Goal: Task Accomplishment & Management: Manage account settings

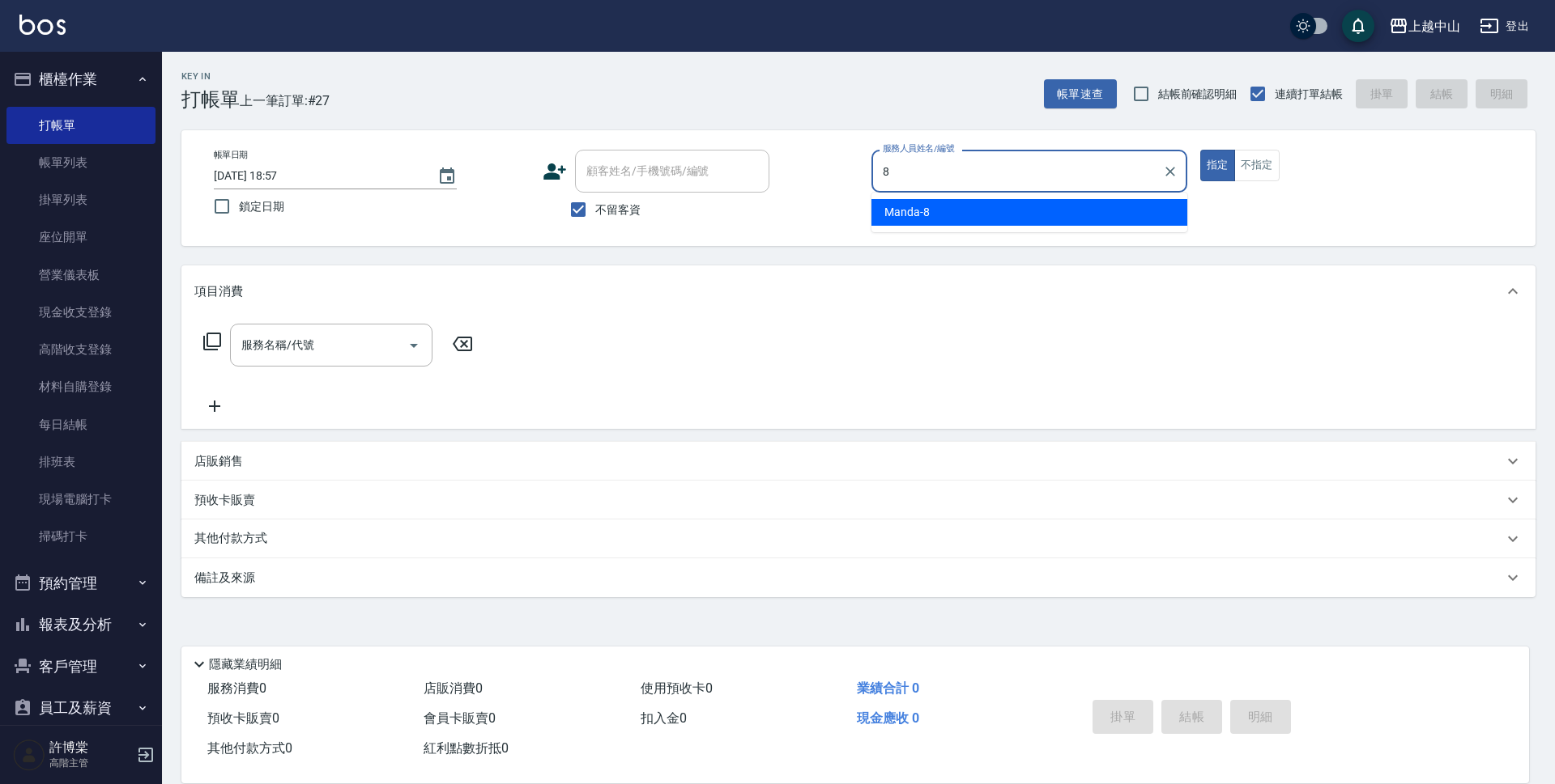
type input "Manda-8"
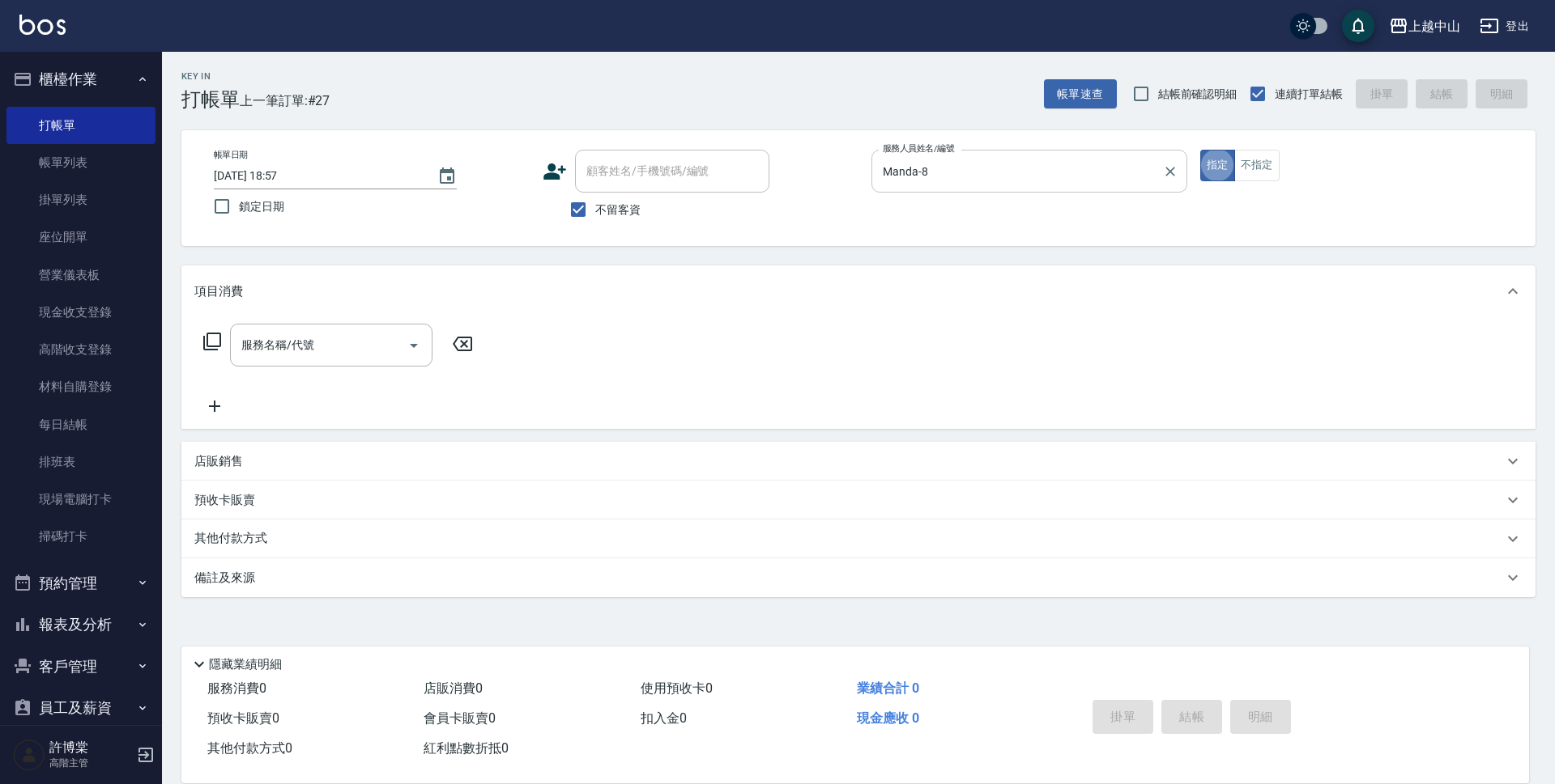
type button "true"
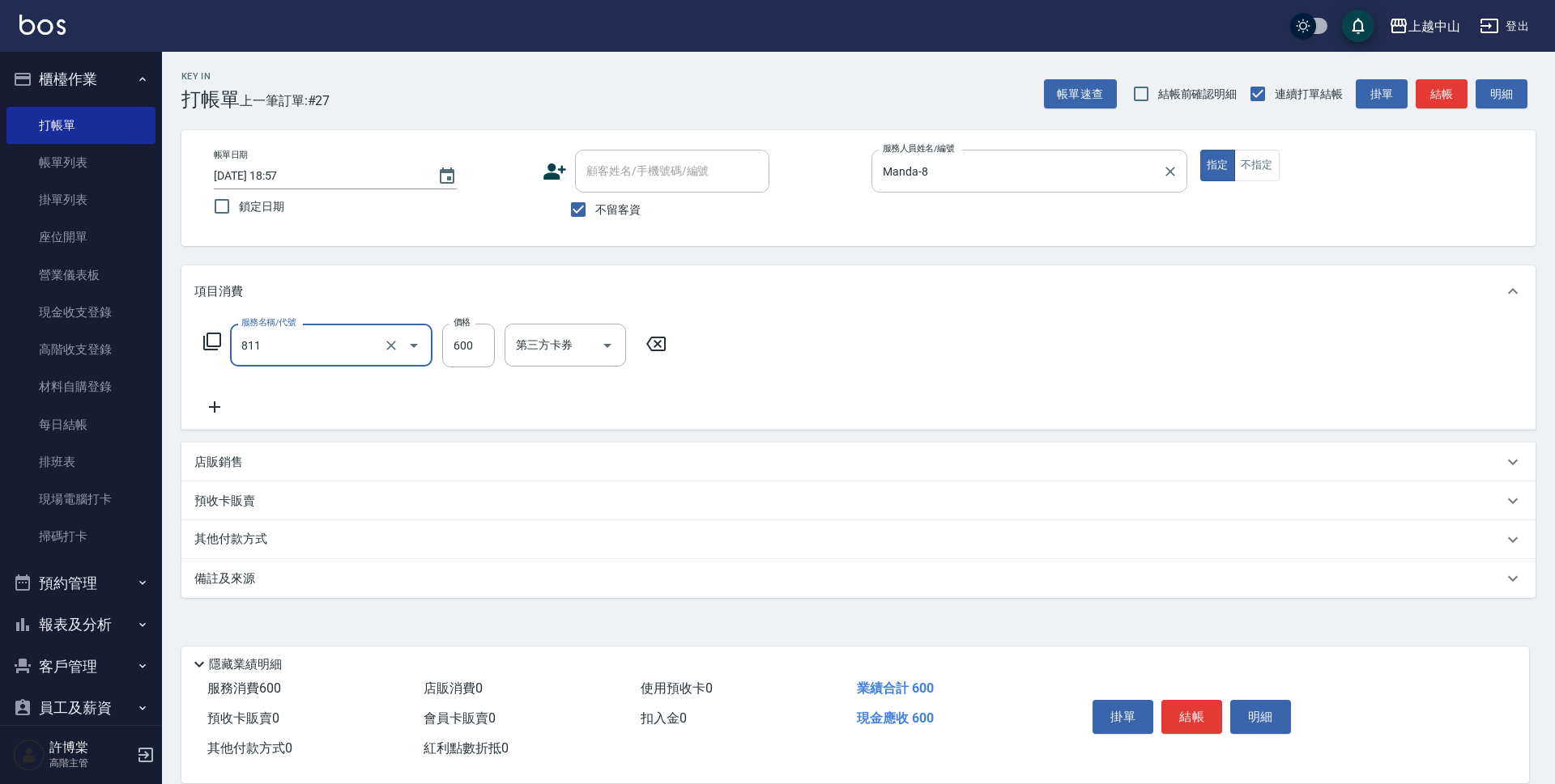
type input "洗+剪(811)"
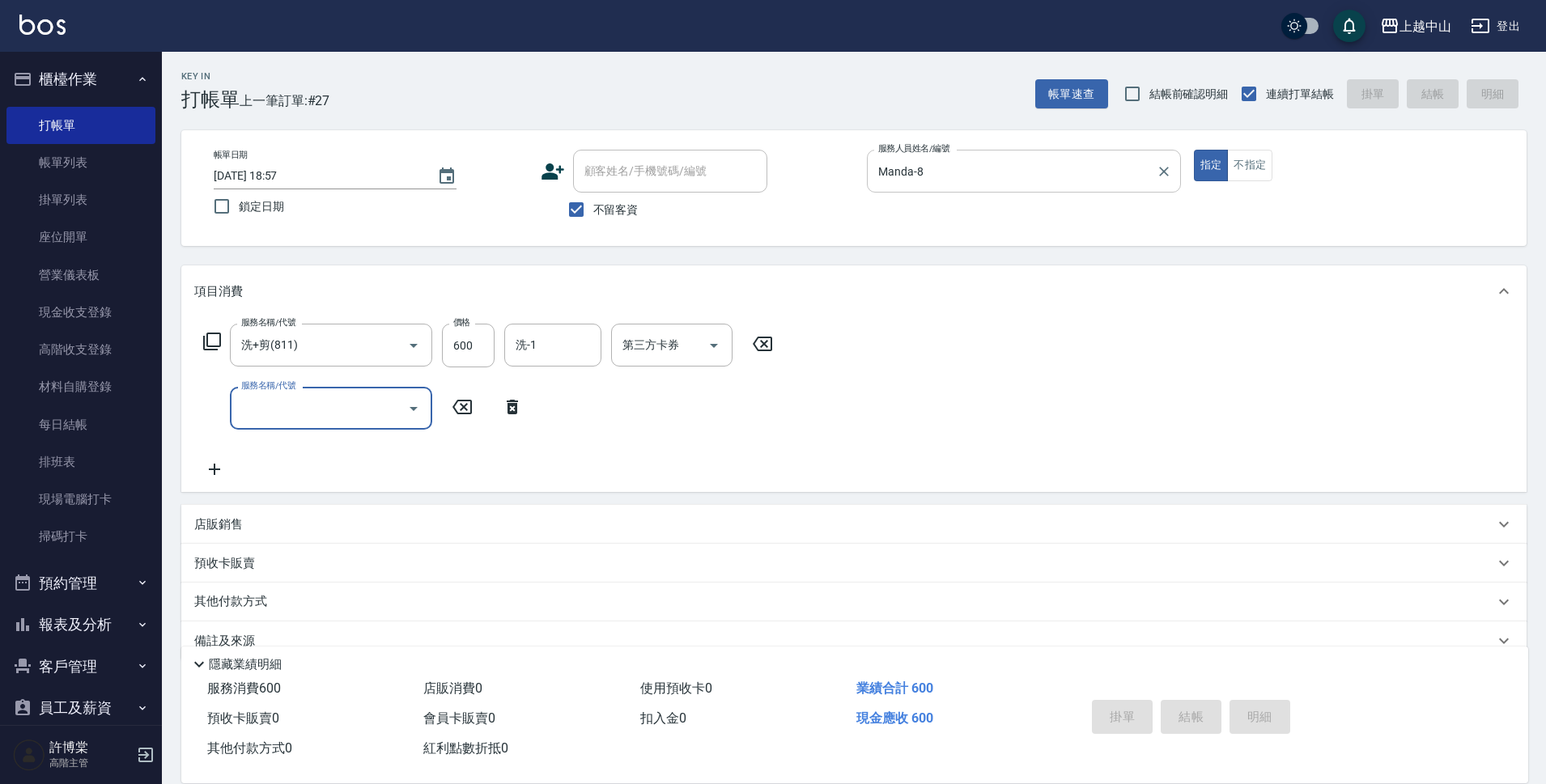
type input "2025/09/20 19:40"
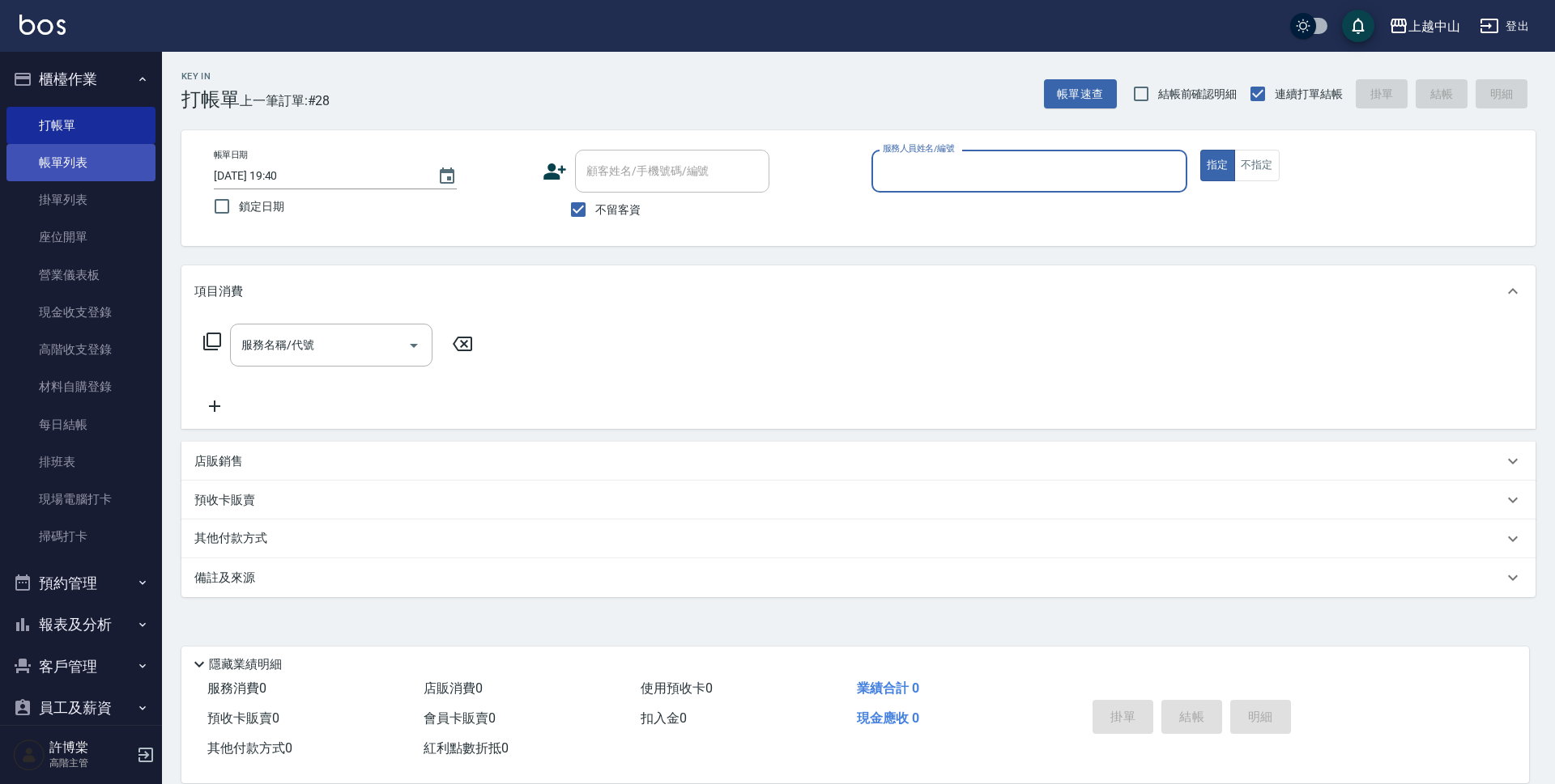
click at [86, 172] on link "帳單列表" at bounding box center [81, 163] width 149 height 37
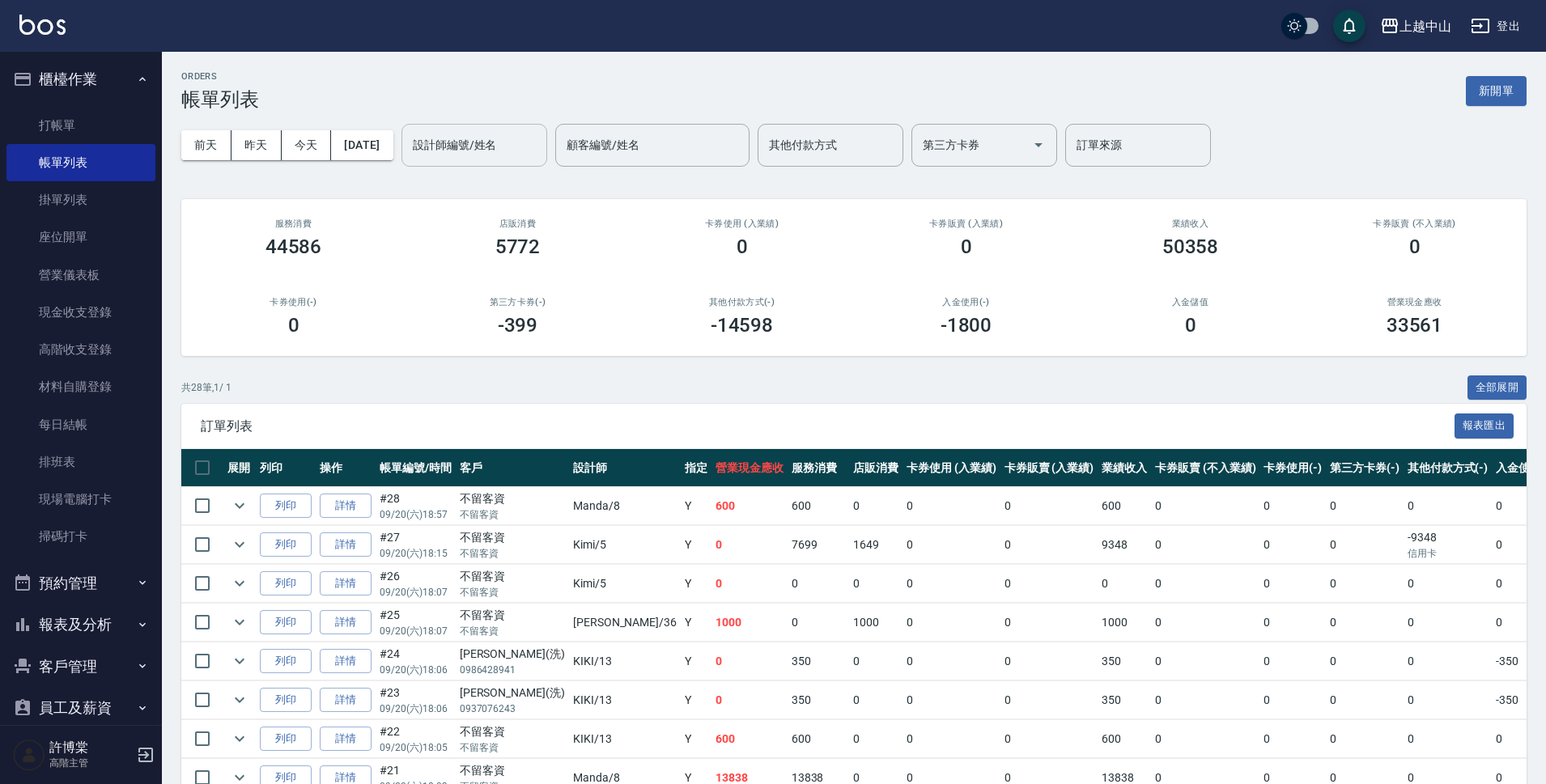
click at [504, 152] on input "設計師編號/姓名" at bounding box center [475, 145] width 131 height 29
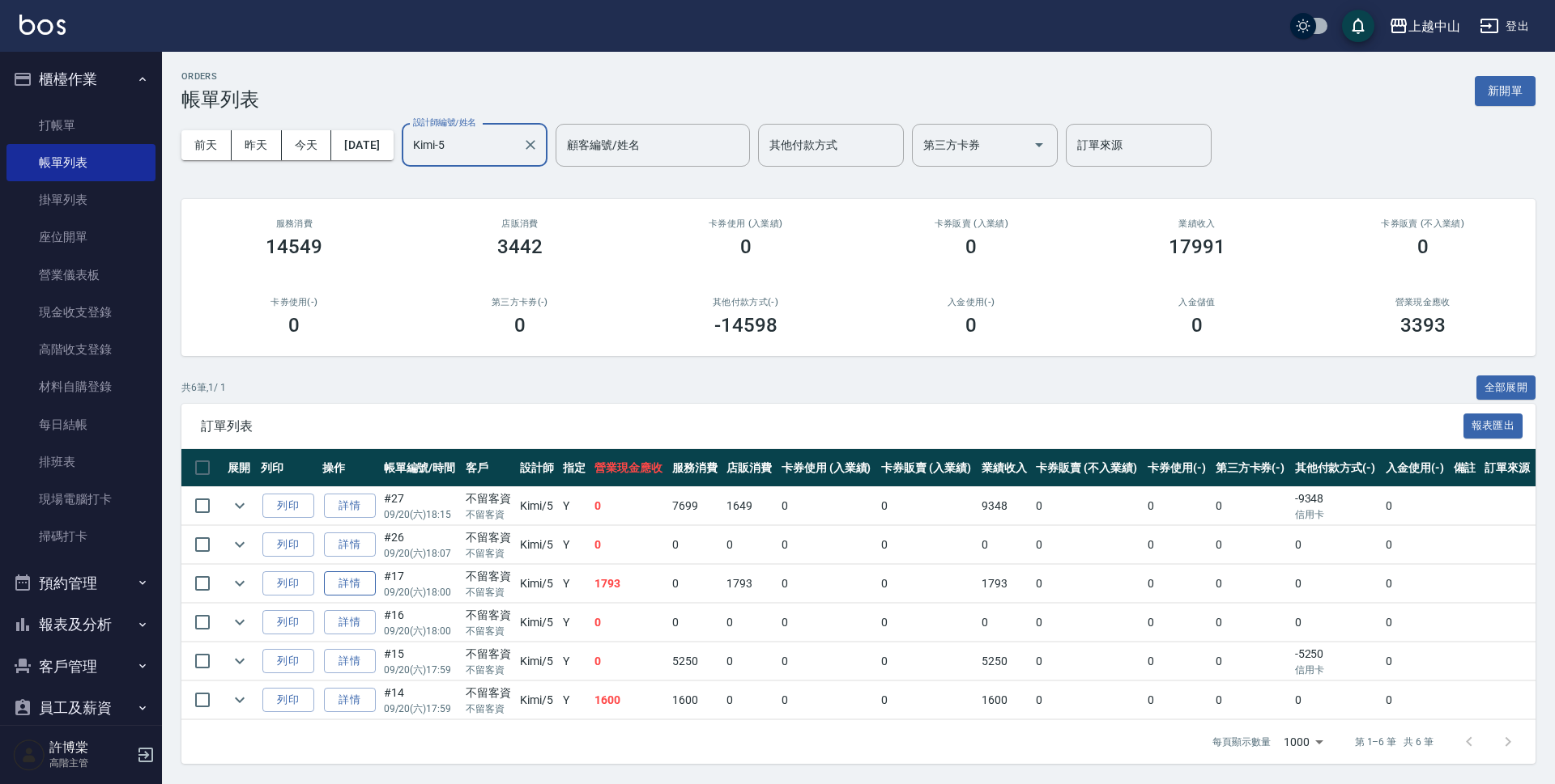
type input "Kimi-5"
click at [359, 584] on link "詳情" at bounding box center [350, 583] width 52 height 25
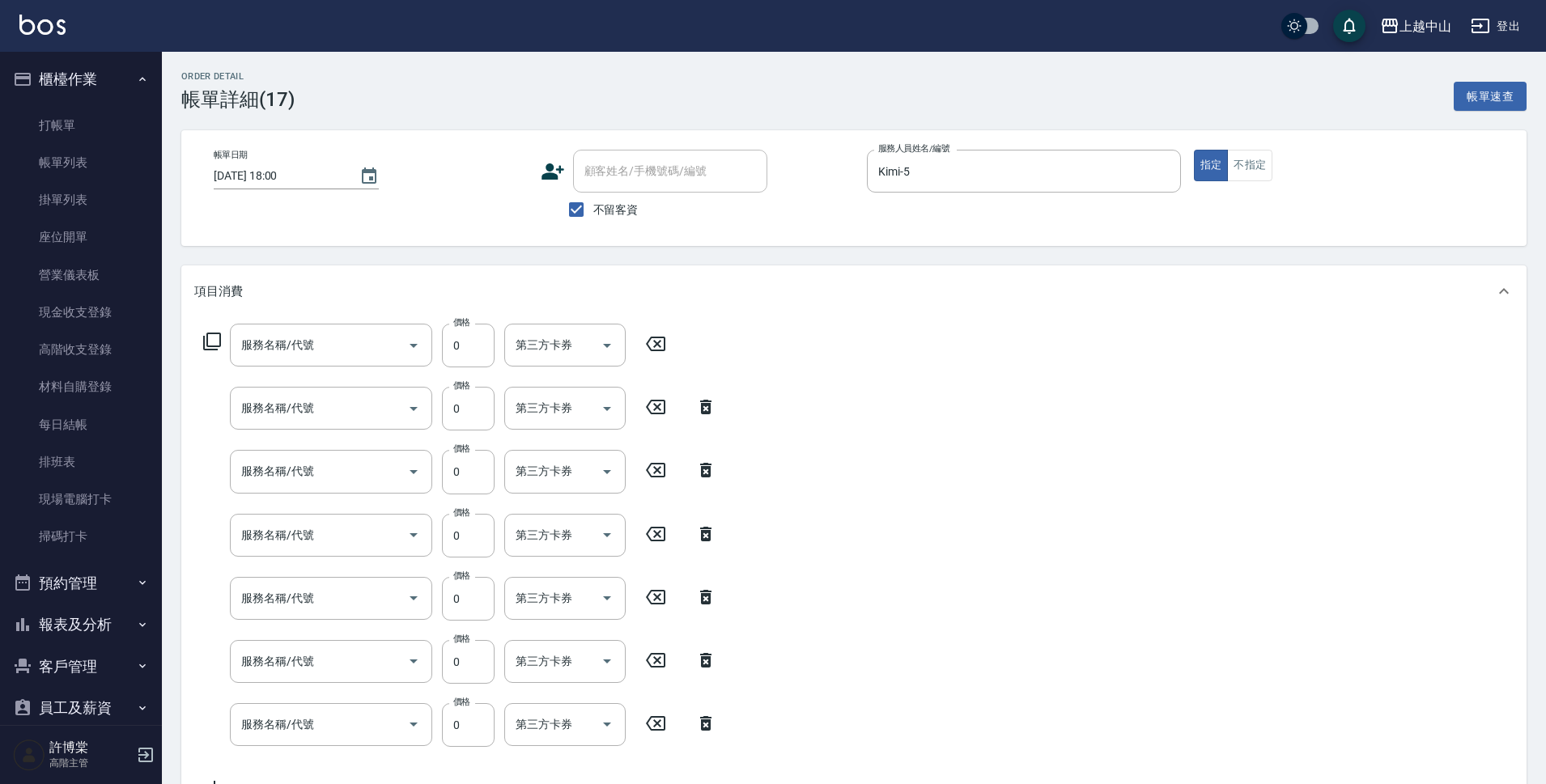
type input "2025/09/20 18:00"
checkbox input "true"
type input "Kimi-5"
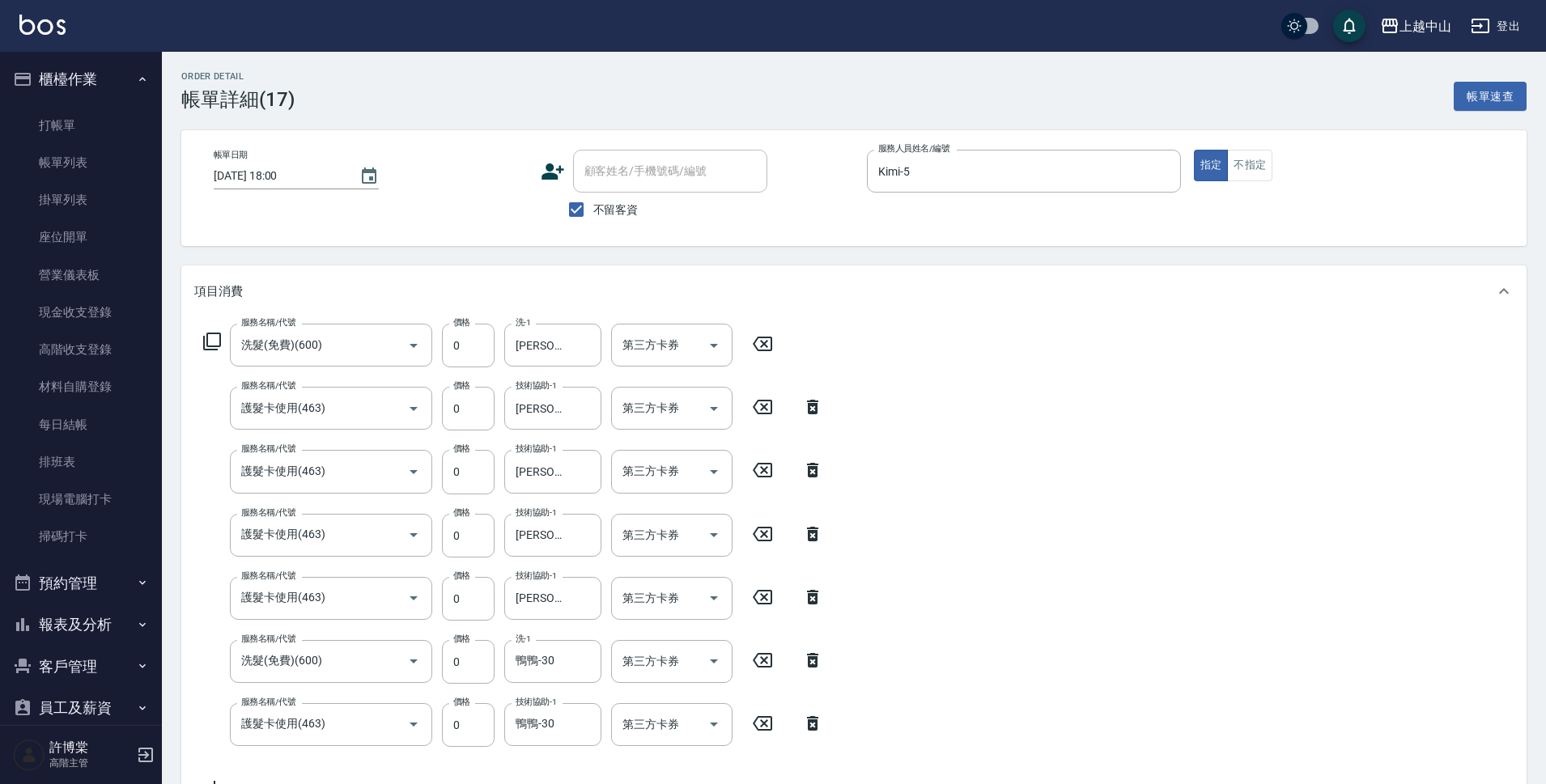
type input "洗髮(免費)(600)"
type input "護髮卡使用(463)"
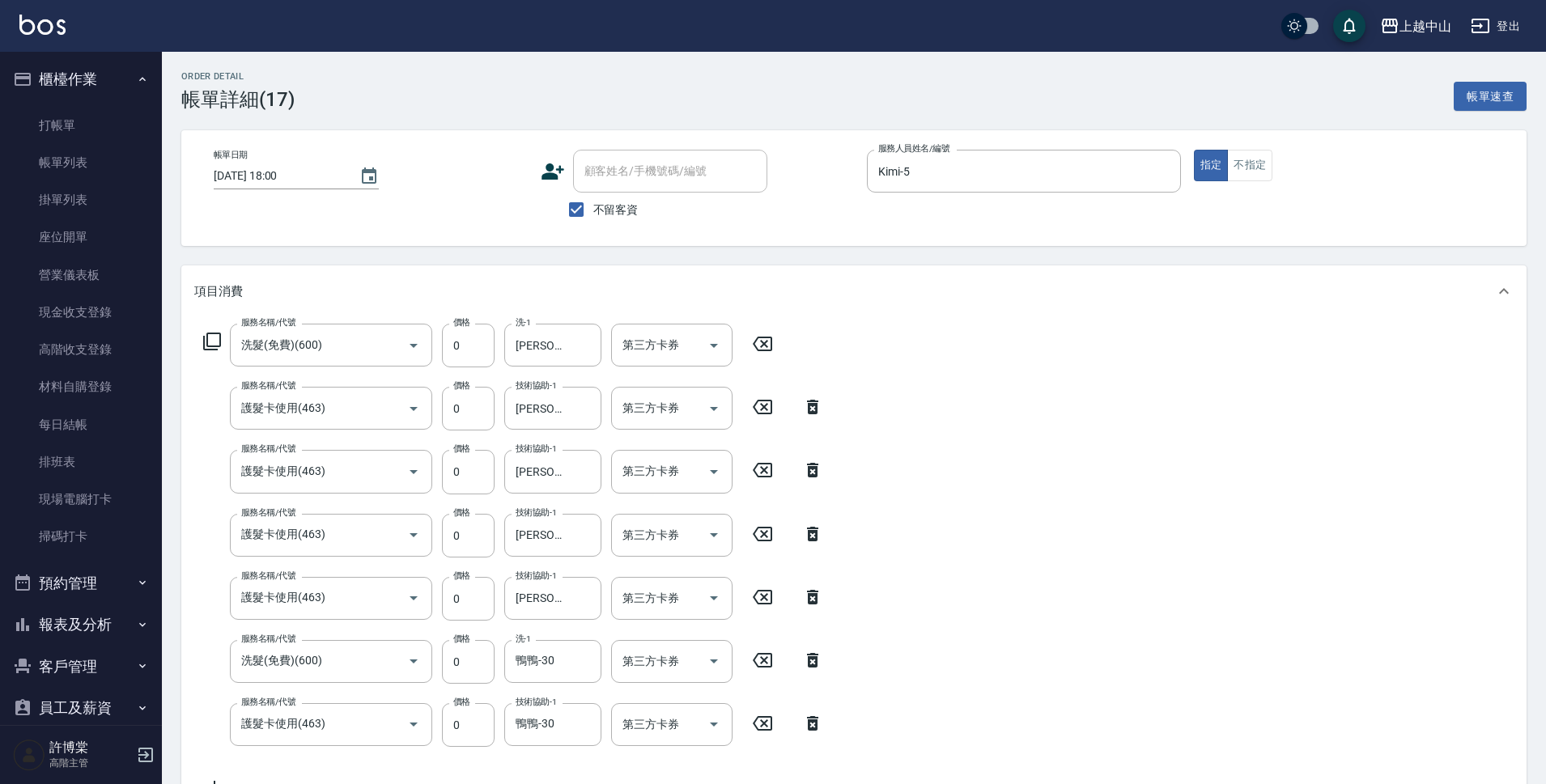
type input "洗髮(免費)(600)"
type input "護髮卡使用(463)"
type input "巴巴蘇護髮晶華100ML"
type input "極度柔順髮膜"
click at [73, 157] on link "帳單列表" at bounding box center [81, 163] width 149 height 37
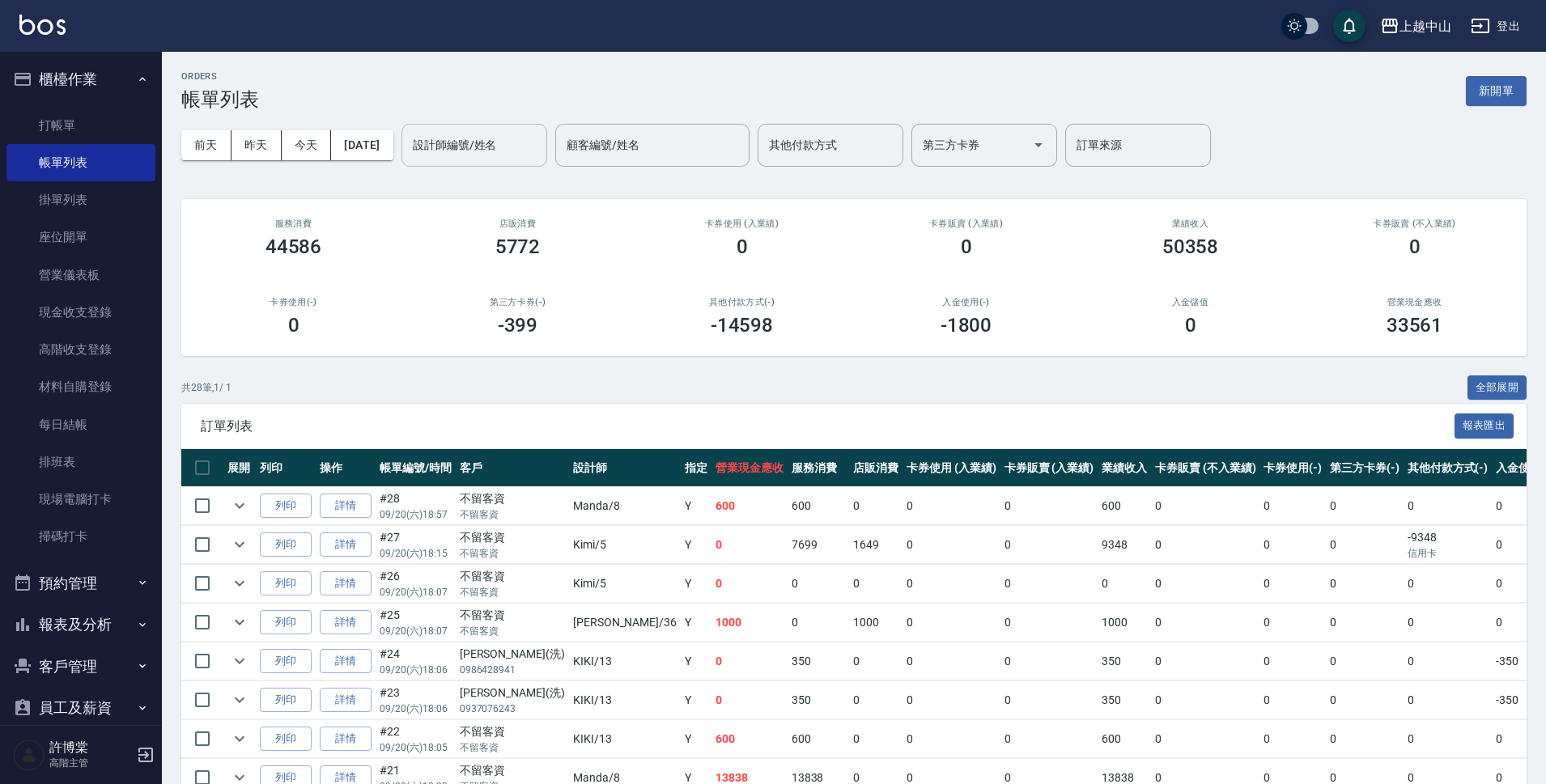
click at [492, 144] on input "設計師編號/姓名" at bounding box center [475, 145] width 131 height 29
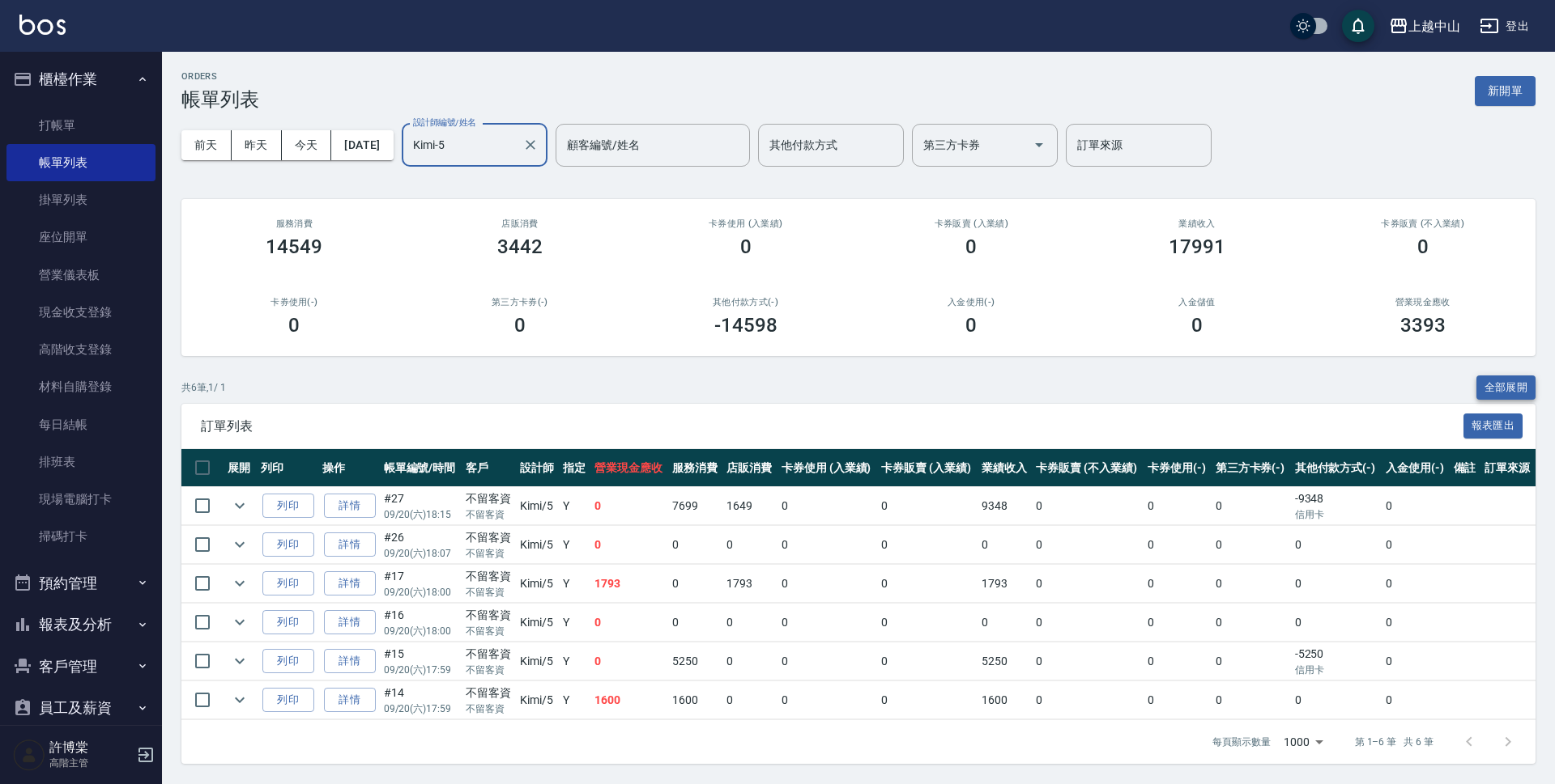
type input "Kimi-5"
click at [1526, 388] on button "全部展開" at bounding box center [1506, 388] width 60 height 25
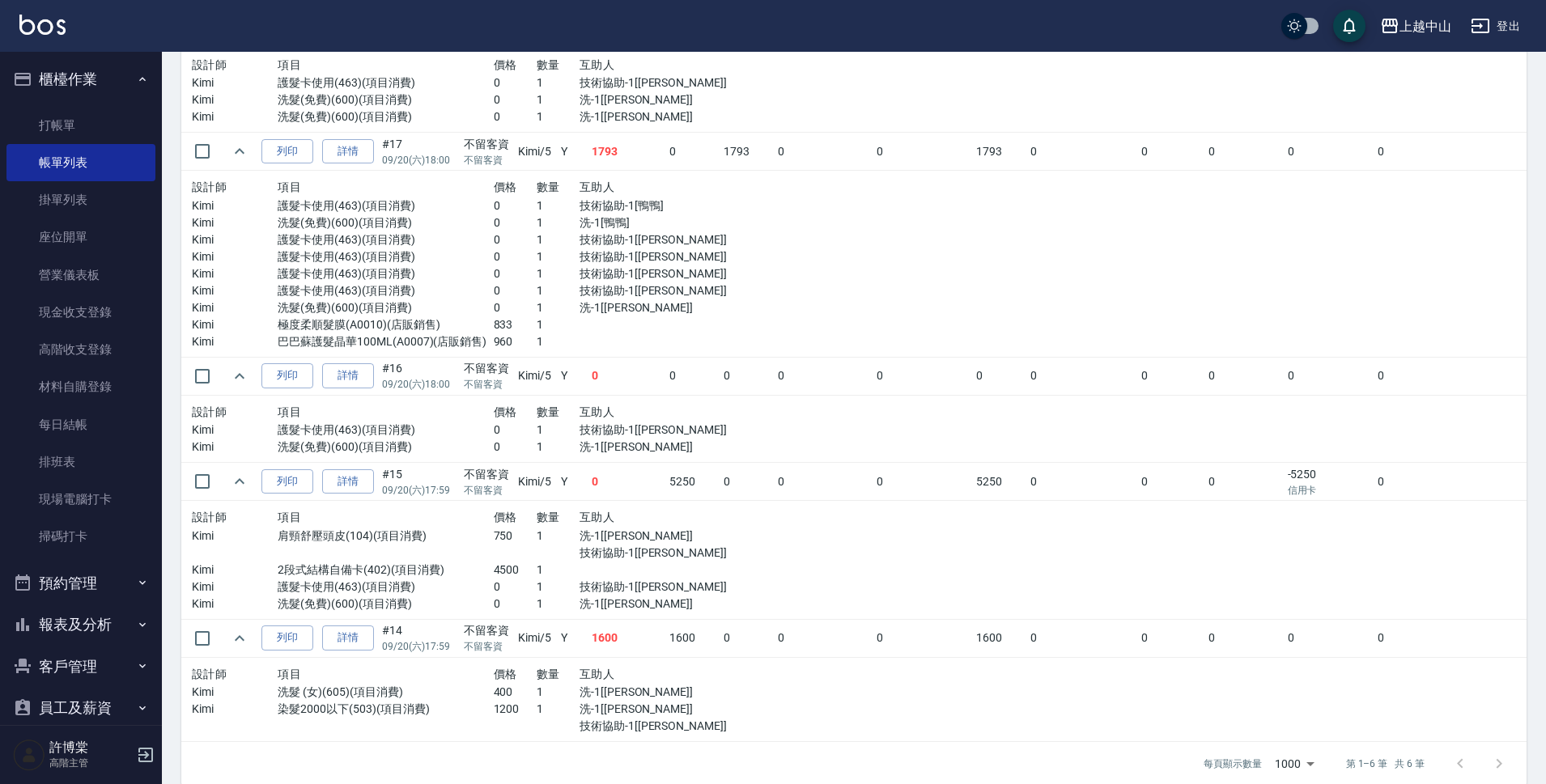
scroll to position [689, 0]
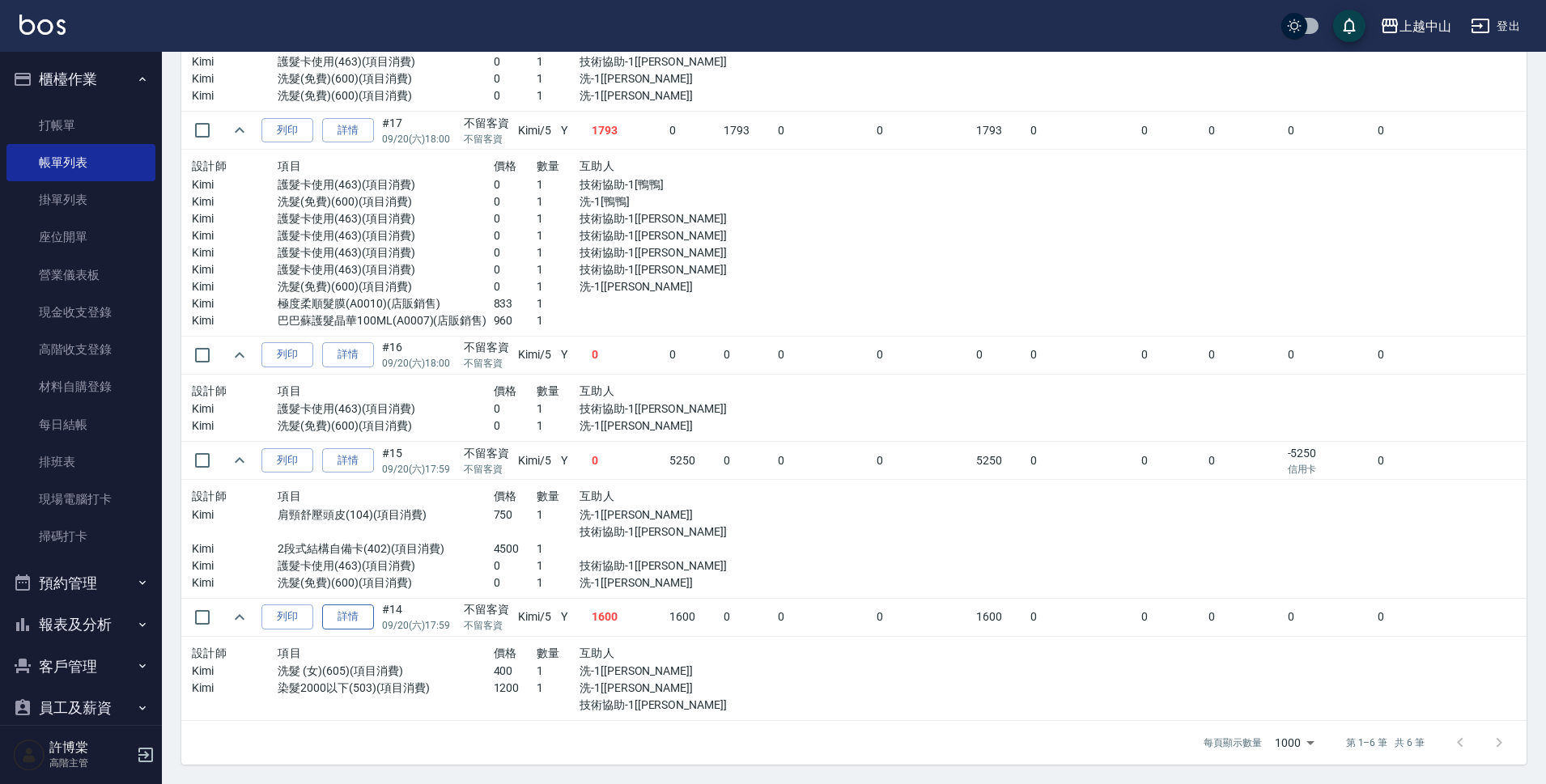
click at [350, 608] on link "詳情" at bounding box center [348, 616] width 52 height 25
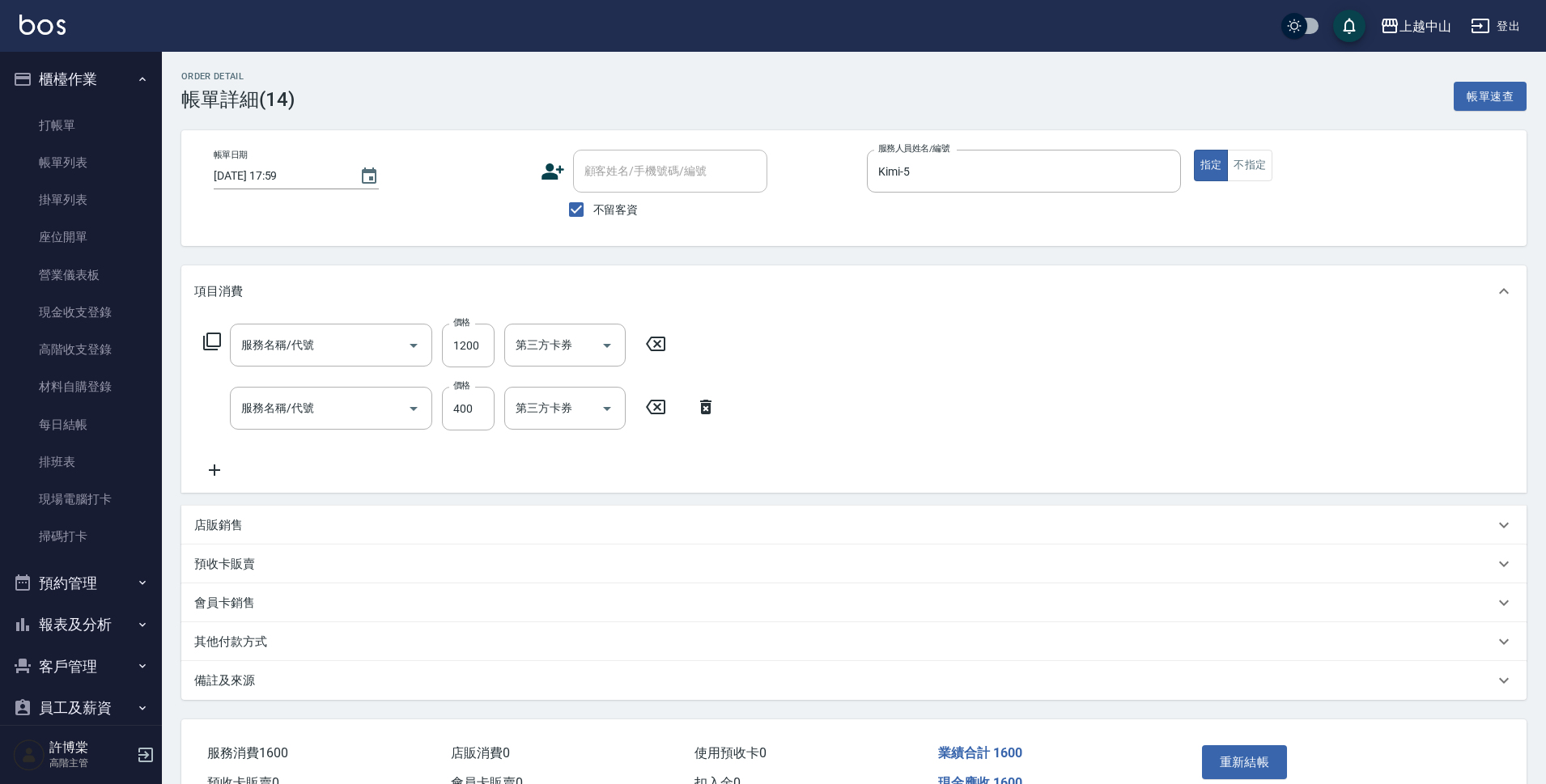
type input "2025/09/20 17:59"
checkbox input "true"
type input "Kimi-5"
type input "染髮2000以下(503)"
type input "洗髮 (女)(605)"
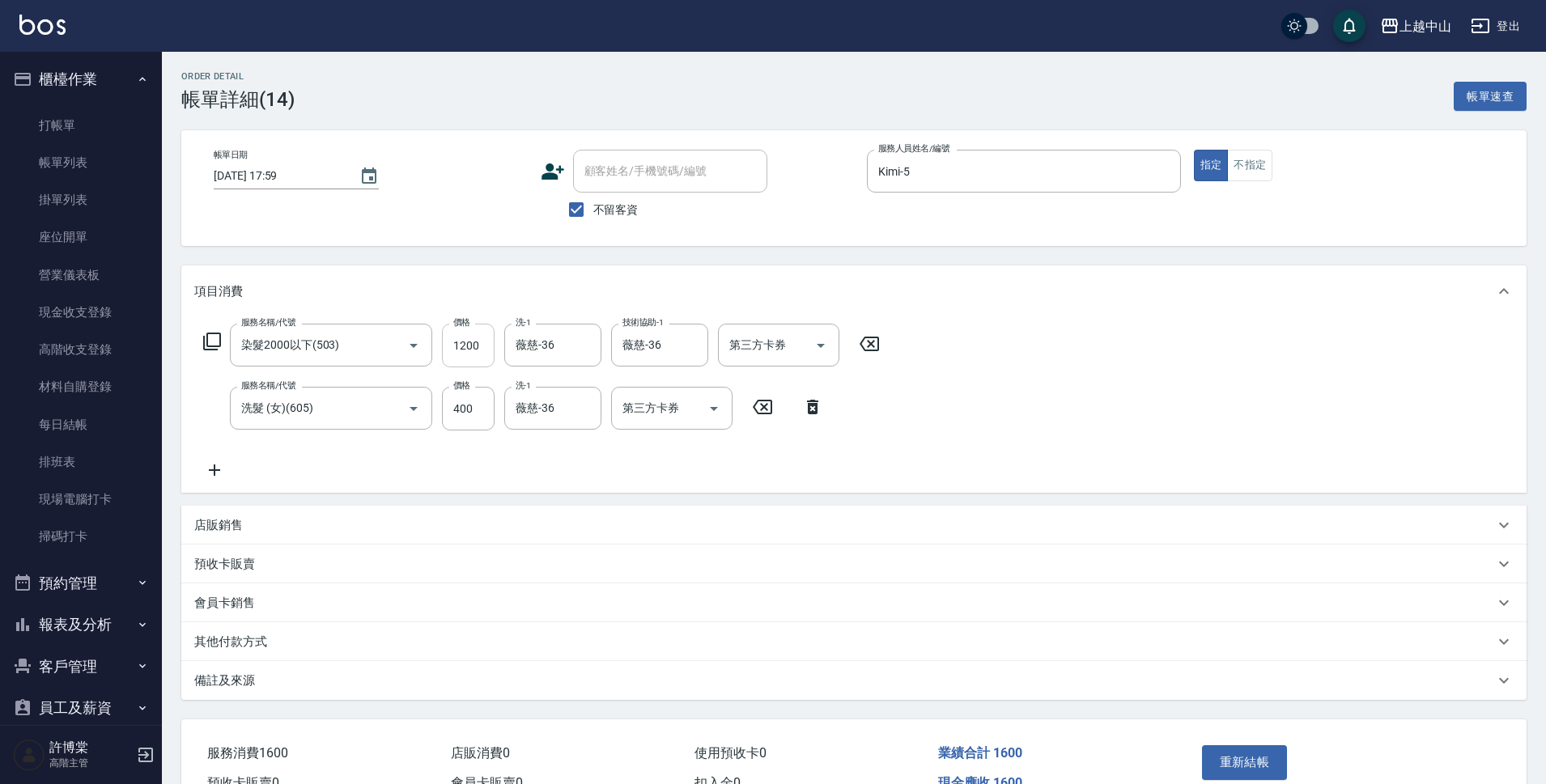
click at [461, 357] on input "1200" at bounding box center [468, 345] width 53 height 44
type input "1140"
type input "薇"
type input "鴨鴨-30"
click at [584, 340] on icon "Clear" at bounding box center [584, 345] width 16 height 16
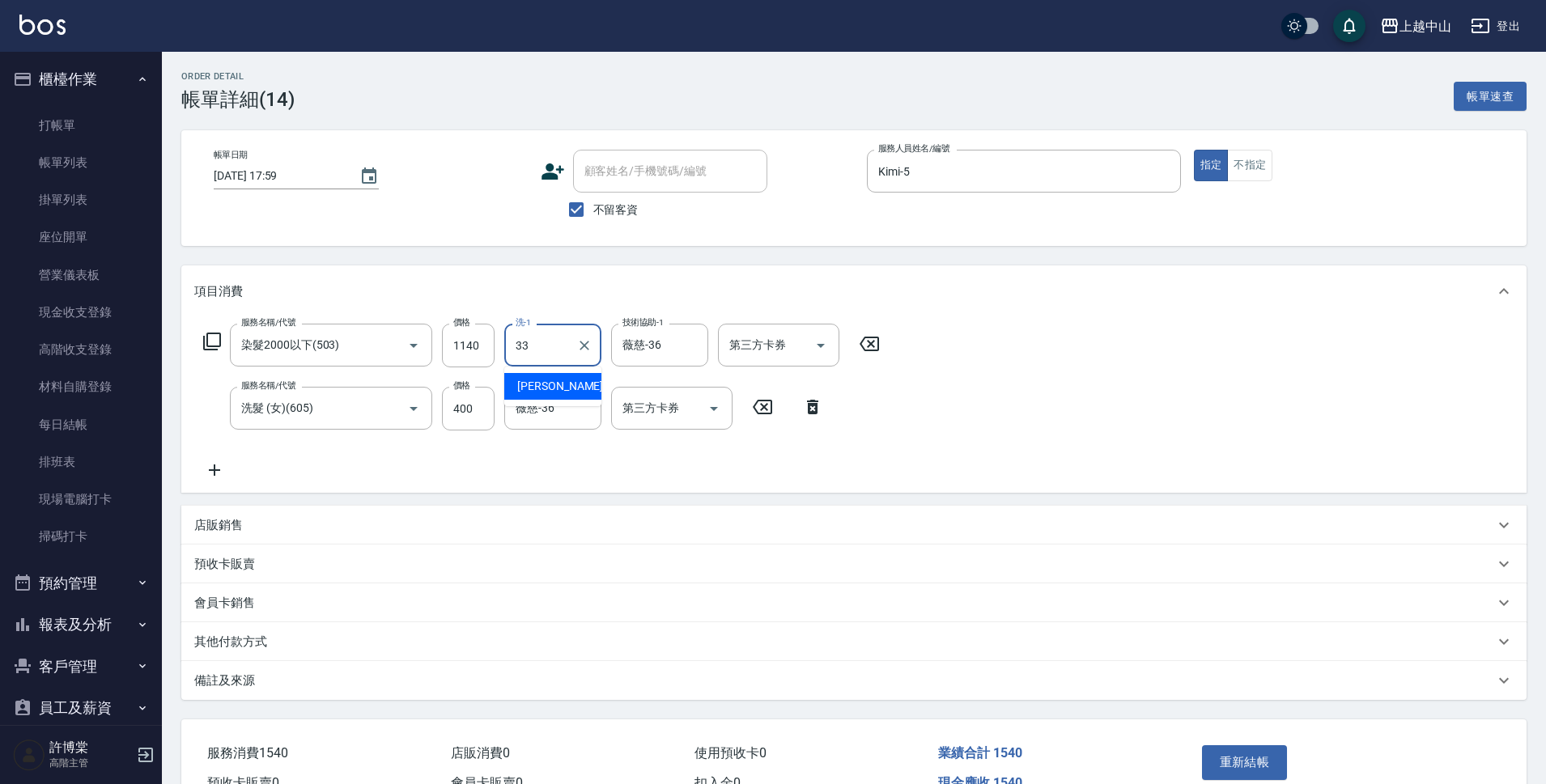
type input "立妍-33"
click at [704, 343] on div "薇慈-36 技術協助-1" at bounding box center [659, 345] width 97 height 43
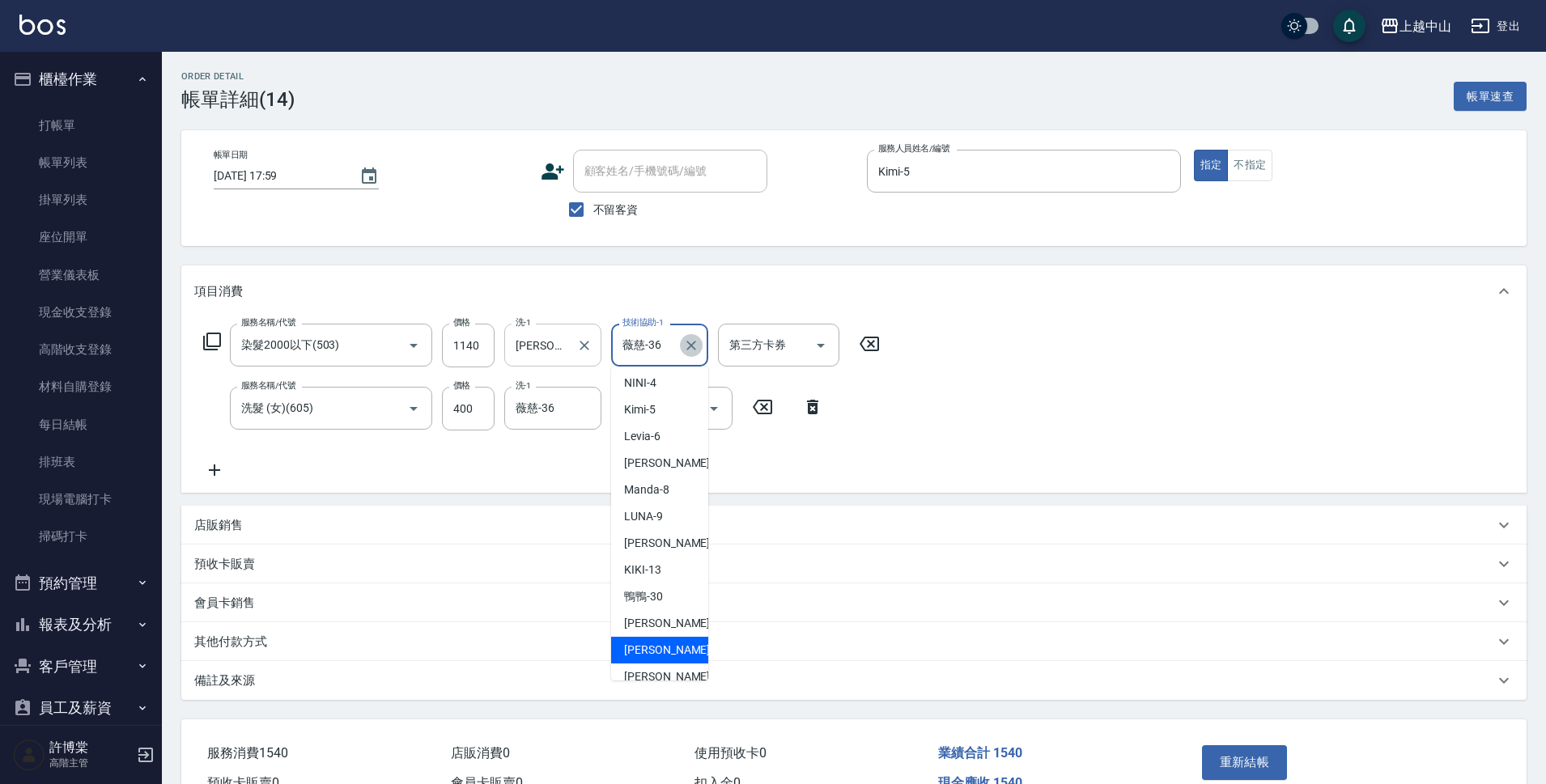
click at [701, 344] on button "Clear" at bounding box center [692, 345] width 22 height 22
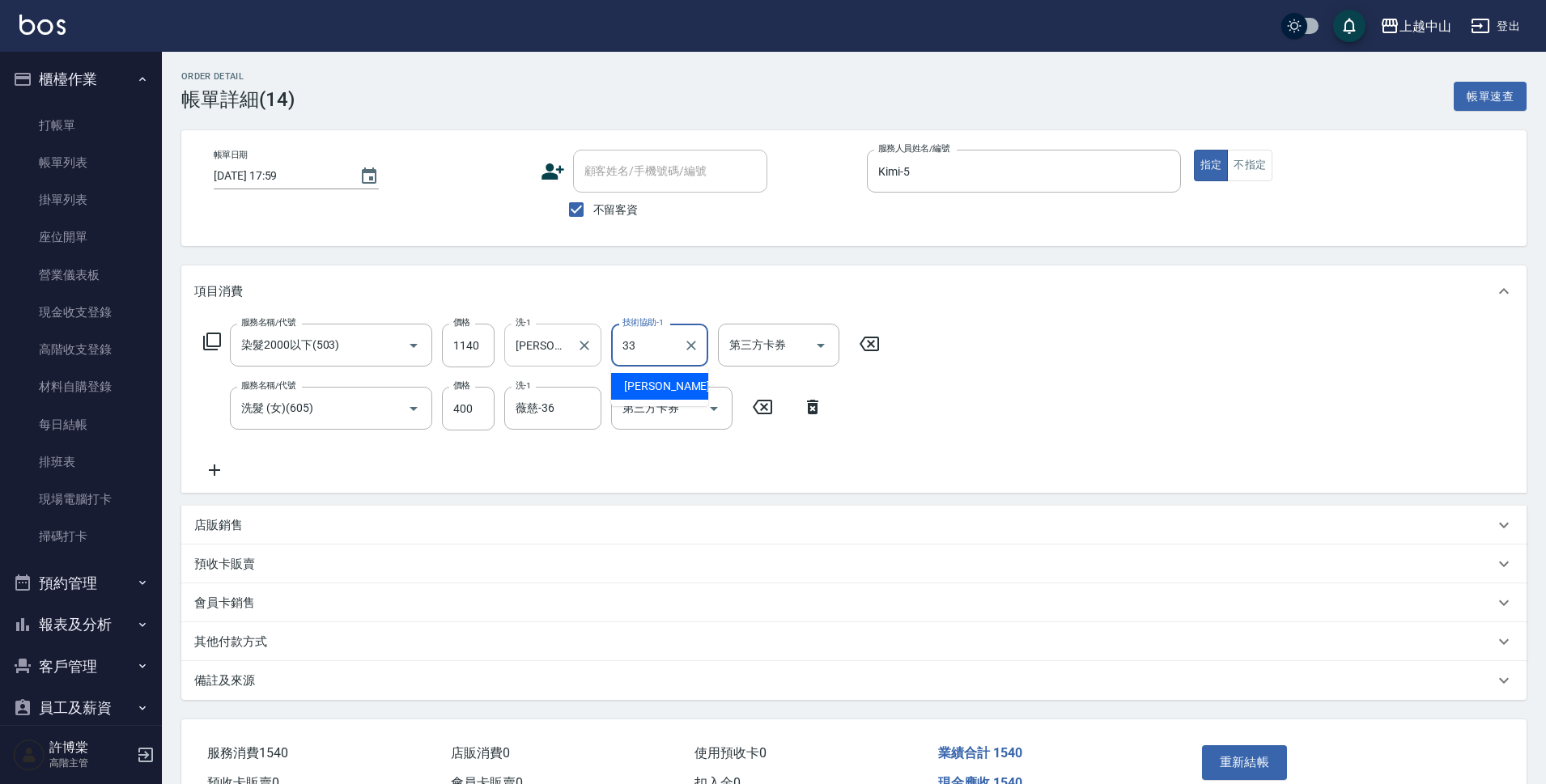
type input "立妍-33"
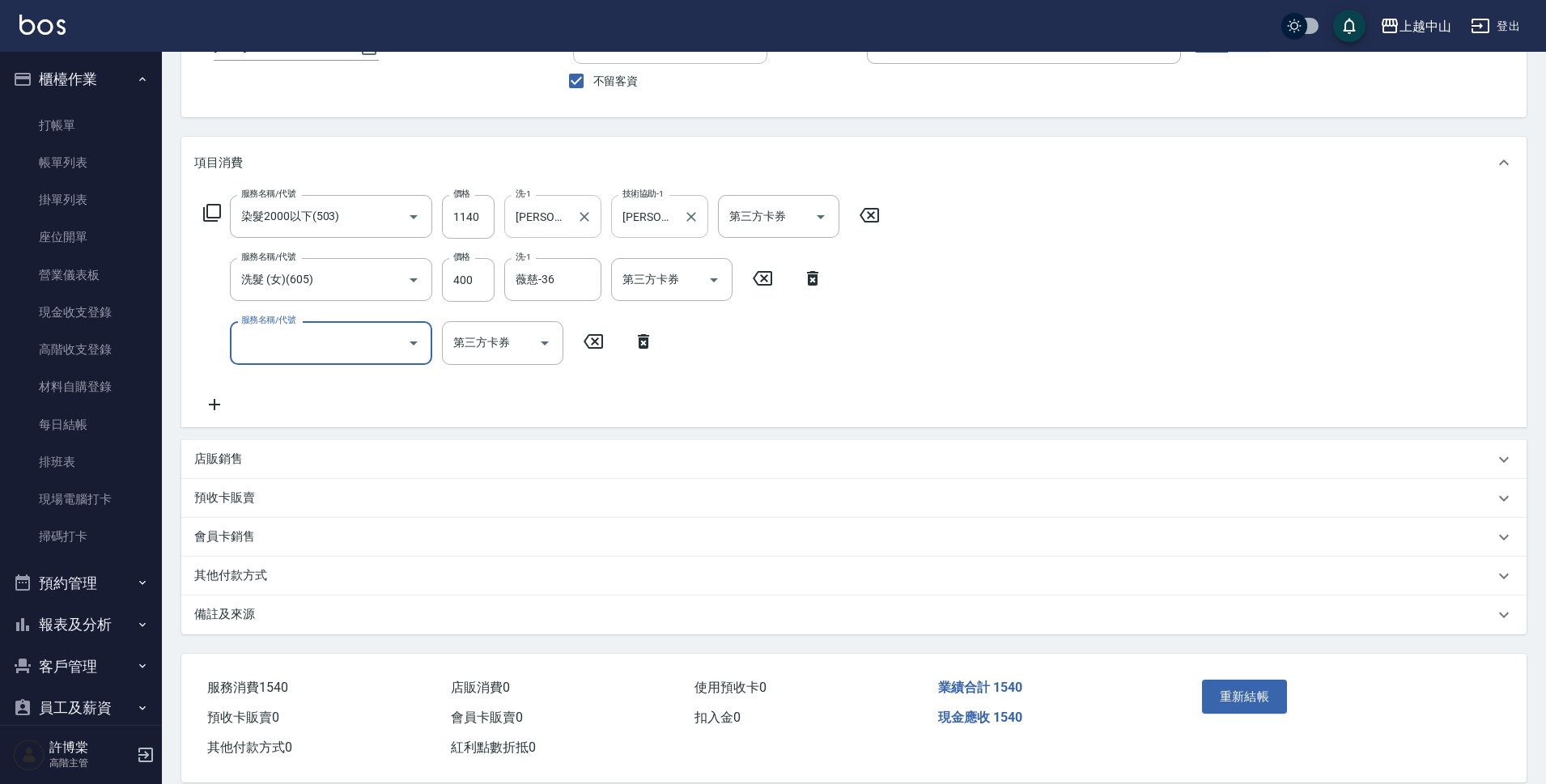
scroll to position [154, 0]
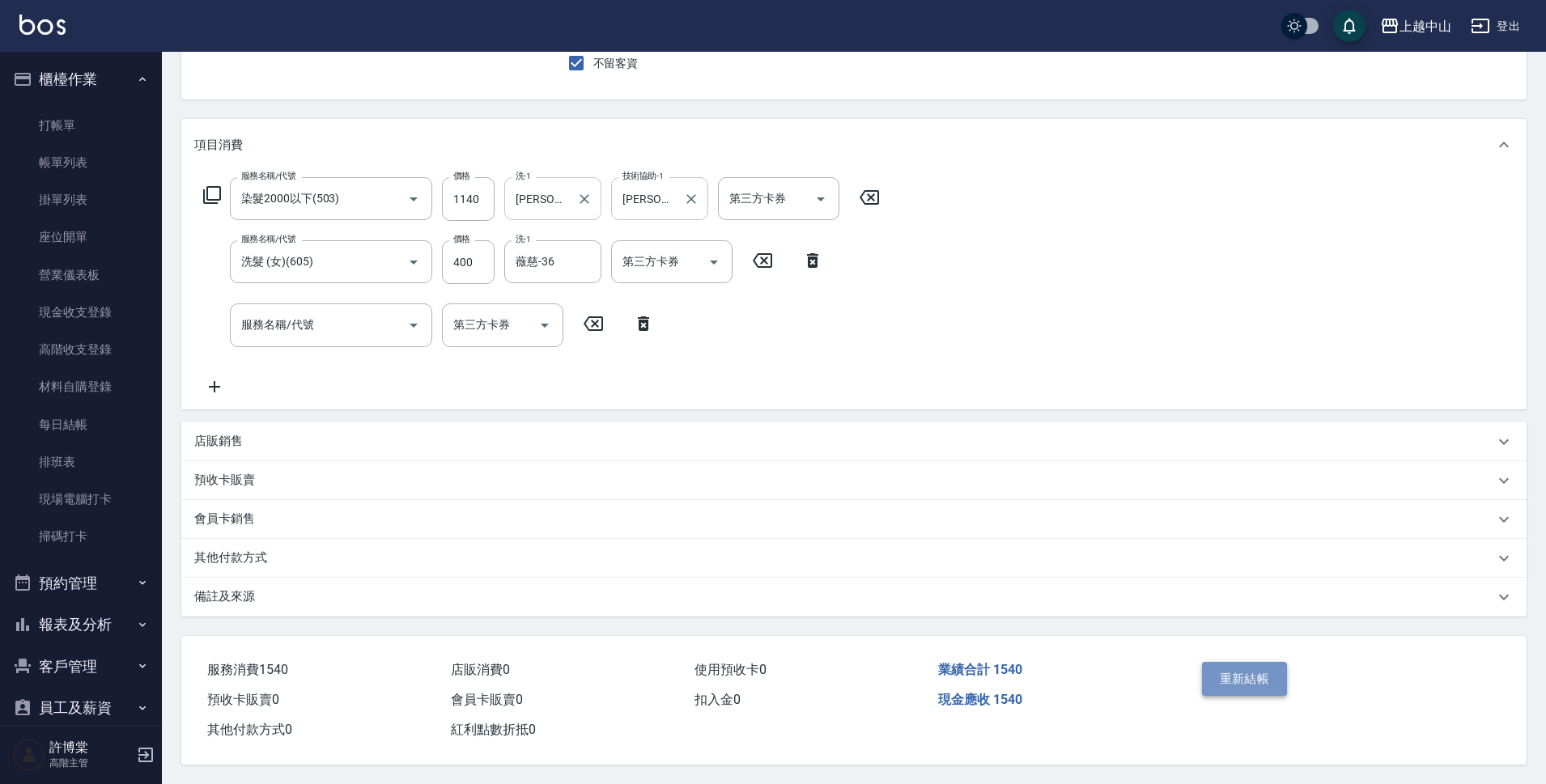
click at [1215, 676] on button "重新結帳" at bounding box center [1245, 678] width 86 height 34
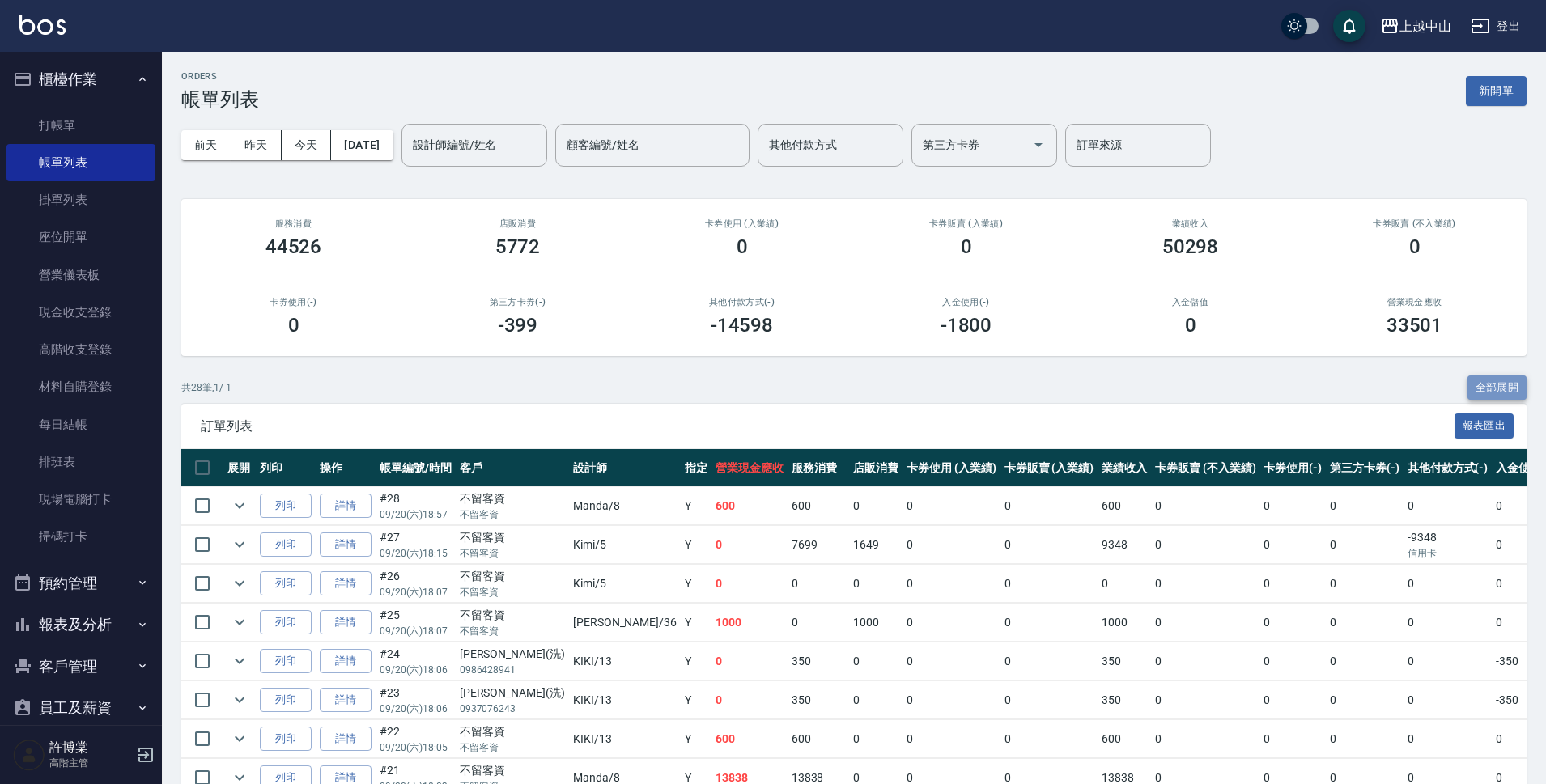
click at [1490, 383] on button "全部展開" at bounding box center [1498, 388] width 60 height 25
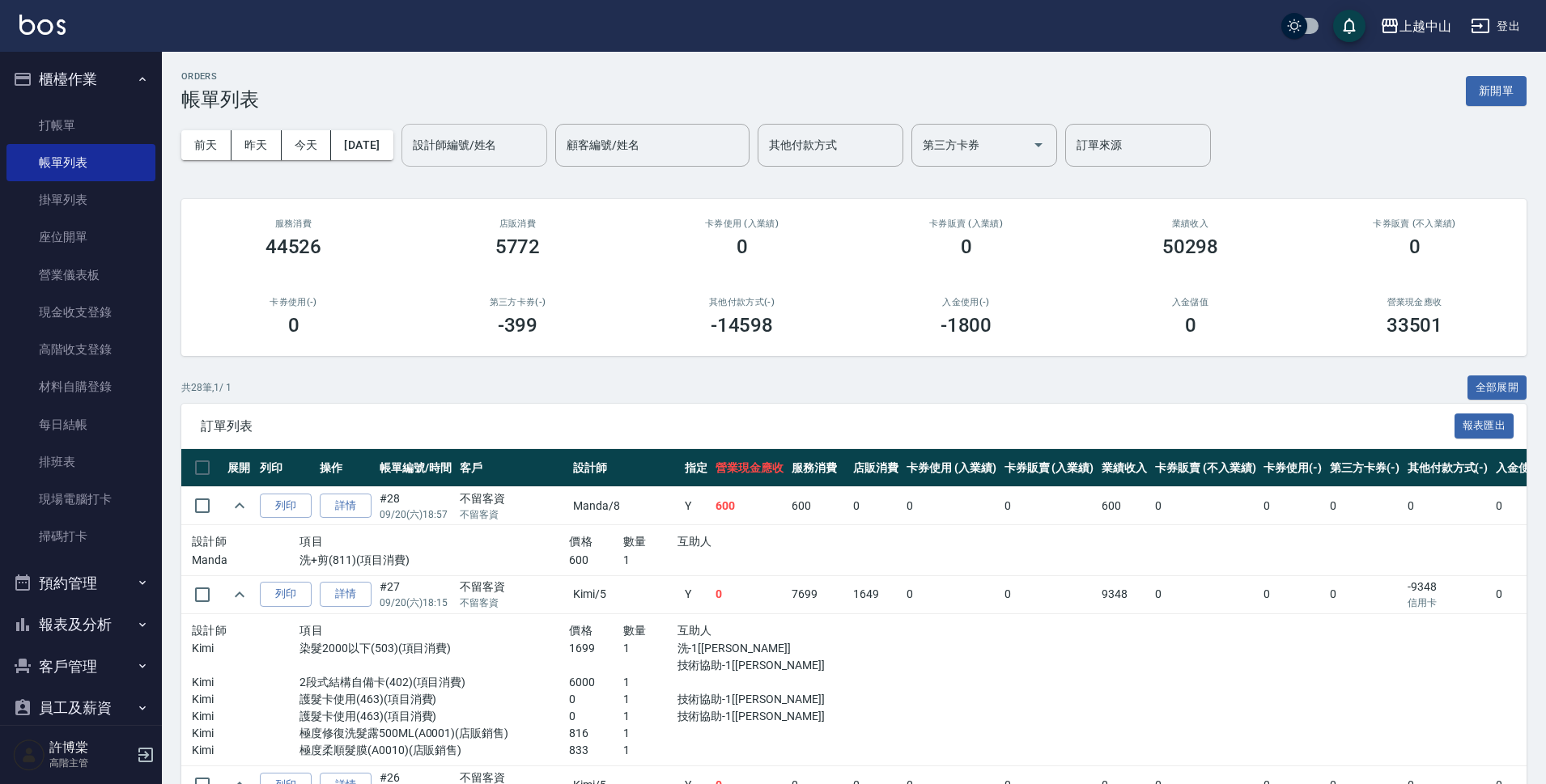
click at [502, 151] on input "設計師編號/姓名" at bounding box center [475, 145] width 131 height 29
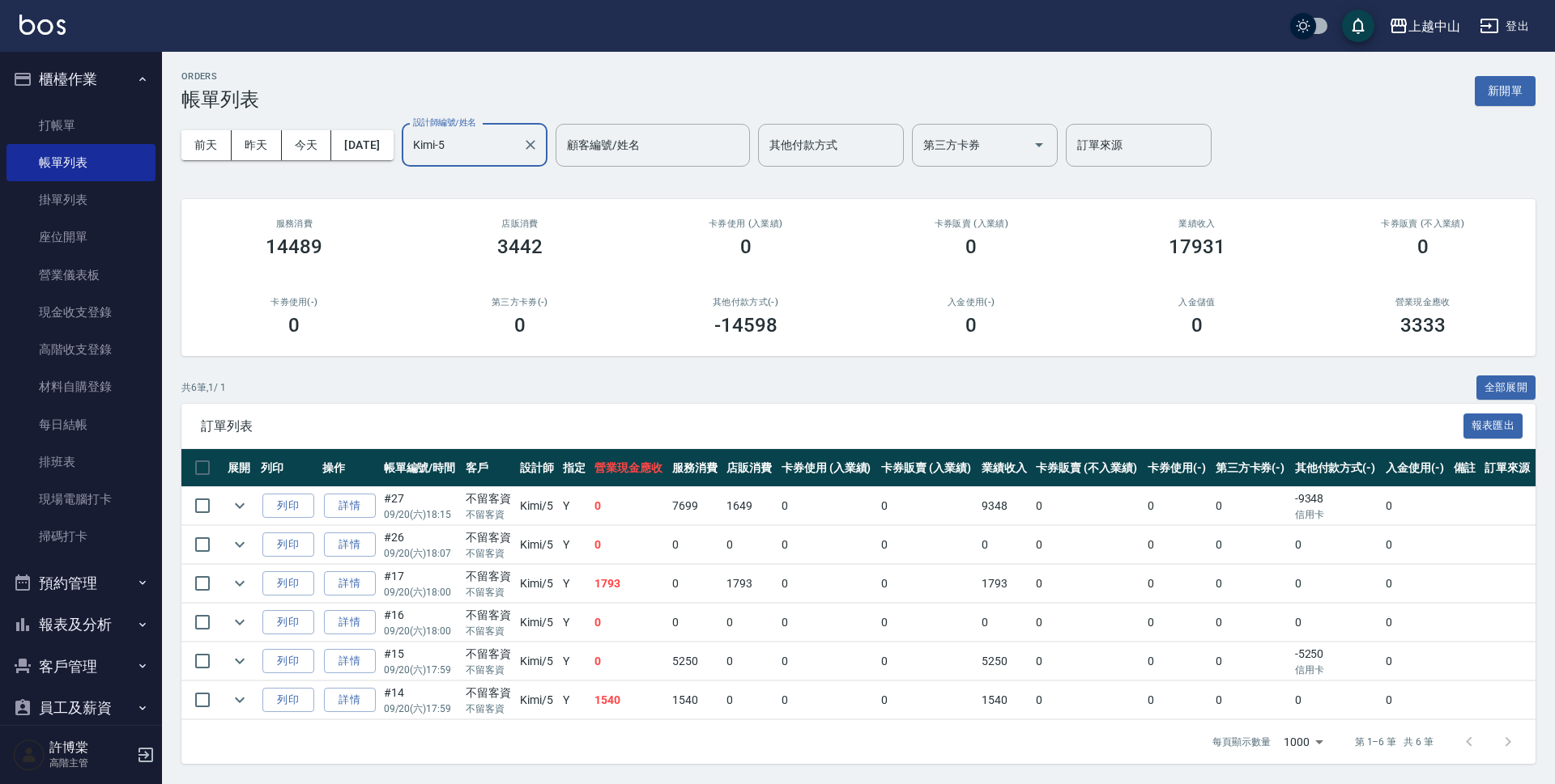
type input "Kimi-5"
drag, startPoint x: 1554, startPoint y: 313, endPoint x: 1402, endPoint y: 529, distance: 264.1
click at [1552, 423] on div "ORDERS 帳單列表 新開單 前天 昨天 今天 2025/09/20 設計師編號/姓名 Kimi-5 設計師編號/姓名 顧客編號/姓名 顧客編號/姓名 其他…" at bounding box center [859, 417] width 1393 height 732
click at [1029, 418] on span "訂單列表" at bounding box center [832, 426] width 1262 height 16
click at [1481, 383] on button "全部展開" at bounding box center [1506, 388] width 60 height 25
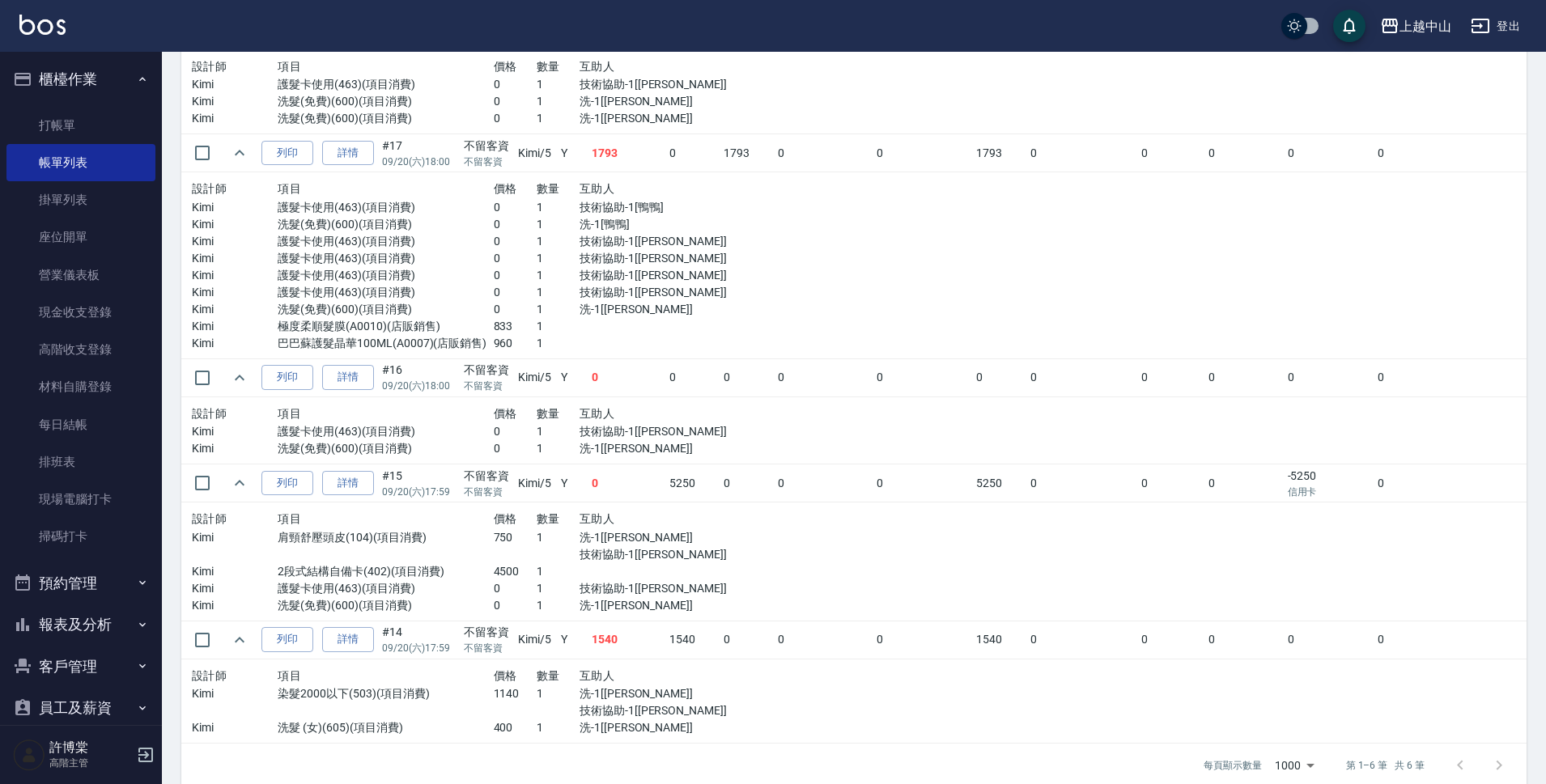
scroll to position [689, 0]
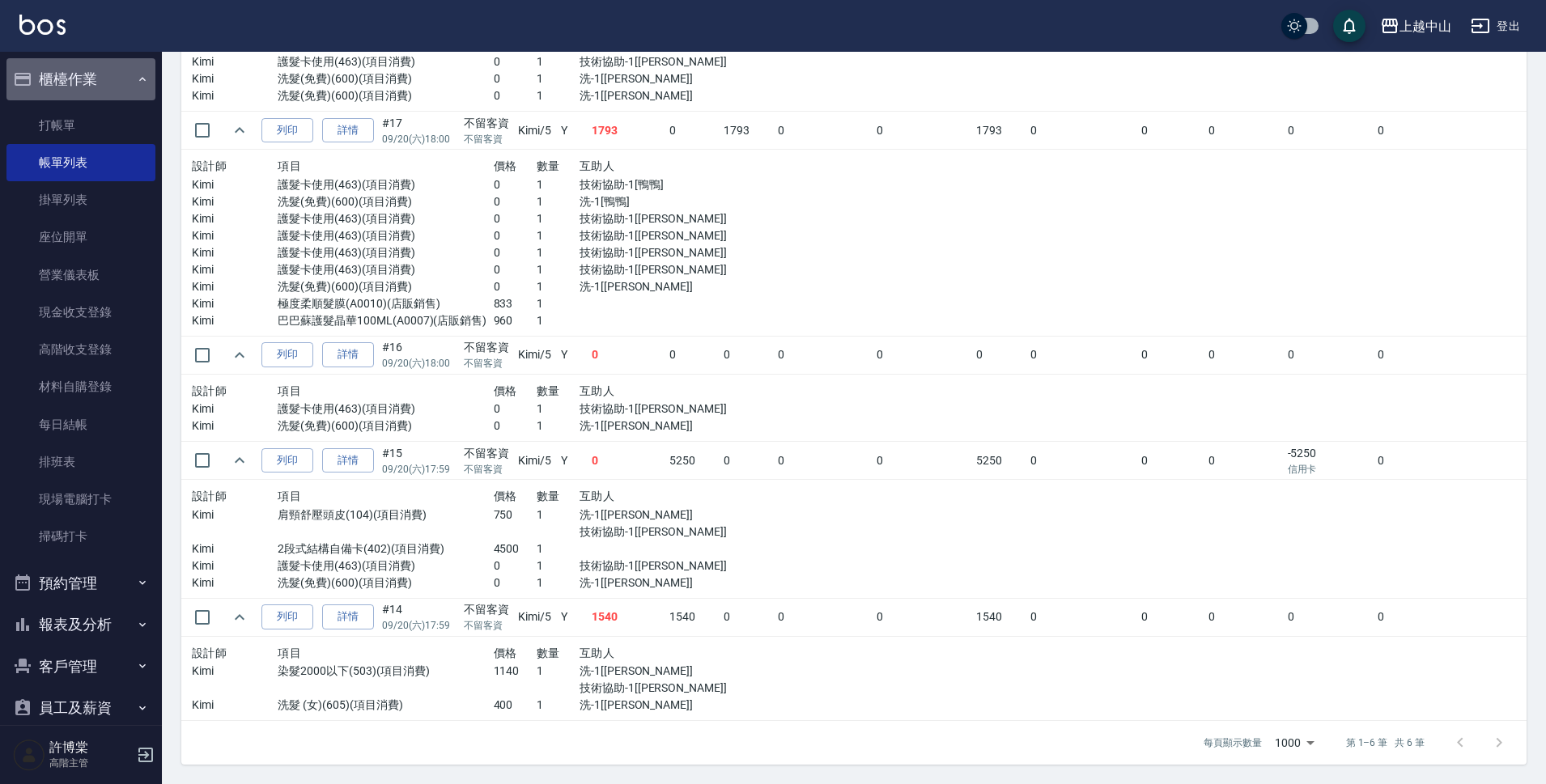
click at [104, 86] on button "櫃檯作業" at bounding box center [81, 79] width 149 height 42
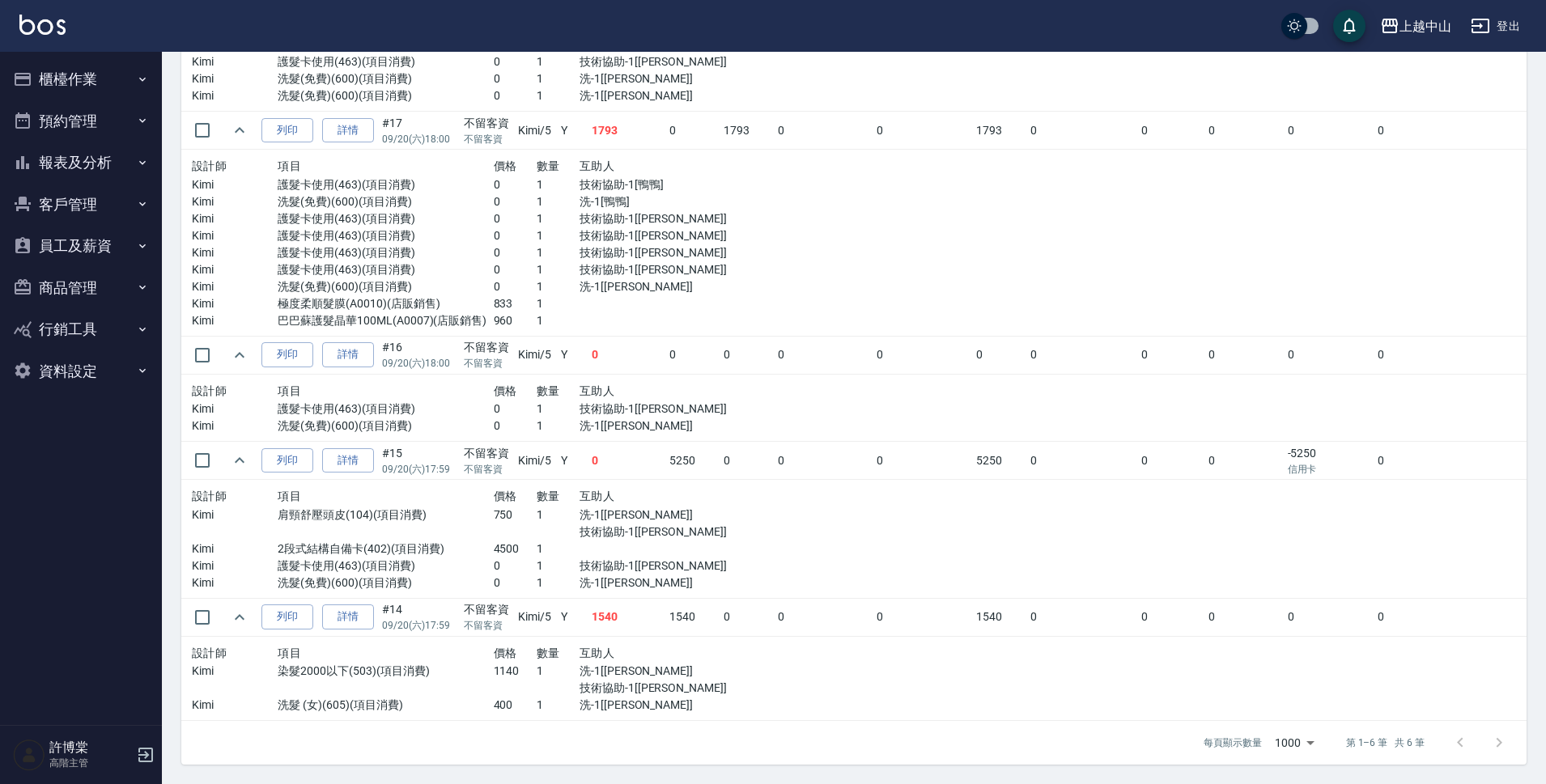
click at [90, 165] on button "報表及分析" at bounding box center [81, 162] width 149 height 42
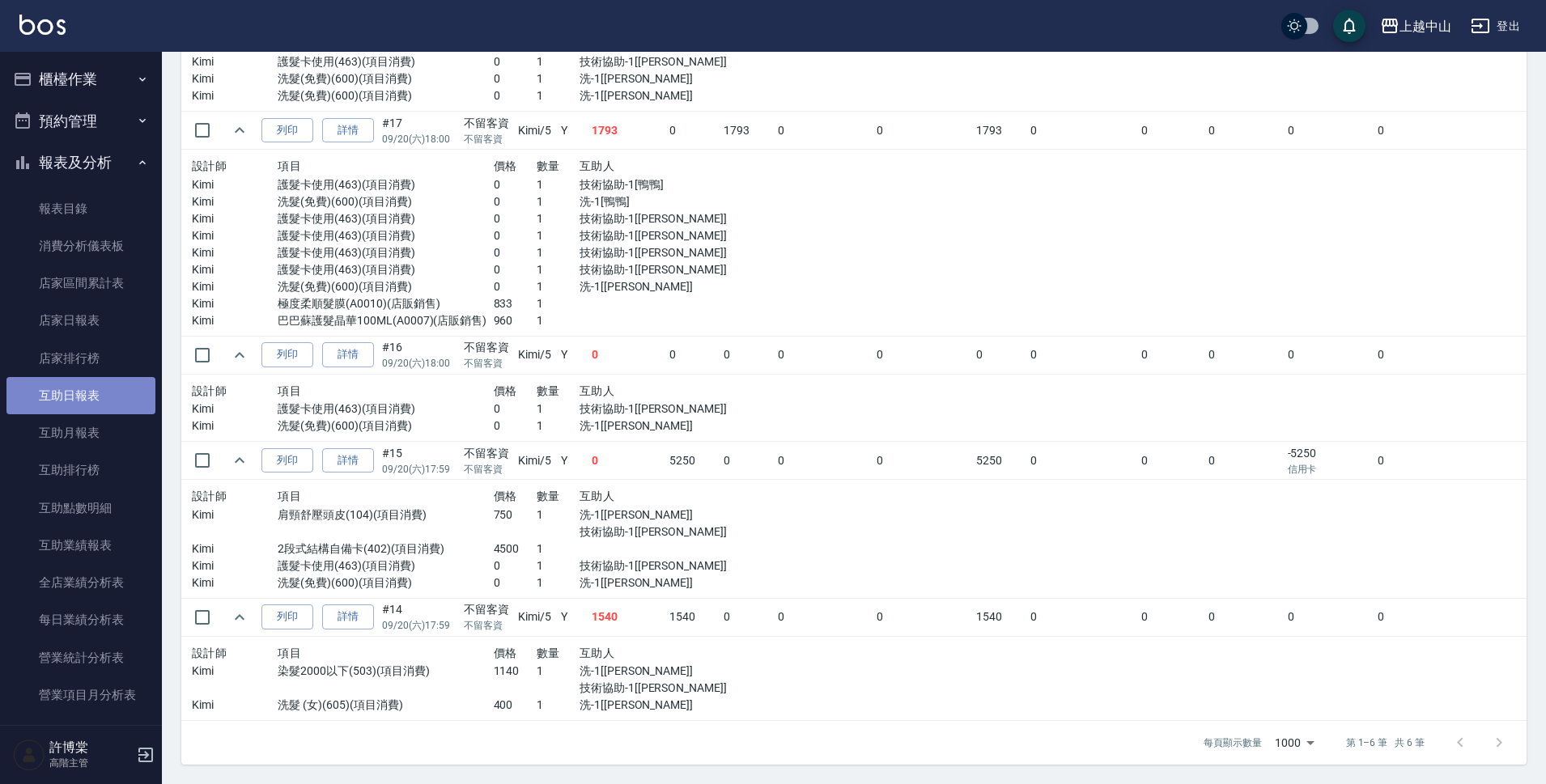
click at [93, 384] on link "互助日報表" at bounding box center [81, 396] width 149 height 37
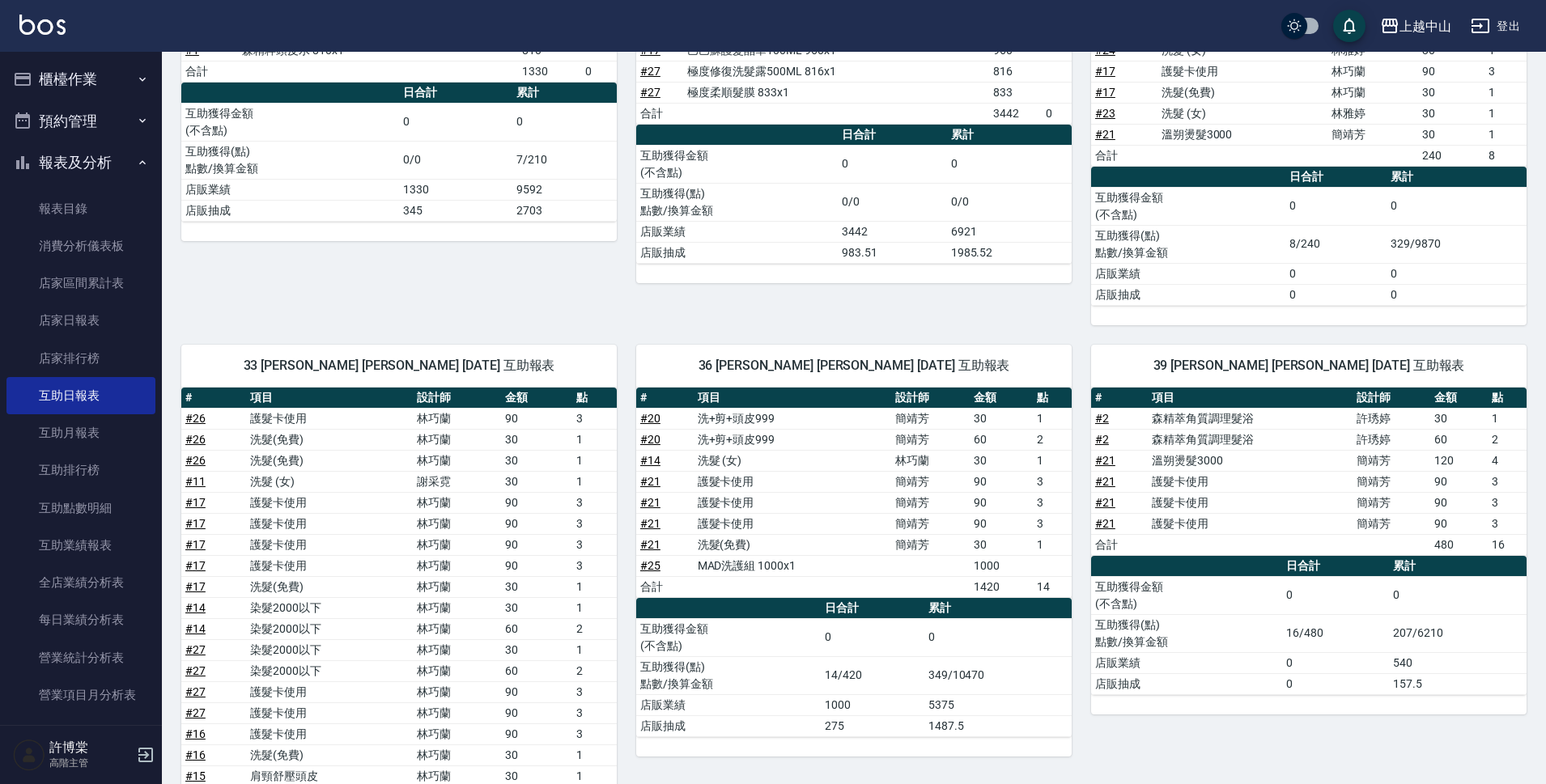
scroll to position [414, 0]
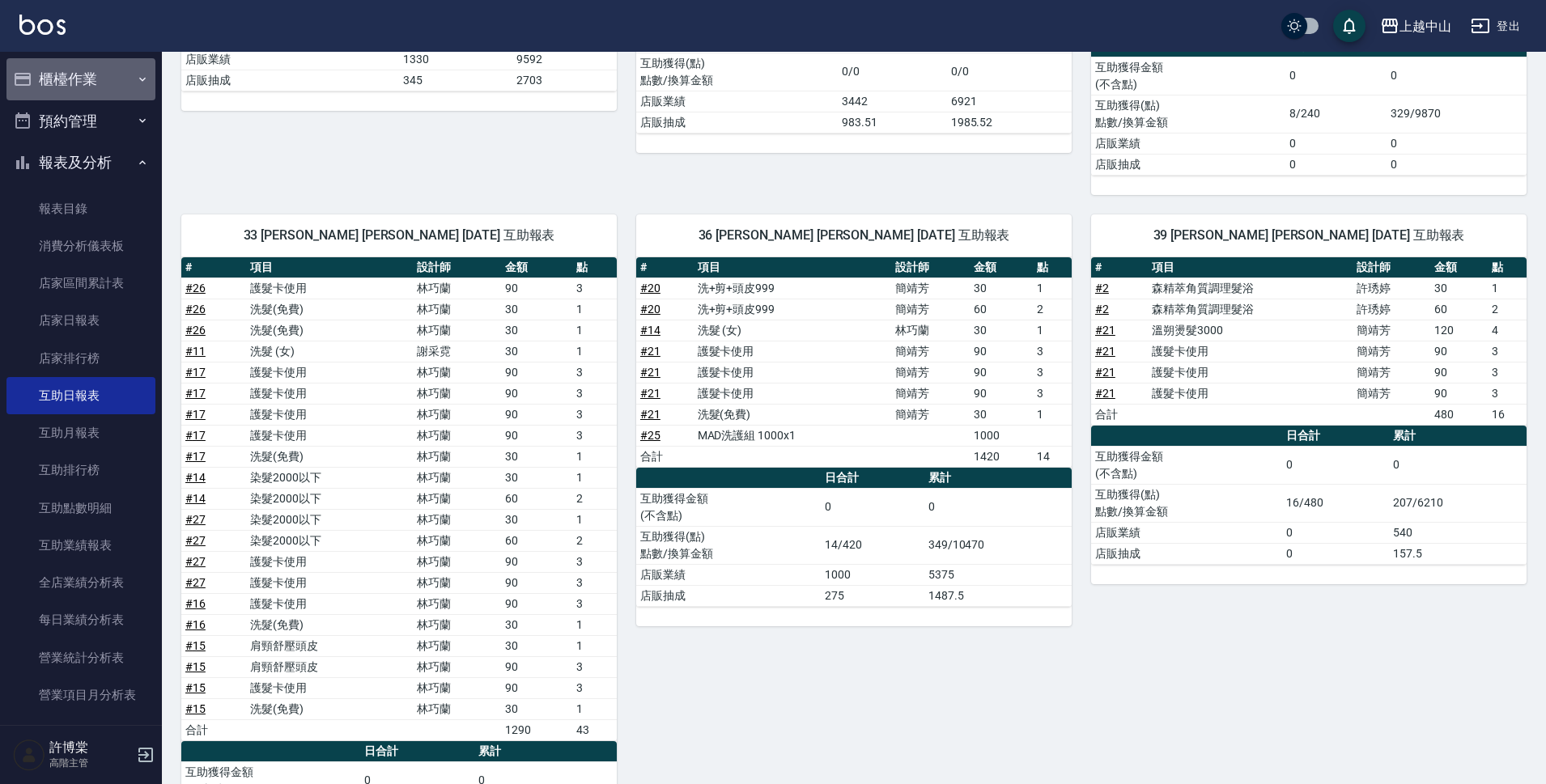
click at [81, 82] on button "櫃檯作業" at bounding box center [81, 79] width 149 height 42
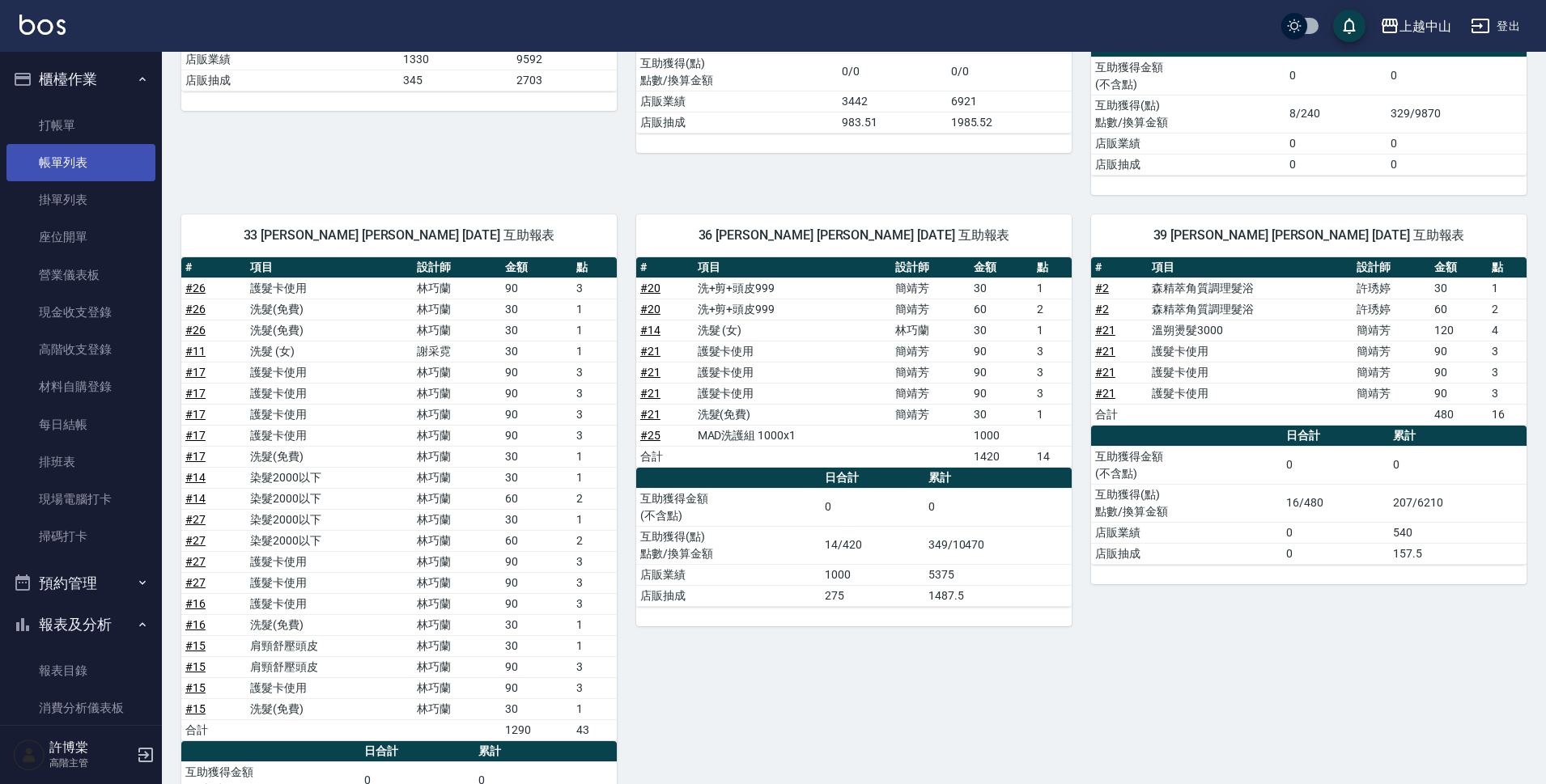
click at [85, 174] on link "帳單列表" at bounding box center [81, 163] width 149 height 37
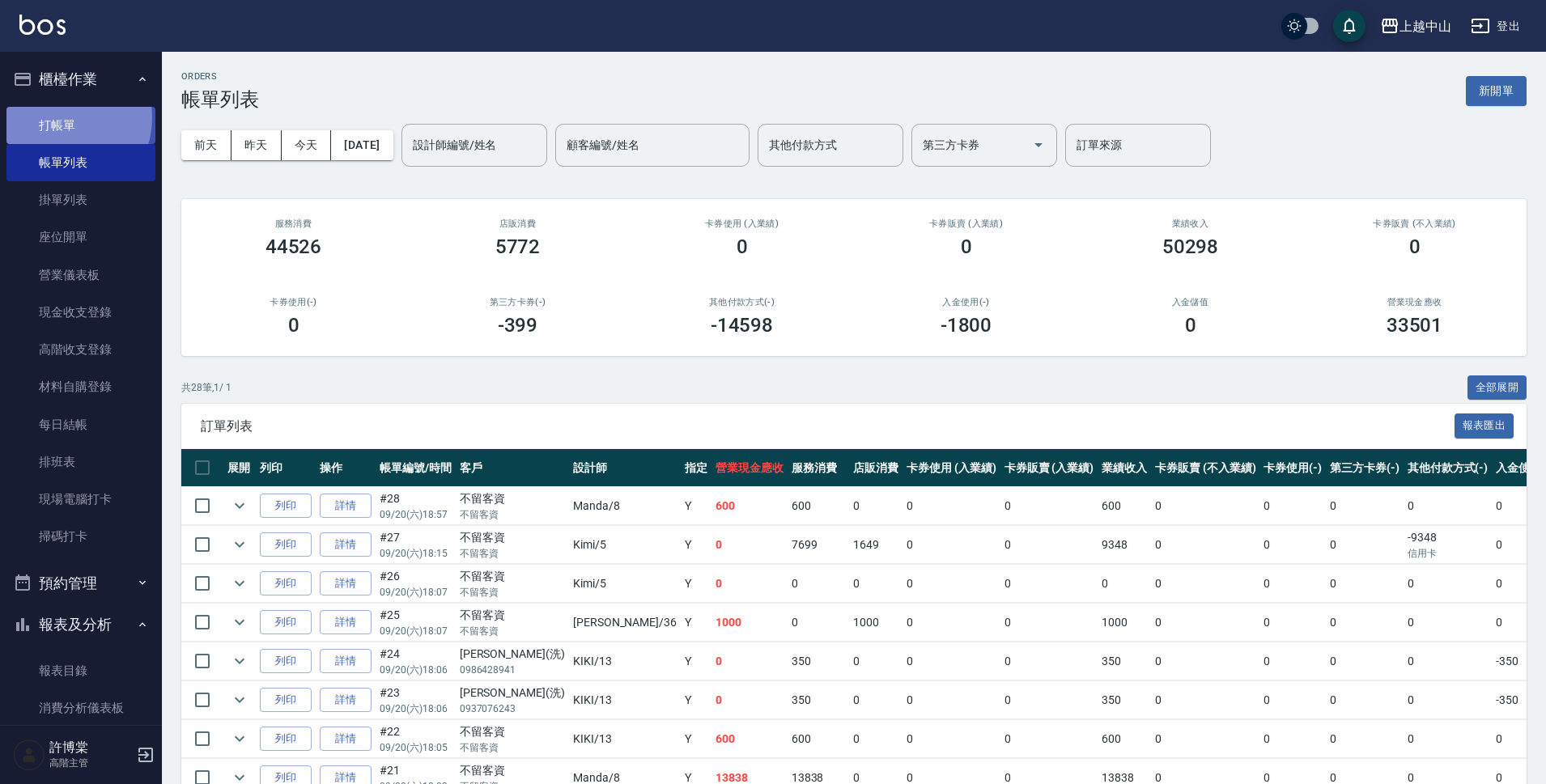
click at [60, 118] on link "打帳單" at bounding box center [81, 125] width 149 height 37
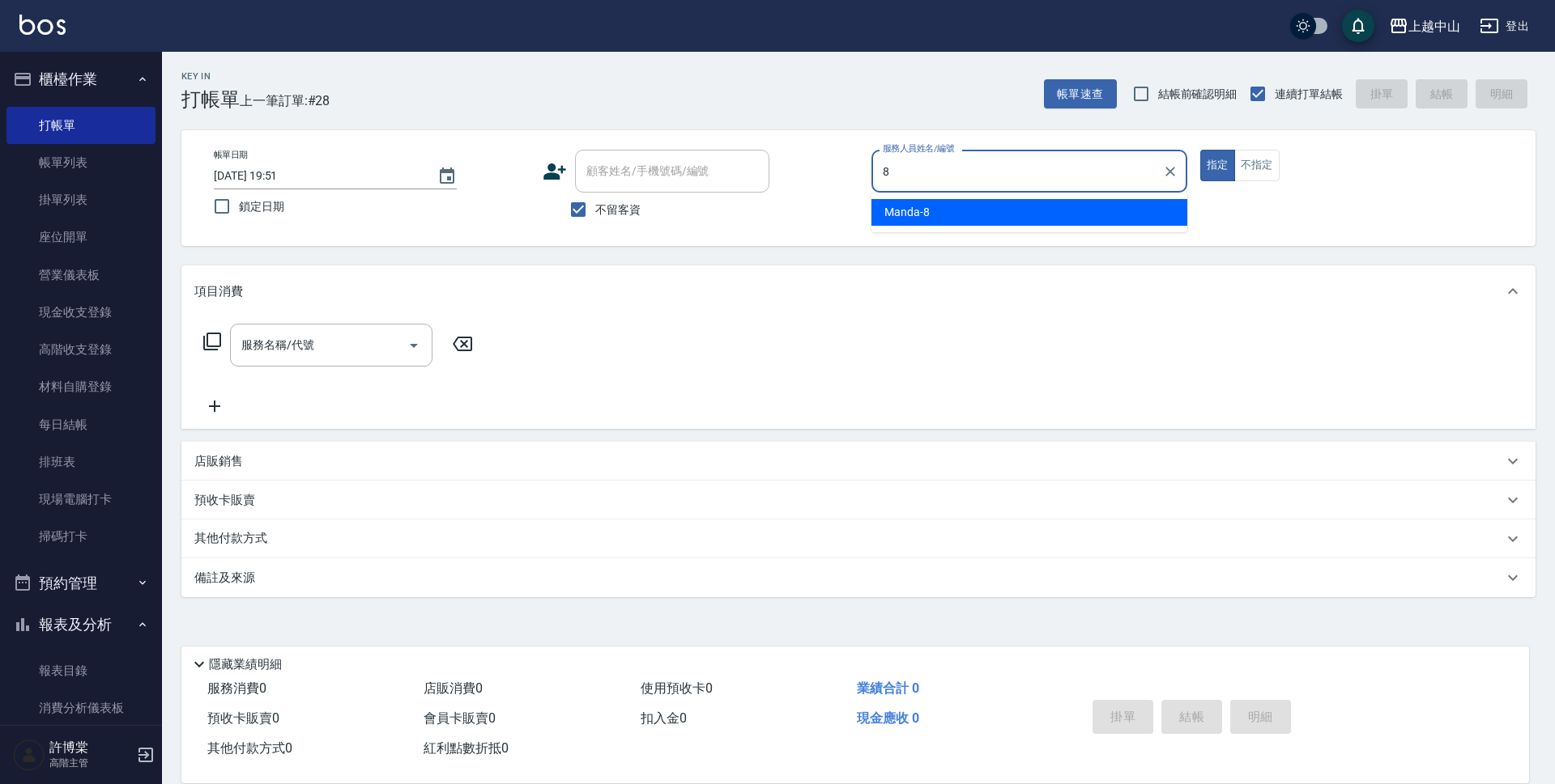
type input "Manda-8"
type button "true"
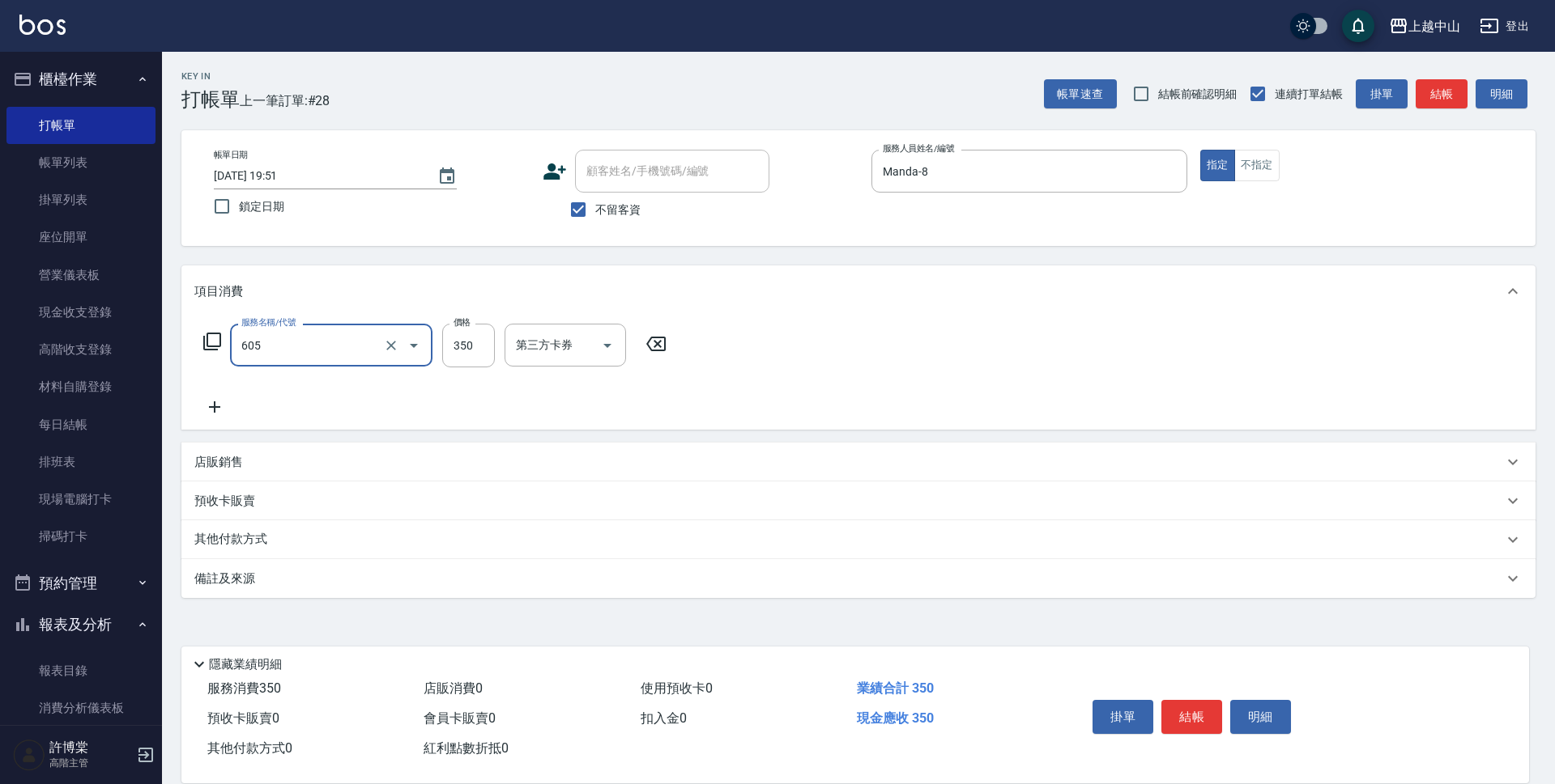
type input "洗髮 (女)(605)"
type input "400"
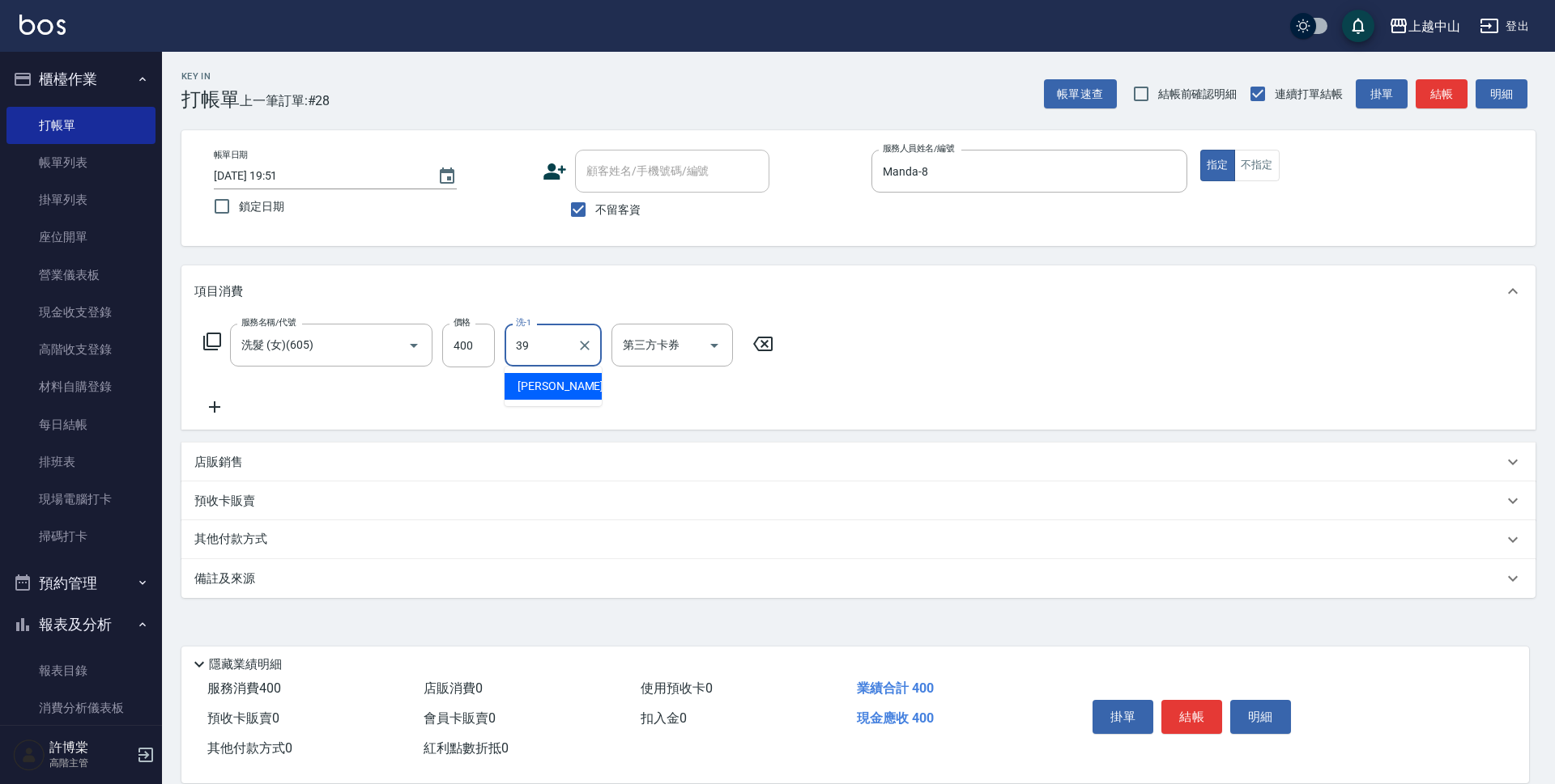
type input "俊彥-39"
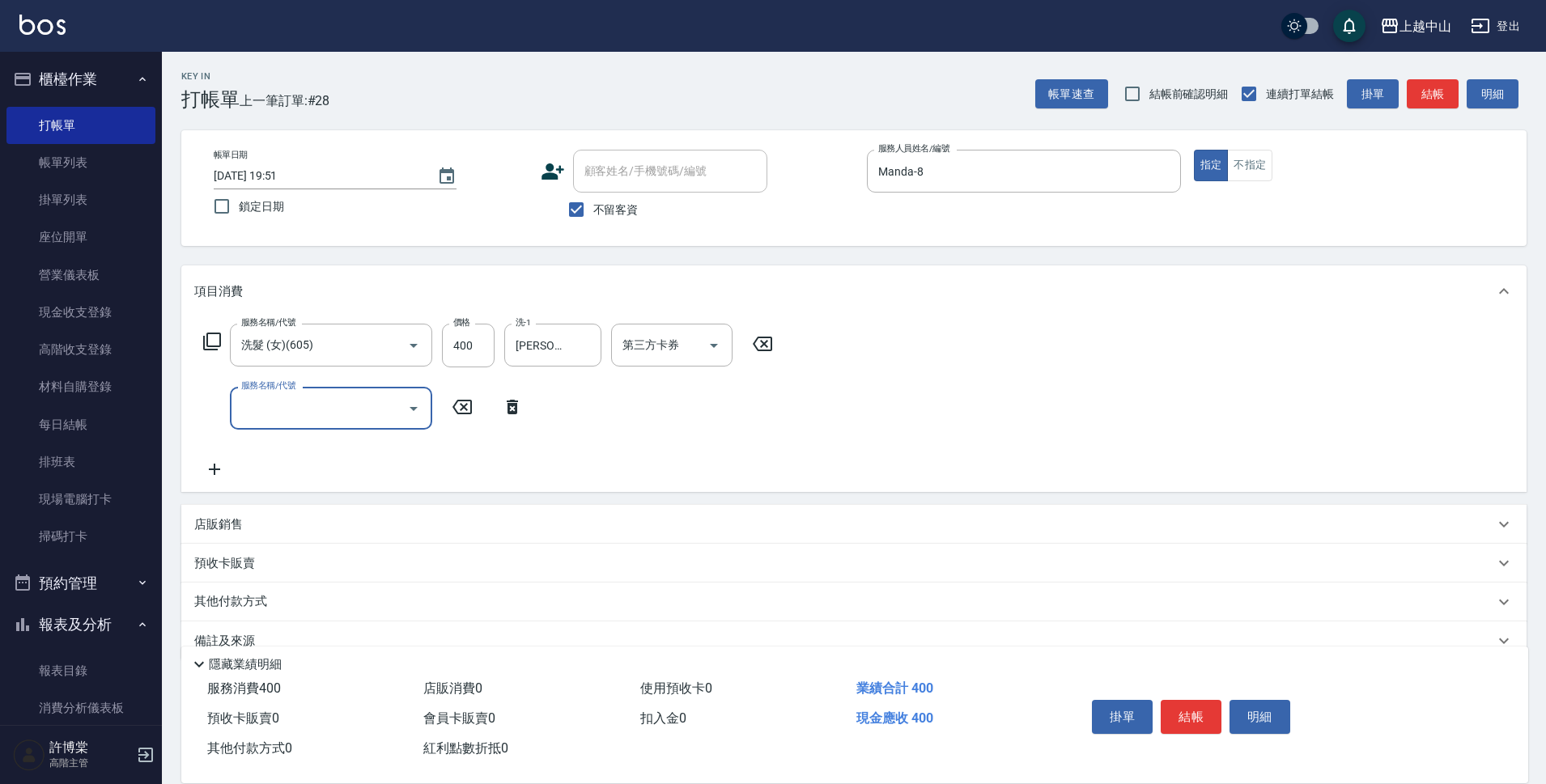
scroll to position [31, 0]
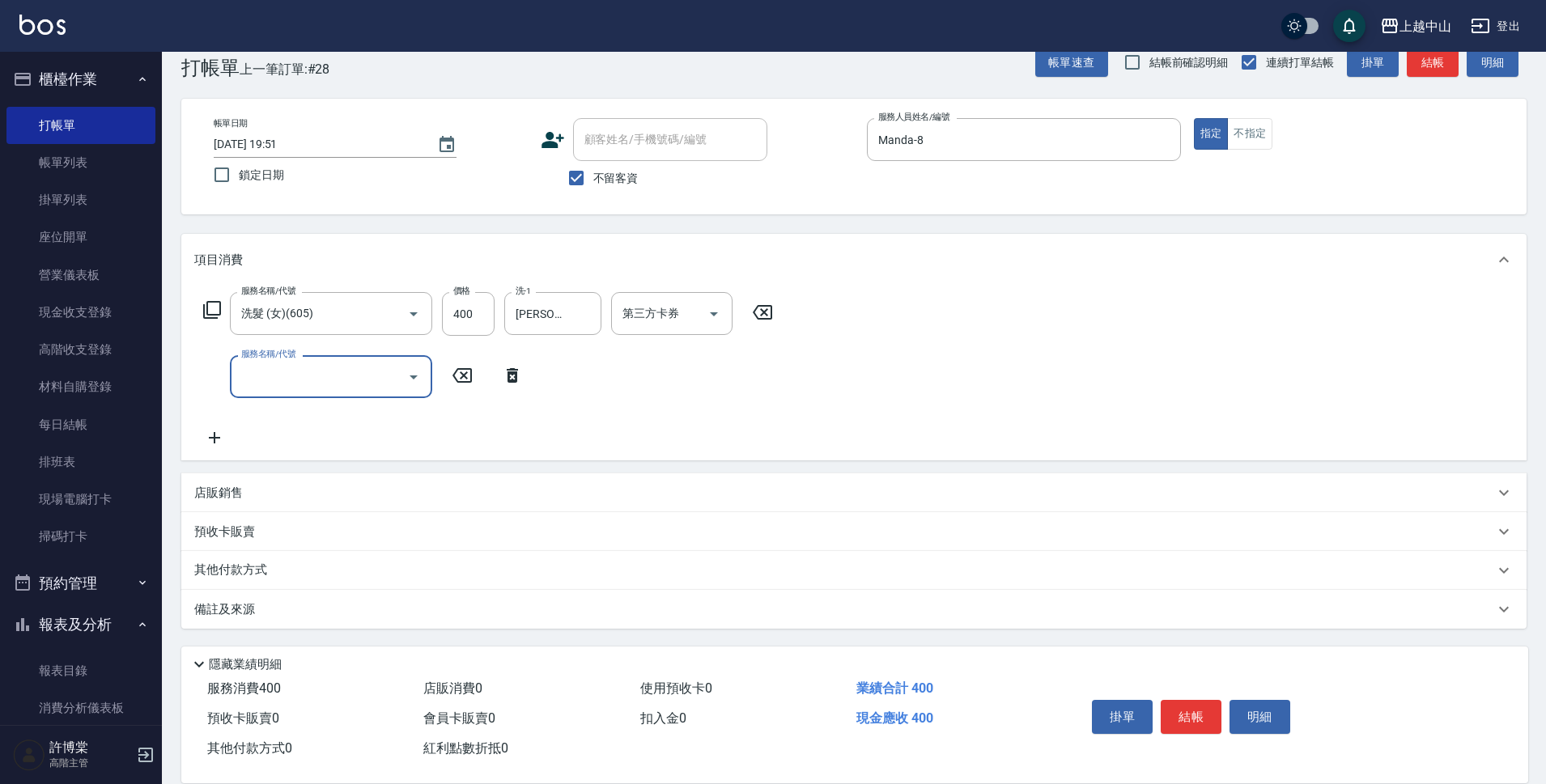
click at [430, 498] on div "店販銷售" at bounding box center [844, 493] width 1301 height 17
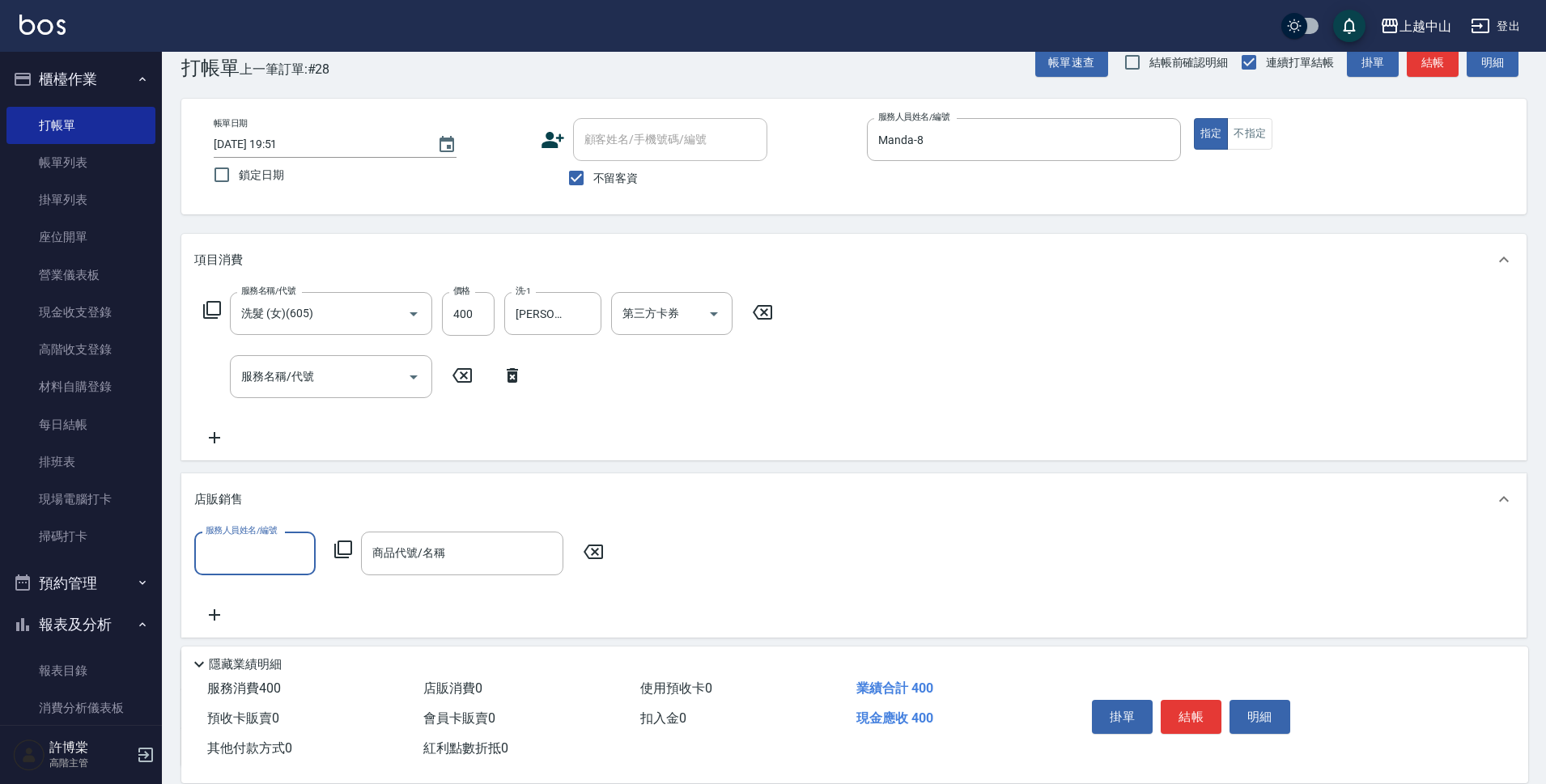
scroll to position [0, 0]
type input "俊彥-39"
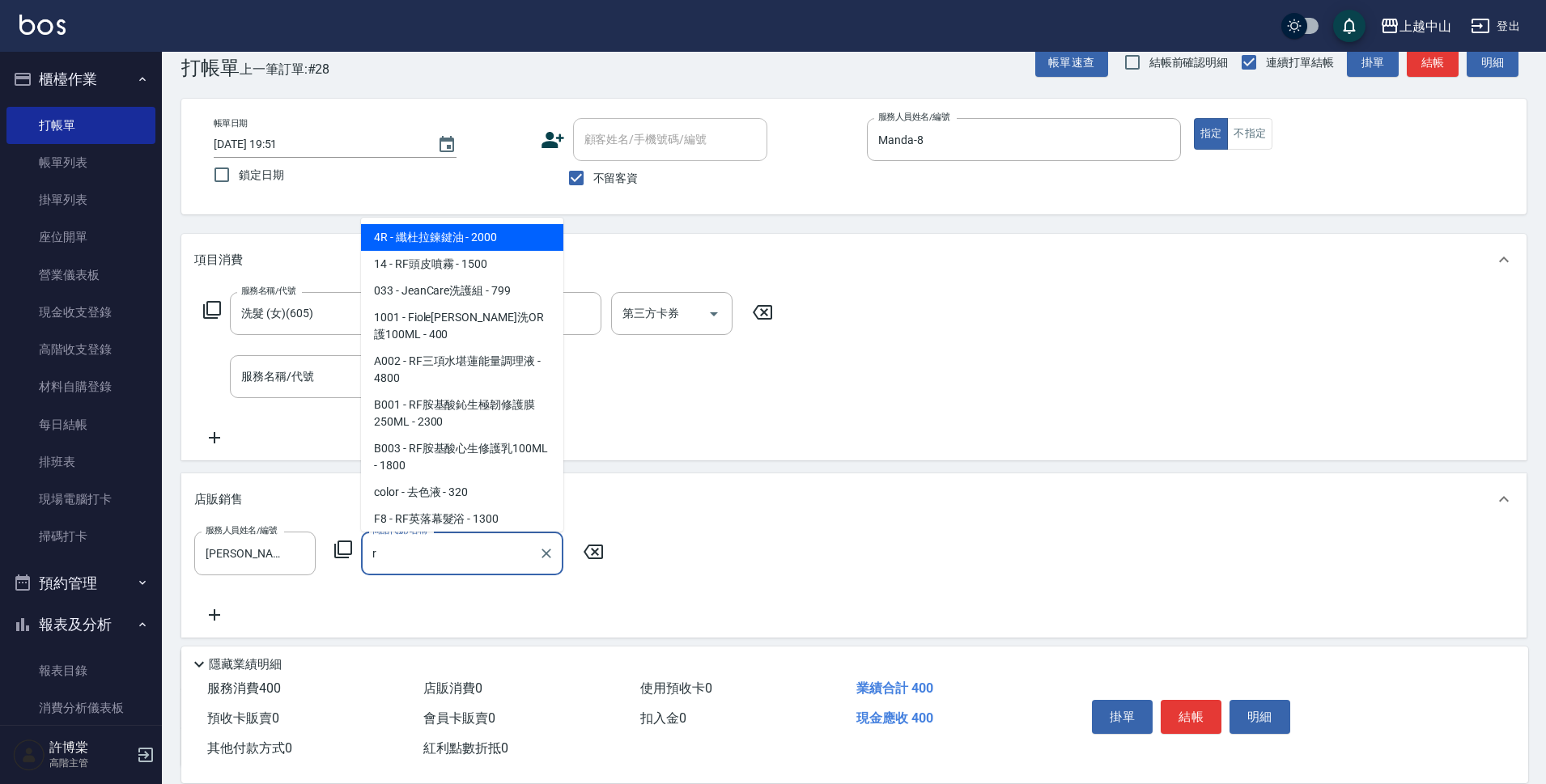
type input "r"
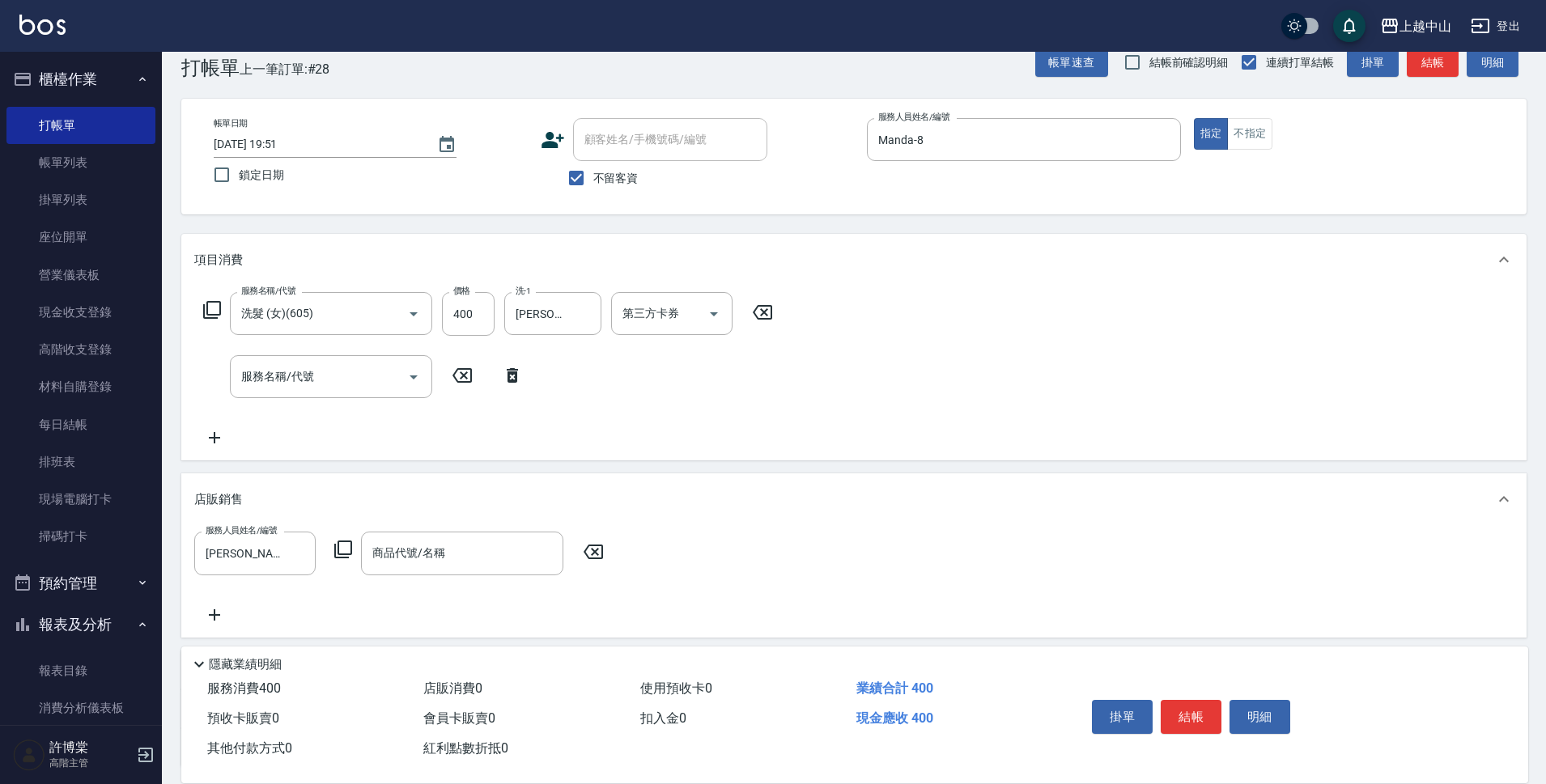
drag, startPoint x: 565, startPoint y: 246, endPoint x: 563, endPoint y: 273, distance: 27.1
click at [563, 273] on div "項目消費" at bounding box center [854, 260] width 1345 height 52
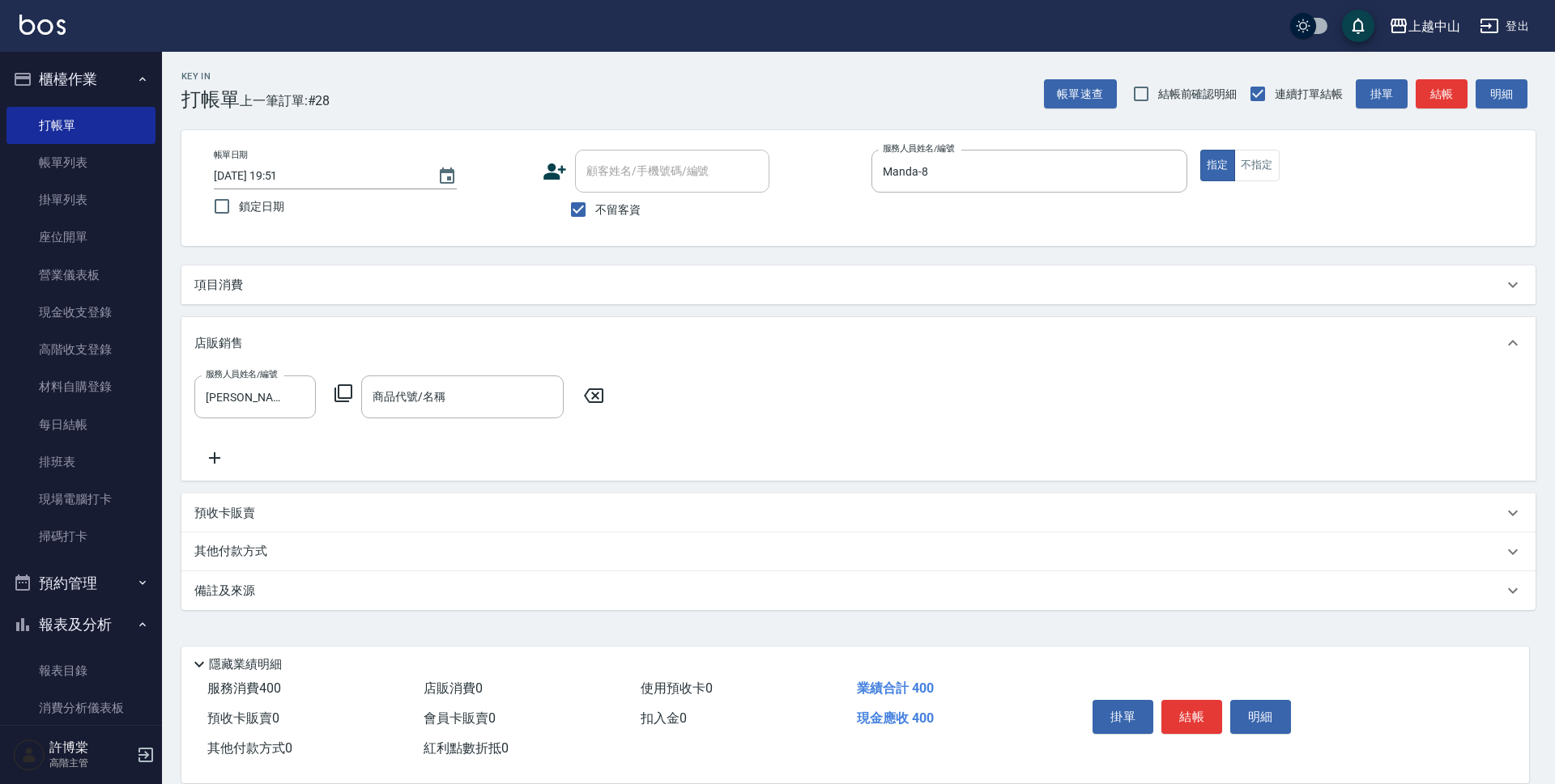
click at [326, 283] on div "項目消費" at bounding box center [848, 285] width 1309 height 17
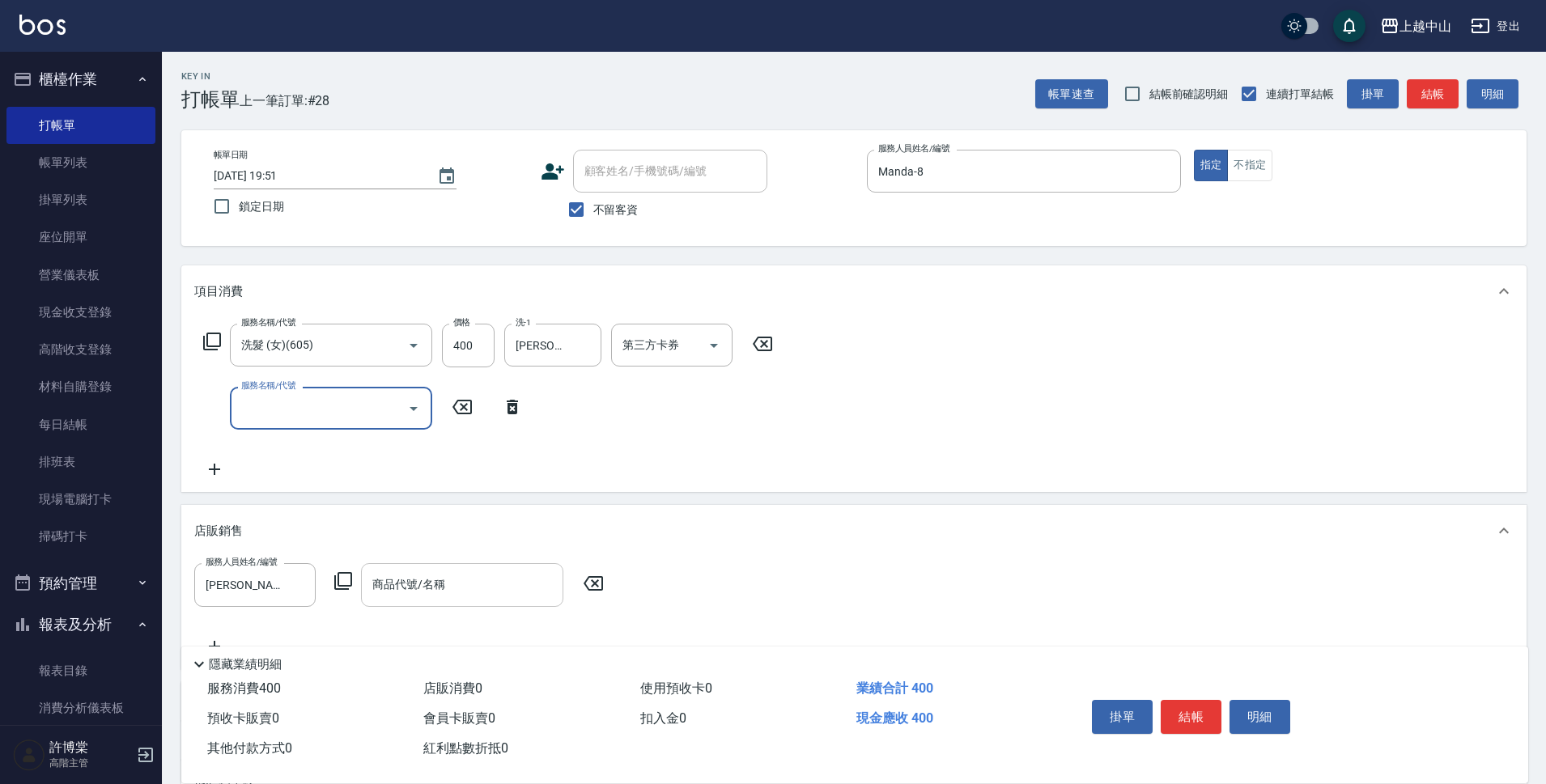
click at [462, 570] on div "商品代號/名稱" at bounding box center [462, 585] width 203 height 43
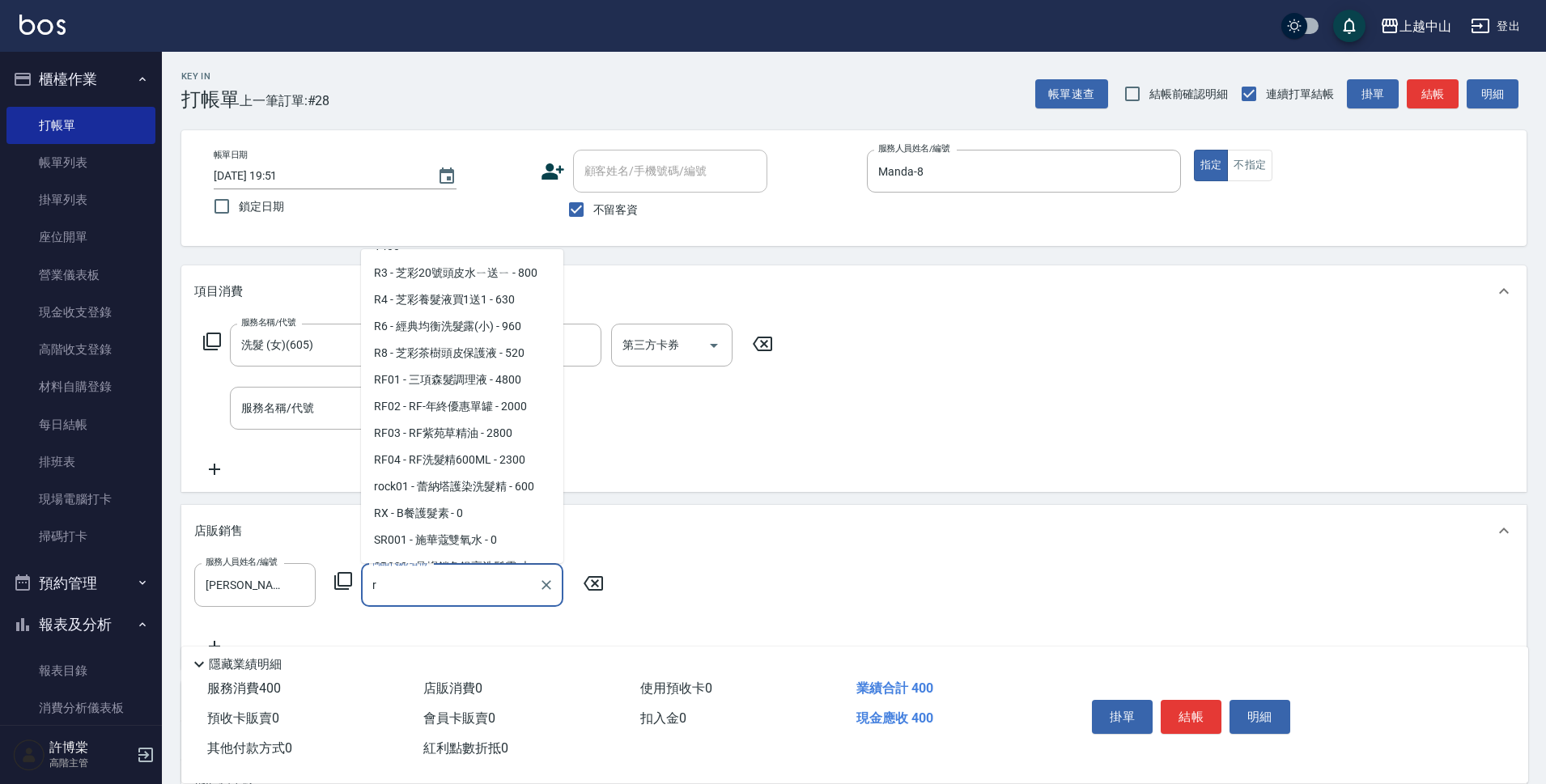
scroll to position [1520, 0]
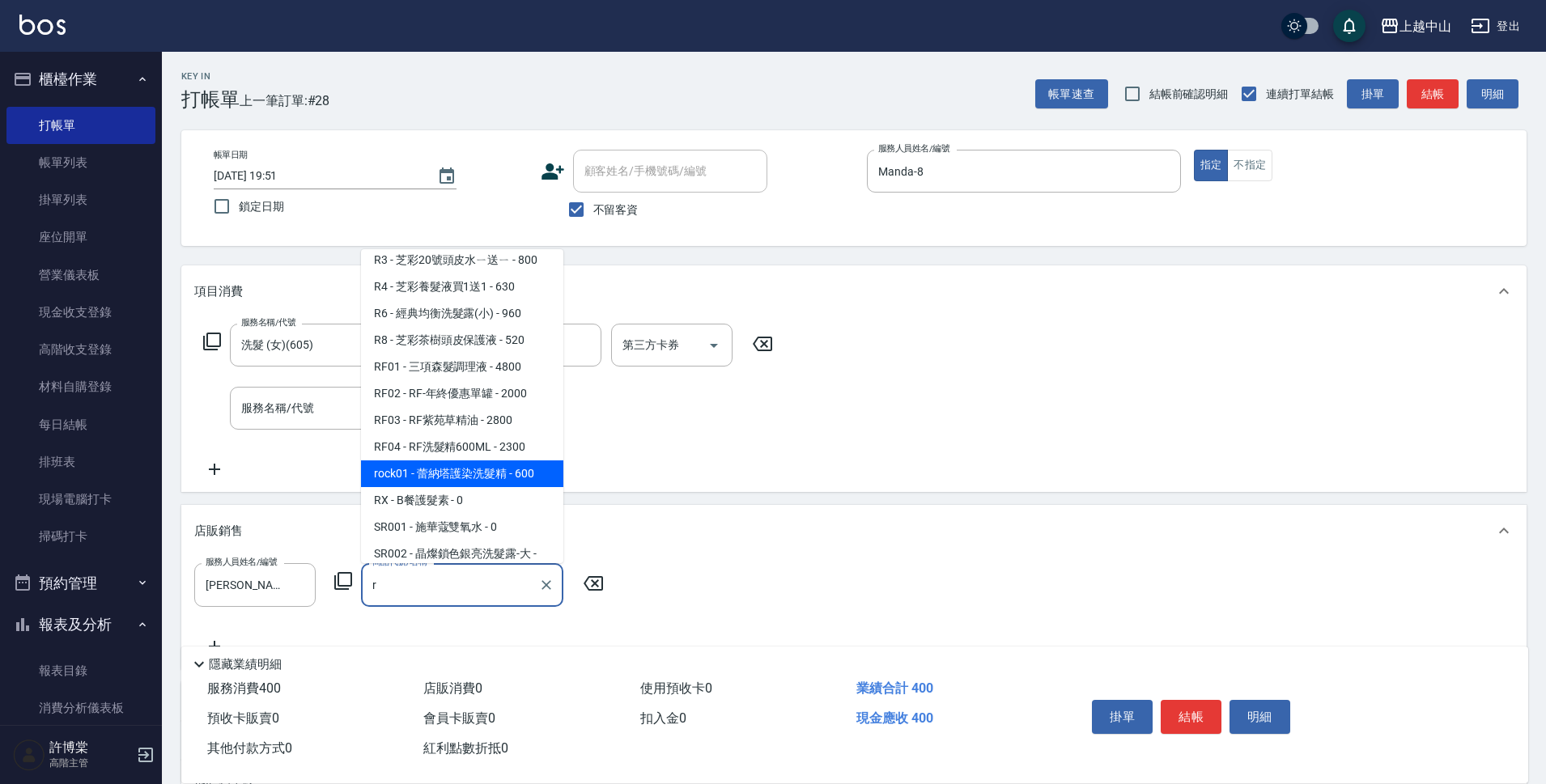
click at [507, 480] on span "rock01 - 蕾納塔護染洗髮精 - 600" at bounding box center [462, 474] width 203 height 27
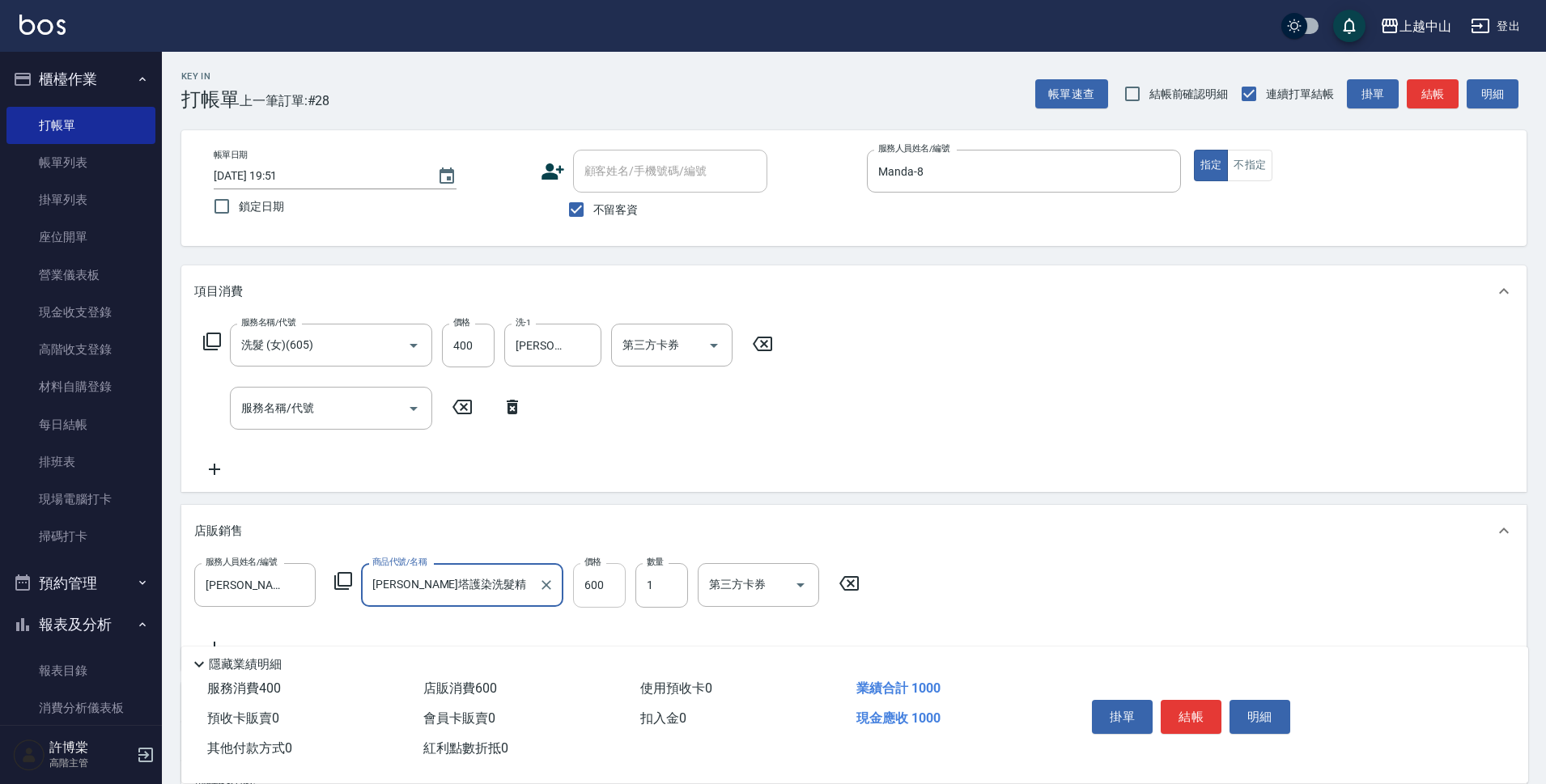
type input "[PERSON_NAME]塔護染洗髮精"
click at [614, 584] on input "600" at bounding box center [599, 585] width 53 height 44
type input "500"
type input "2"
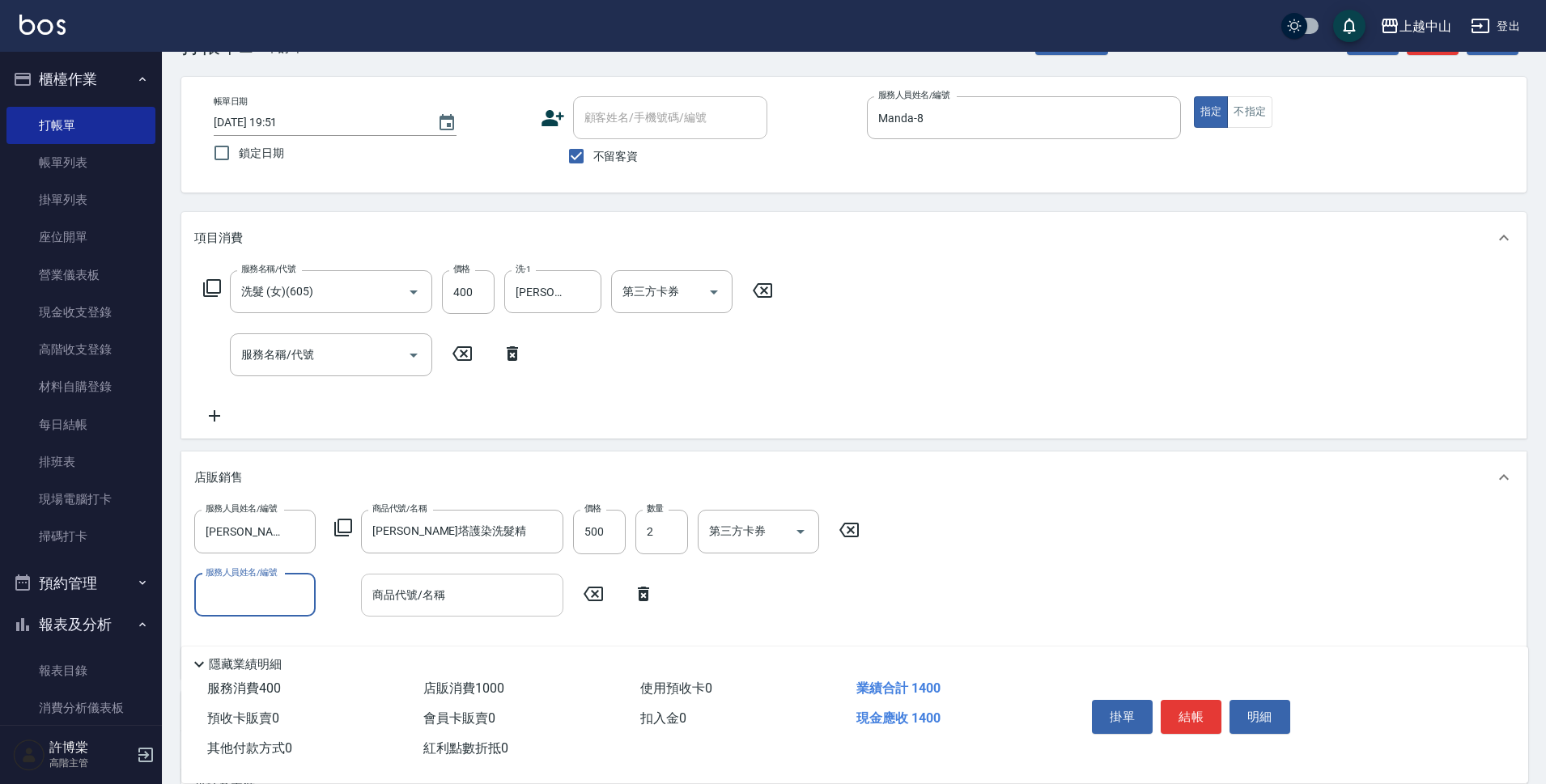
scroll to position [162, 0]
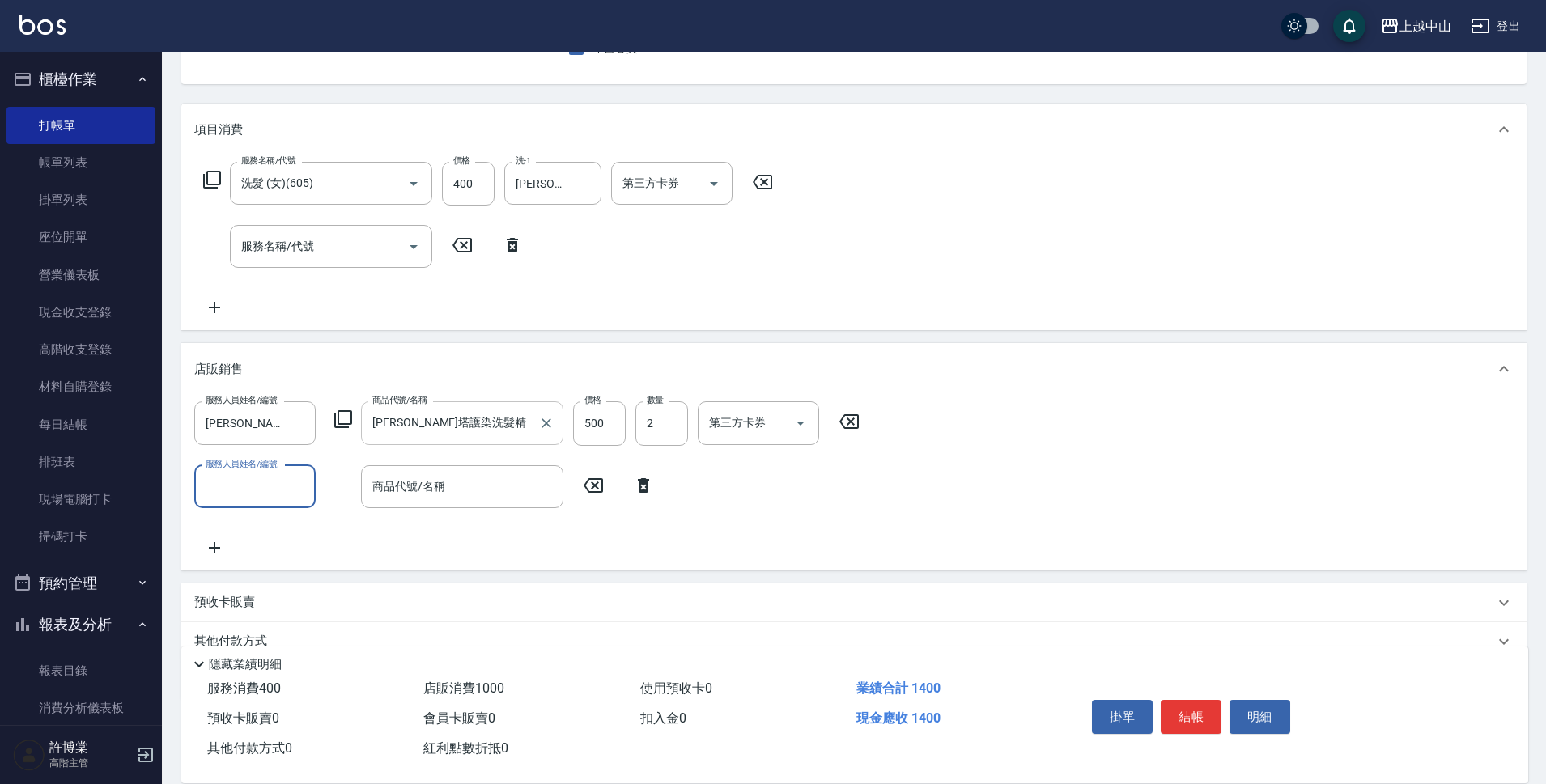
click at [475, 417] on input "[PERSON_NAME]塔護染洗髮精" at bounding box center [450, 423] width 164 height 29
click at [466, 492] on input "商品代號/名稱" at bounding box center [462, 487] width 188 height 29
click at [465, 492] on input "商品代號/名稱" at bounding box center [462, 487] width 188 height 29
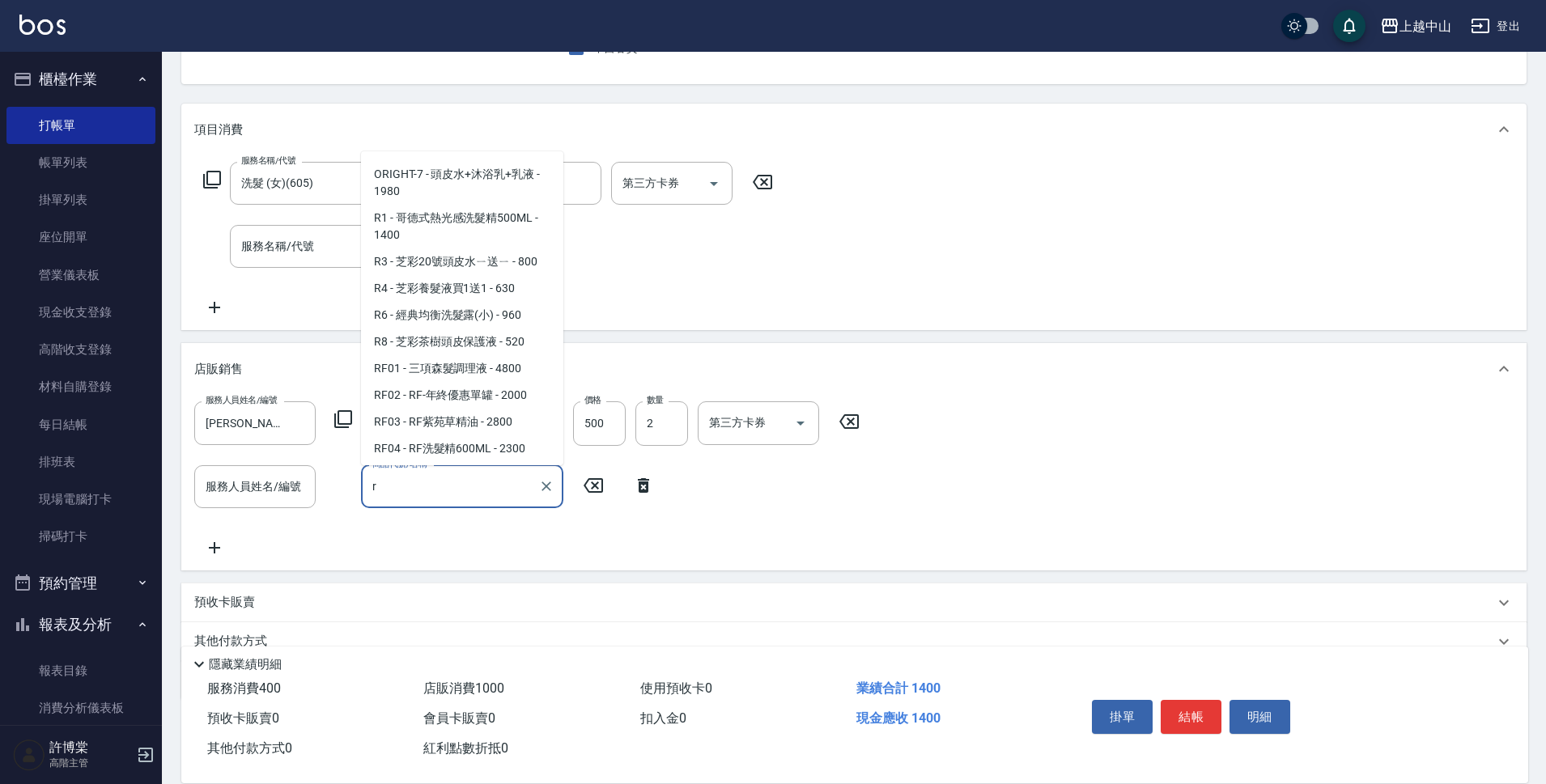
scroll to position [1525, 0]
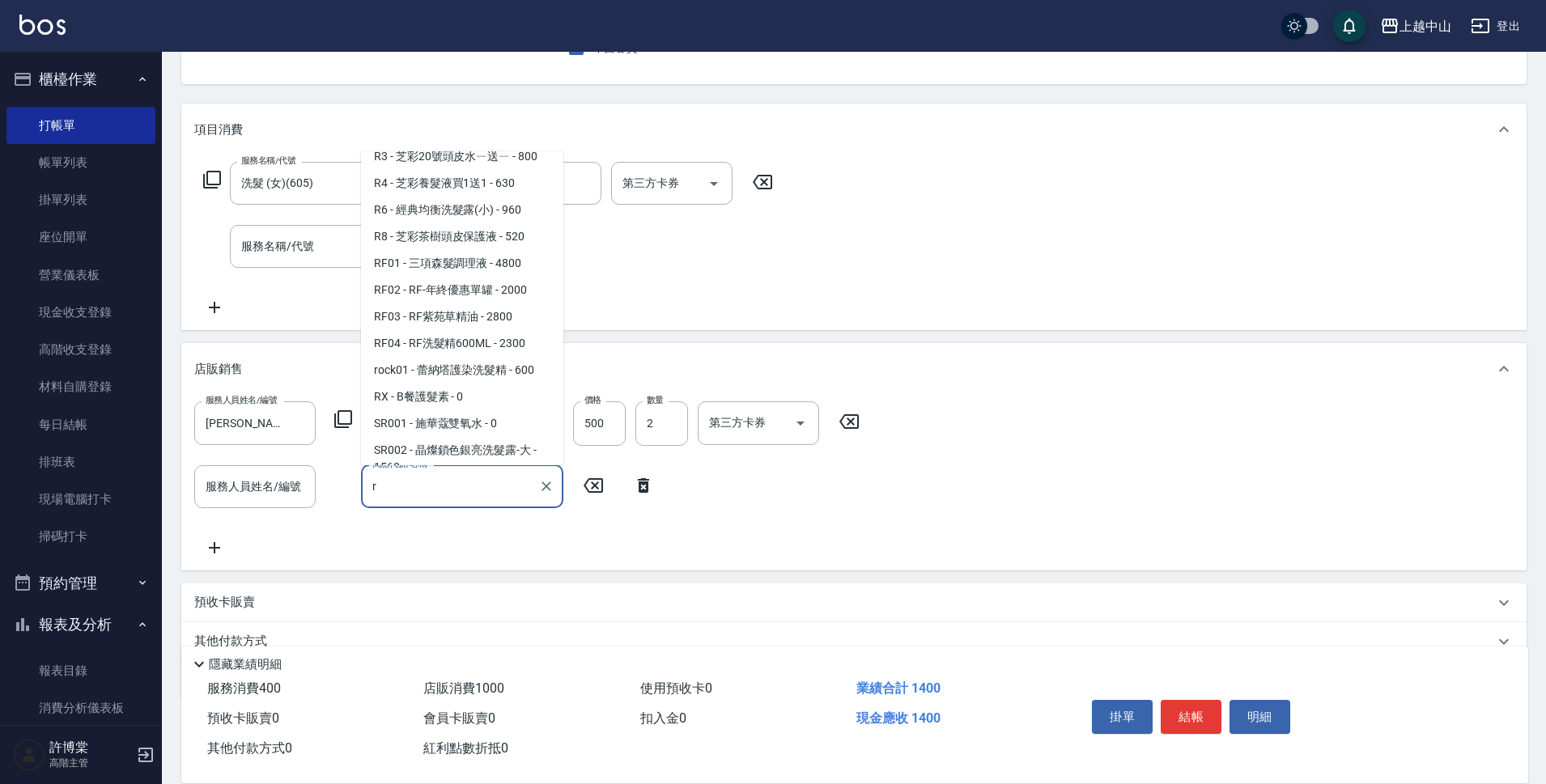
type input "r"
click at [636, 488] on icon at bounding box center [643, 485] width 41 height 19
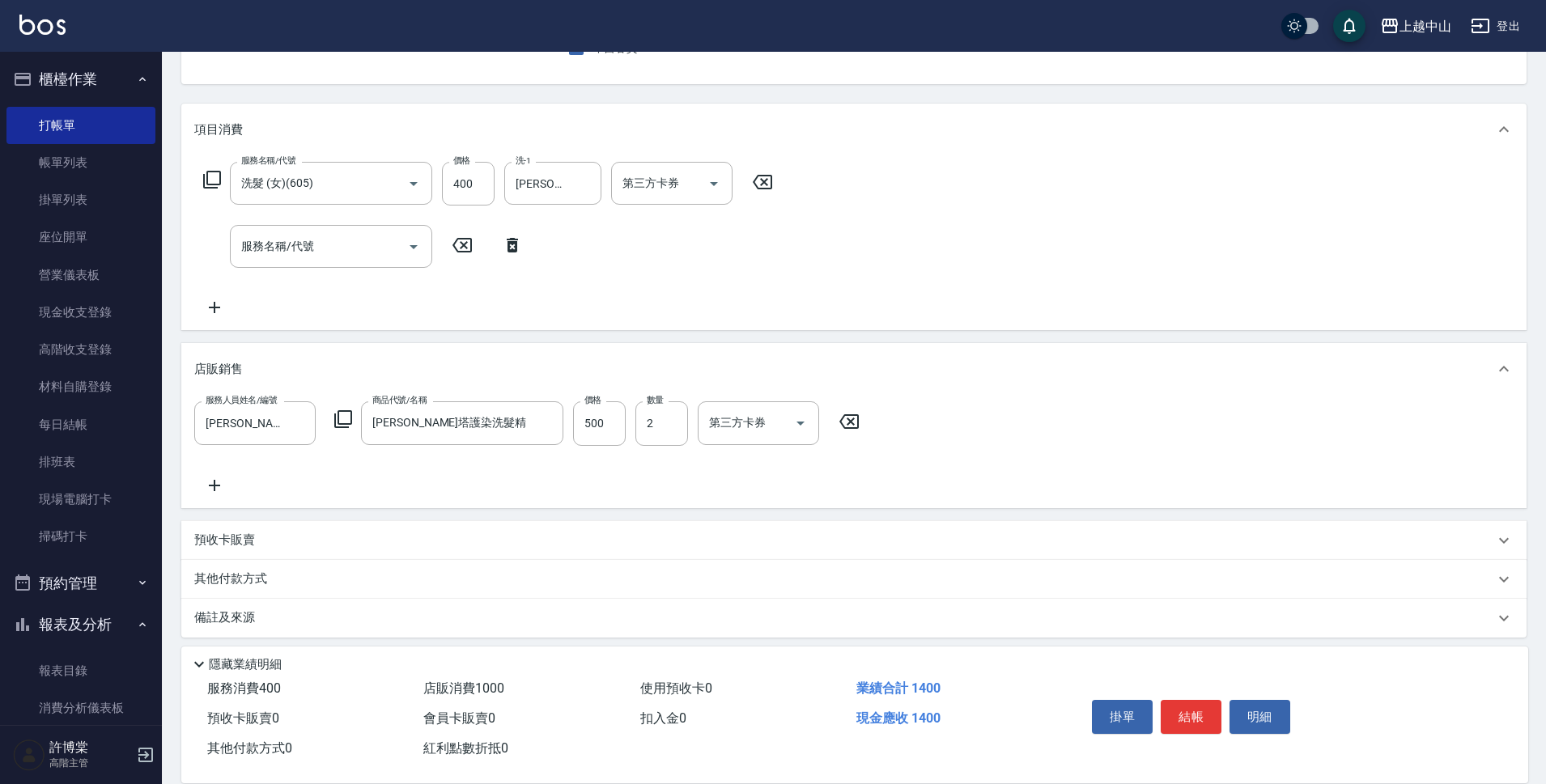
click at [952, 467] on div "服務人員姓名/編號 俊彥-39 服務人員姓名/編號 商品代號/名稱 蕾納塔護染洗髮精 商品代號/名稱 價格 500 價格 數量 2 數量 第三方卡券 第三方卡券" at bounding box center [854, 448] width 1320 height 93
type input "2025/09/20 20:11"
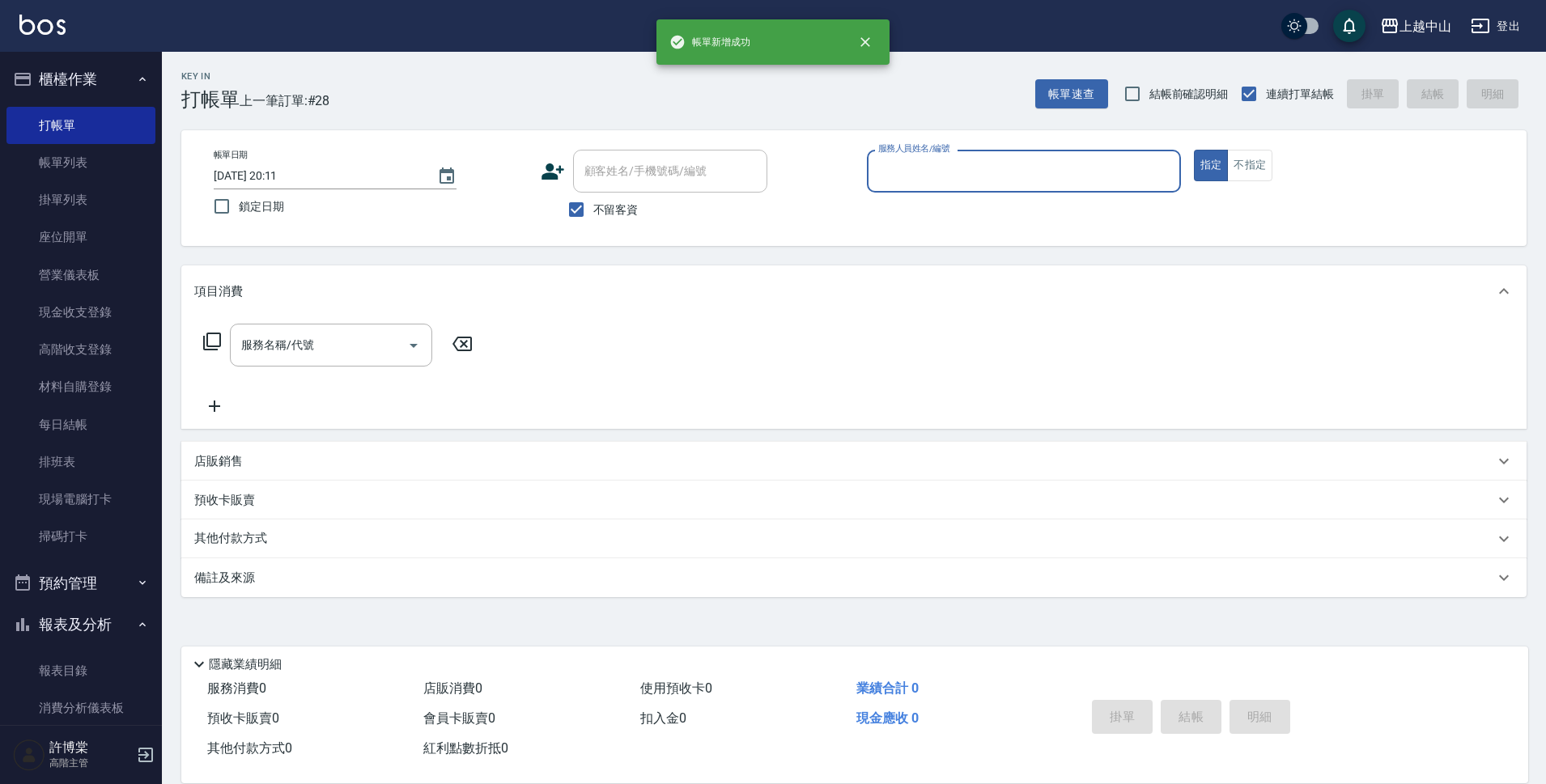
scroll to position [0, 0]
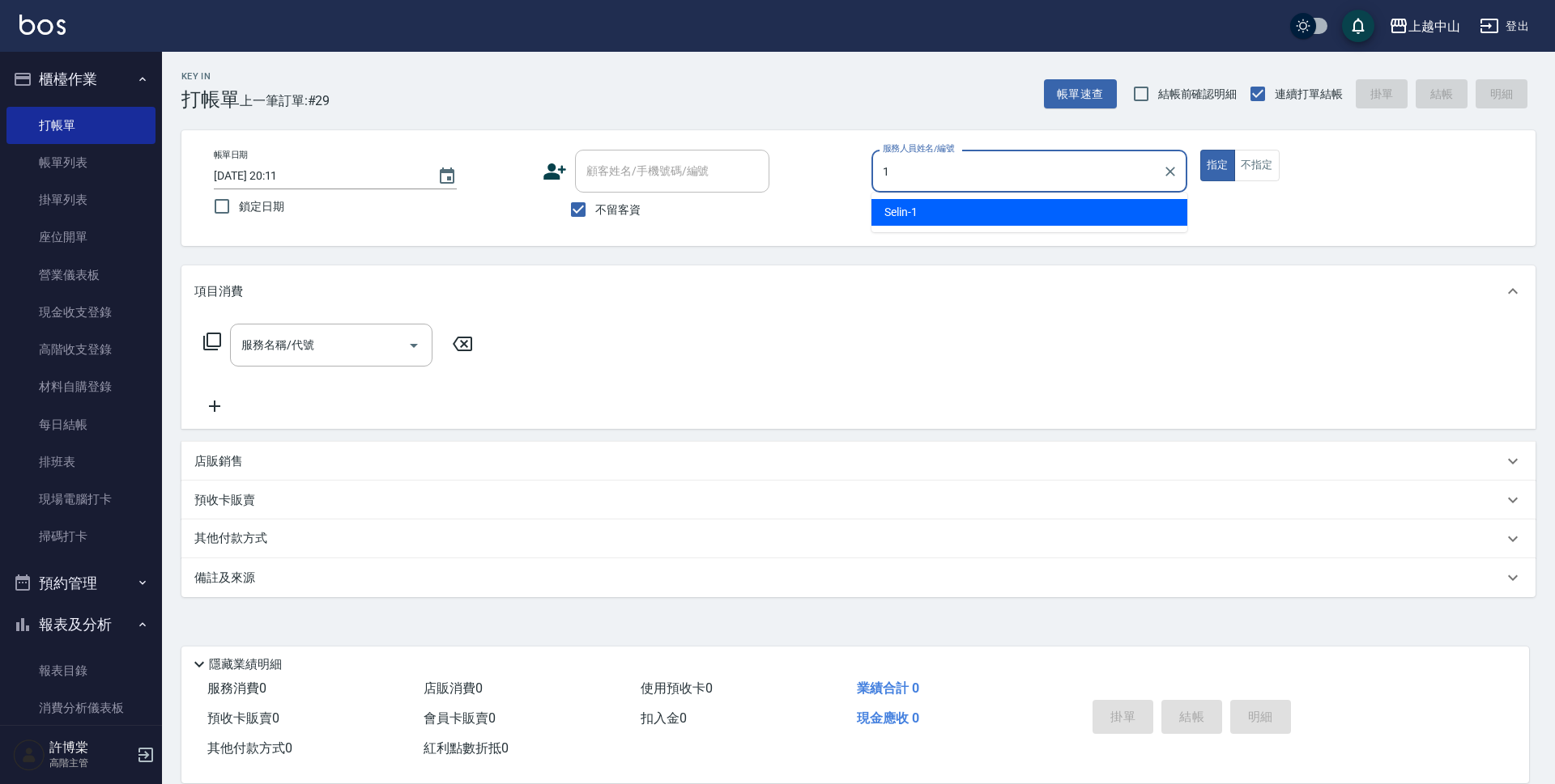
type input "Selin-1"
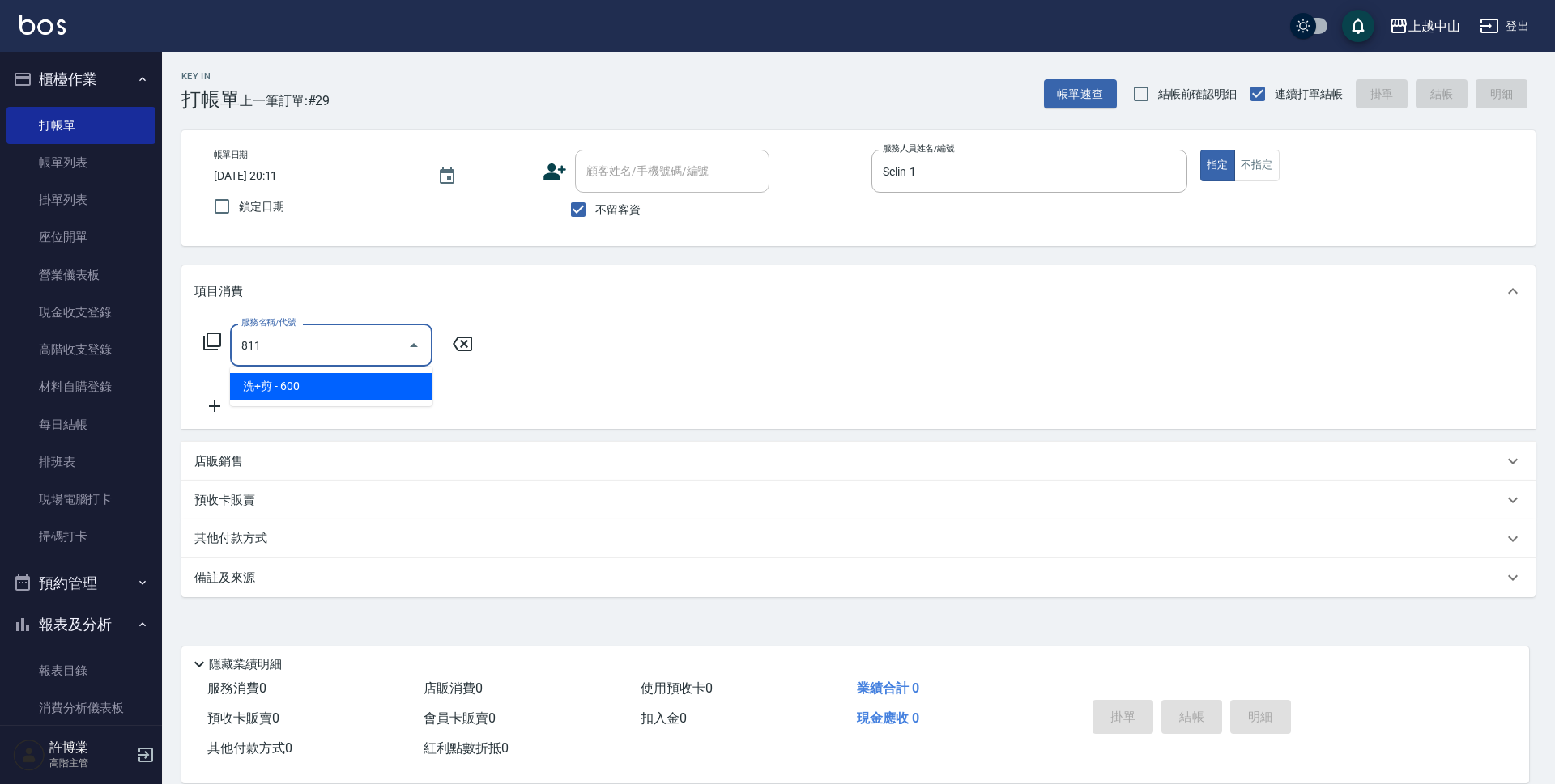
type input "洗+剪(811)"
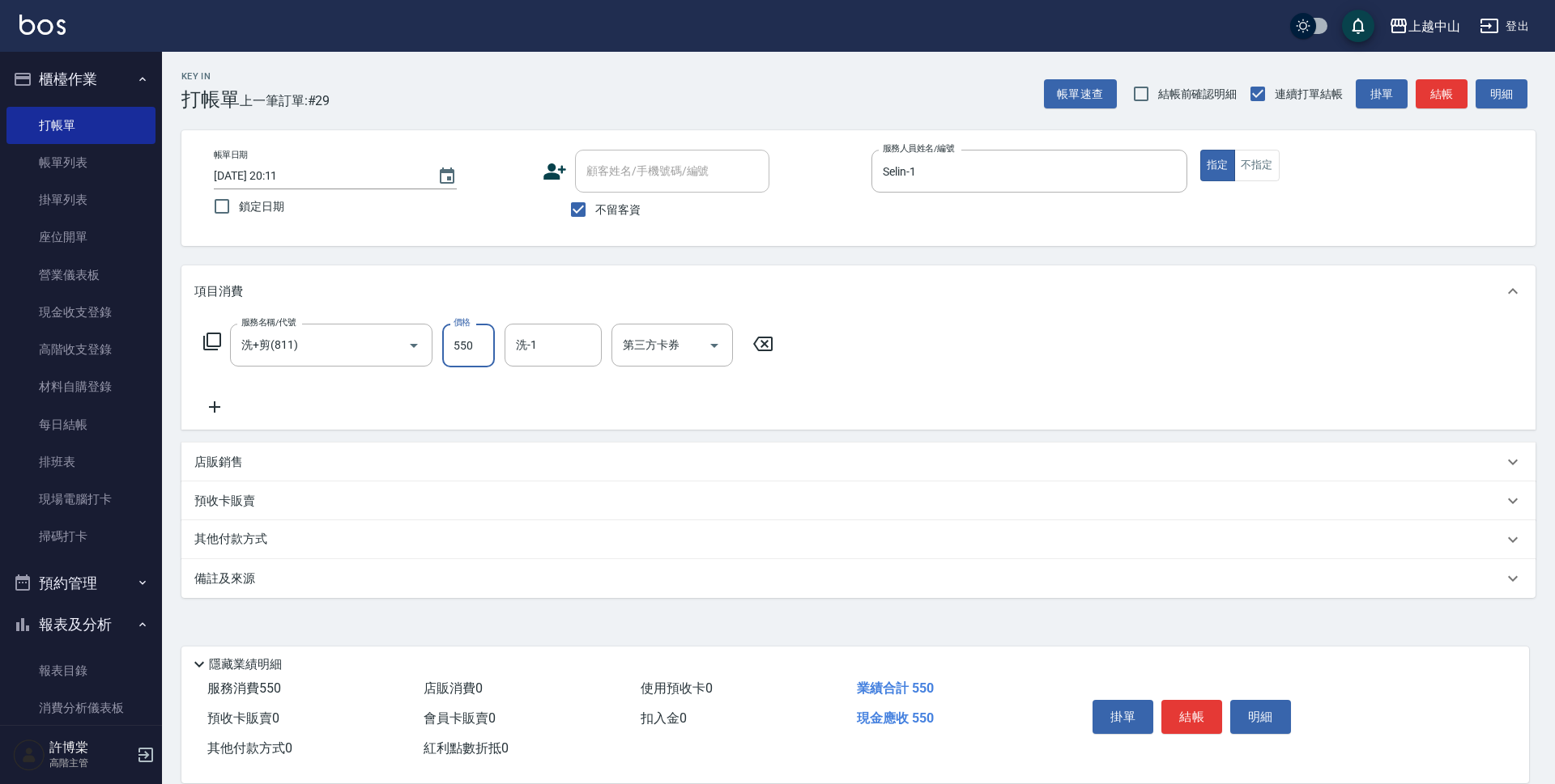
type input "550"
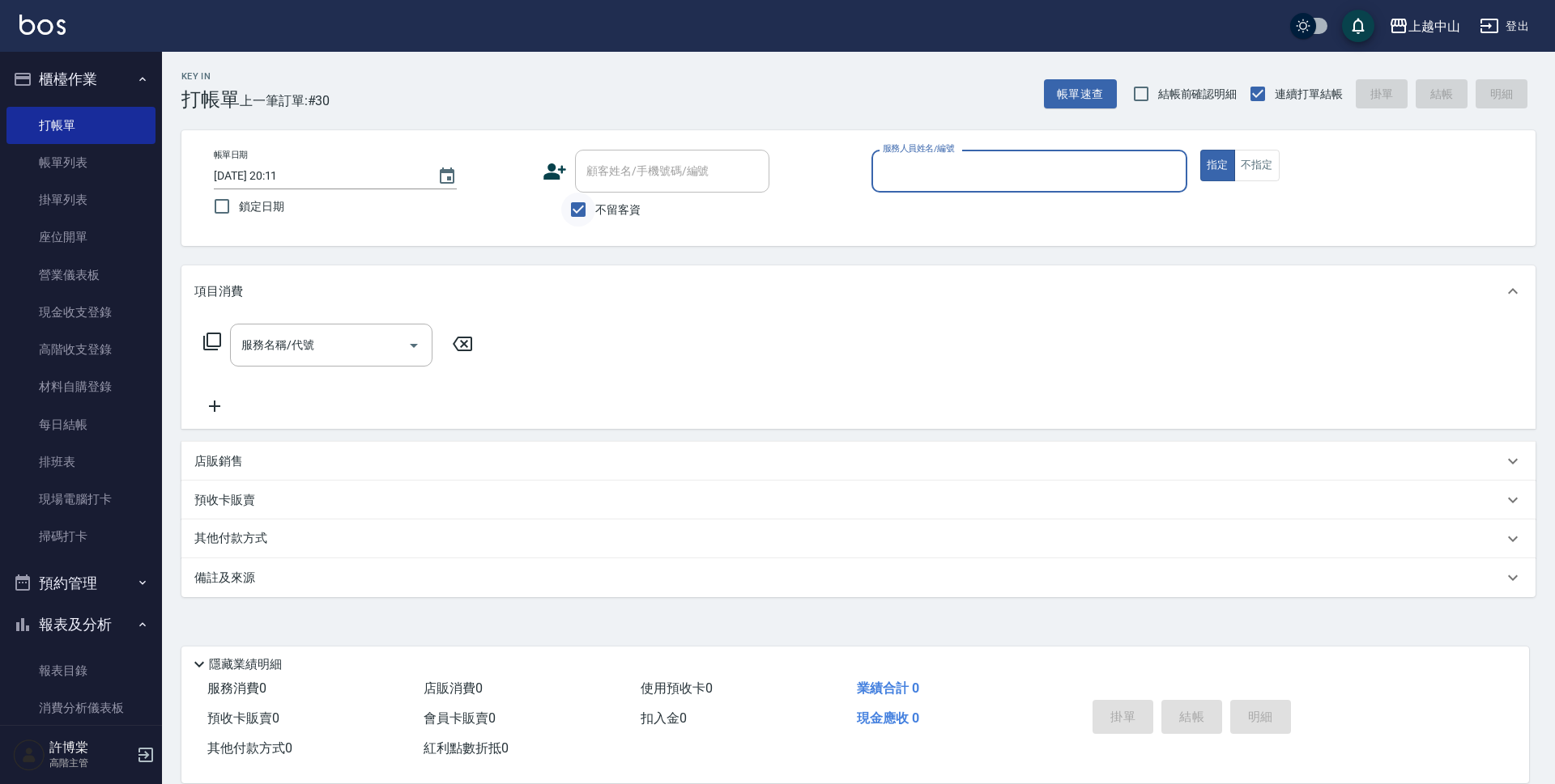
click at [580, 211] on input "不留客資" at bounding box center [578, 209] width 34 height 34
checkbox input "false"
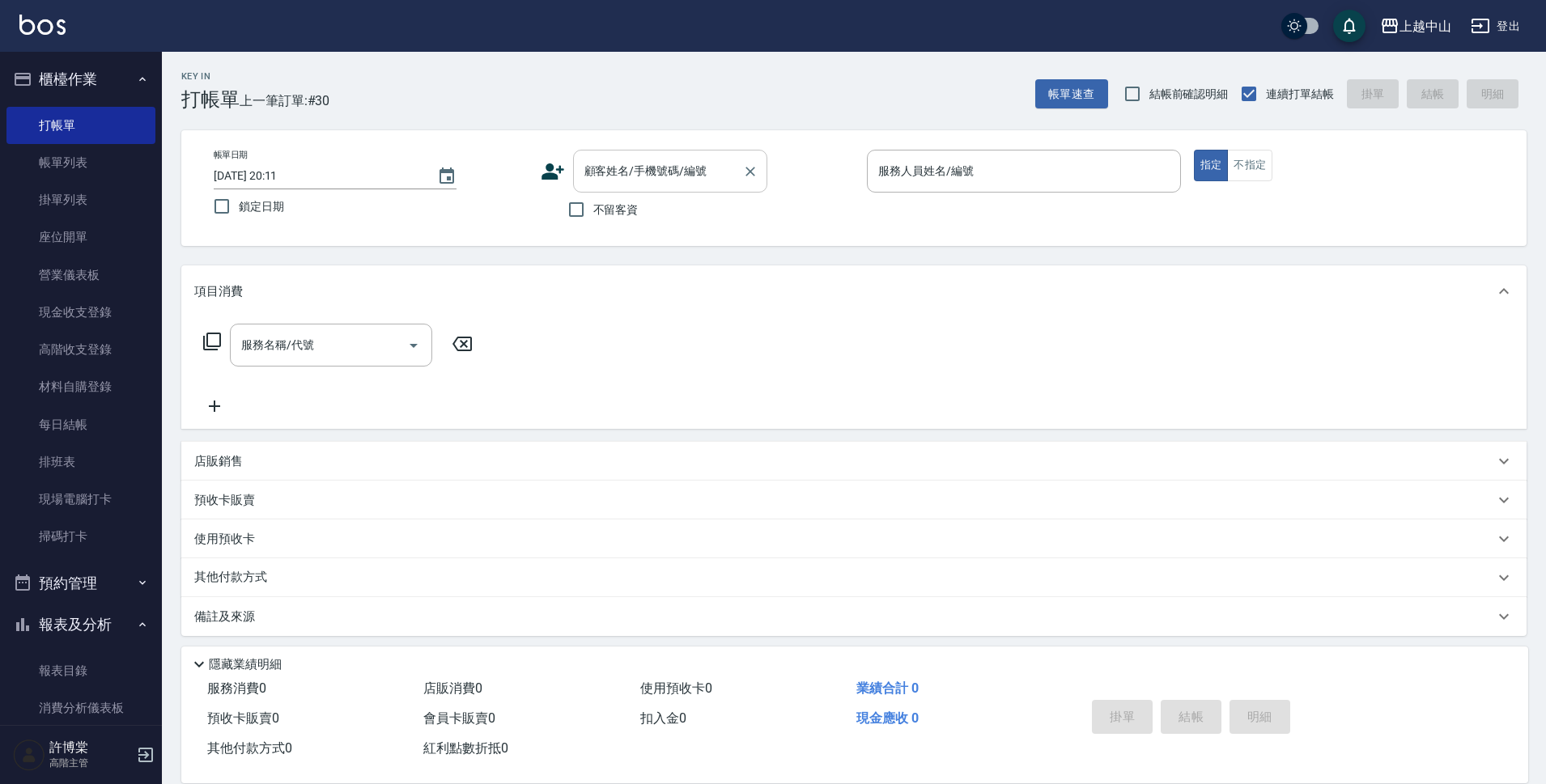
click at [633, 170] on div "顧客姓名/手機號碼/編號 顧客姓名/手機號碼/編號" at bounding box center [670, 171] width 194 height 43
type input "g"
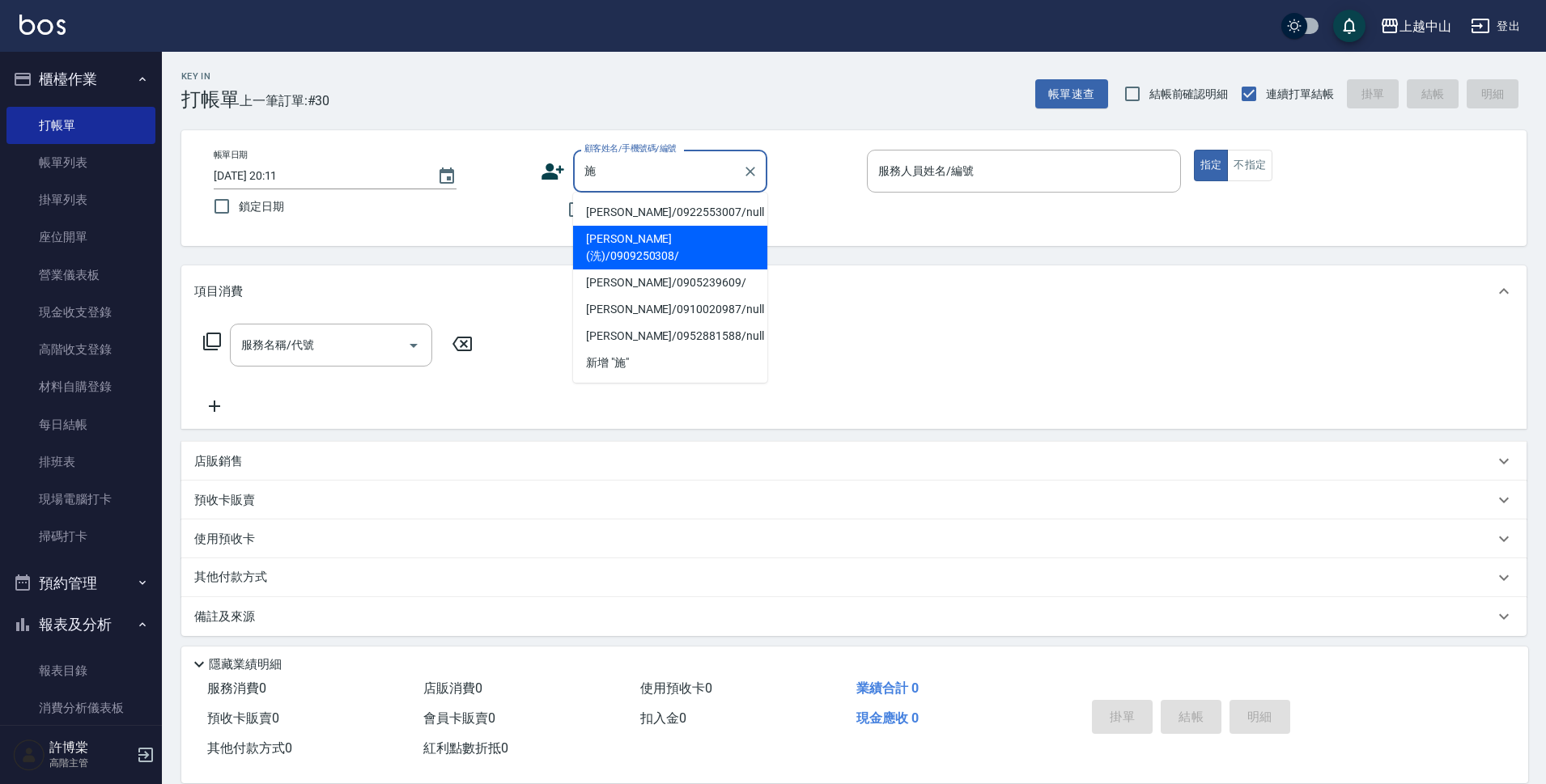
click at [636, 231] on li "施昀沄(洗)/0909250308/" at bounding box center [670, 247] width 194 height 44
type input "施昀沄(洗)/0909250308/"
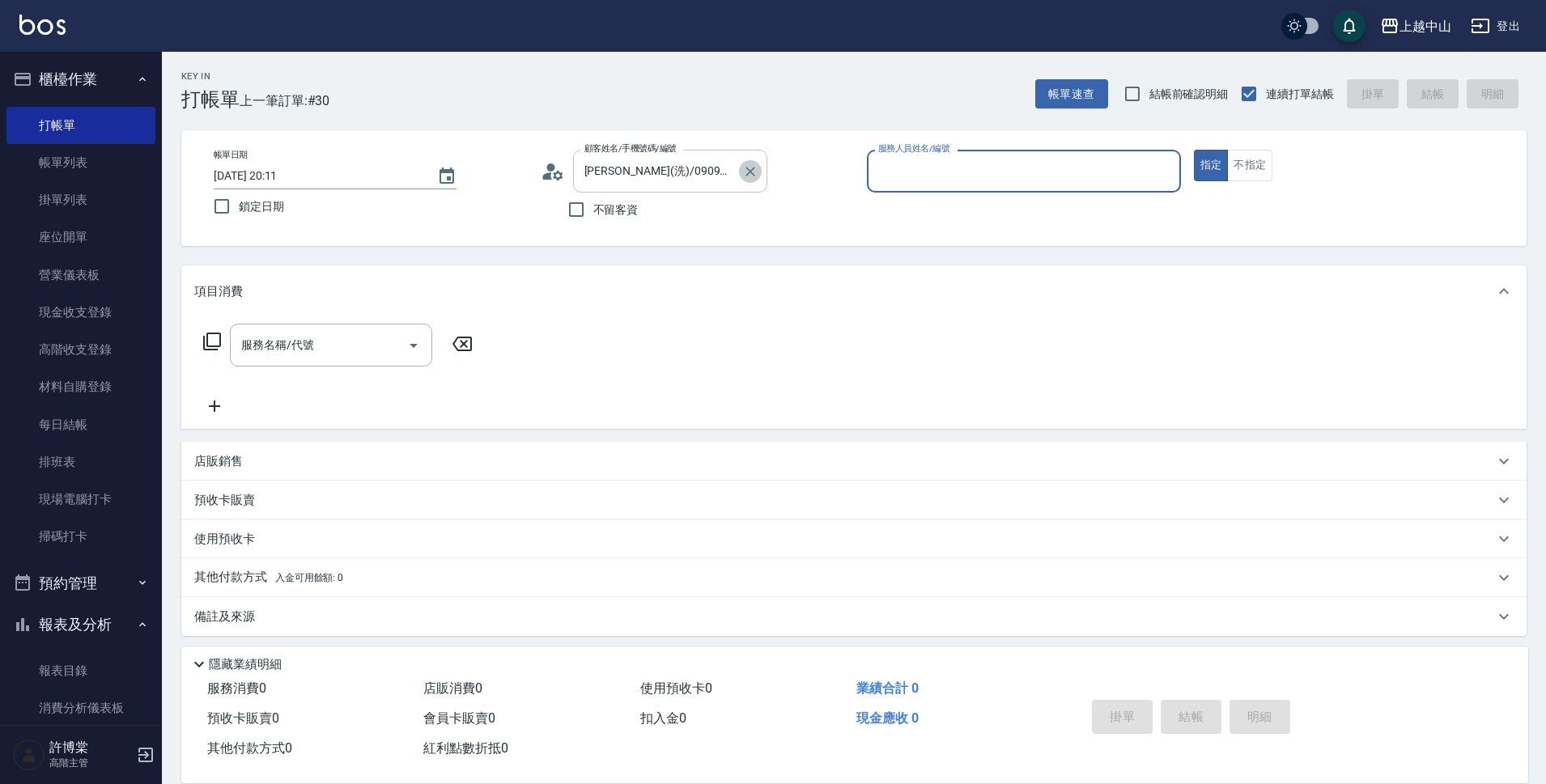
click at [750, 168] on icon "Clear" at bounding box center [750, 171] width 16 height 16
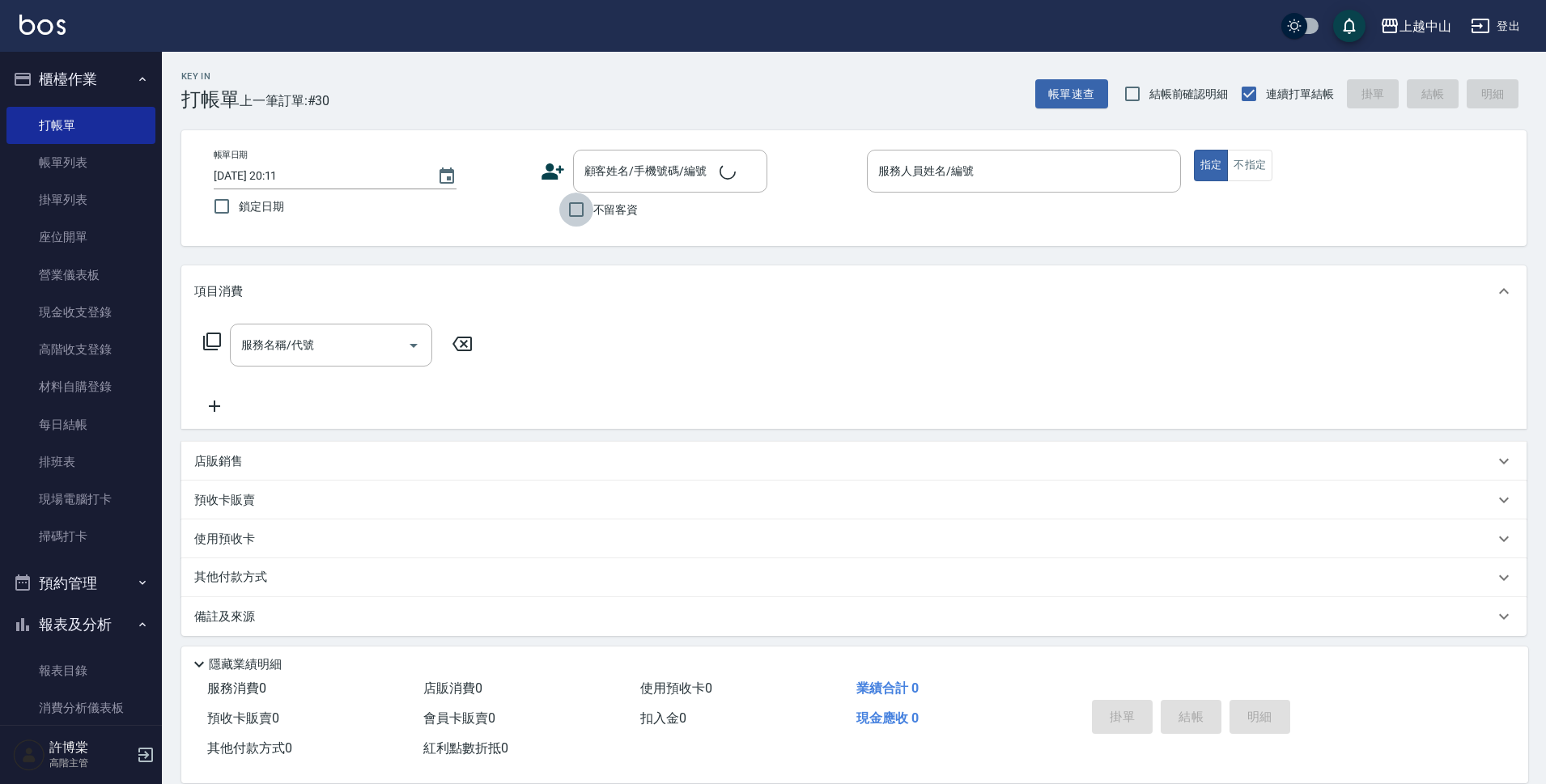
click at [577, 208] on input "不留客資" at bounding box center [576, 209] width 34 height 34
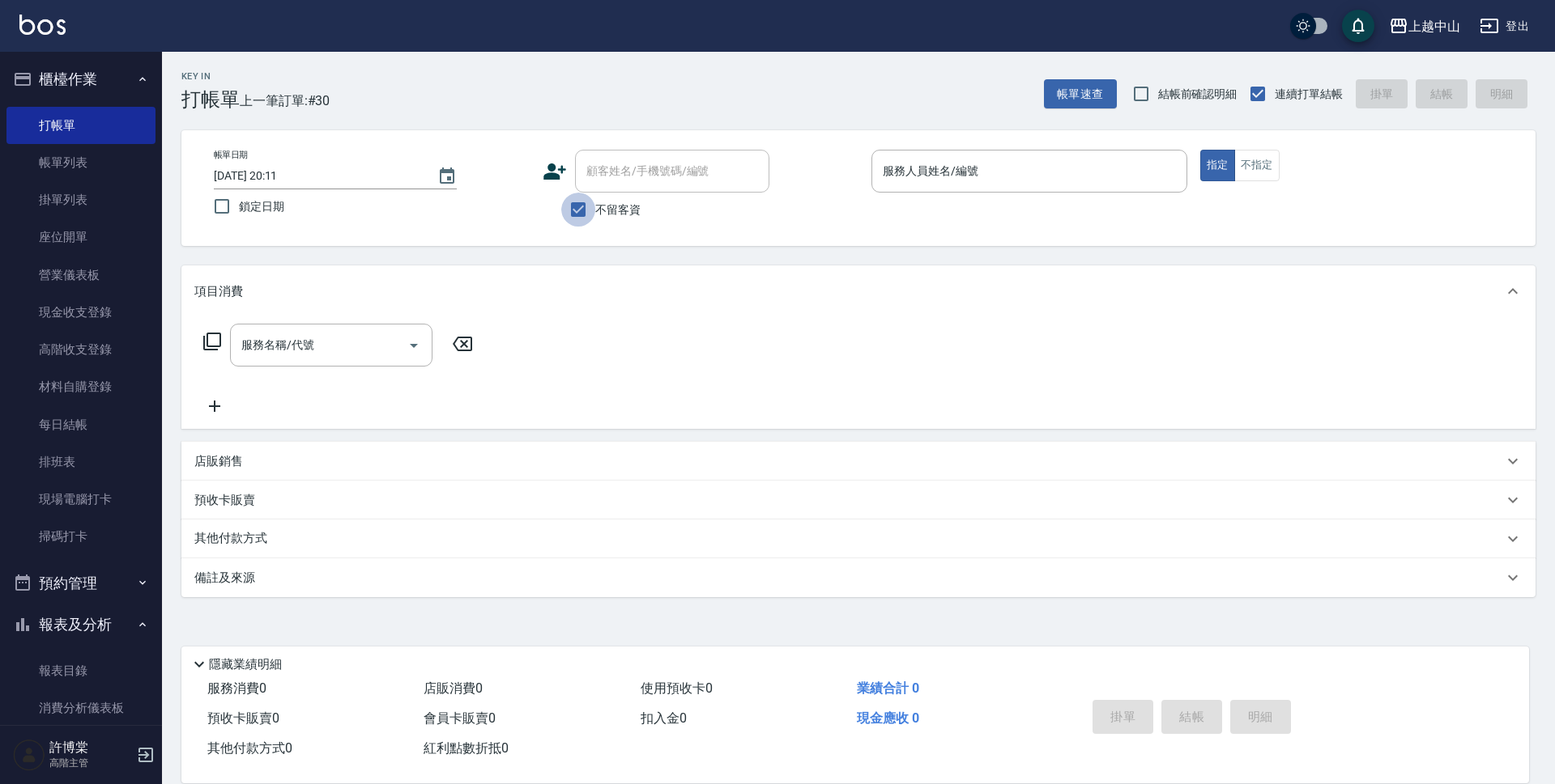
click at [584, 210] on input "不留客資" at bounding box center [578, 209] width 34 height 34
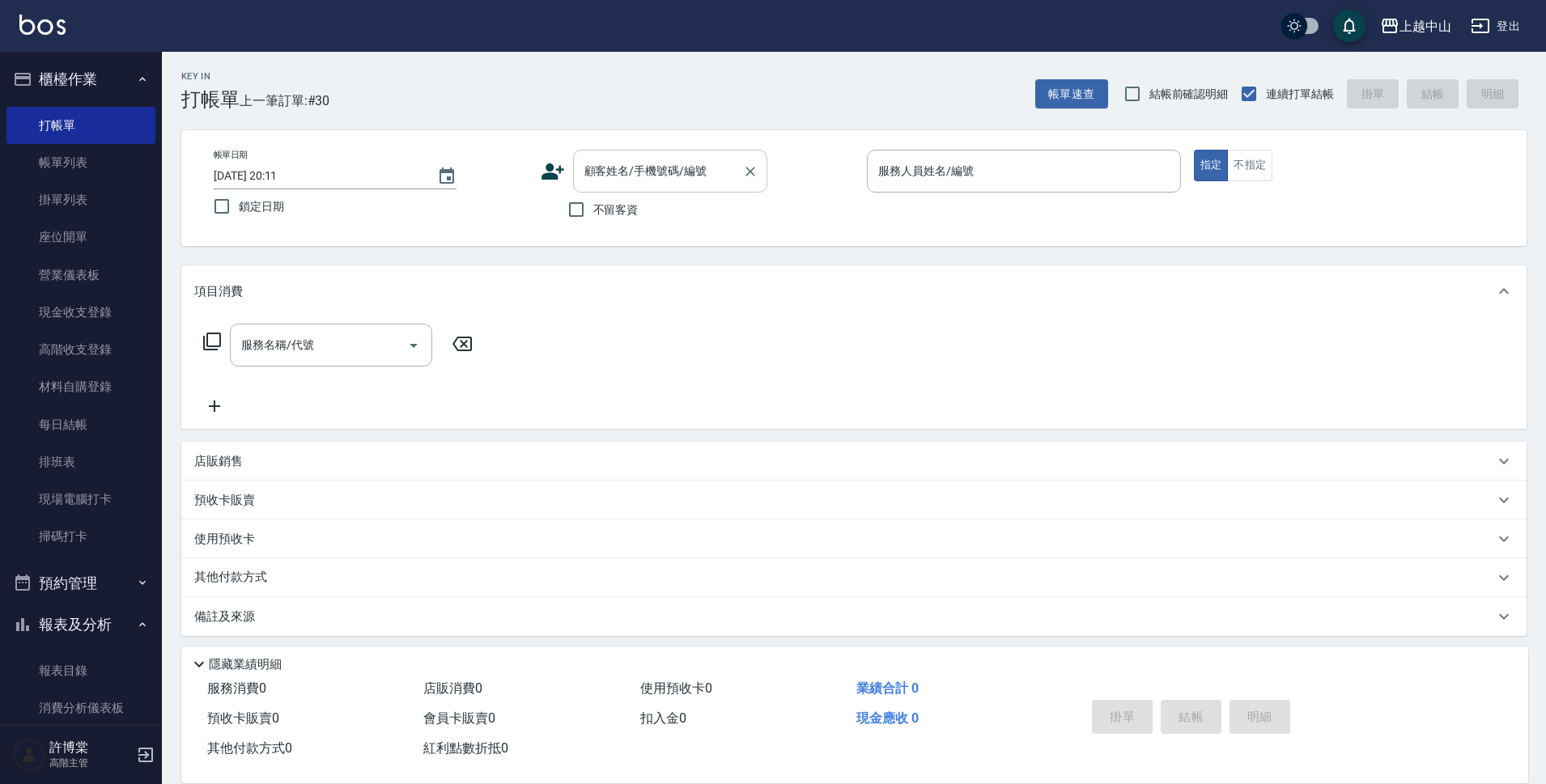
click at [559, 193] on input "不留客資" at bounding box center [576, 209] width 34 height 34
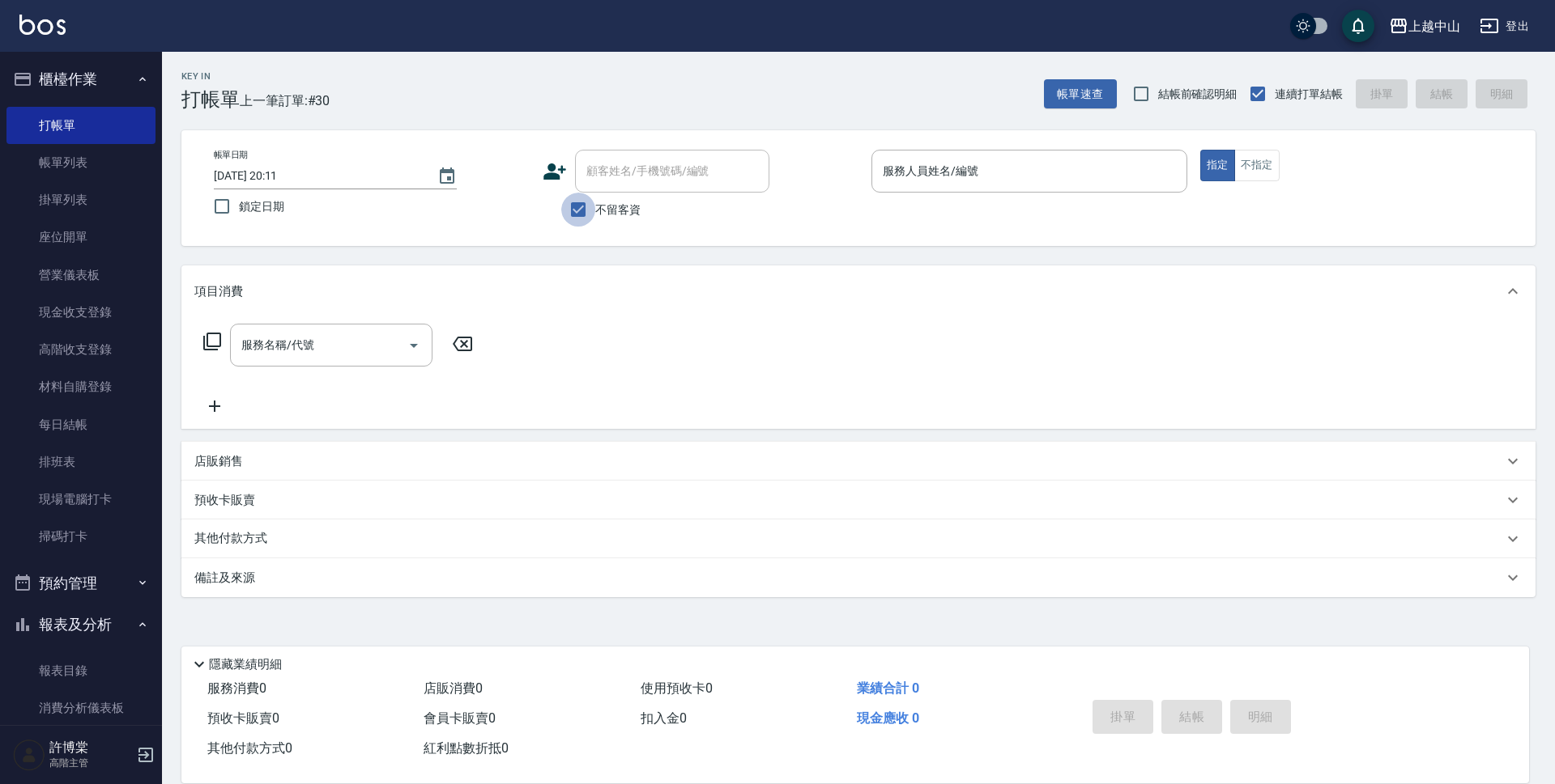
click at [582, 207] on input "不留客資" at bounding box center [578, 209] width 34 height 34
checkbox input "false"
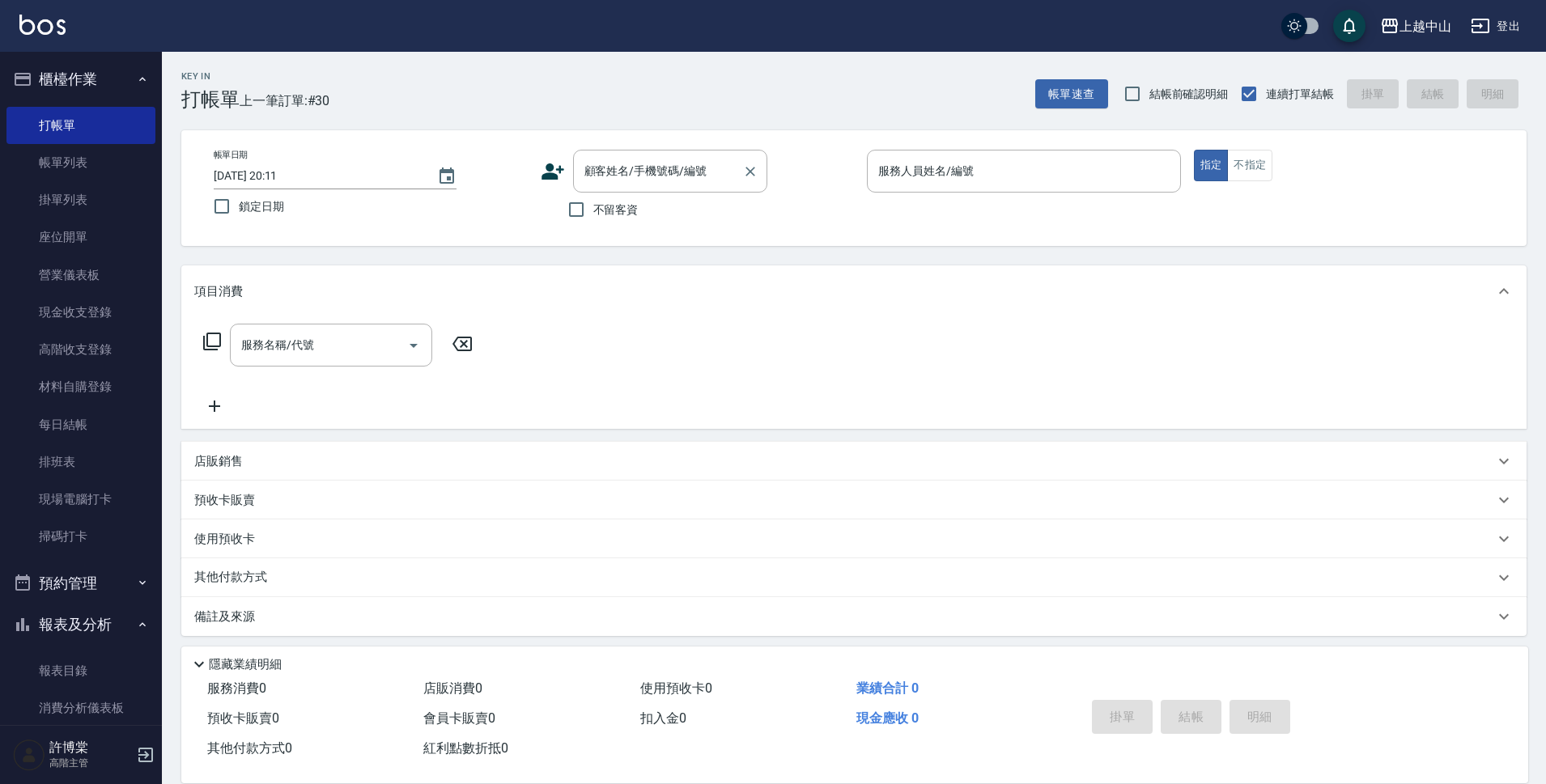
click at [592, 168] on input "顧客姓名/手機號碼/編號" at bounding box center [658, 171] width 156 height 29
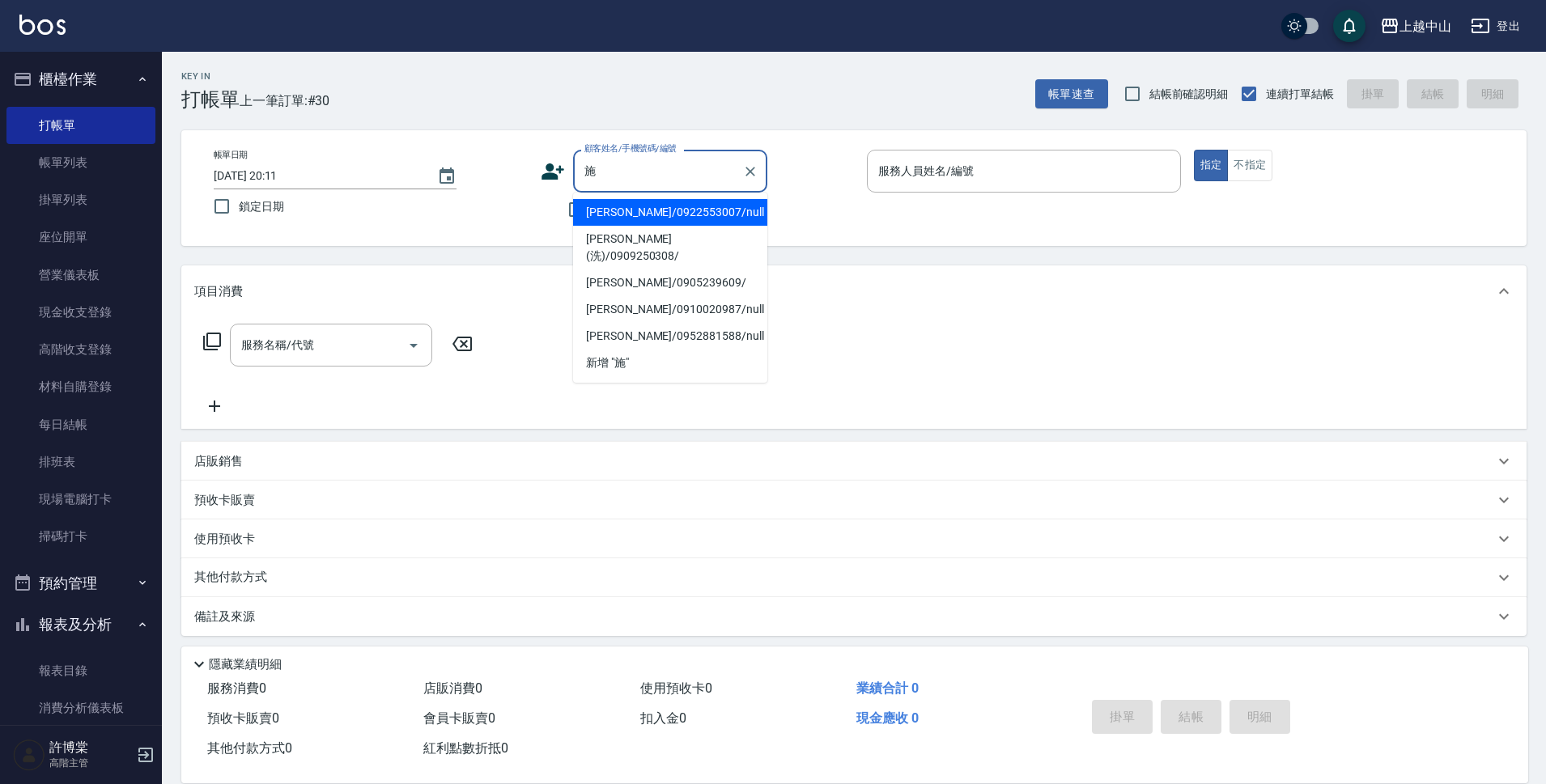
click at [617, 216] on li "施俐言/0922553007/null" at bounding box center [670, 212] width 194 height 27
type input "施俐言/0922553007/null"
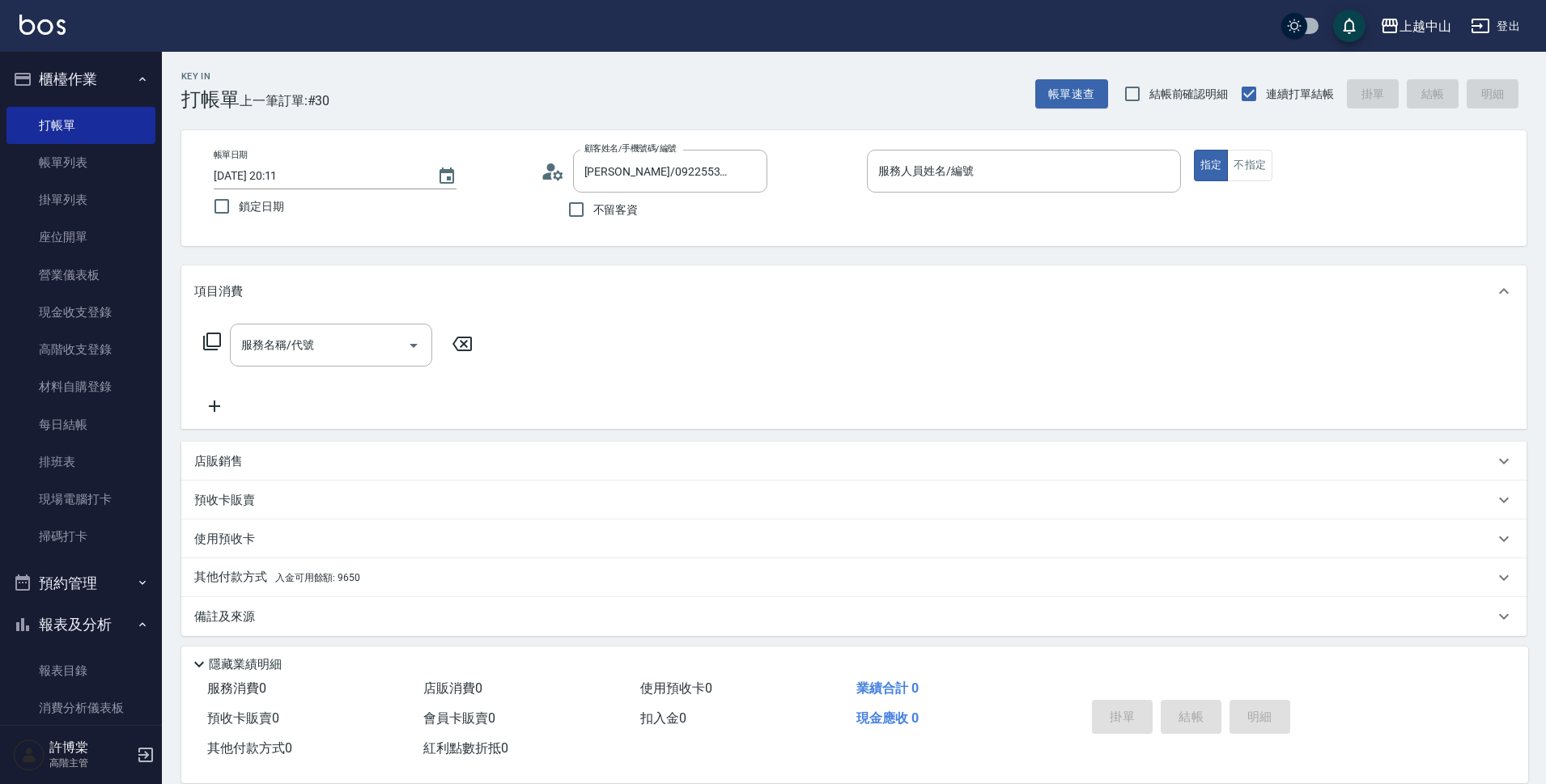
click at [552, 172] on icon at bounding box center [553, 171] width 24 height 24
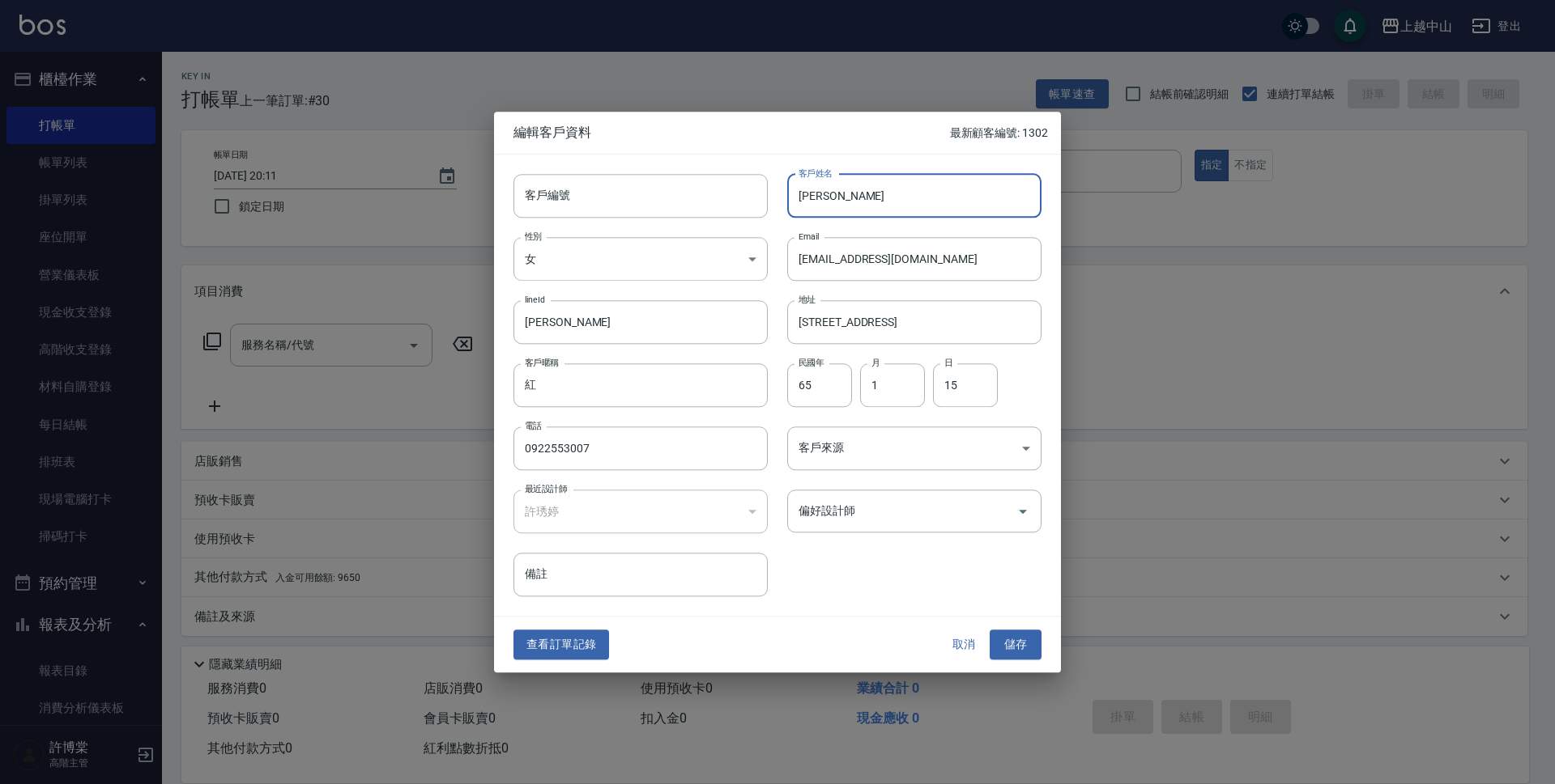
click at [872, 199] on input "施俐言" at bounding box center [914, 195] width 255 height 44
type input "施俐言(洗)"
click at [1026, 648] on button "儲存" at bounding box center [1016, 645] width 52 height 30
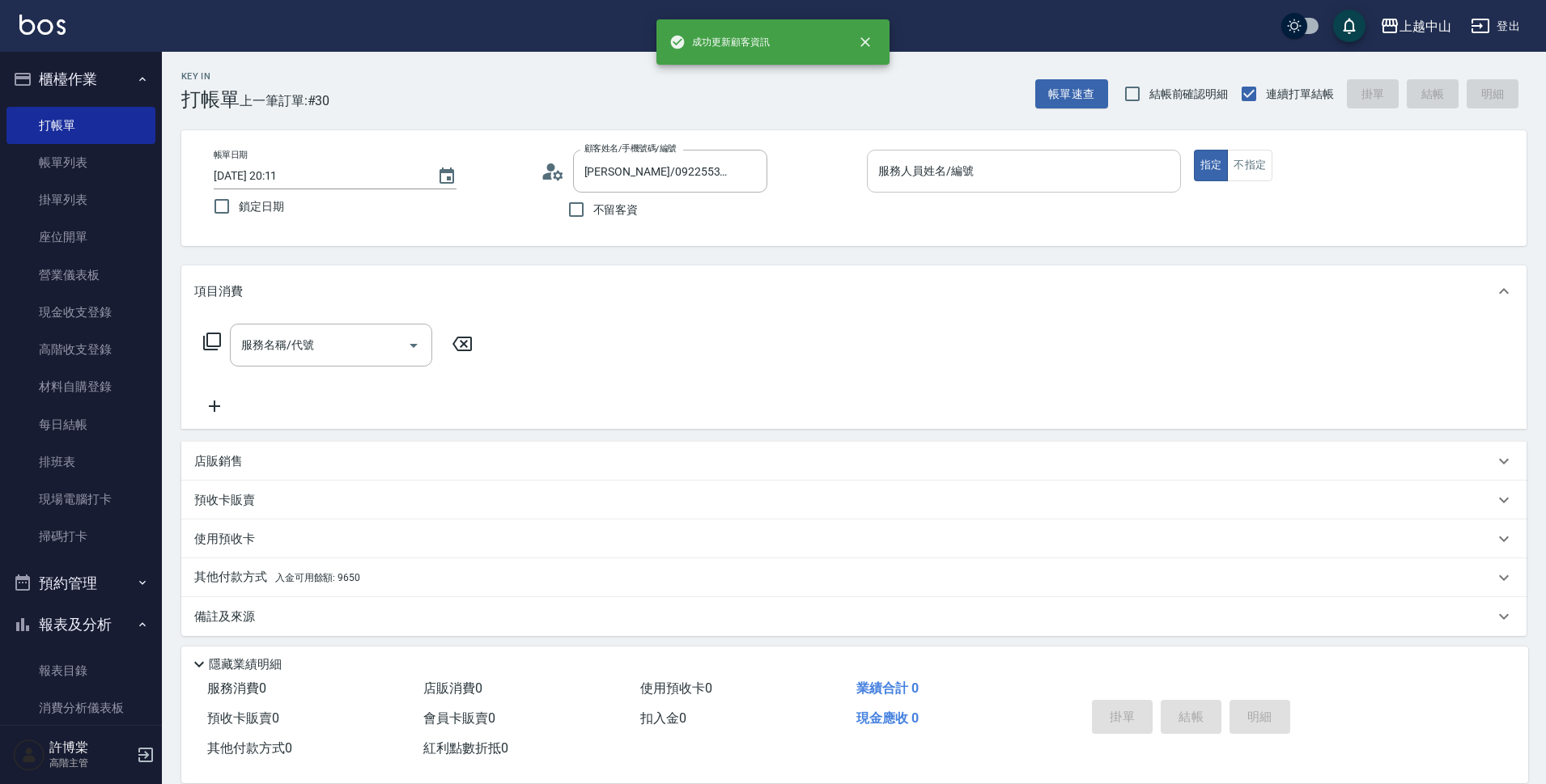
click at [890, 179] on input "服務人員姓名/編號" at bounding box center [1025, 171] width 300 height 29
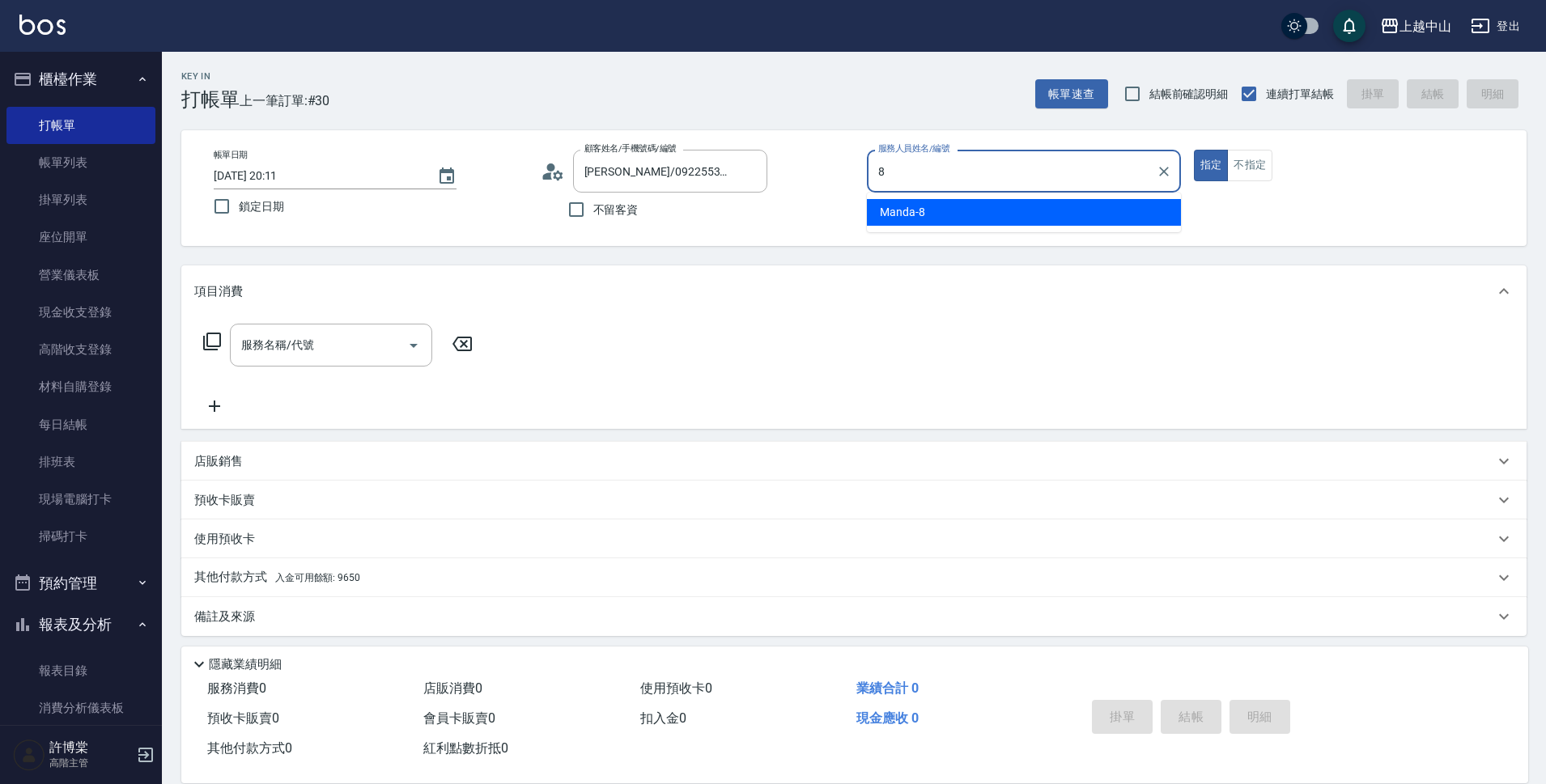
type input "Manda-8"
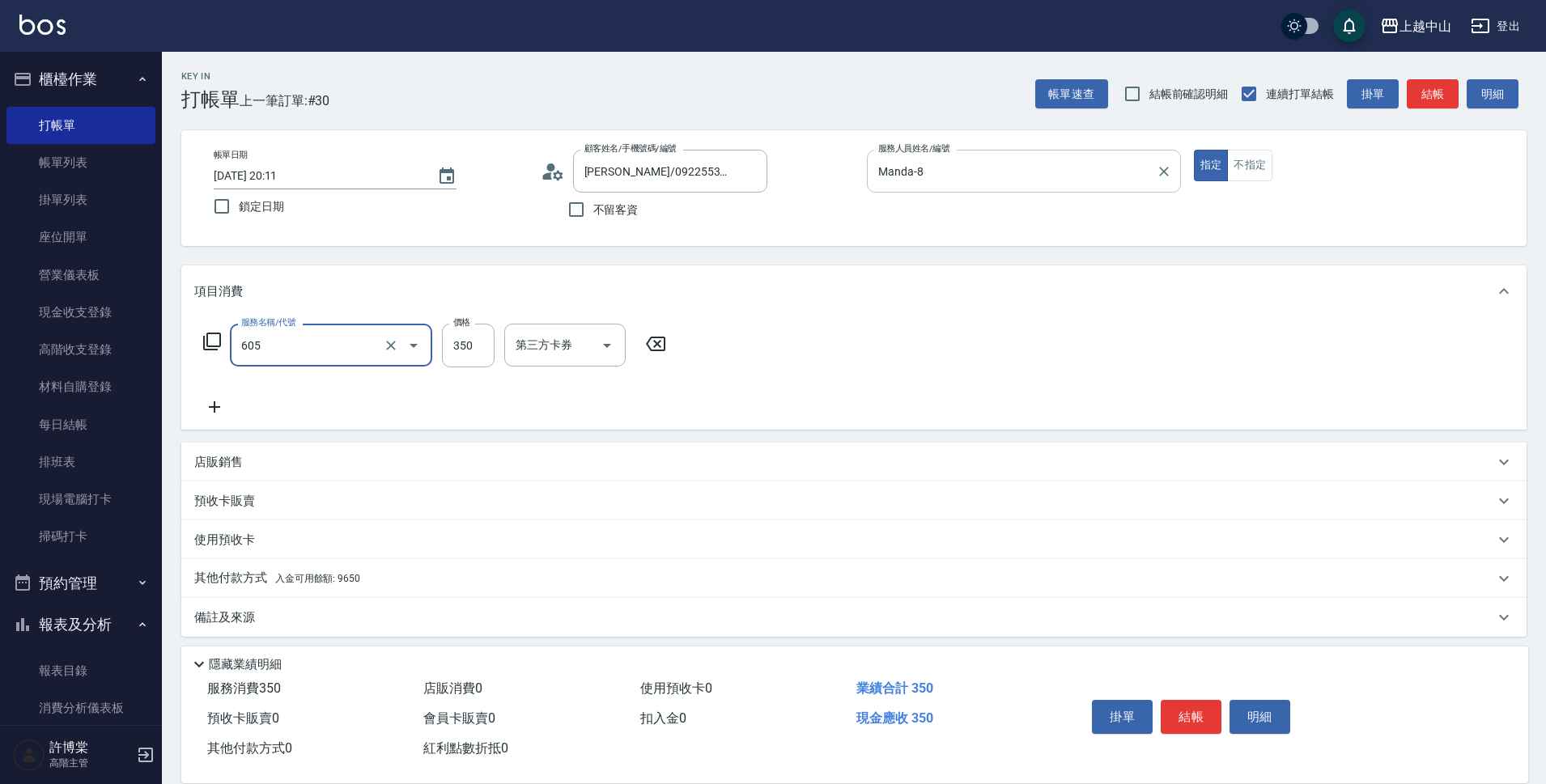
type input "洗髮 (女)(605)"
type input "薇慈-36"
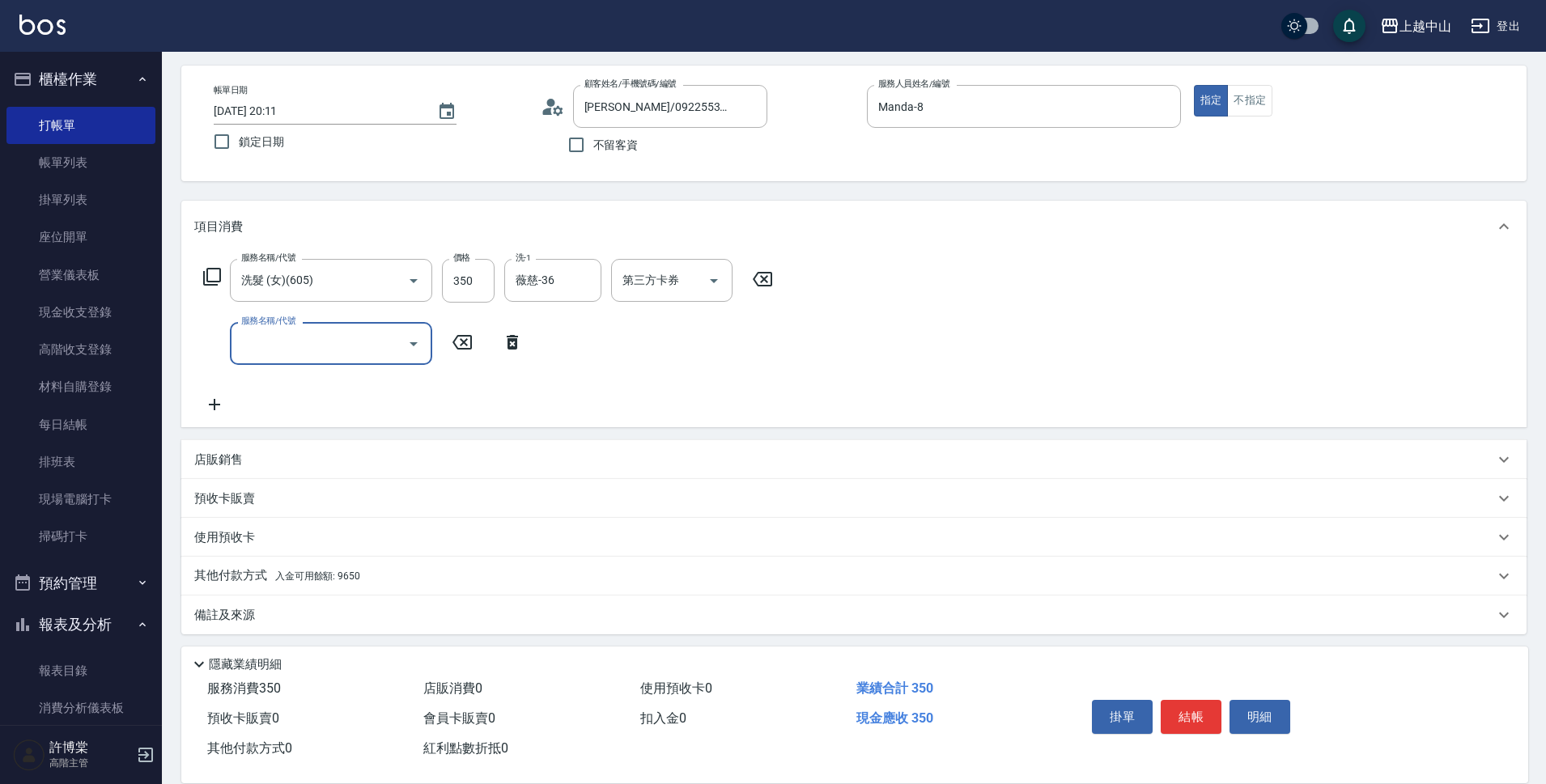
scroll to position [70, 0]
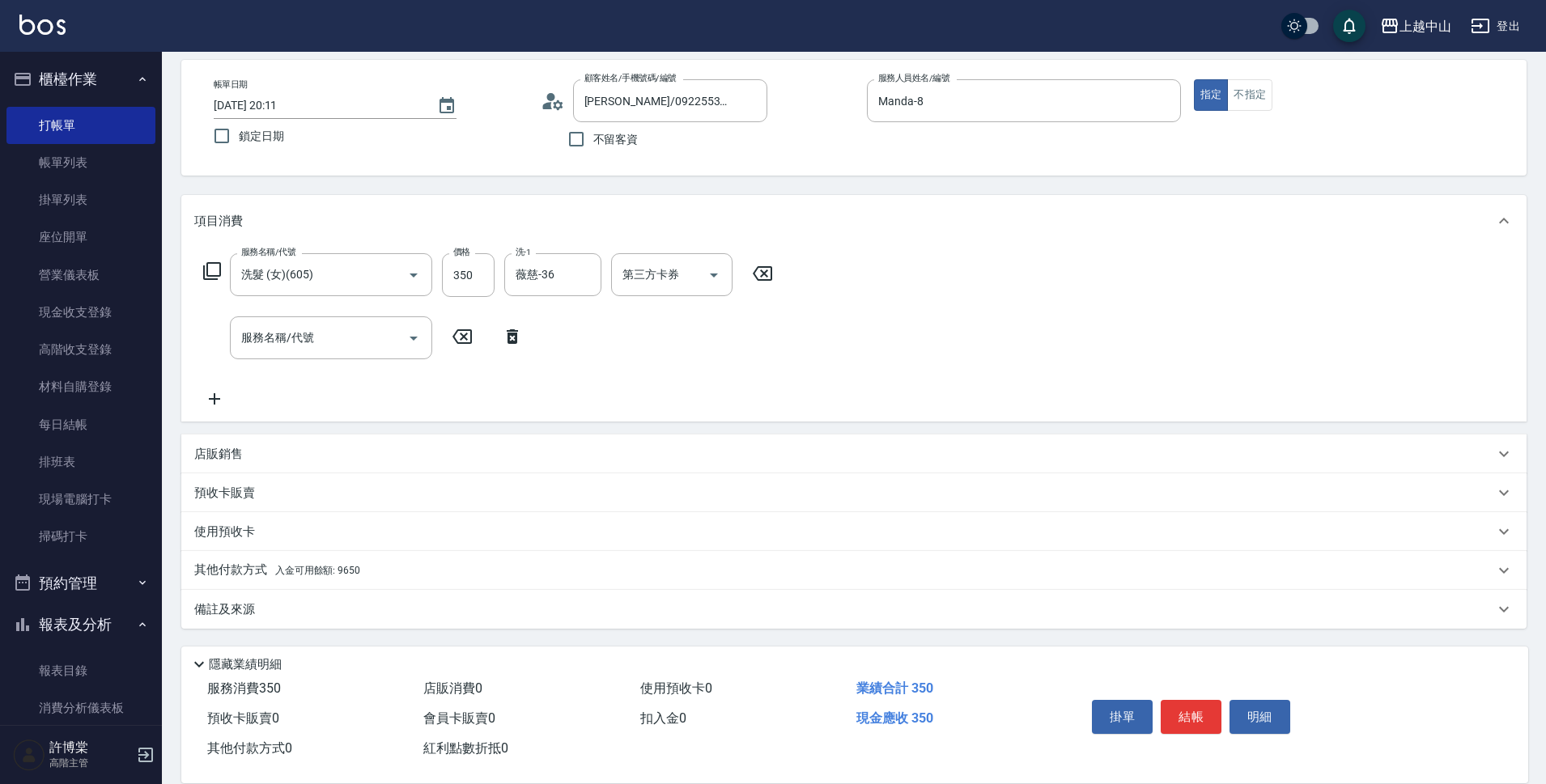
click at [463, 581] on div "其他付款方式 入金可用餘額: 9650" at bounding box center [854, 571] width 1345 height 39
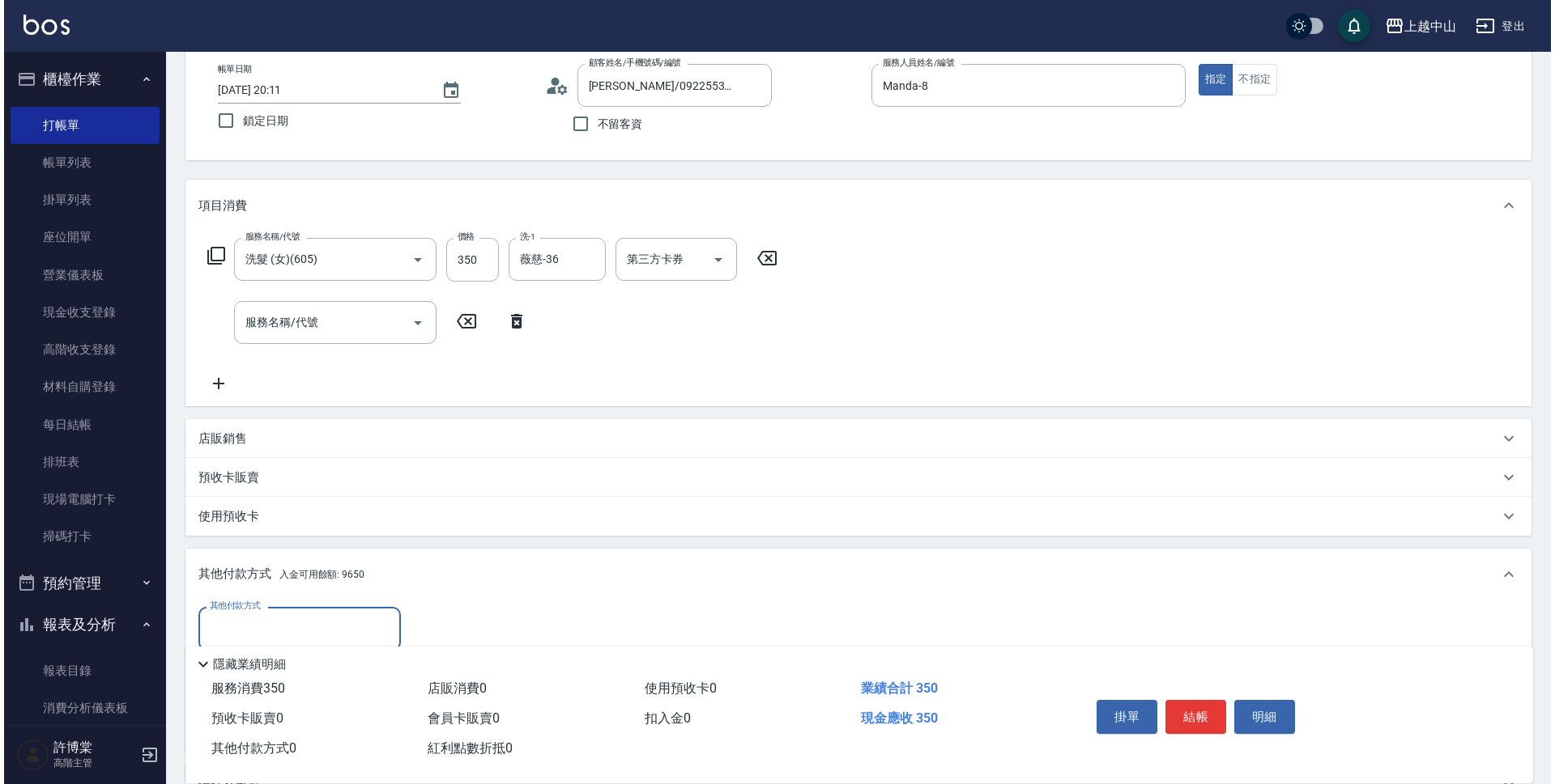
scroll to position [193, 0]
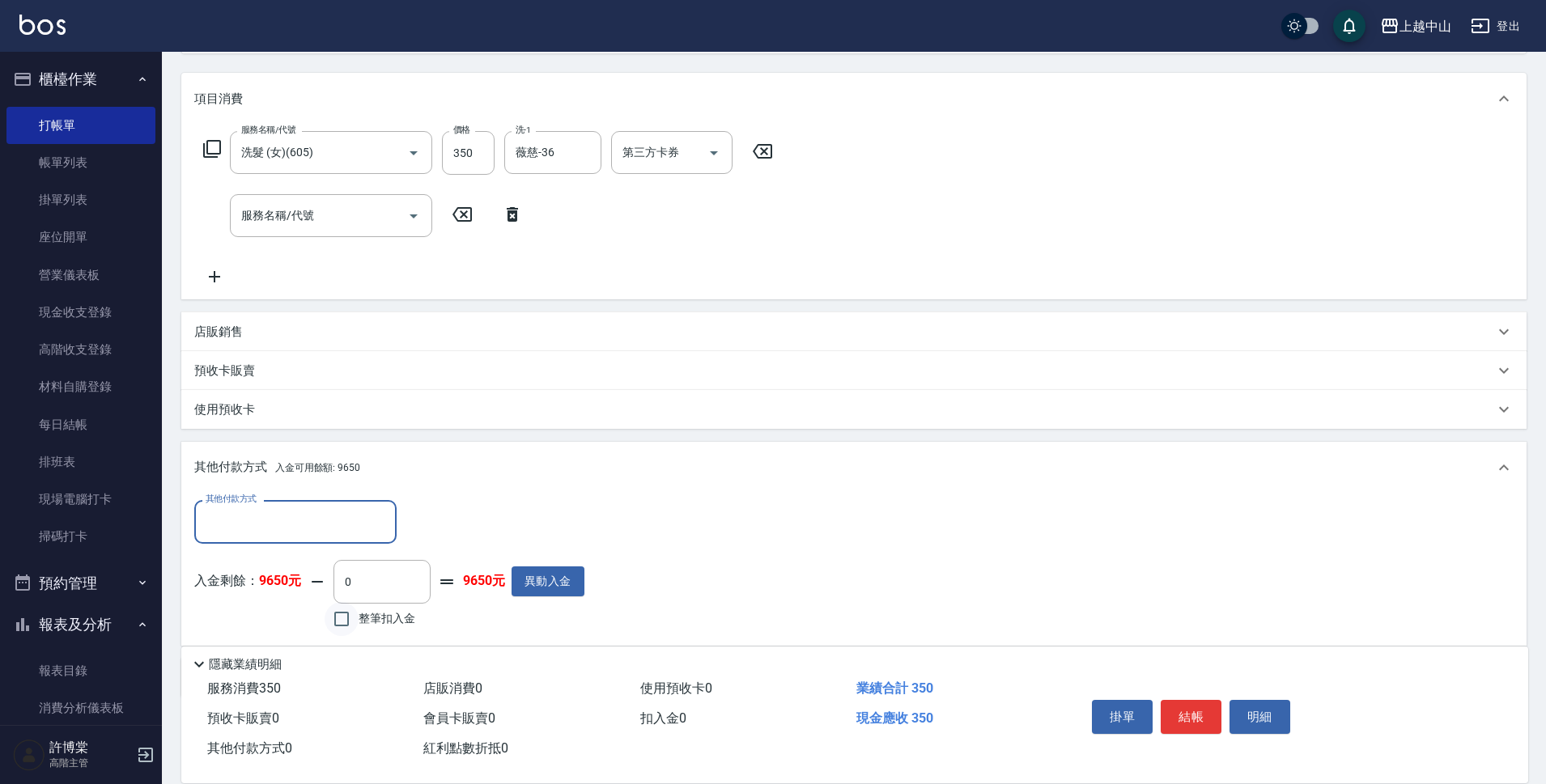
click at [349, 627] on input "整筆扣入金" at bounding box center [342, 619] width 34 height 34
checkbox input "true"
type input "350"
click at [1258, 708] on button "明細" at bounding box center [1260, 716] width 61 height 34
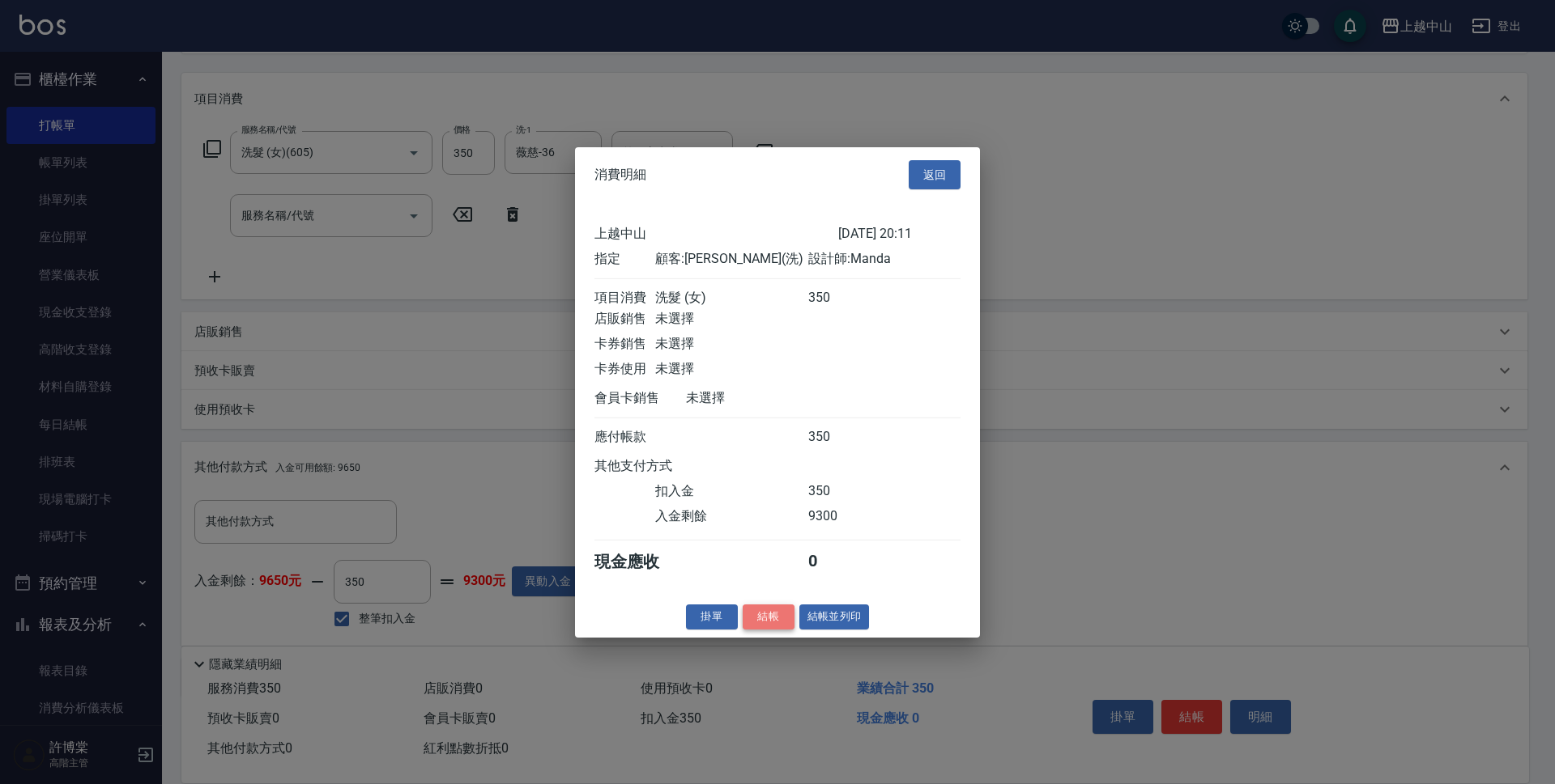
click at [772, 629] on button "結帳" at bounding box center [769, 616] width 52 height 25
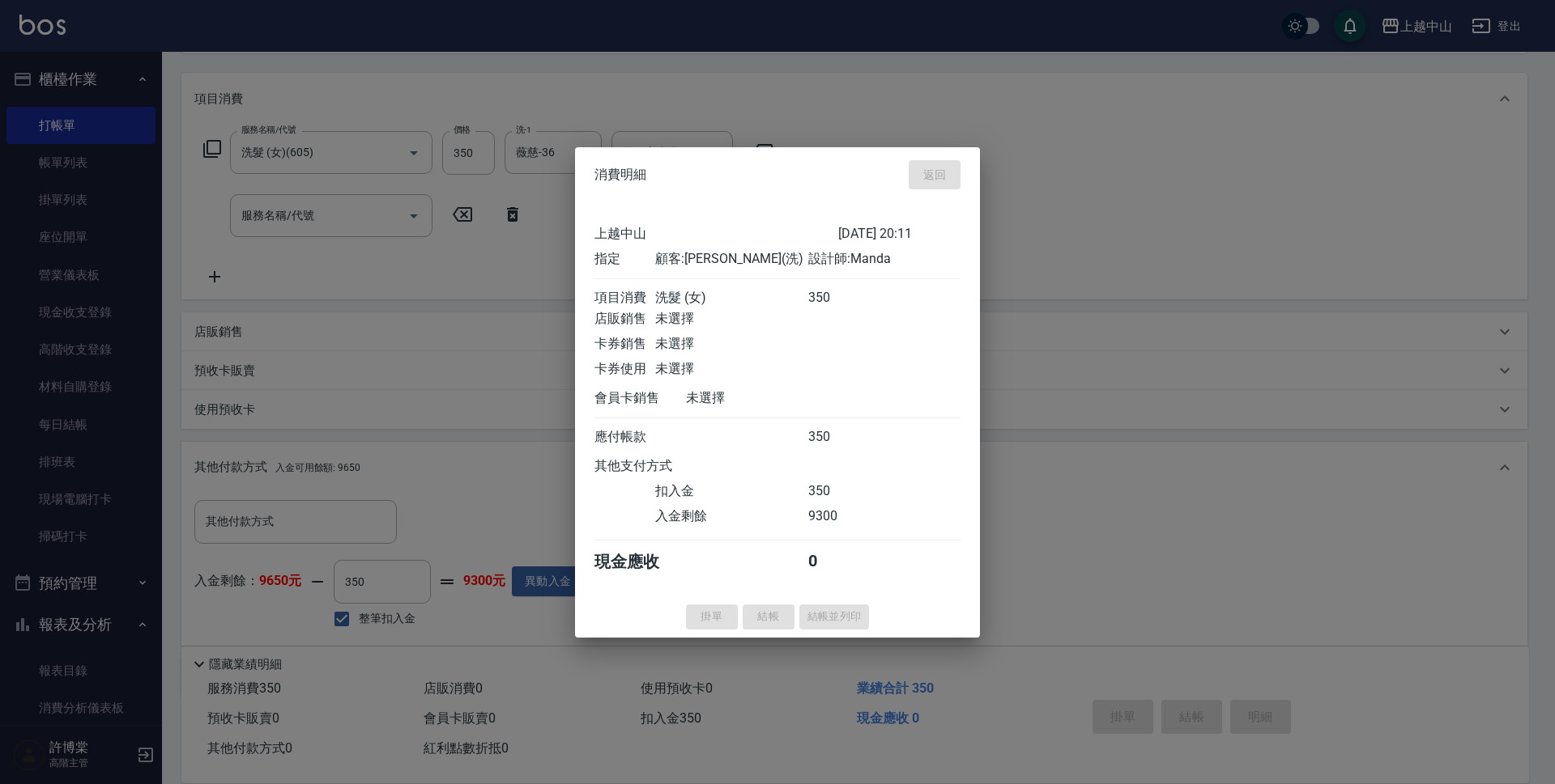
type input "2025/09/20 20:15"
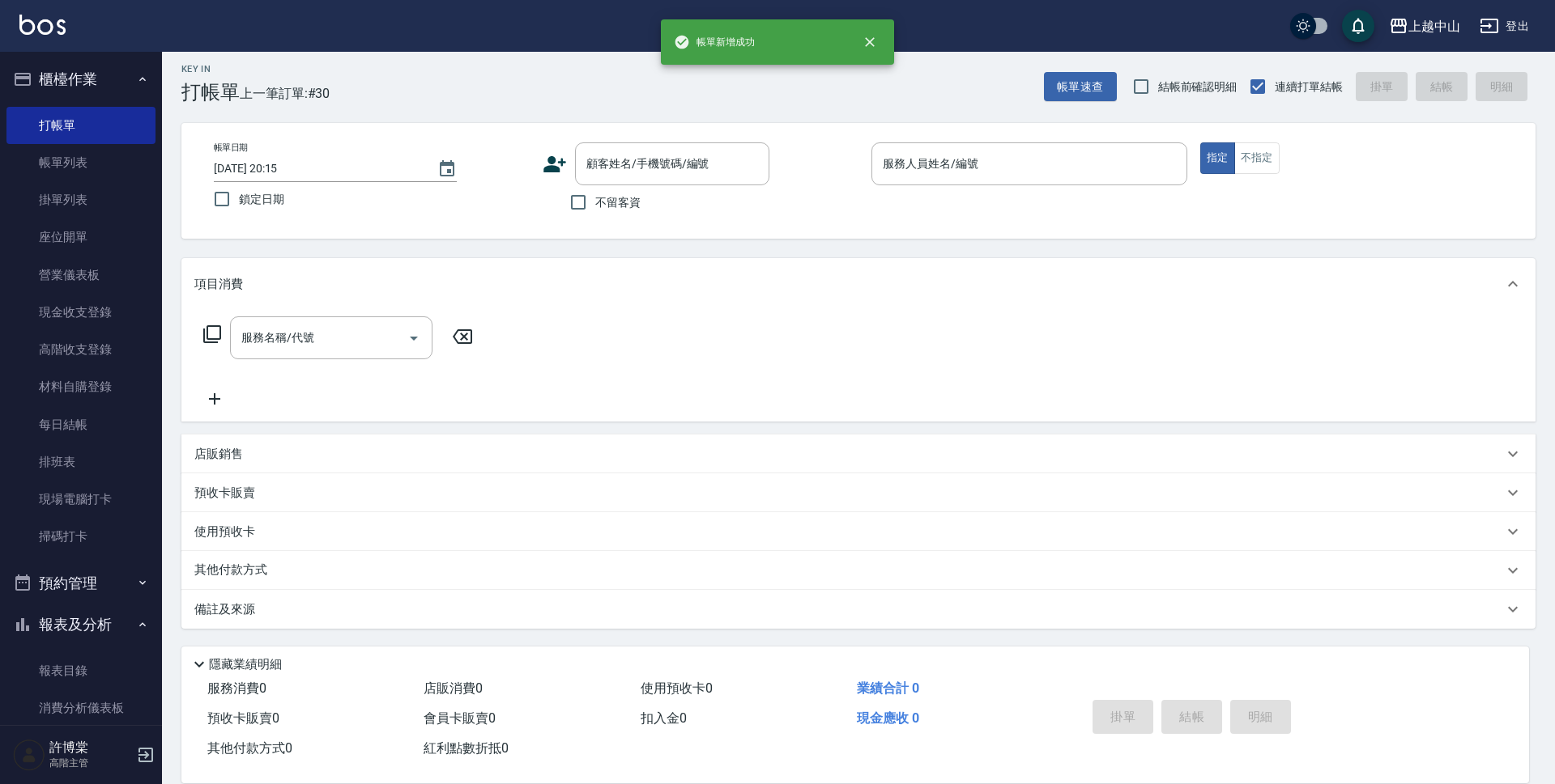
scroll to position [0, 0]
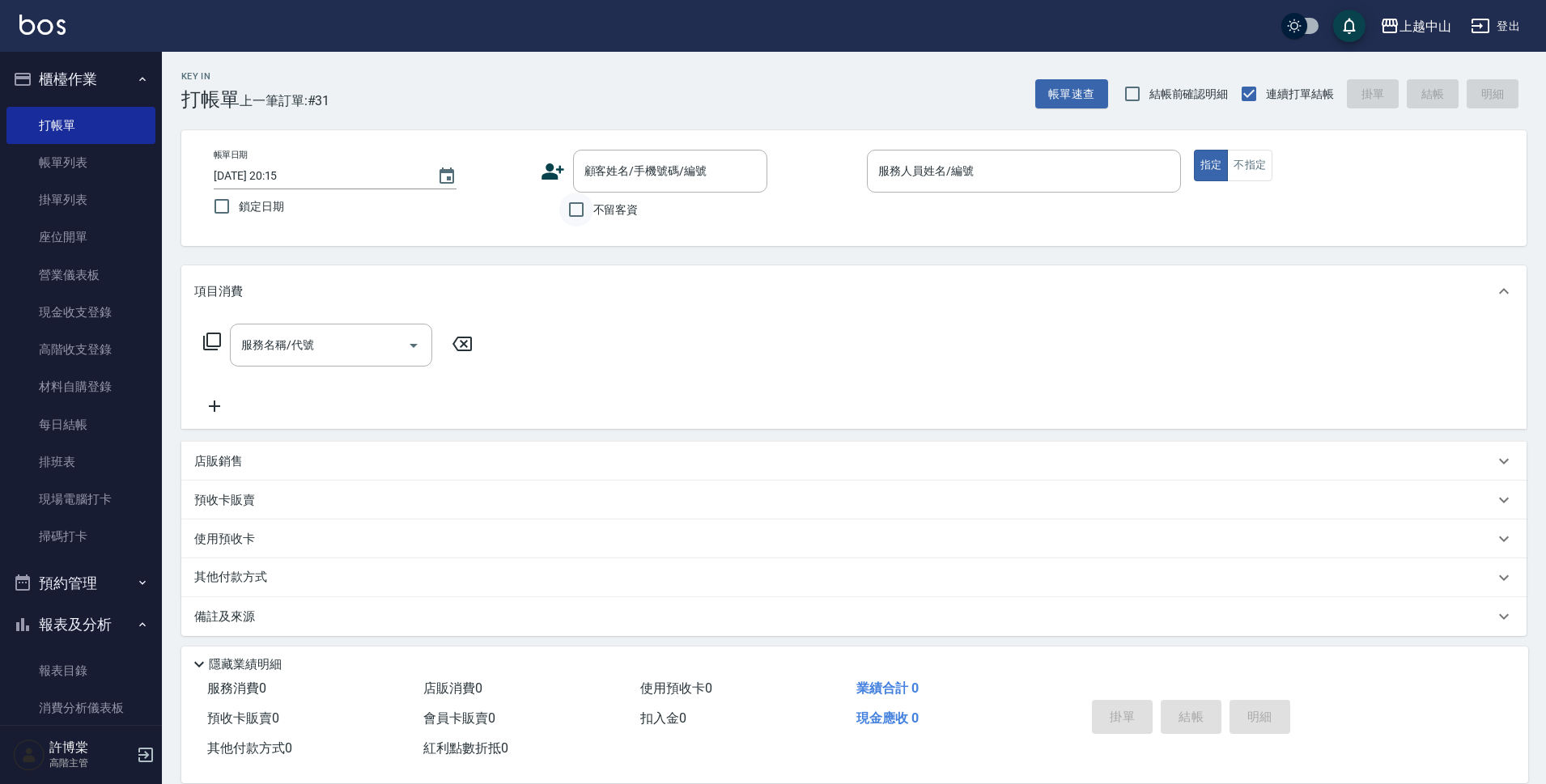
click at [590, 210] on input "不留客資" at bounding box center [576, 209] width 34 height 34
checkbox input "true"
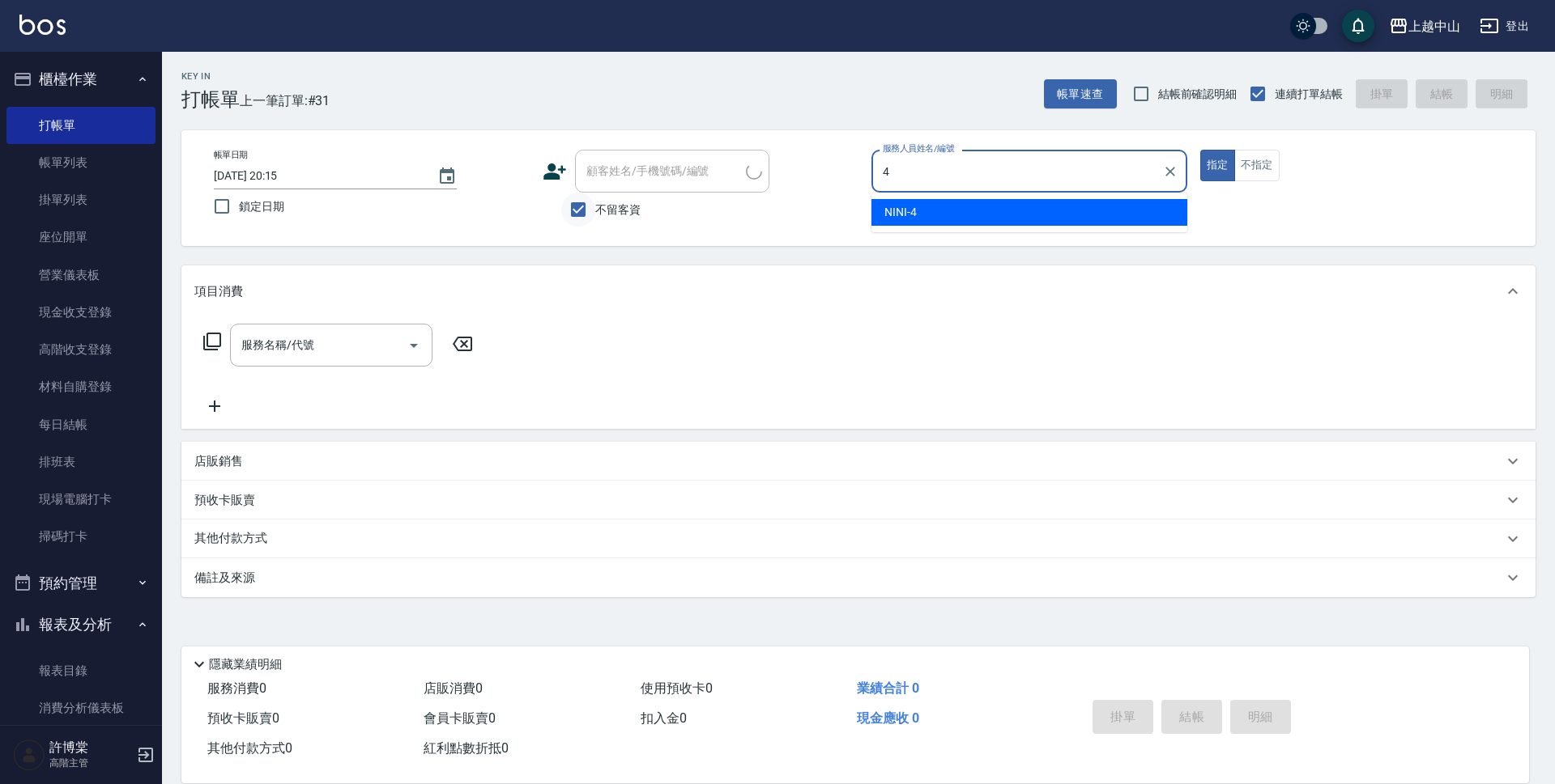
type input "NINI-4"
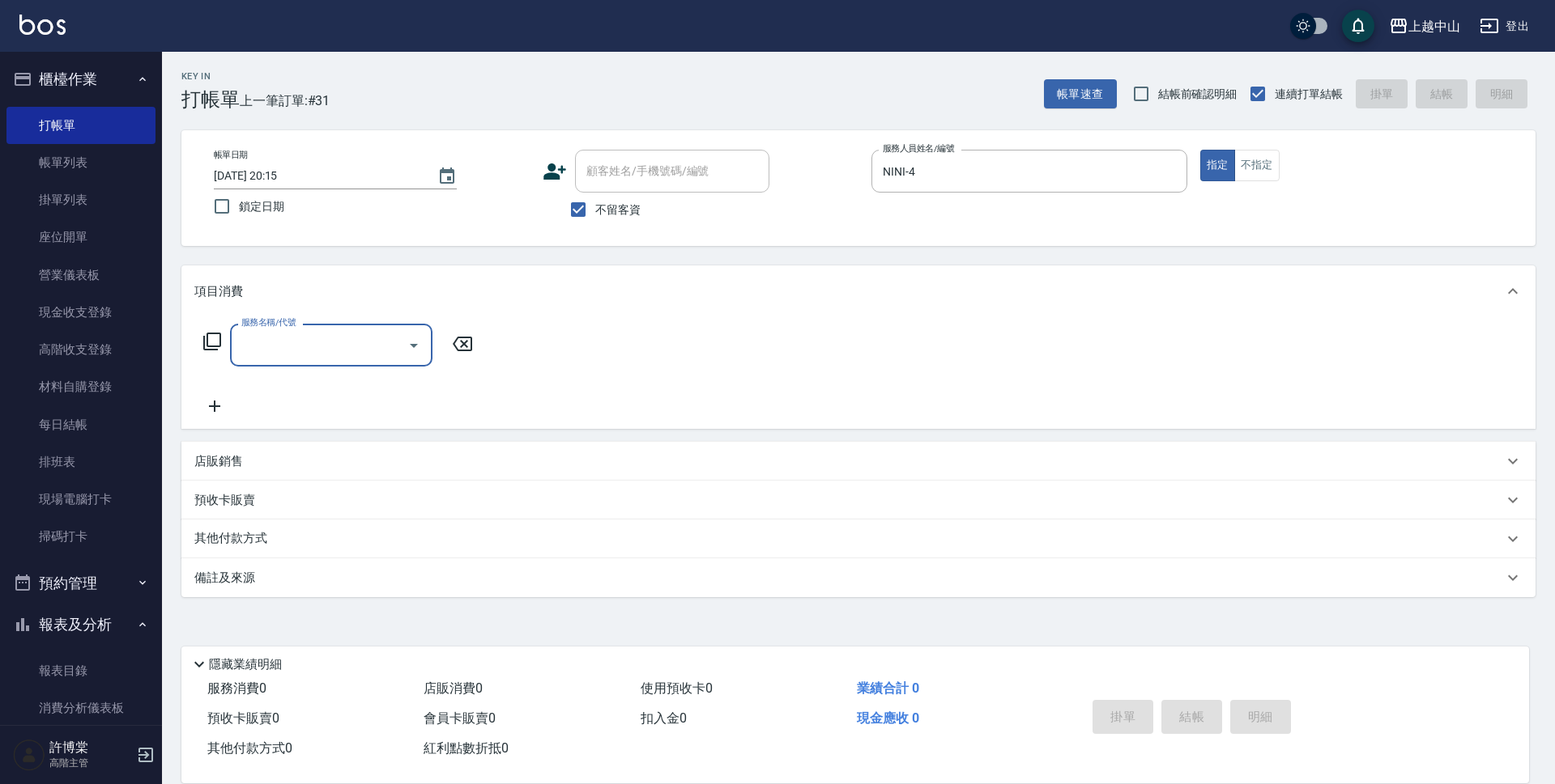
click at [348, 349] on input "服務名稱/代號" at bounding box center [319, 345] width 164 height 29
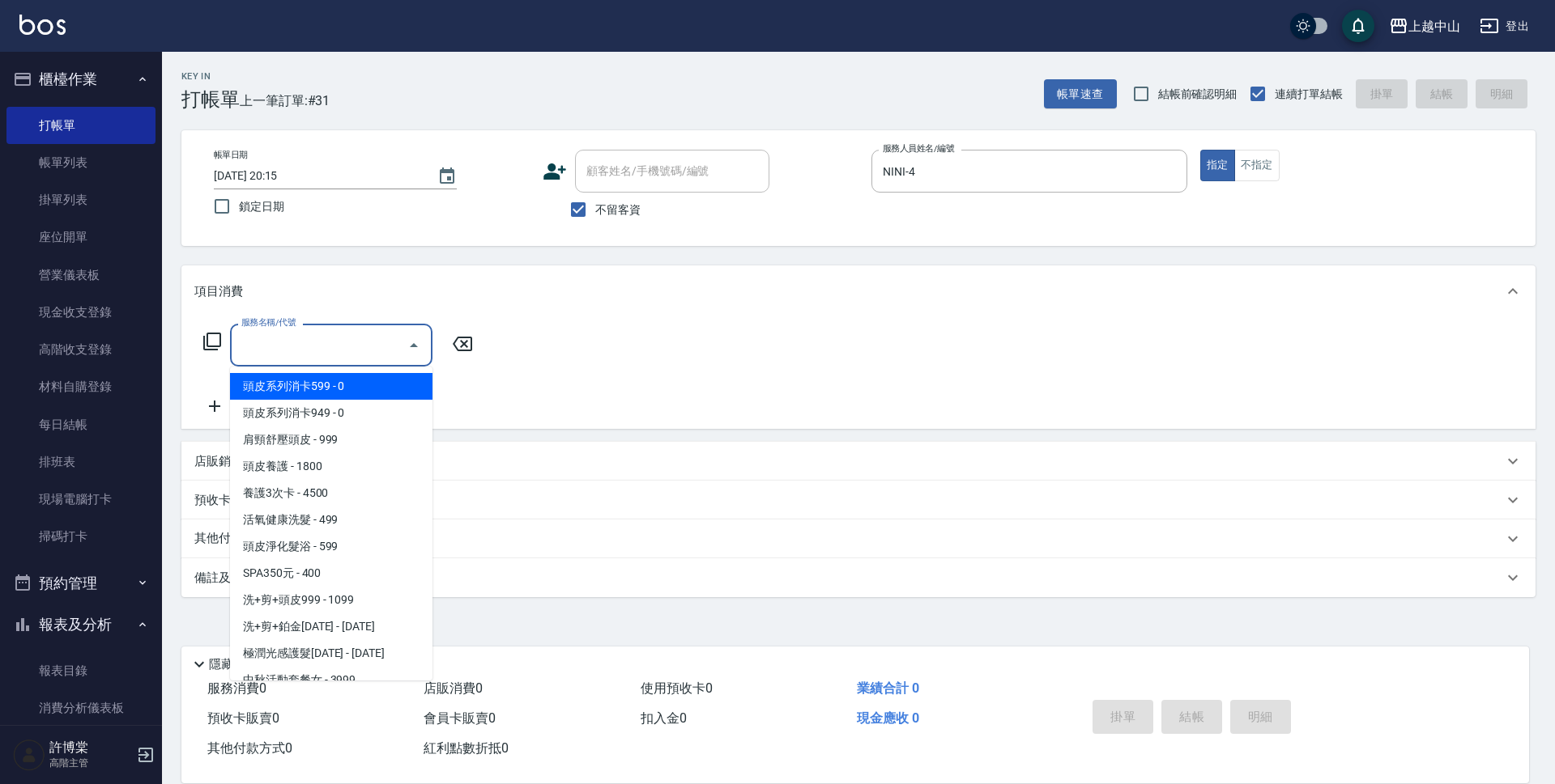
click at [210, 337] on icon at bounding box center [212, 342] width 19 height 19
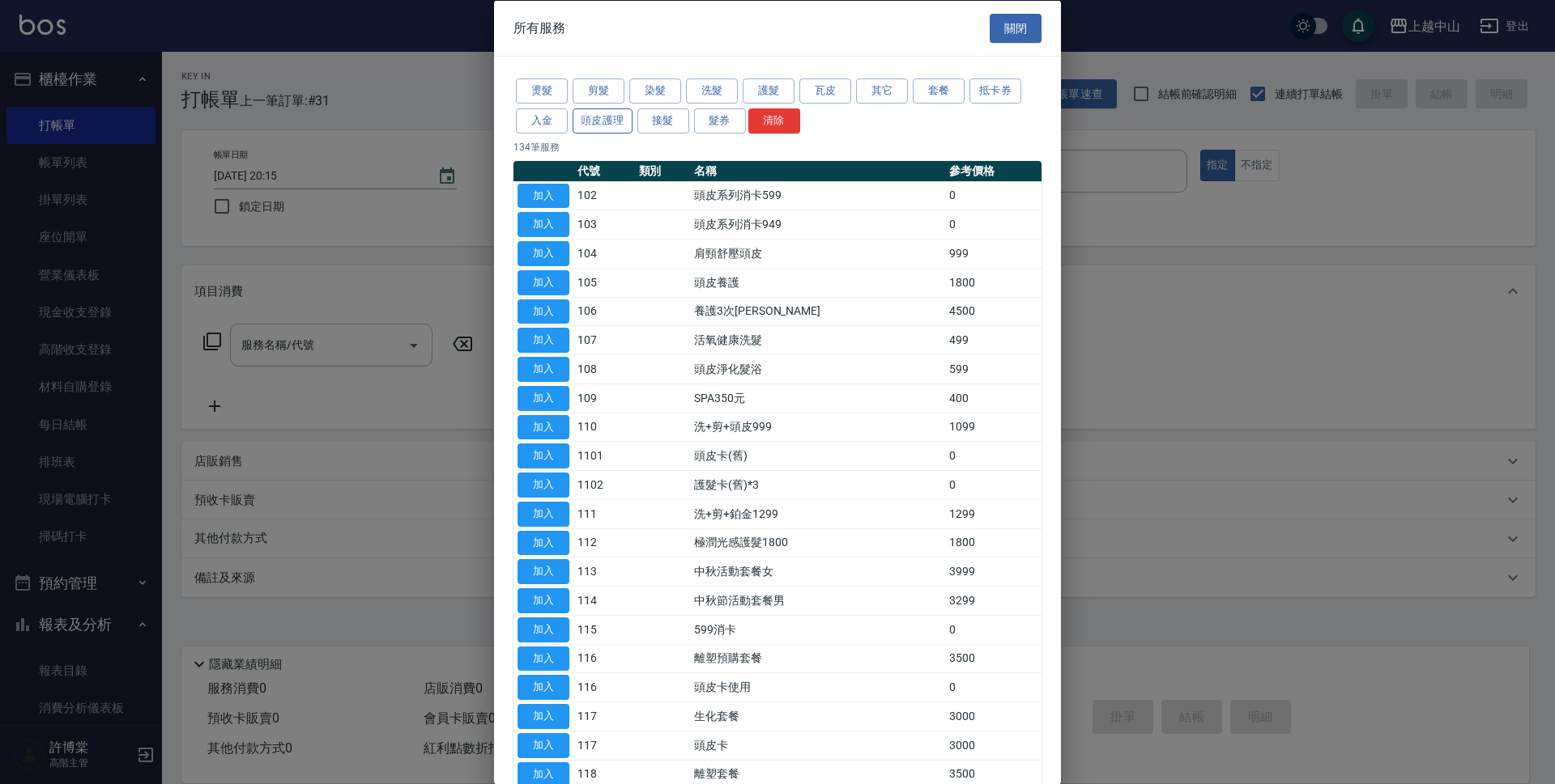
click at [612, 118] on button "頭皮護理" at bounding box center [602, 119] width 60 height 25
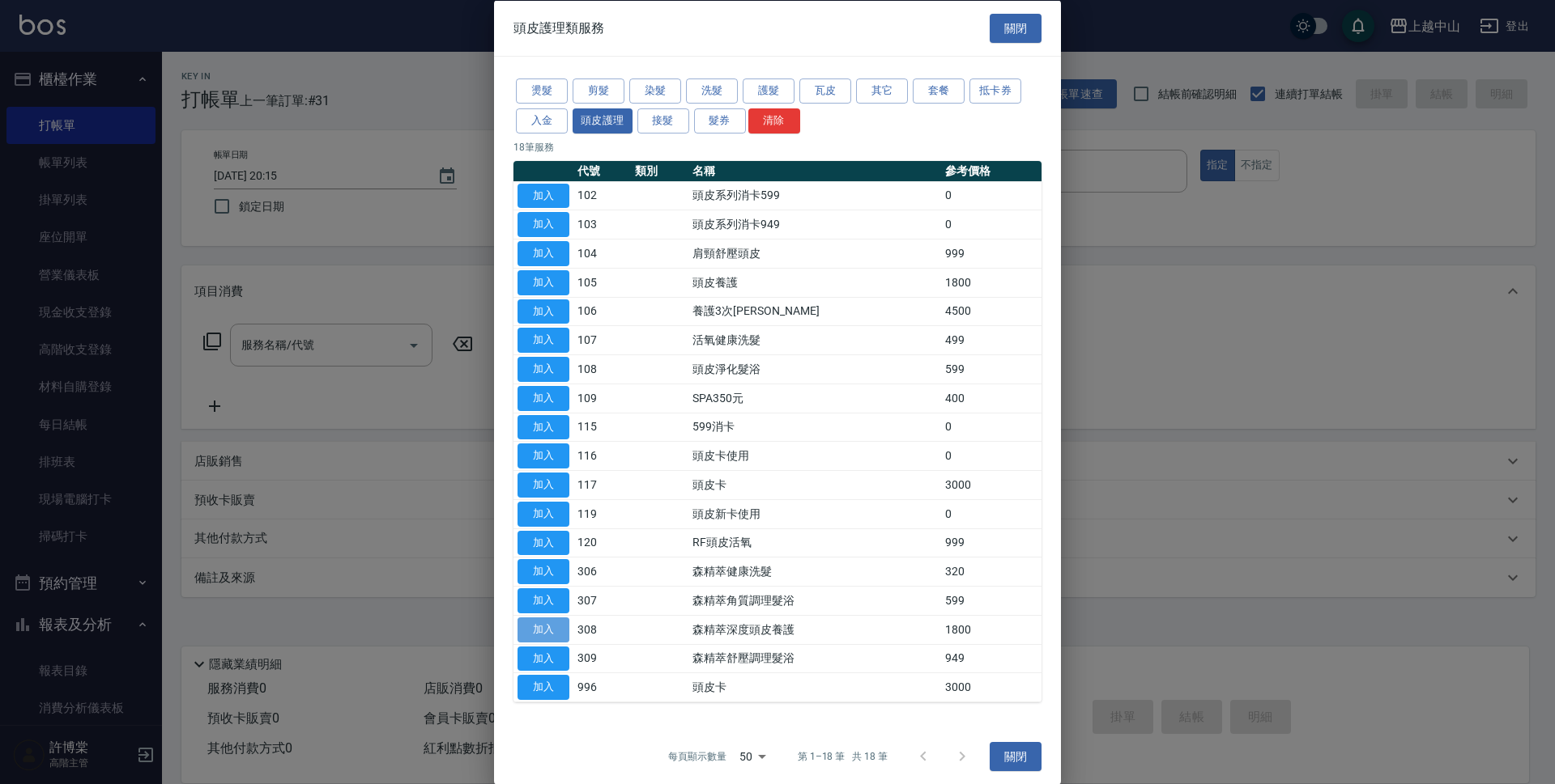
click at [543, 628] on button "加入" at bounding box center [544, 628] width 52 height 25
type input "森精萃深度頭皮養護(308)"
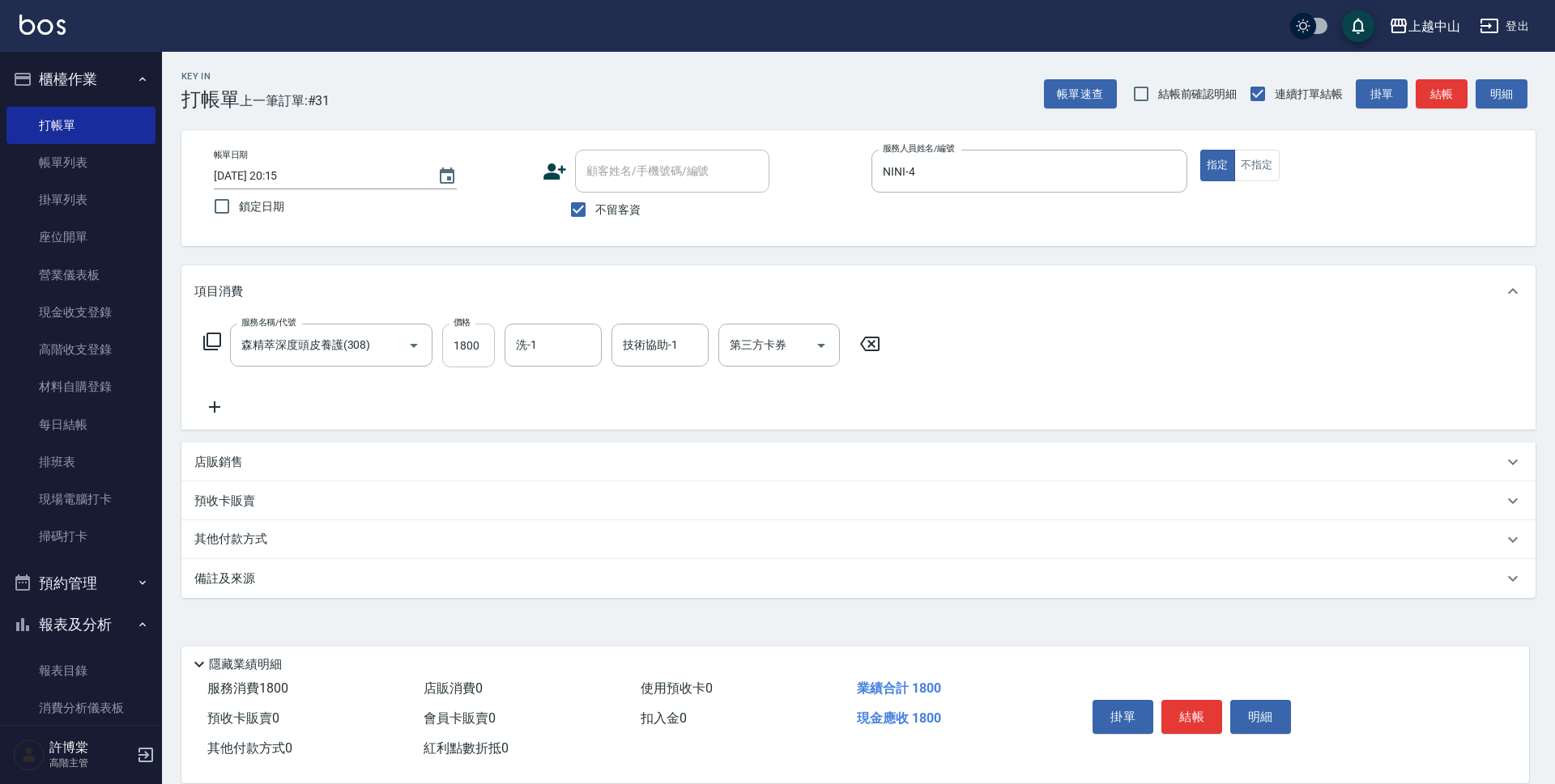
click at [483, 342] on input "1800" at bounding box center [468, 345] width 53 height 44
type input "1200"
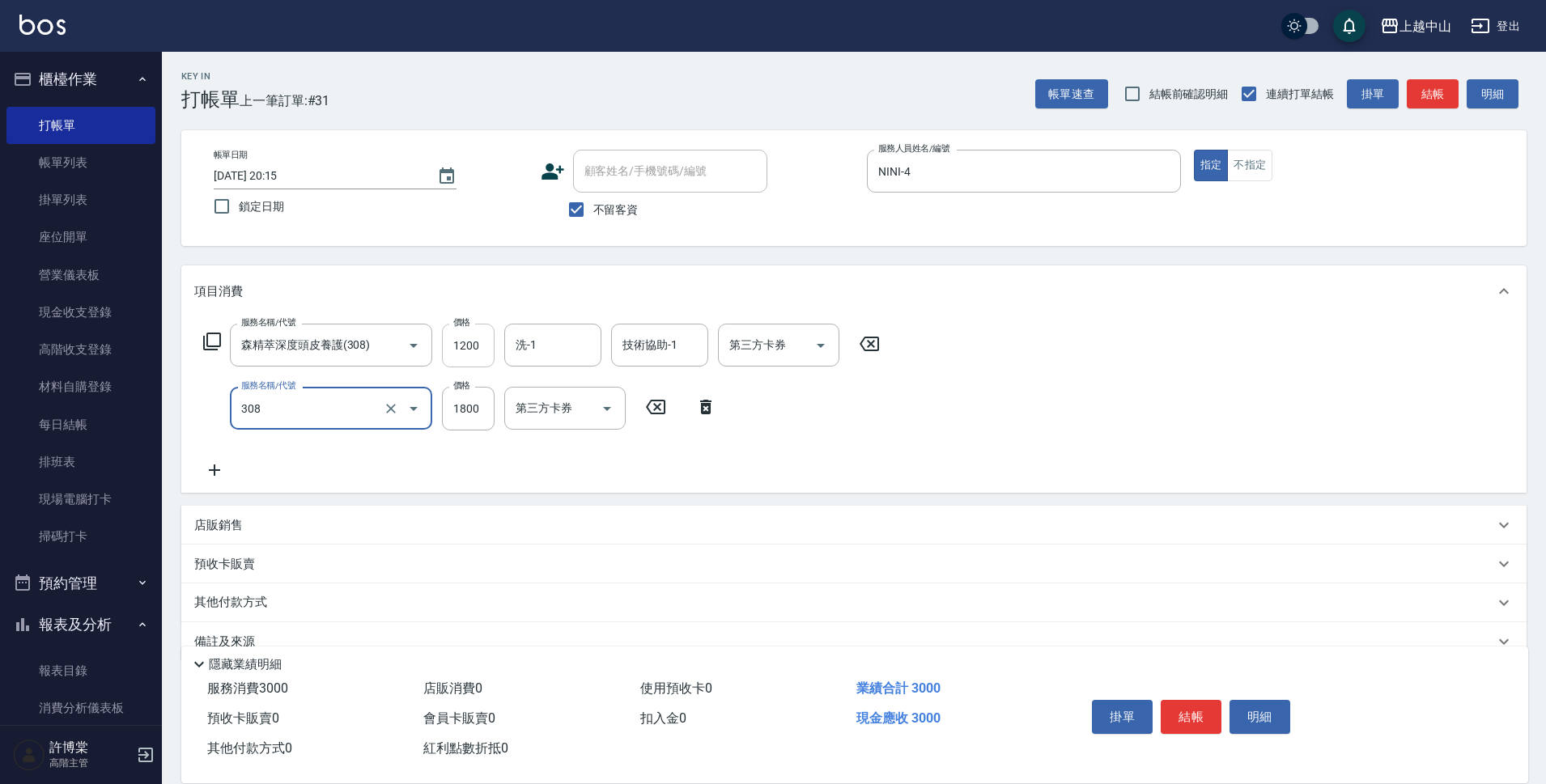
type input "森精萃深度頭皮養護(308)"
type input "1200"
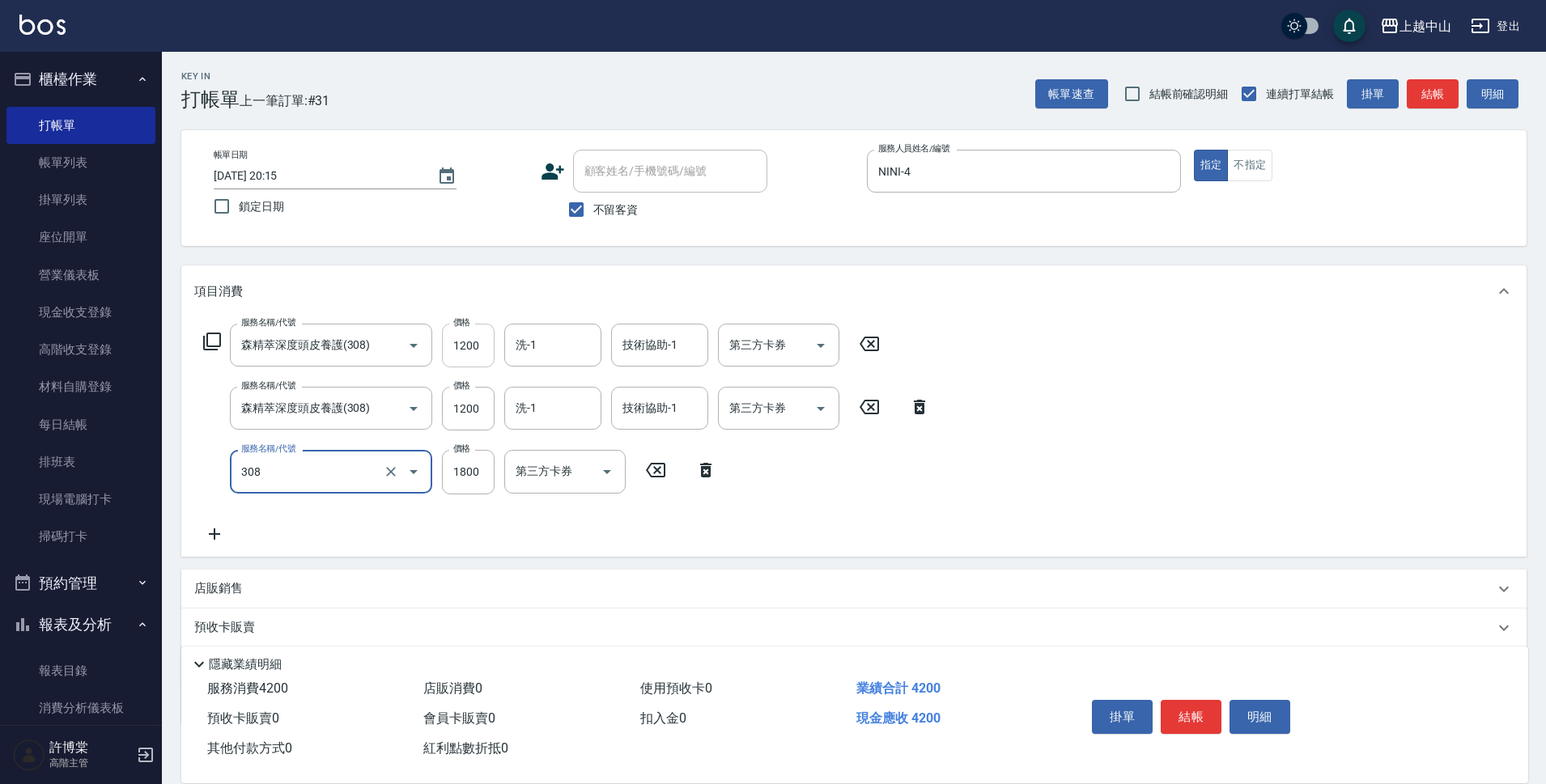
type input "森精萃深度頭皮養護(308)"
type input "1200"
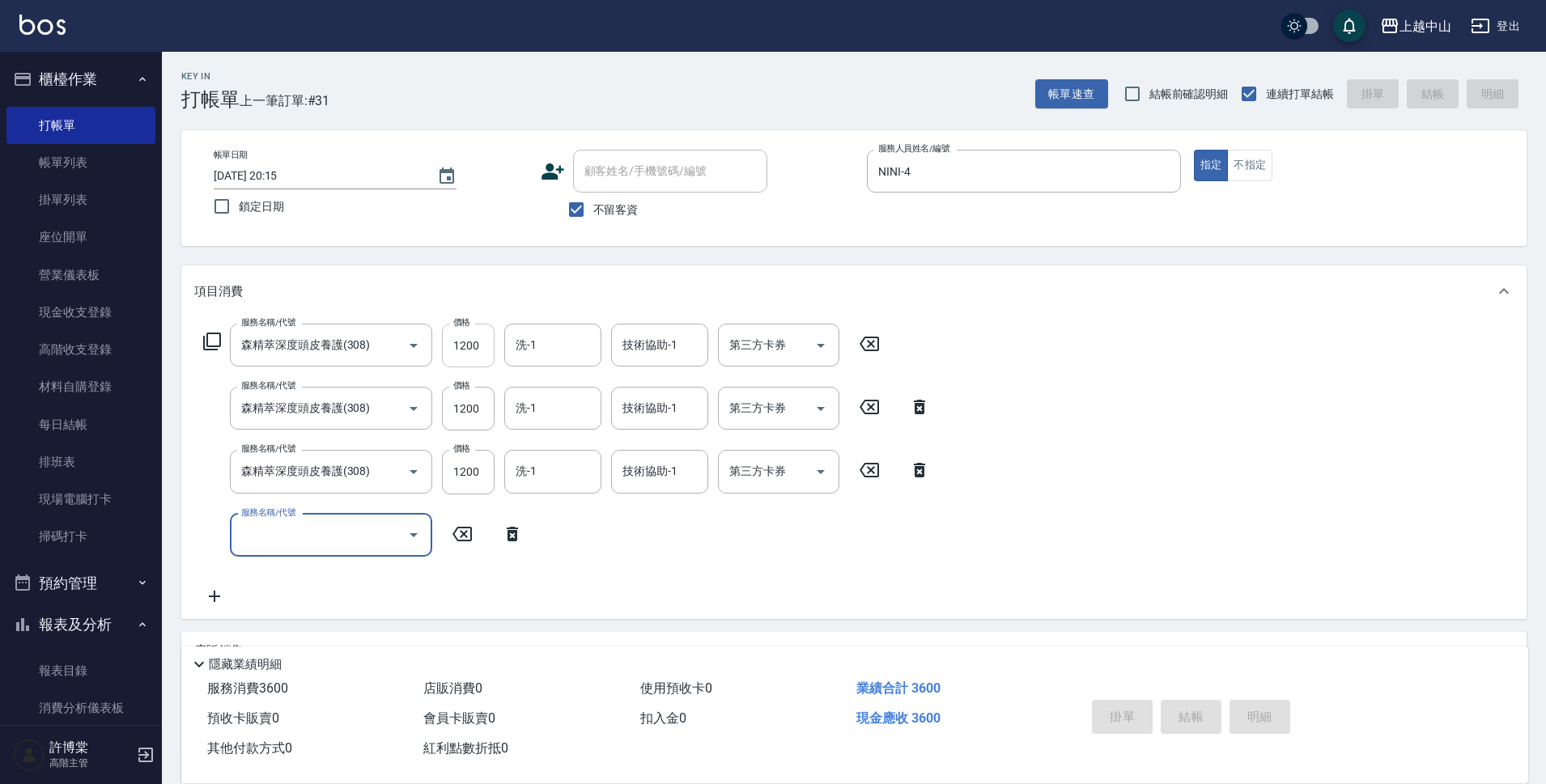
type input "2025/09/20 20:28"
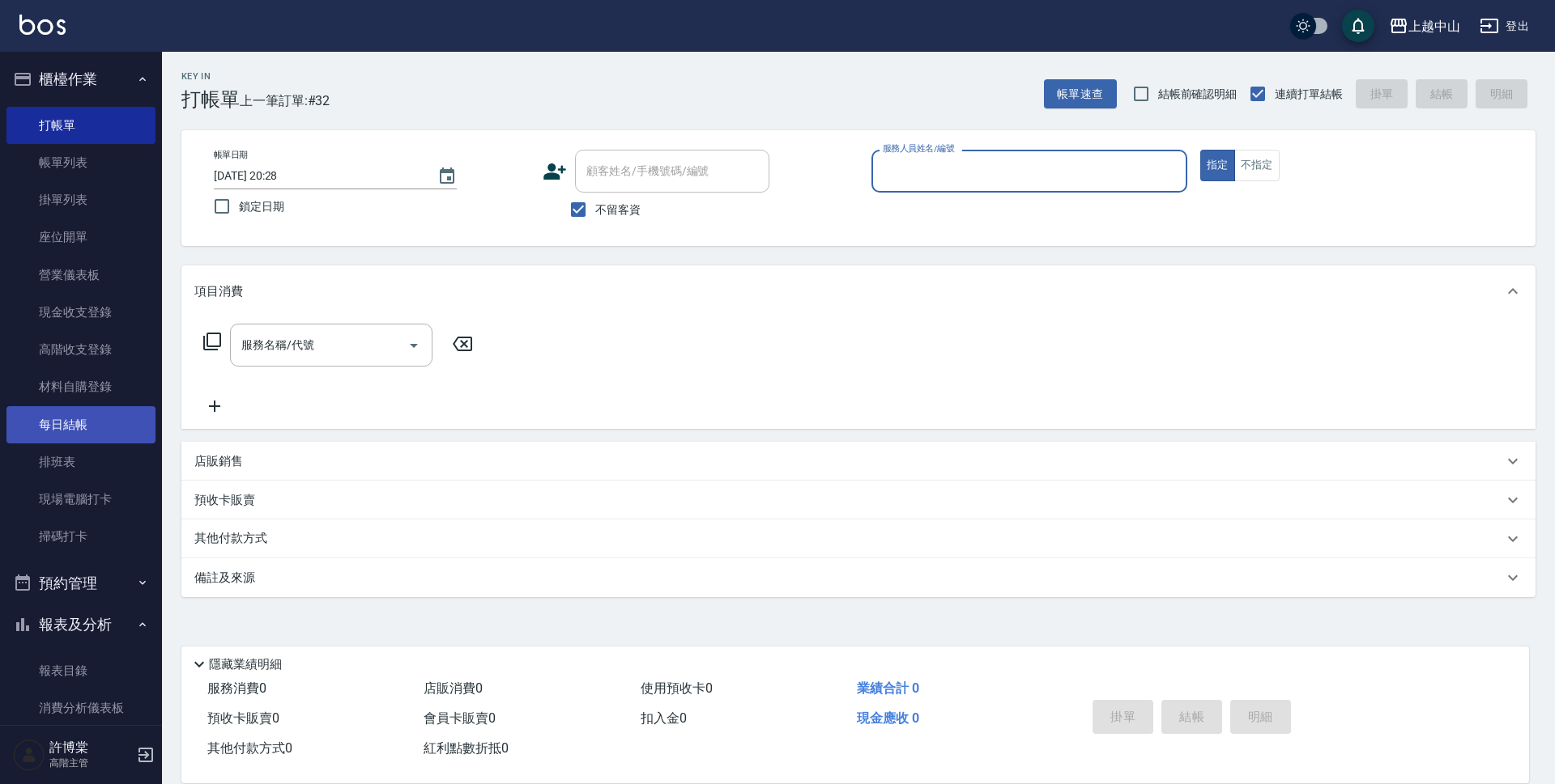
click at [93, 429] on link "每日結帳" at bounding box center [81, 425] width 149 height 37
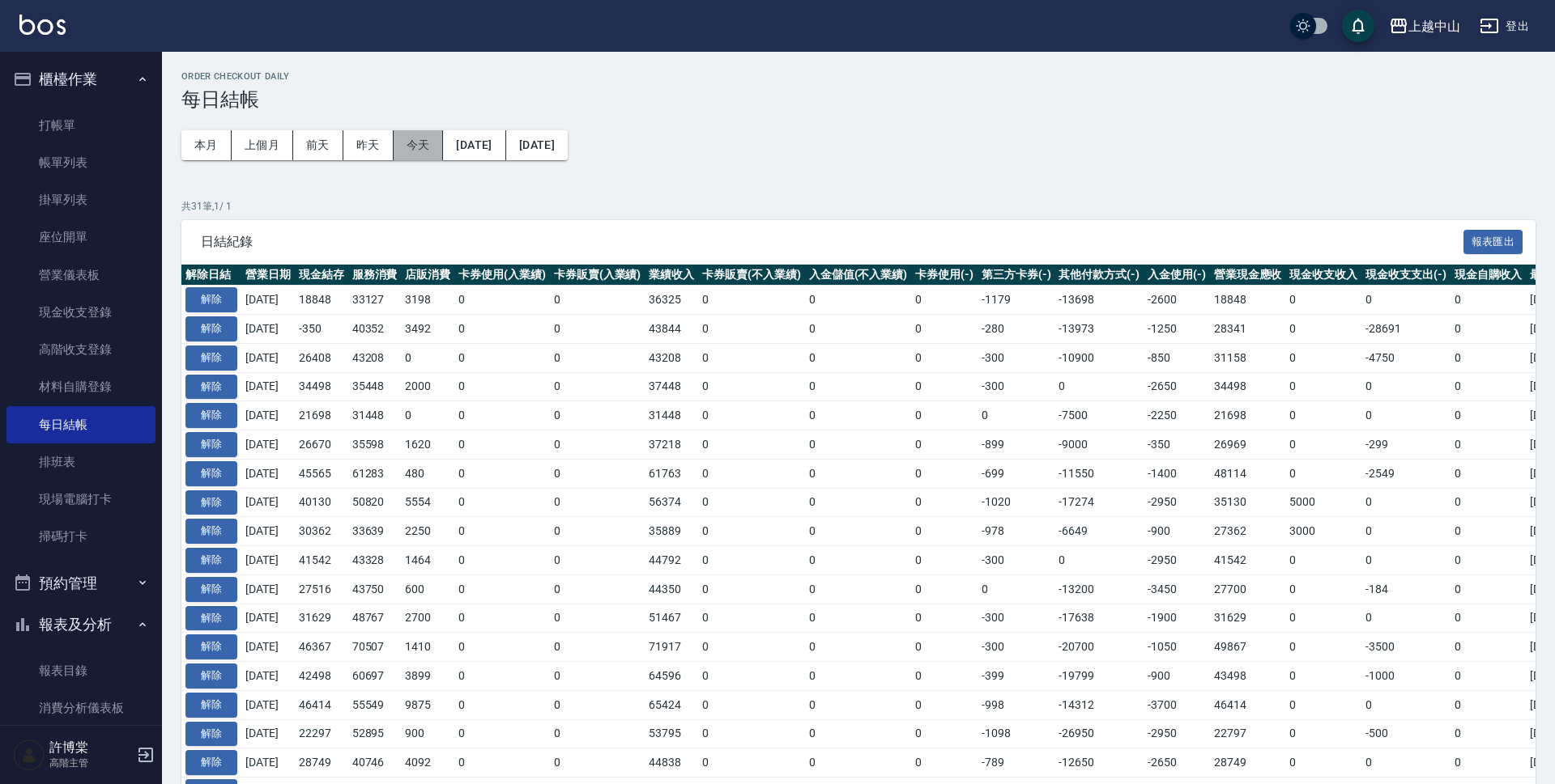
click at [425, 146] on button "今天" at bounding box center [419, 145] width 50 height 30
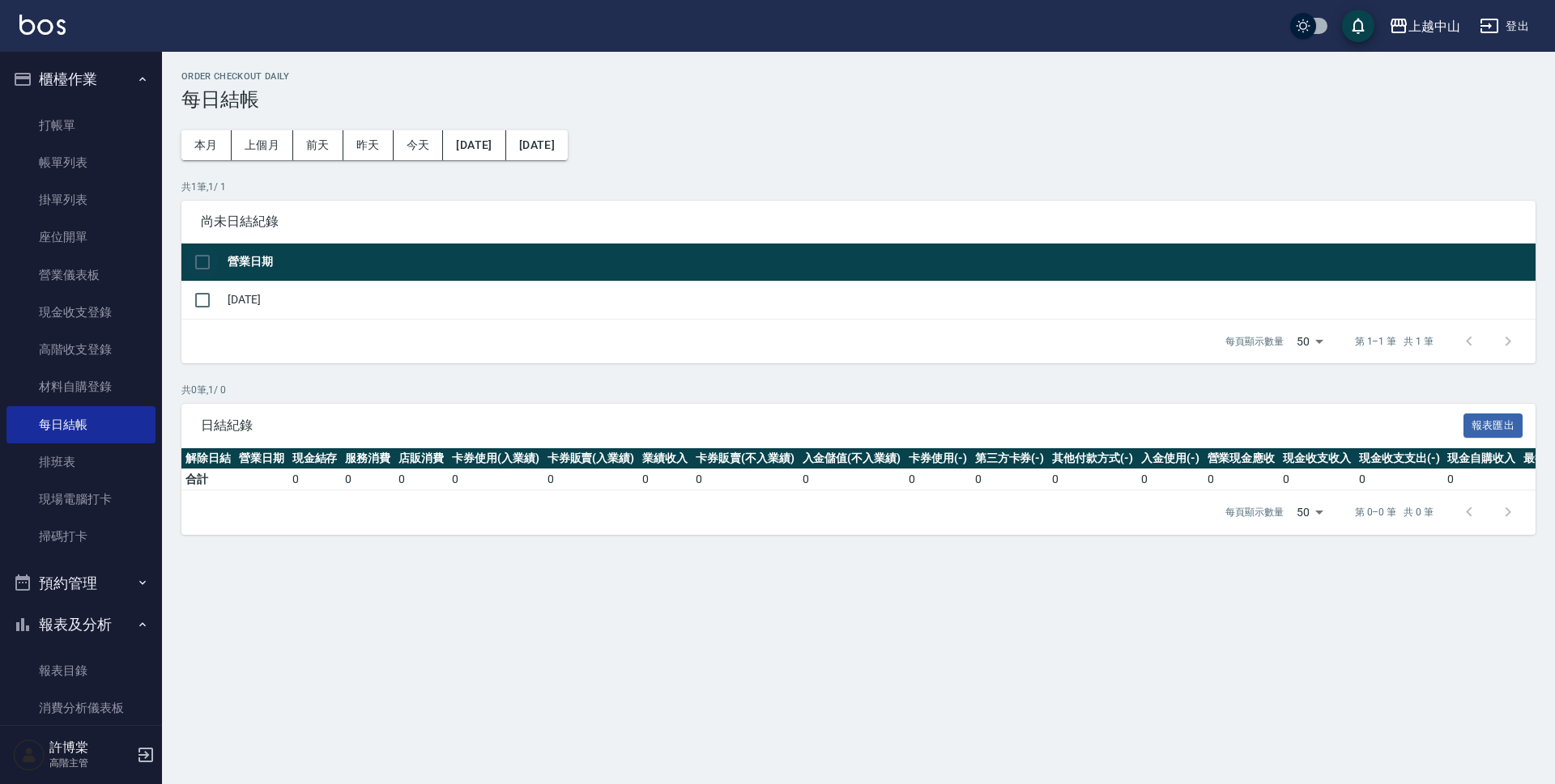
click at [199, 263] on input "checkbox" at bounding box center [202, 262] width 34 height 34
checkbox input "true"
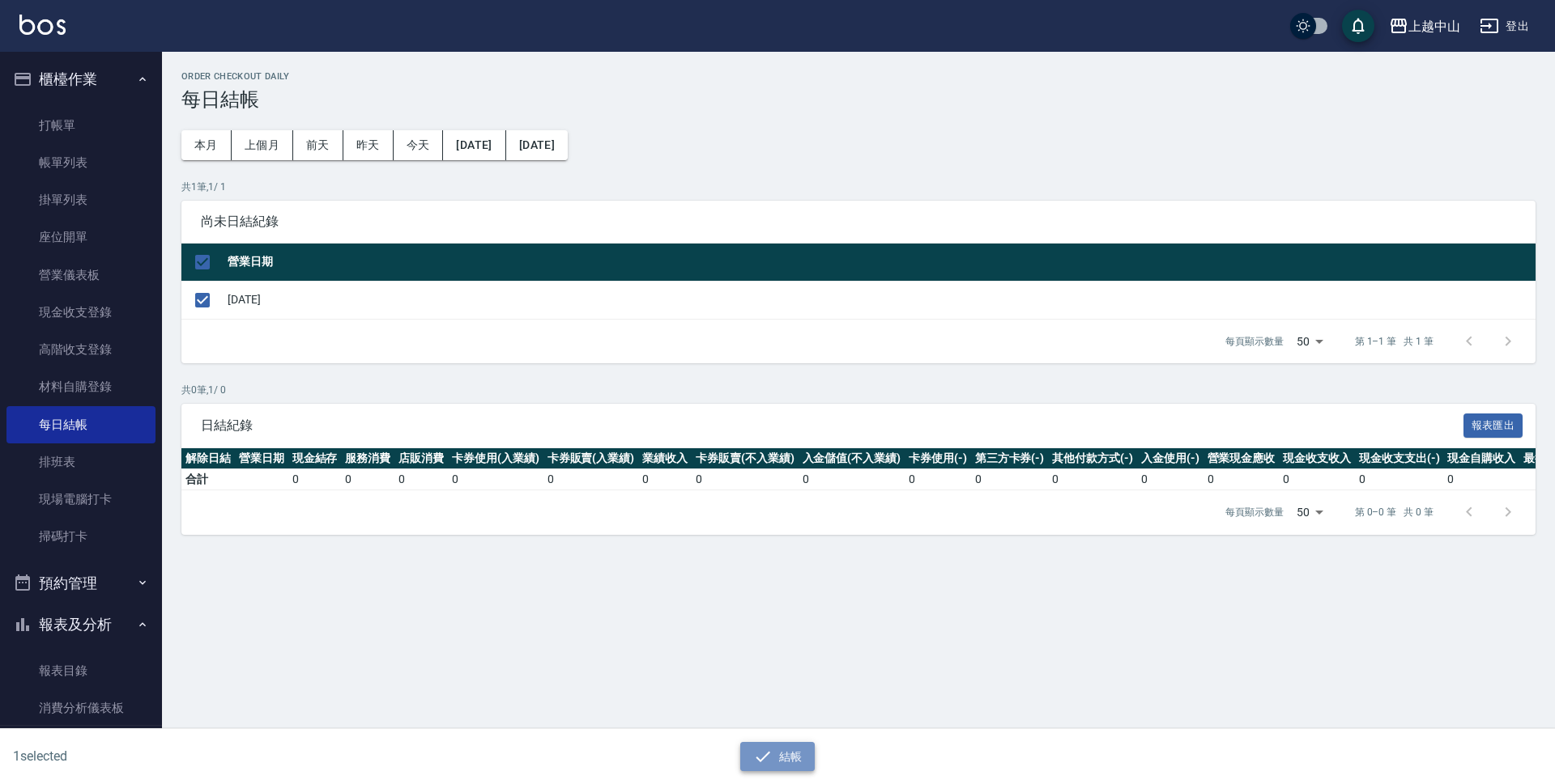
click at [778, 753] on button "結帳" at bounding box center [777, 757] width 75 height 30
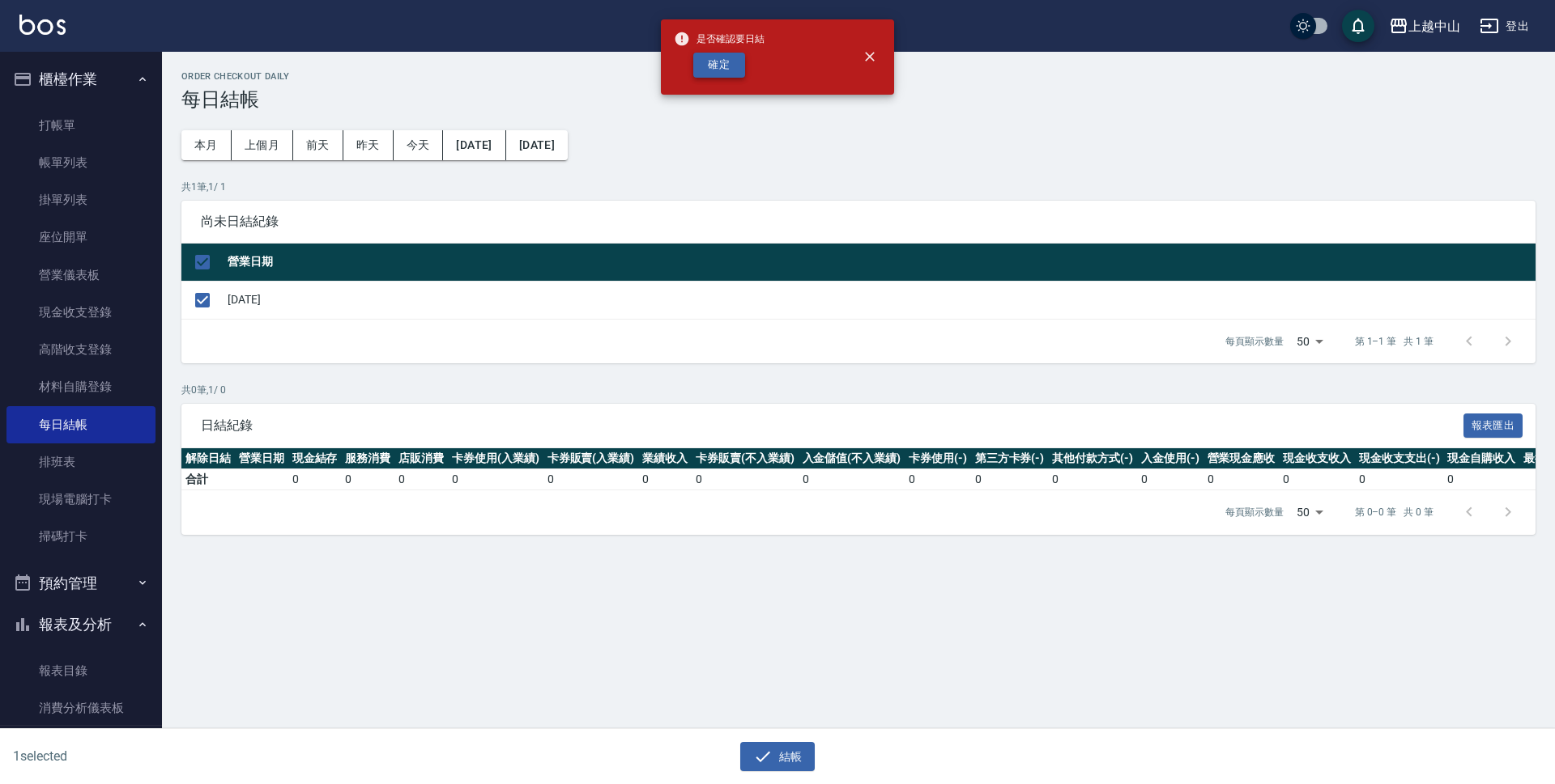
click at [725, 66] on button "確定" at bounding box center [720, 65] width 52 height 25
checkbox input "false"
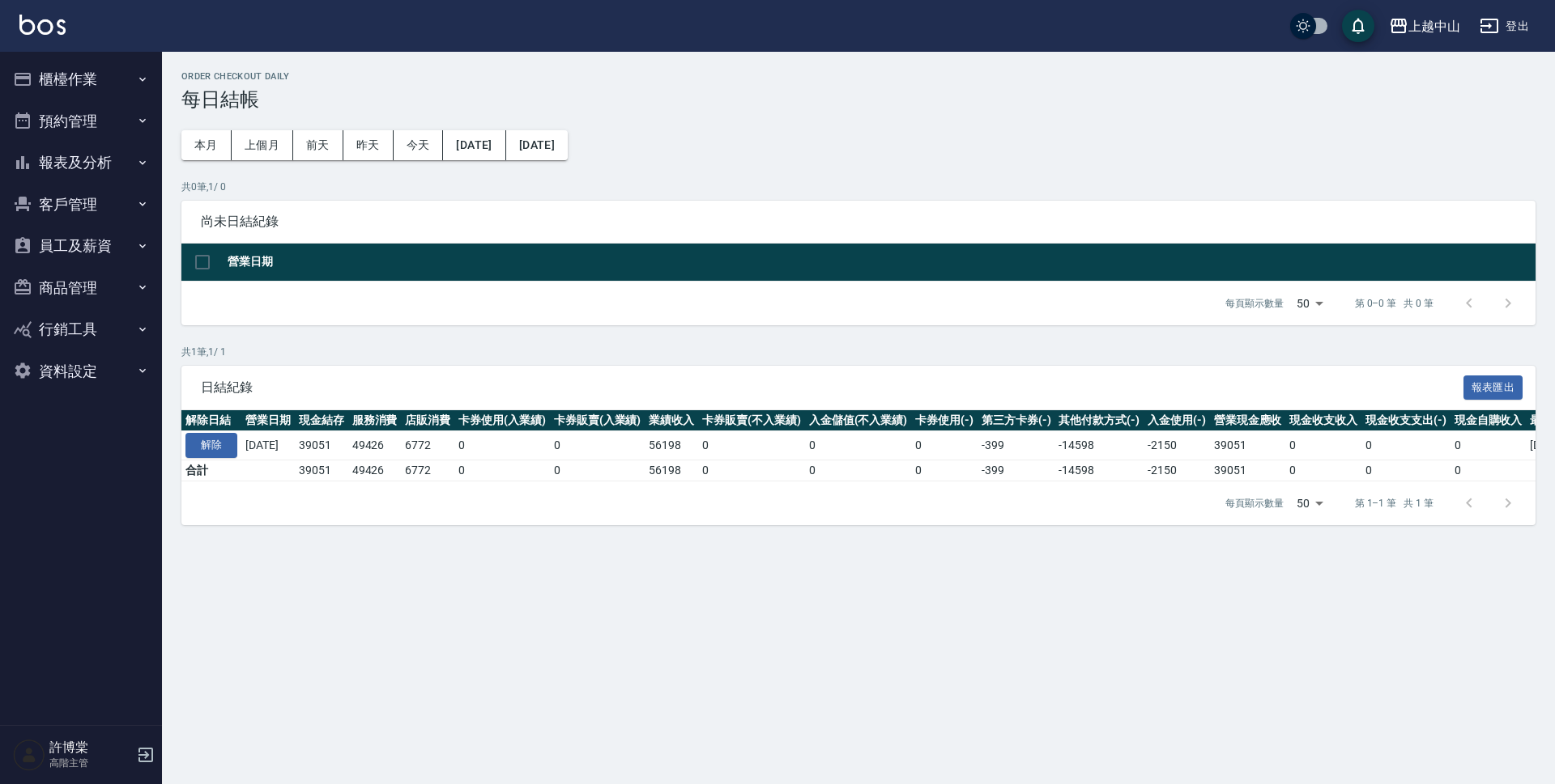
click at [107, 156] on button "報表及分析" at bounding box center [81, 162] width 149 height 42
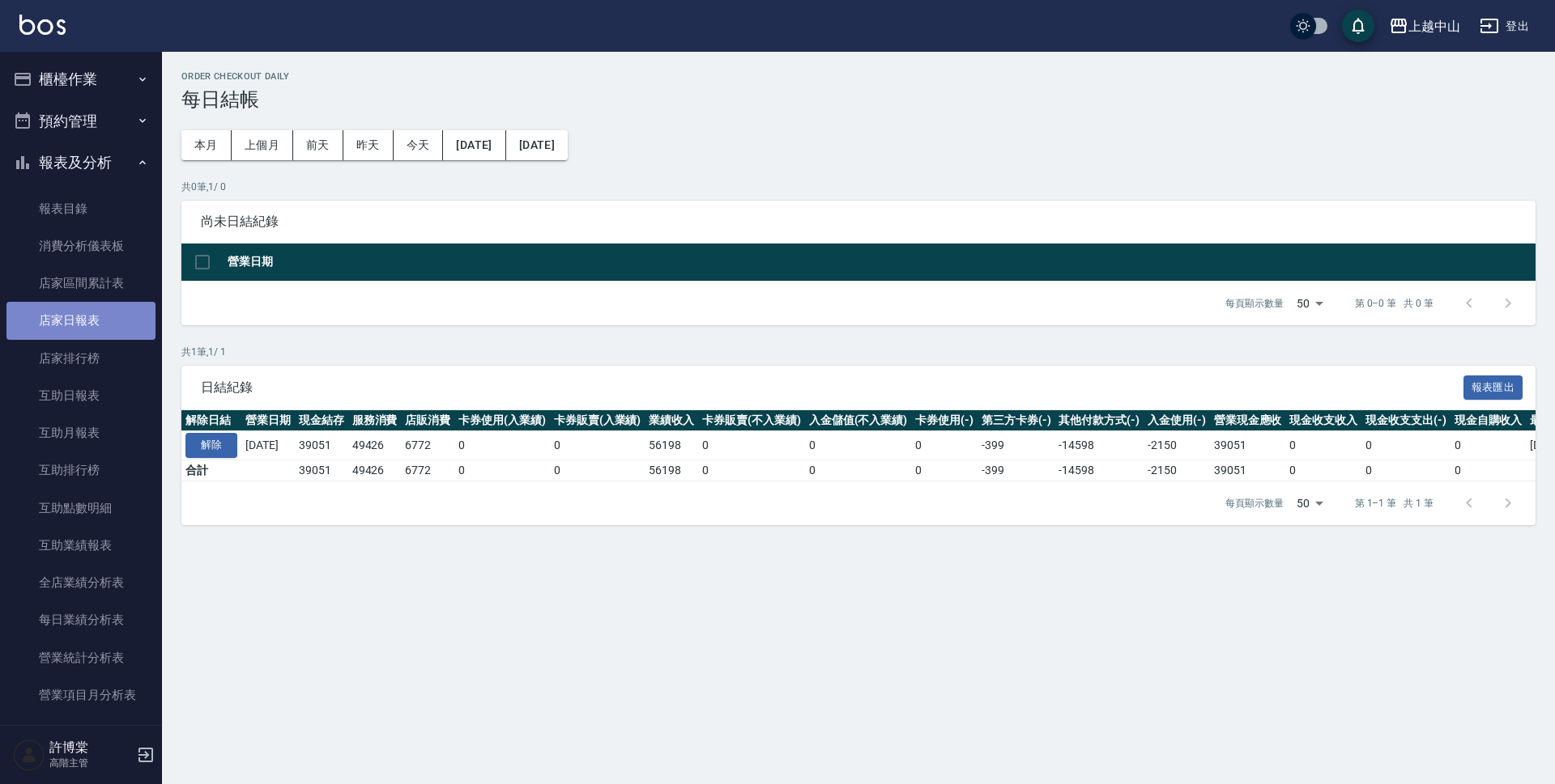
click at [81, 326] on link "店家日報表" at bounding box center [81, 320] width 149 height 37
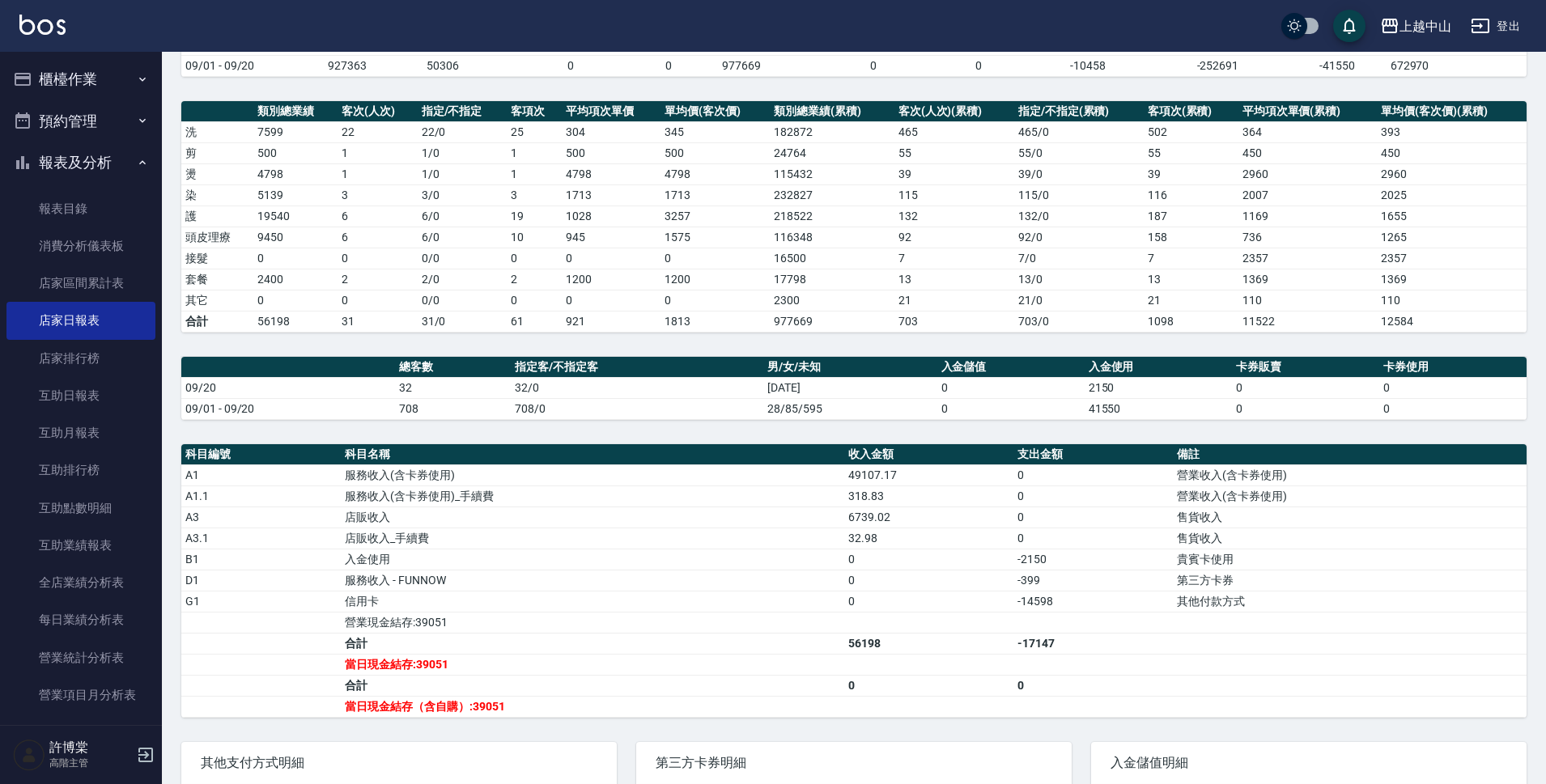
scroll to position [166, 0]
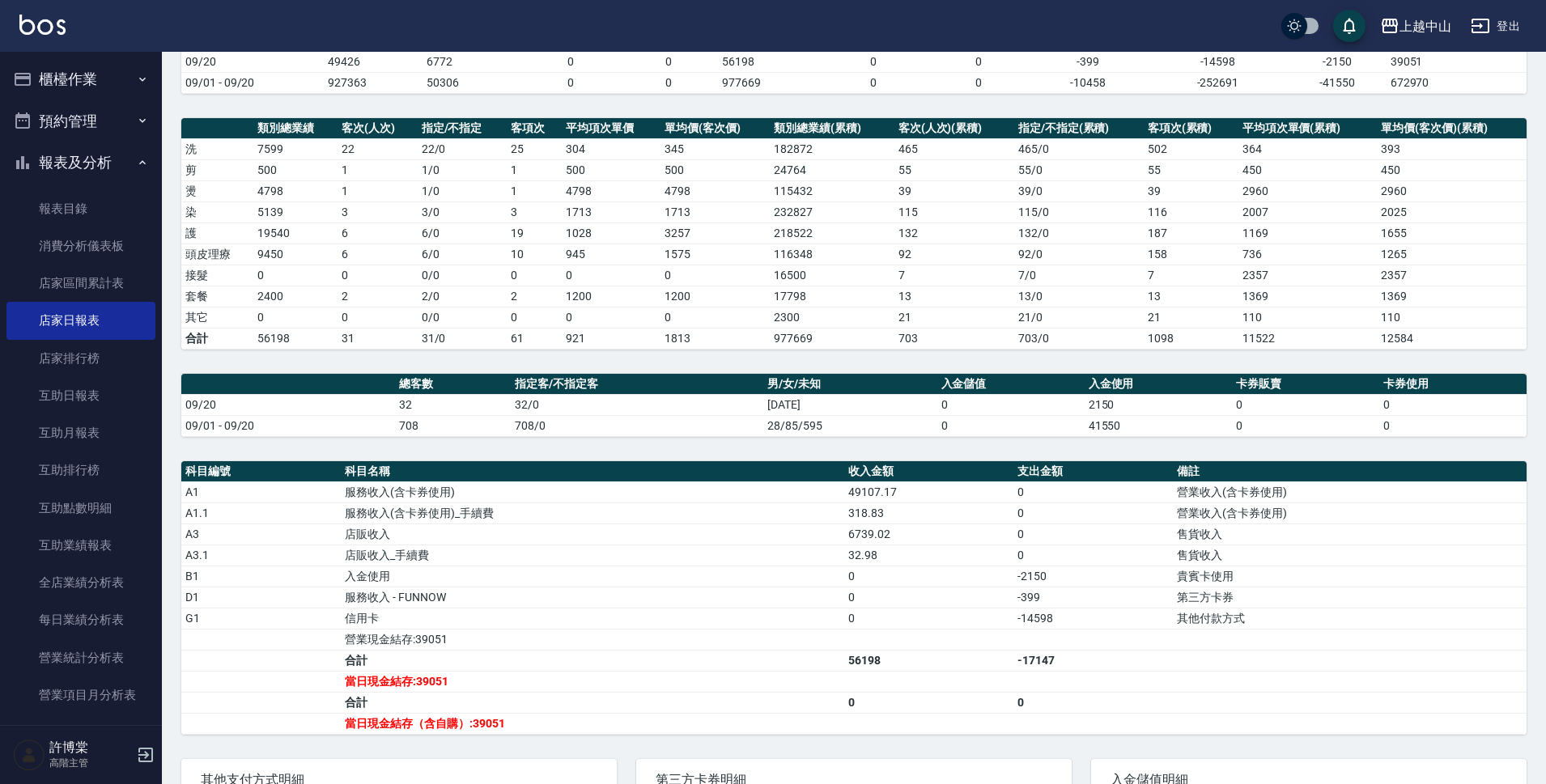
click at [106, 161] on button "報表及分析" at bounding box center [81, 162] width 149 height 42
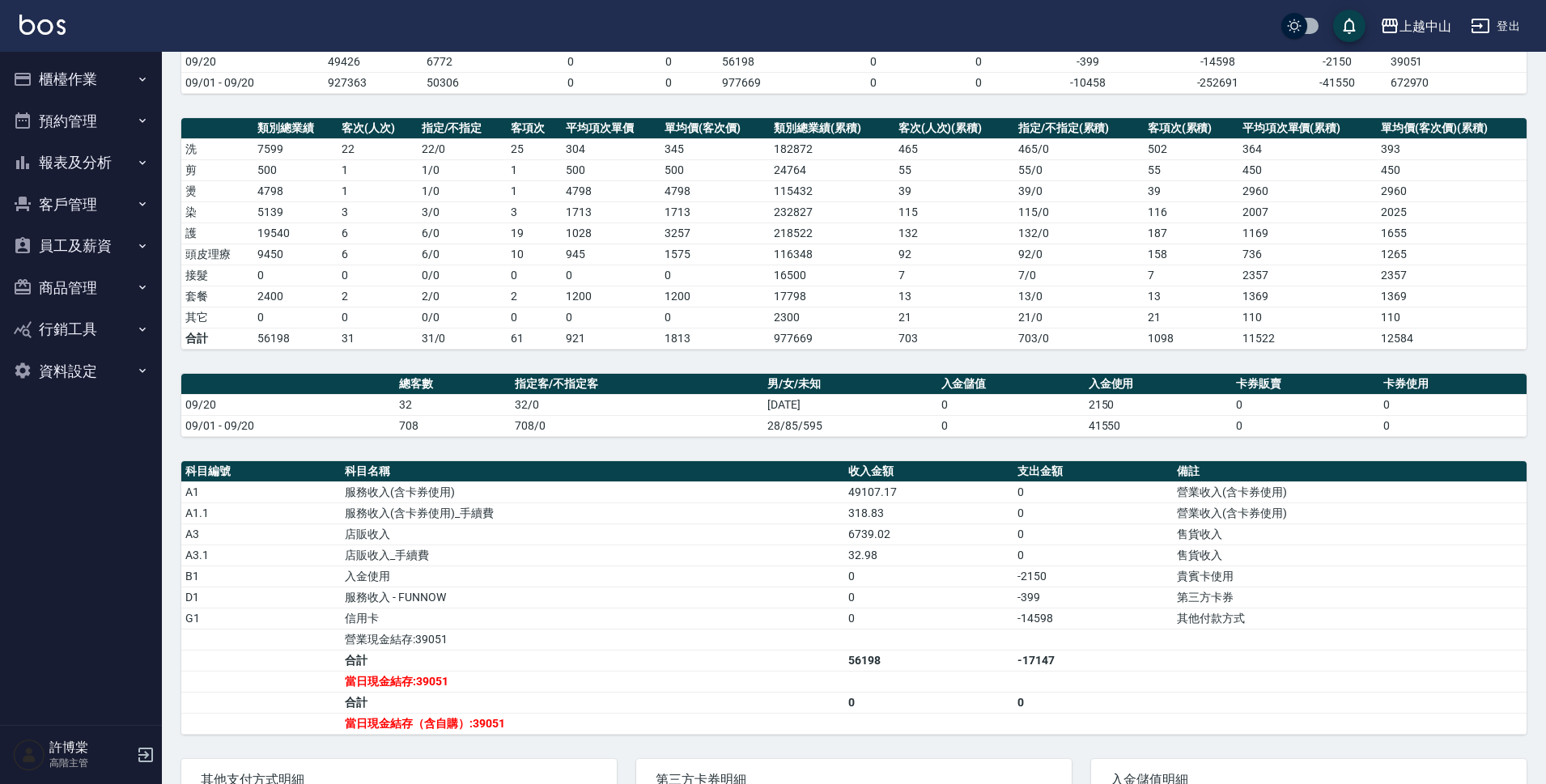
click at [103, 82] on button "櫃檯作業" at bounding box center [81, 79] width 149 height 42
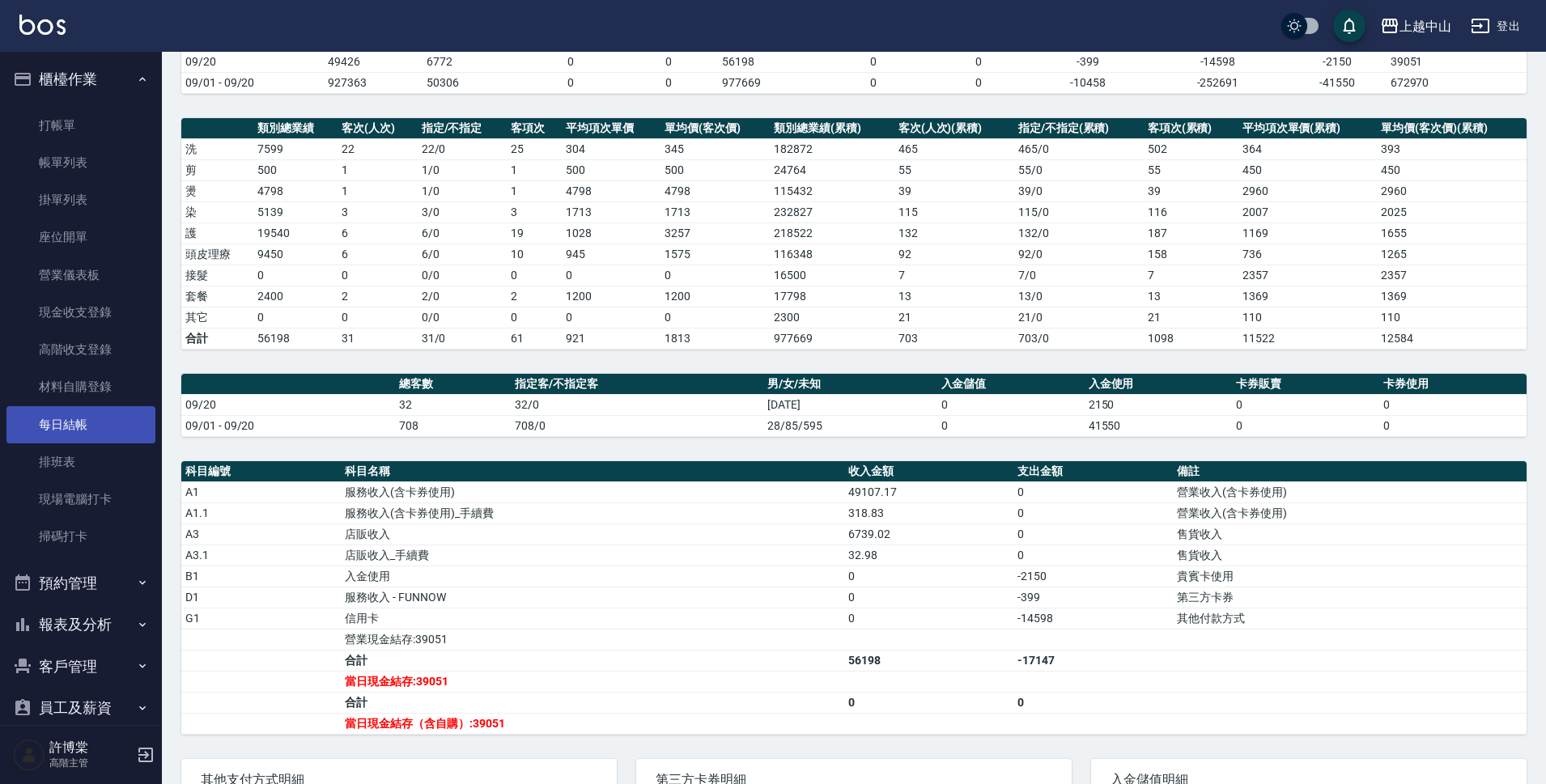
click at [118, 425] on link "每日結帳" at bounding box center [81, 425] width 149 height 37
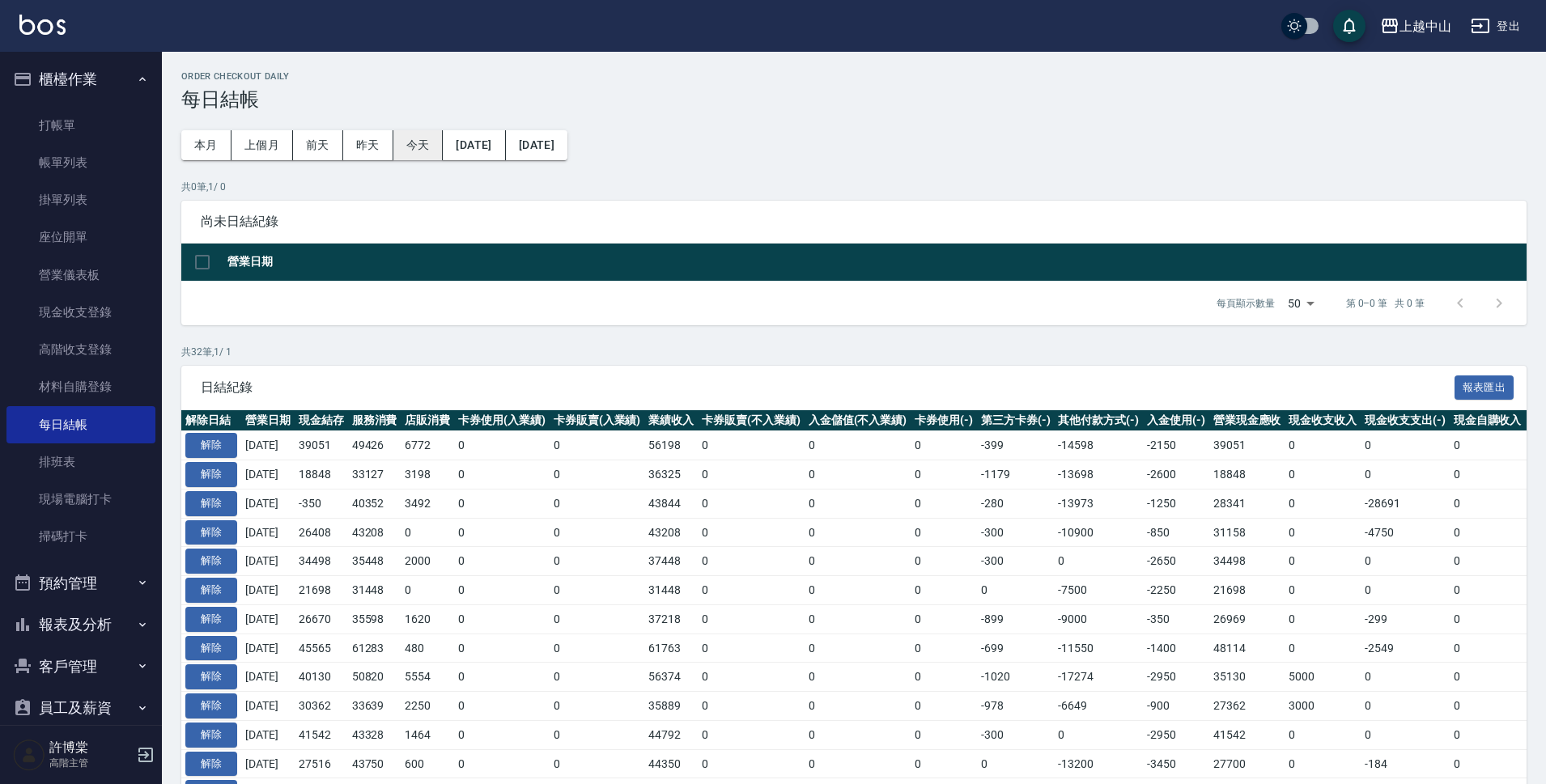
click at [413, 142] on button "今天" at bounding box center [418, 145] width 50 height 30
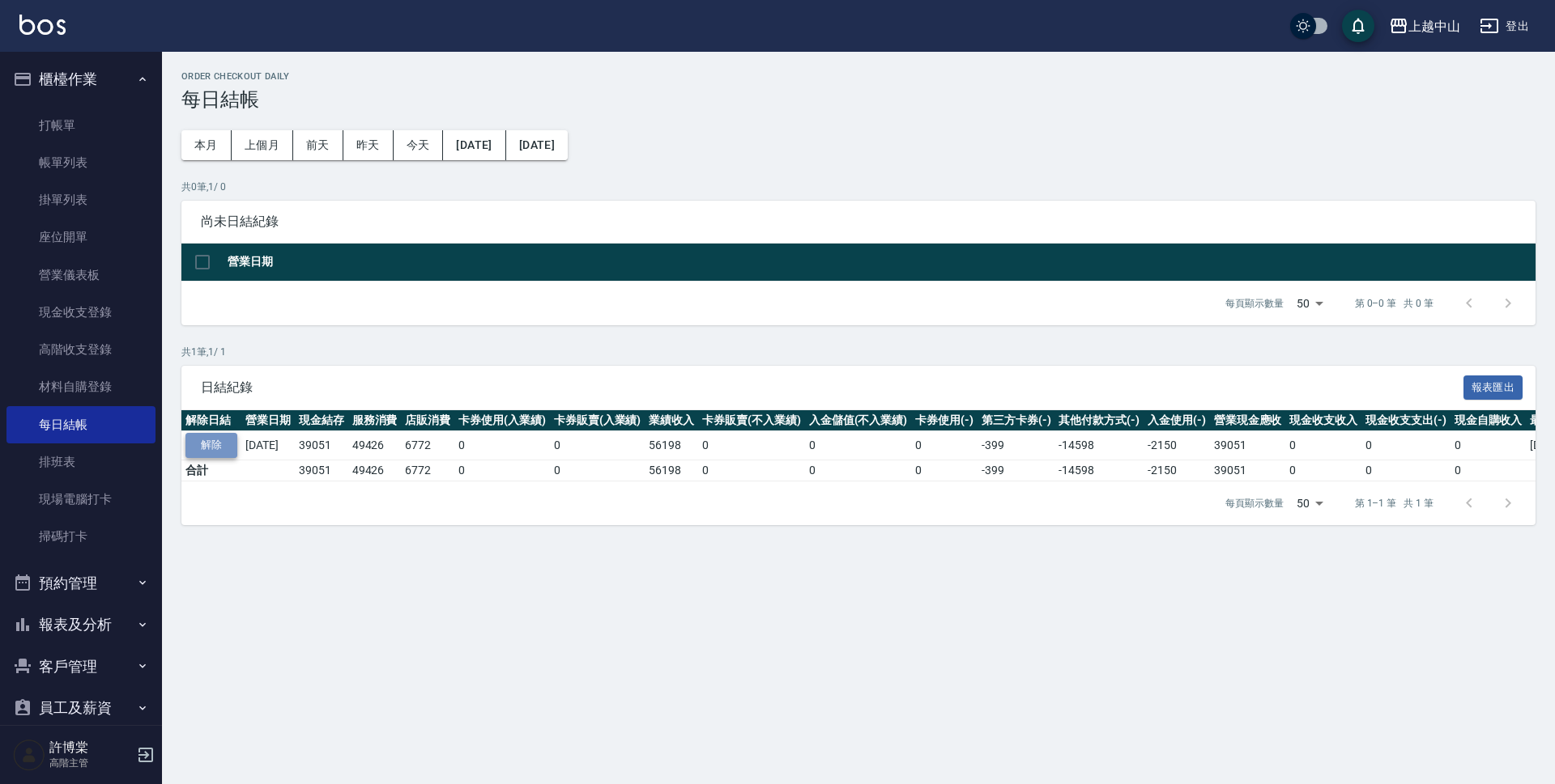
click at [223, 444] on button "解除" at bounding box center [211, 445] width 52 height 25
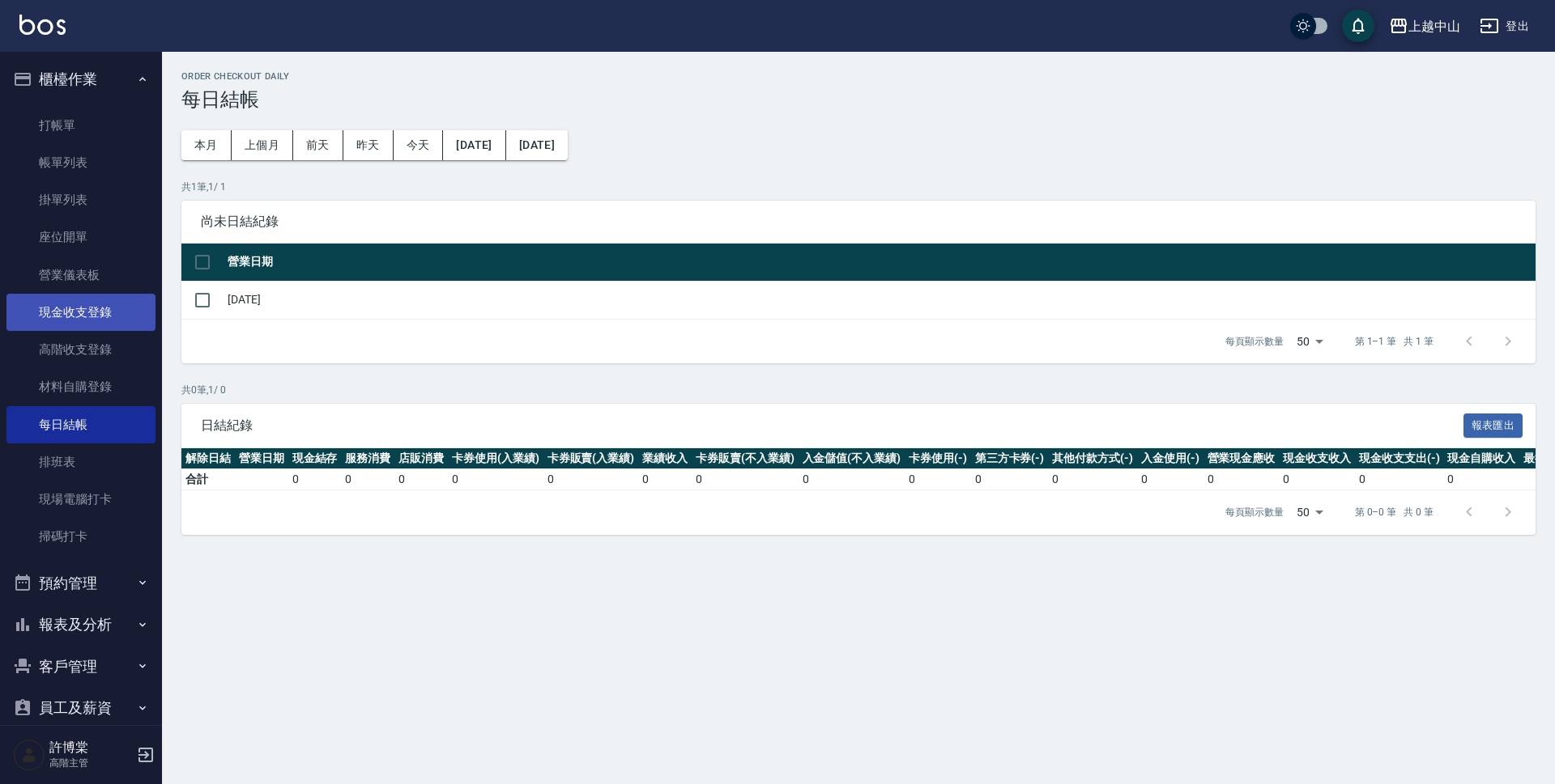
click at [97, 309] on link "現金收支登錄" at bounding box center [81, 312] width 149 height 37
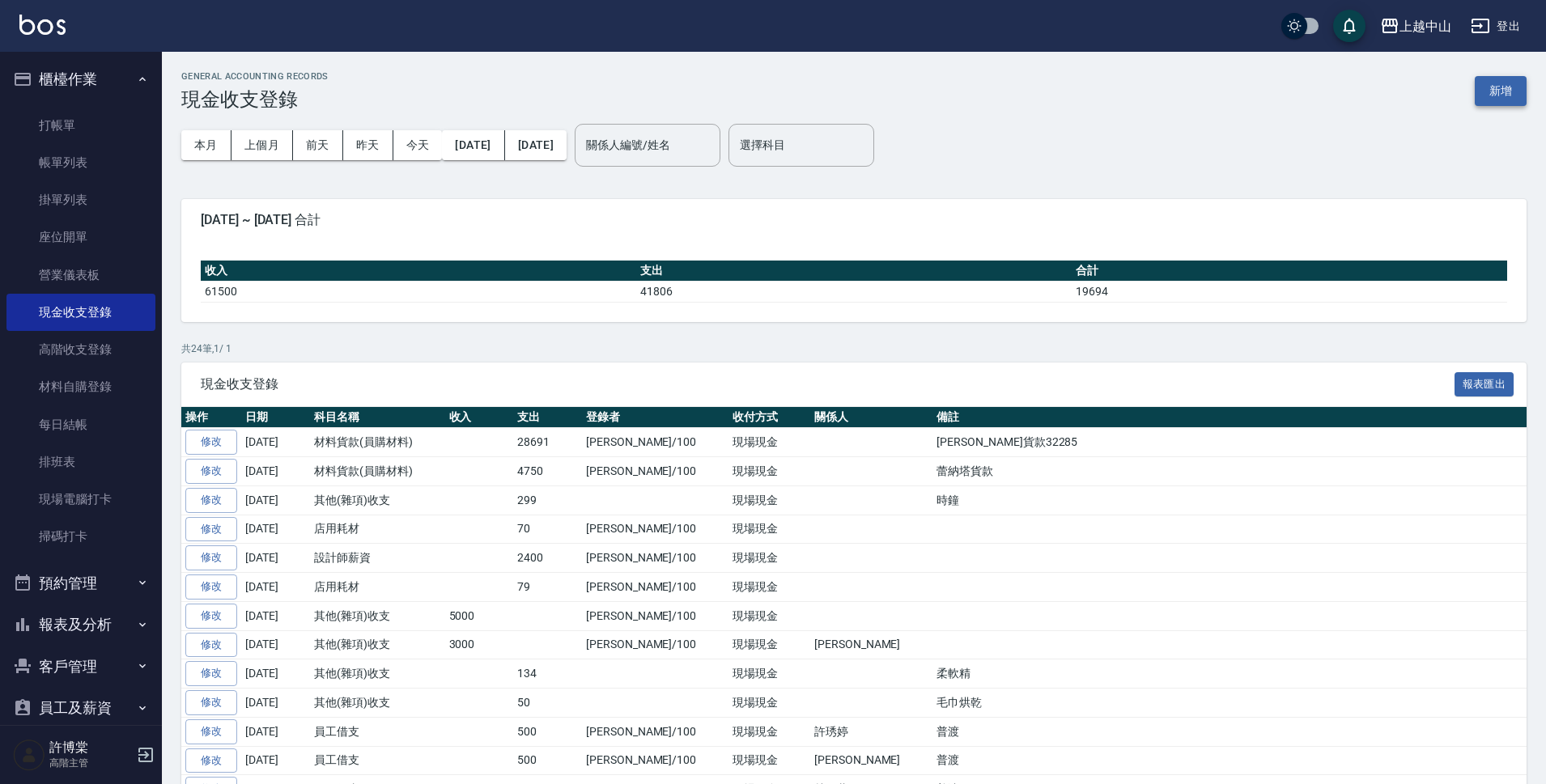
click at [1506, 87] on button "新增" at bounding box center [1501, 91] width 52 height 30
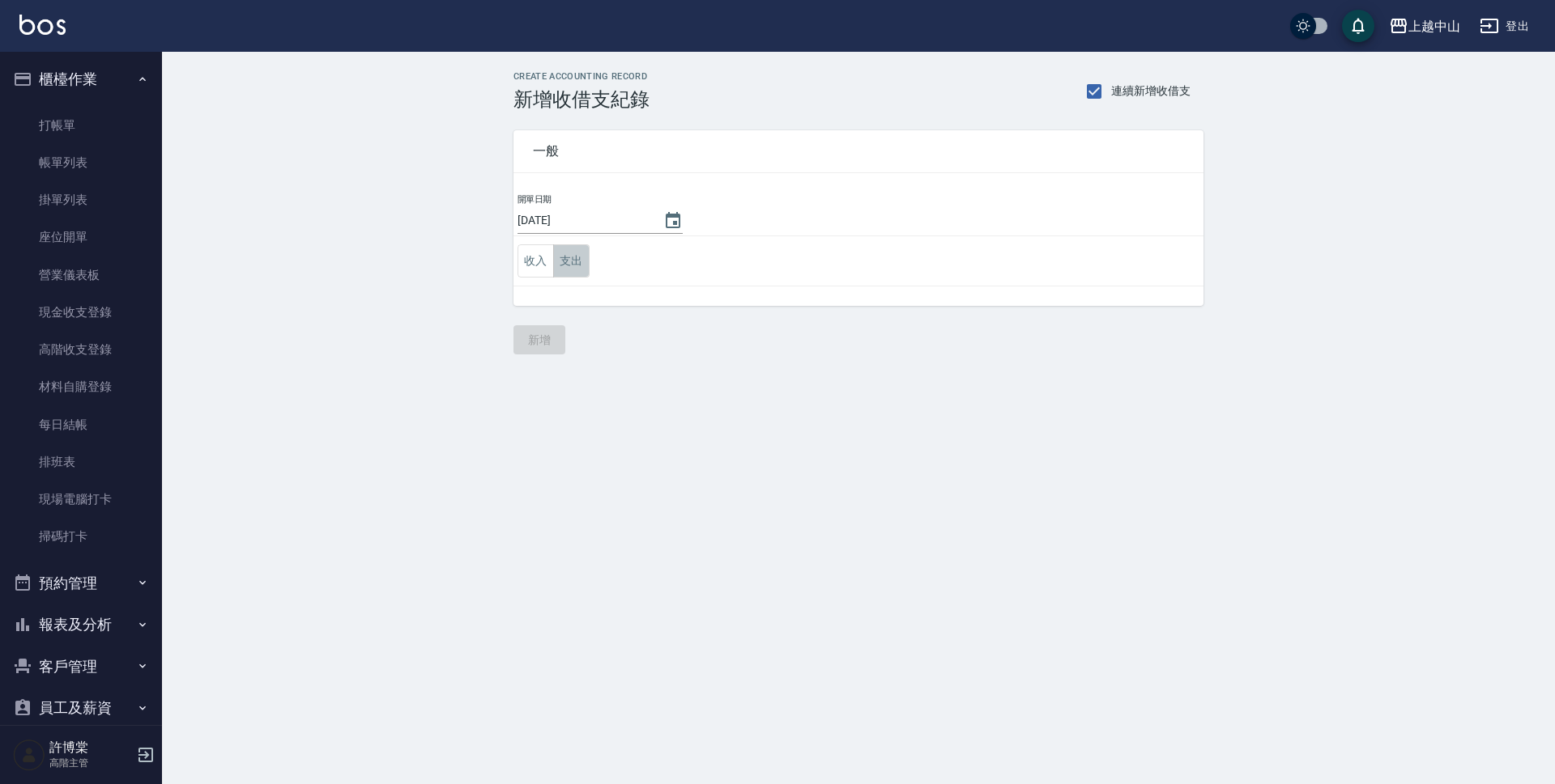
click at [558, 261] on button "支出" at bounding box center [571, 261] width 36 height 33
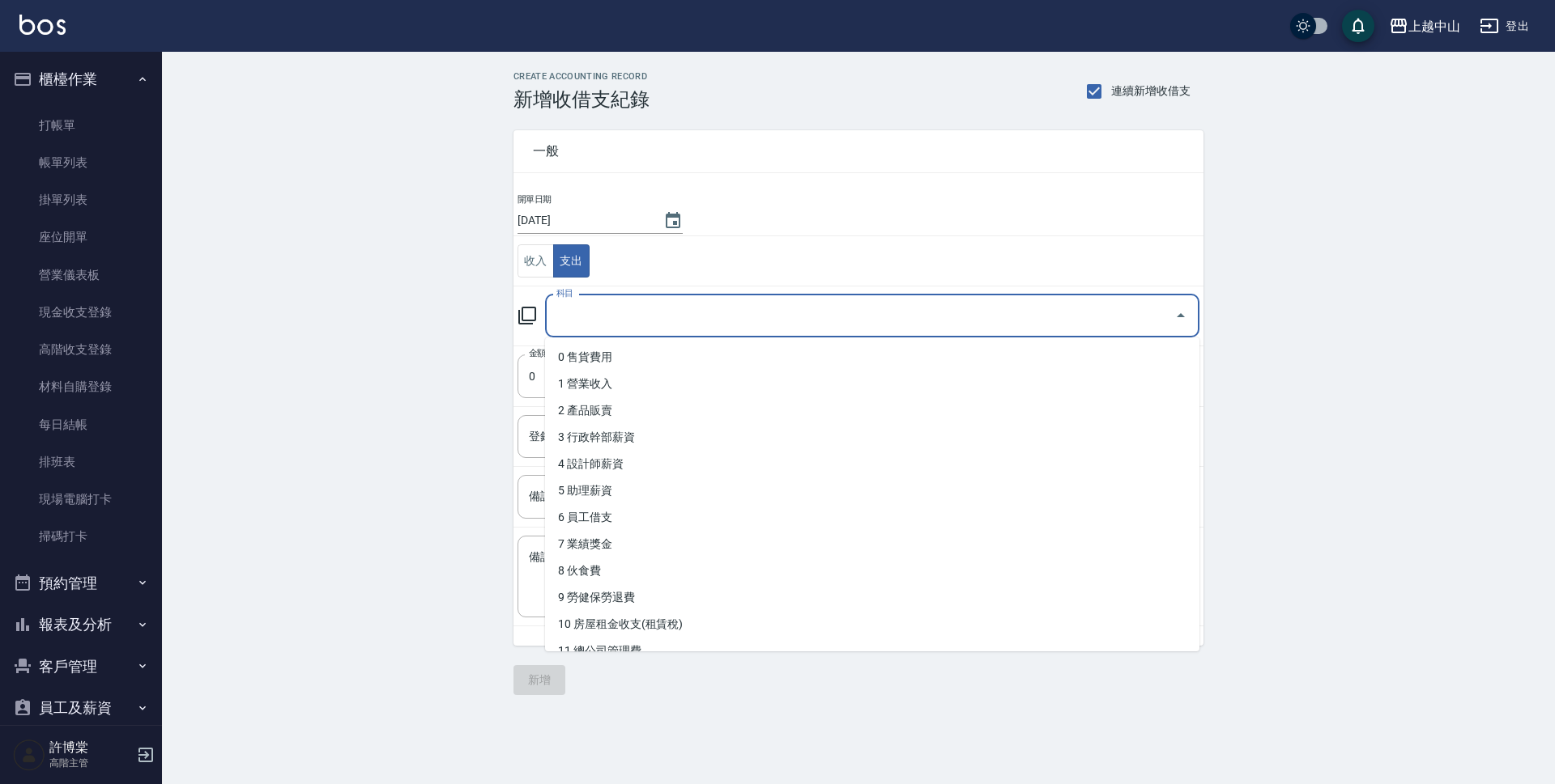
click at [630, 313] on input "科目" at bounding box center [859, 316] width 616 height 29
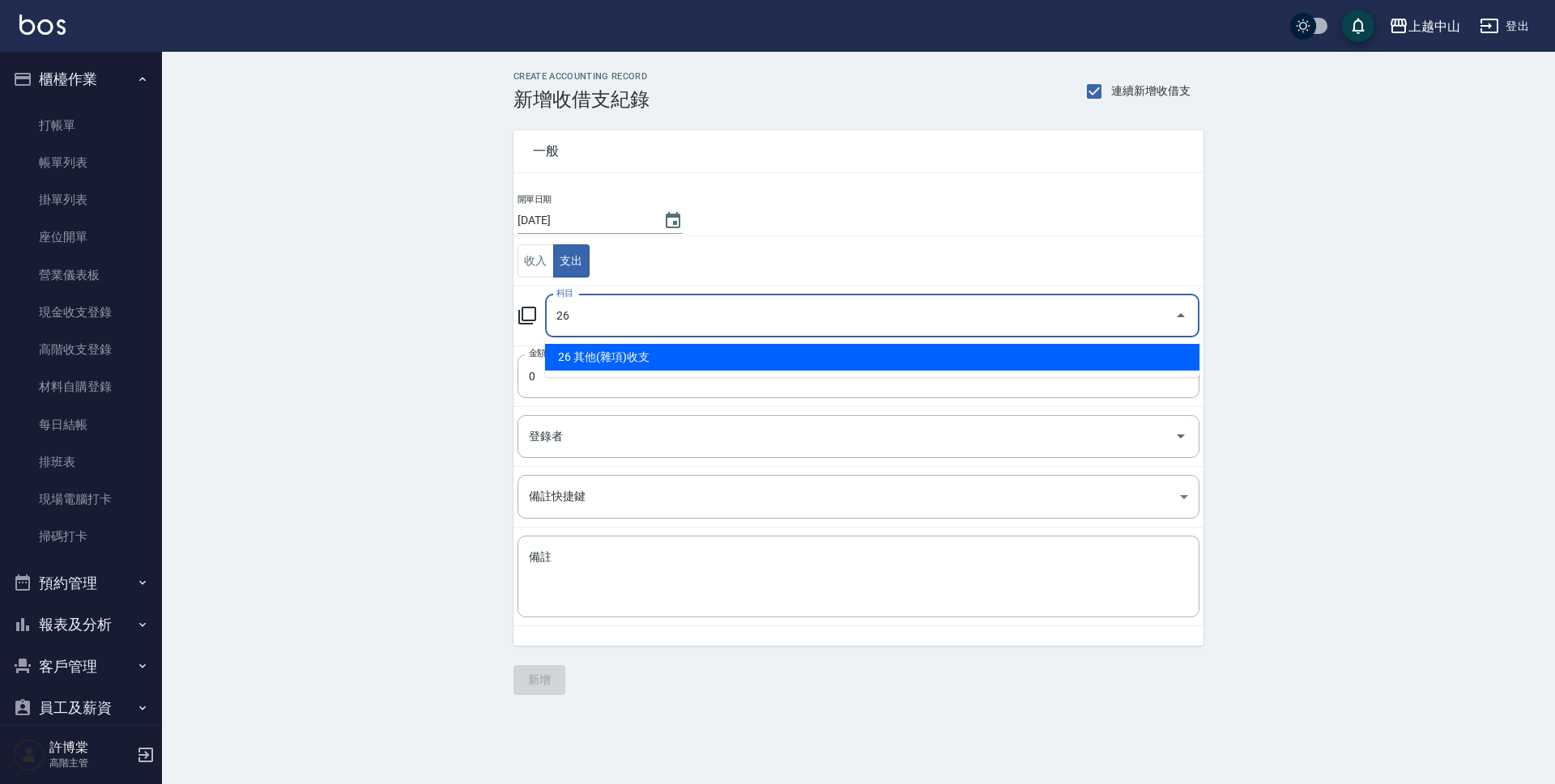
click at [622, 359] on li "26 其他(雜項)收支" at bounding box center [872, 357] width 655 height 27
type input "26 其他(雜項)收支"
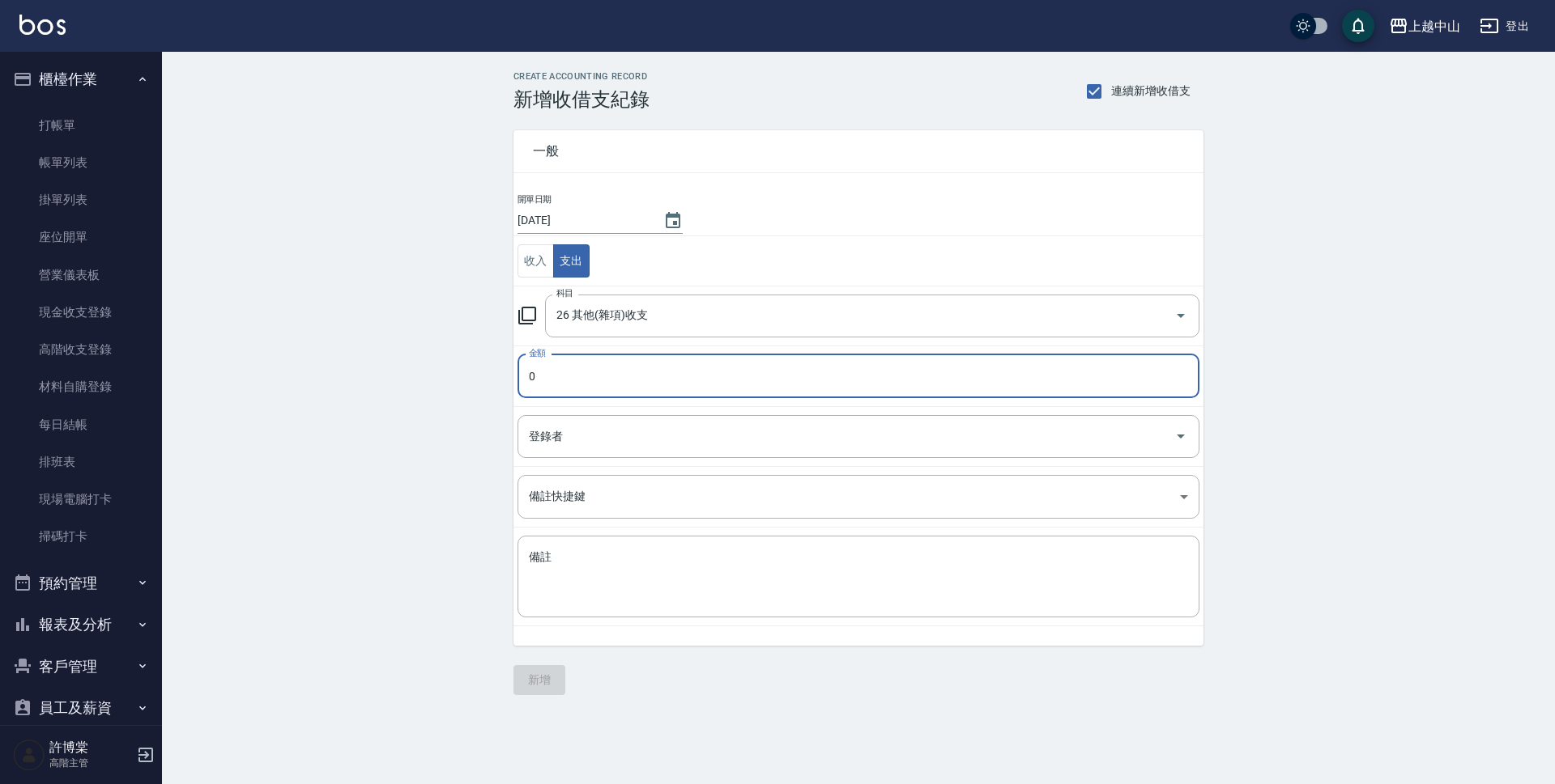
click at [608, 369] on input "0" at bounding box center [859, 376] width 682 height 44
drag, startPoint x: 608, startPoint y: 369, endPoint x: 508, endPoint y: 378, distance: 100.4
click at [508, 378] on div "一般 開單日期 2025/09/20 收入 支出 科目 26 其他(雜項)收支 科目 金額 0 金額 登錄者 登錄者 備註快捷鍵 ​ 備註快捷鍵 備註 x 備註" at bounding box center [848, 379] width 709 height 535
type input "794"
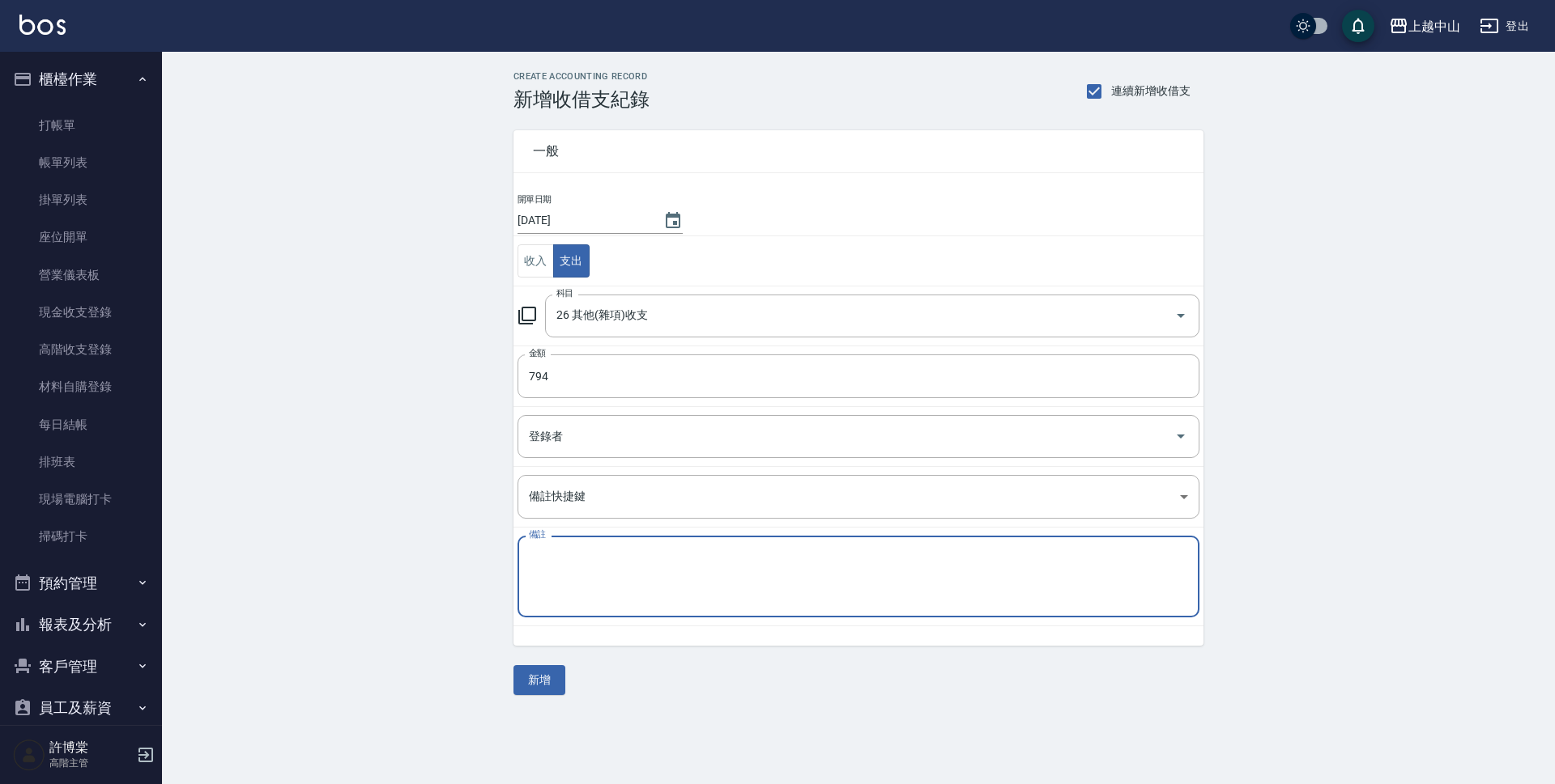
click at [746, 571] on textarea "備註" at bounding box center [859, 577] width 659 height 55
type textarea "衛生紙.保鮮膜"
click at [538, 682] on button "新增" at bounding box center [539, 680] width 52 height 30
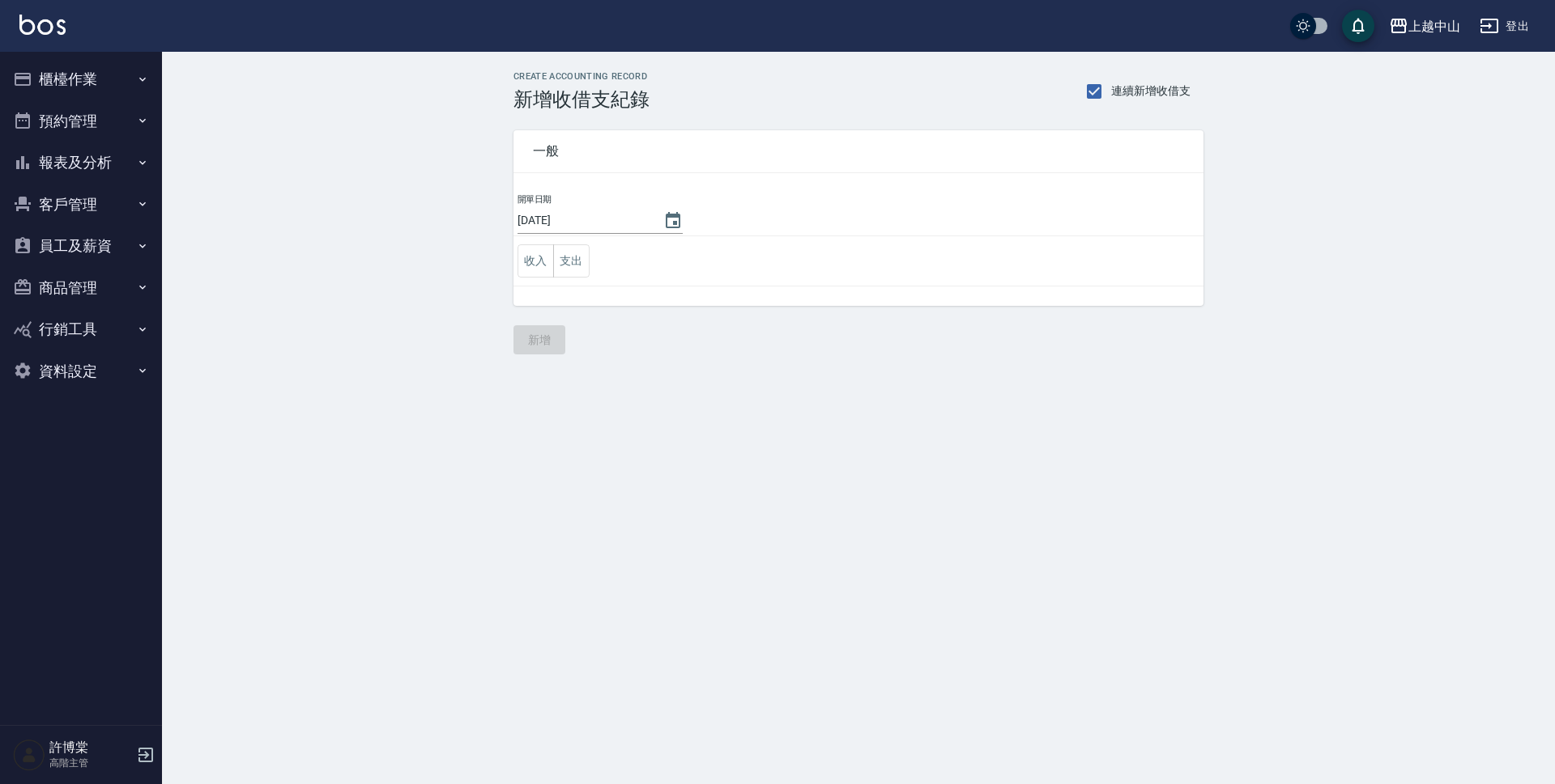
click at [69, 81] on button "櫃檯作業" at bounding box center [81, 79] width 149 height 42
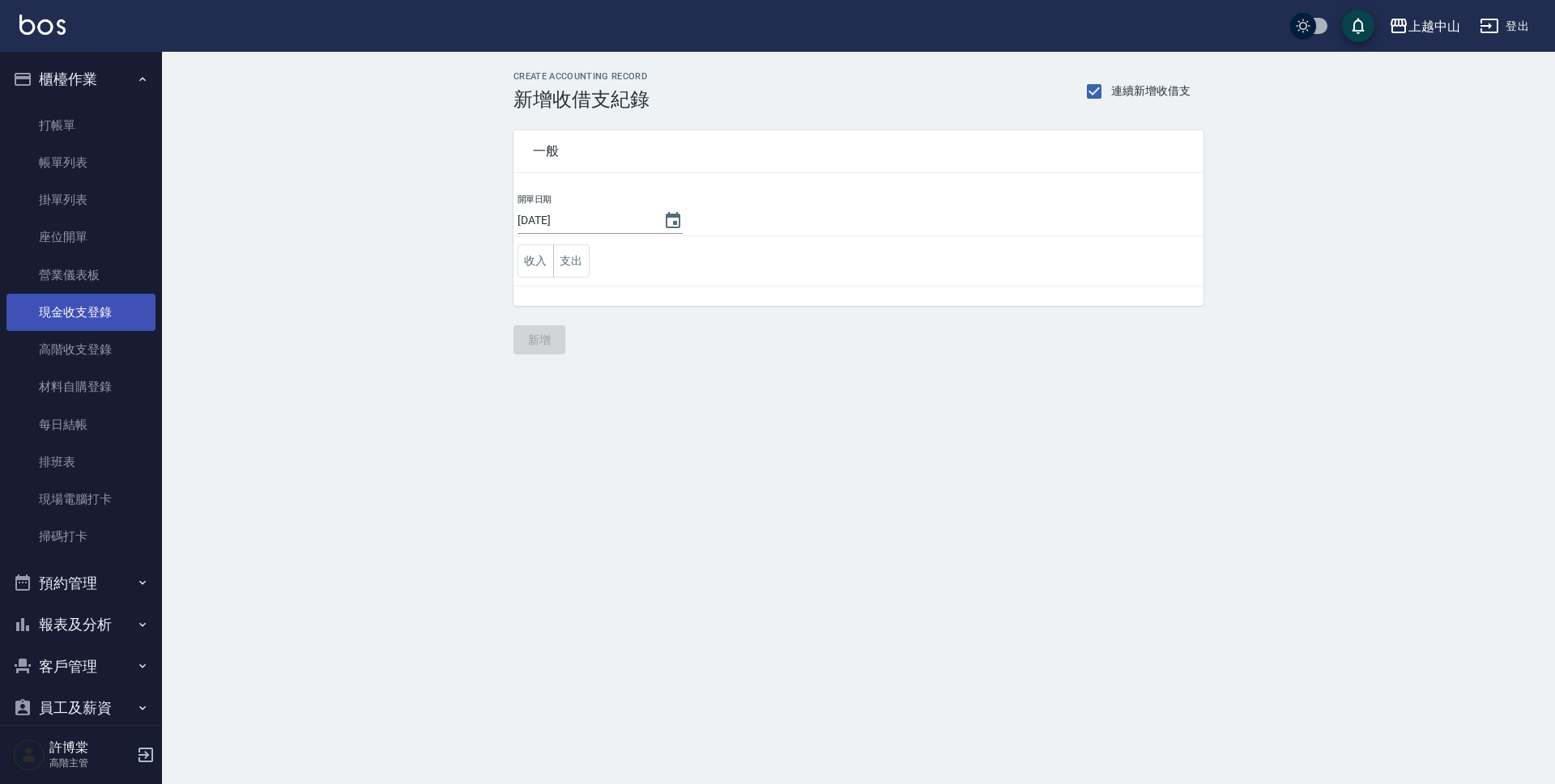
click at [94, 312] on link "現金收支登錄" at bounding box center [81, 312] width 149 height 37
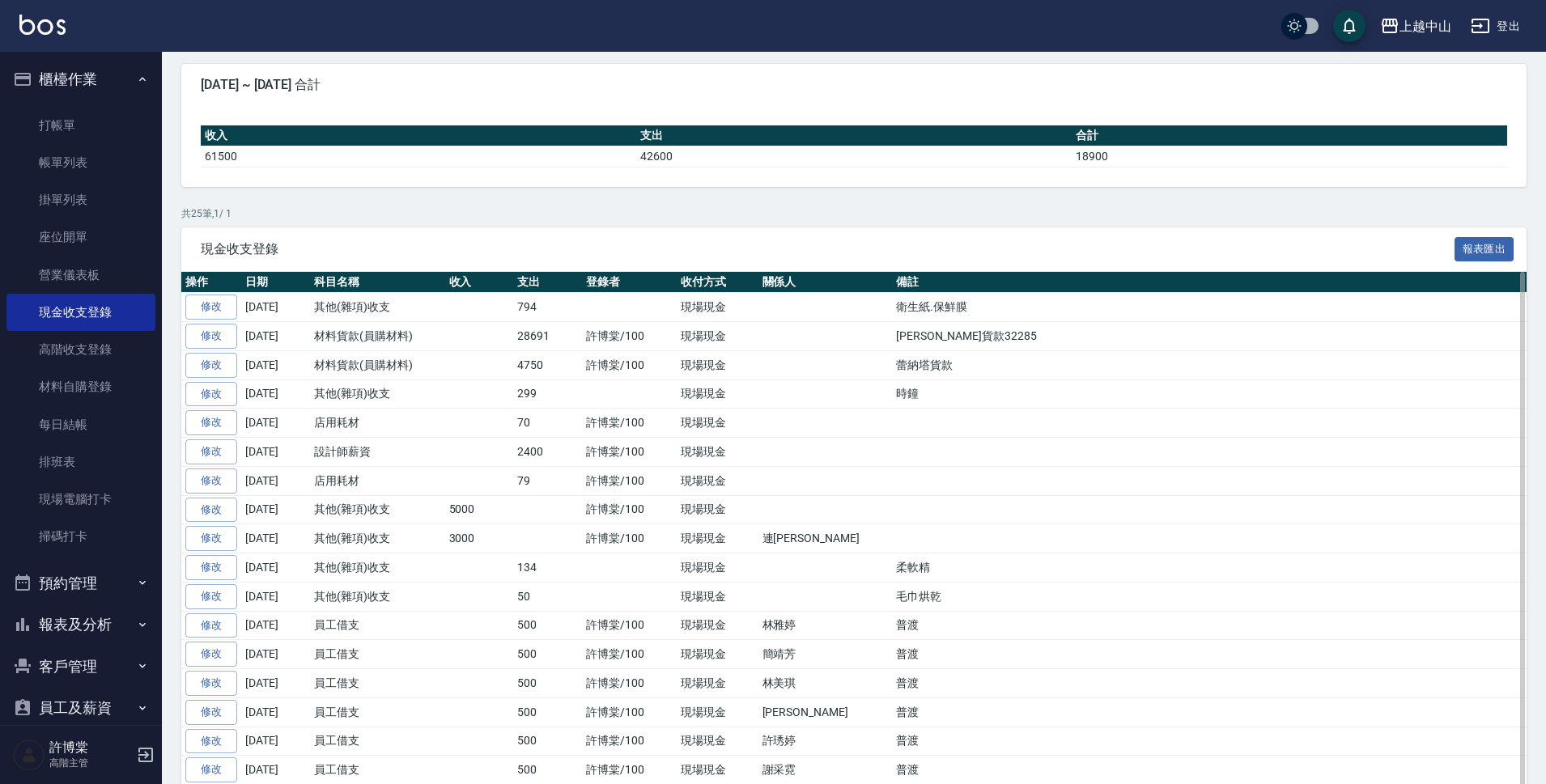
scroll to position [81, 0]
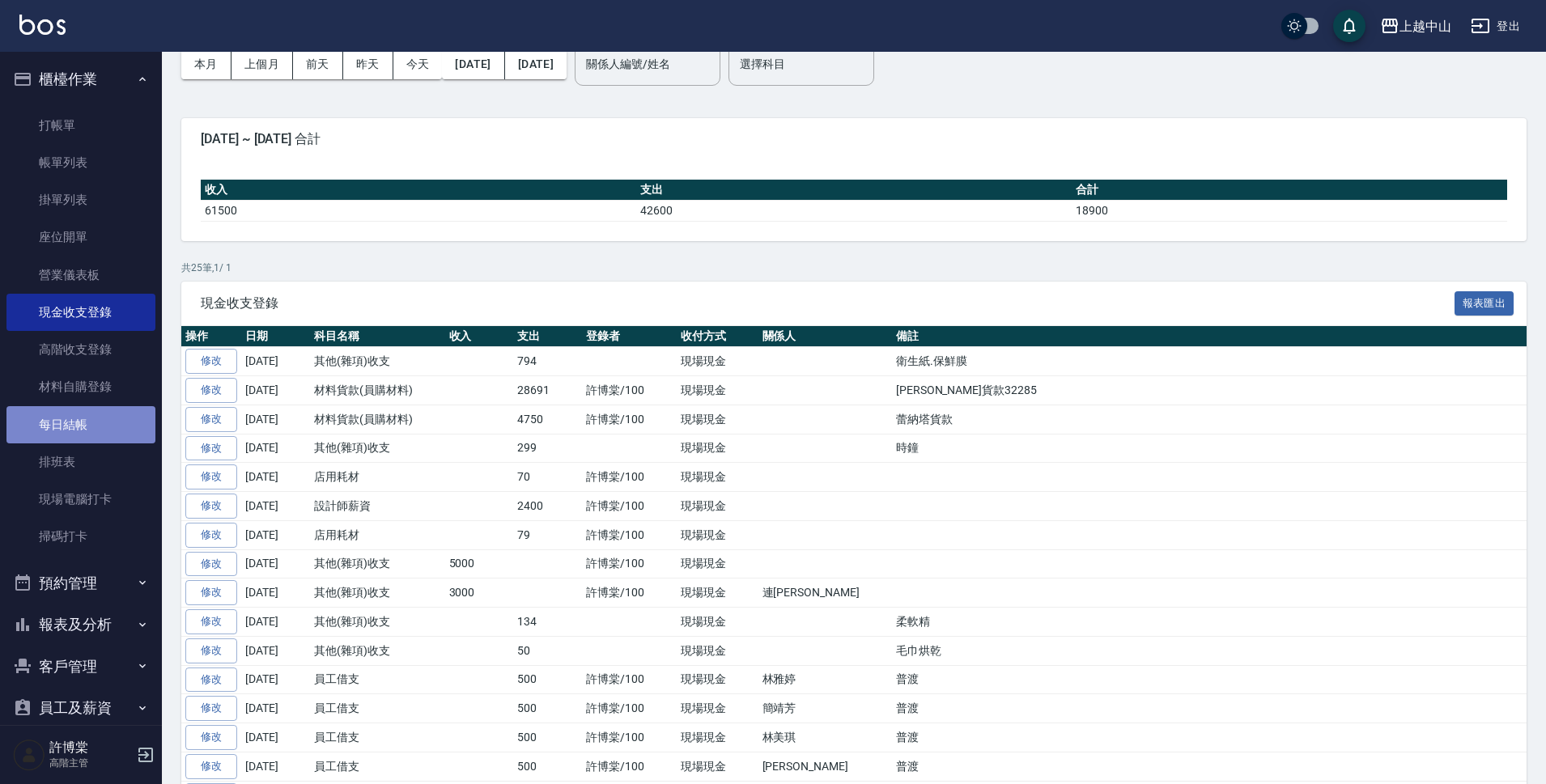
click at [89, 416] on link "每日結帳" at bounding box center [81, 425] width 149 height 37
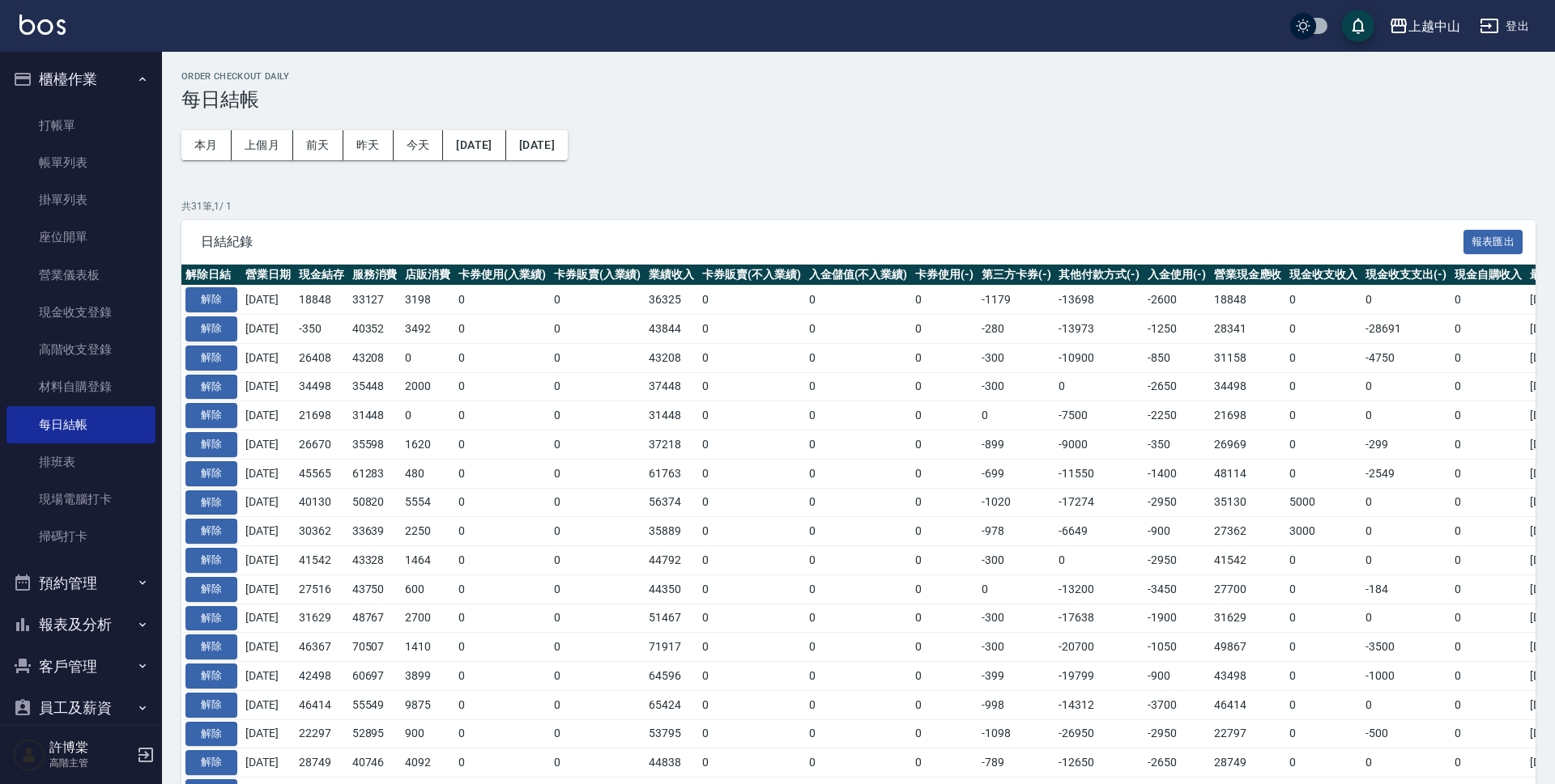
click at [418, 145] on button "今天" at bounding box center [419, 145] width 50 height 30
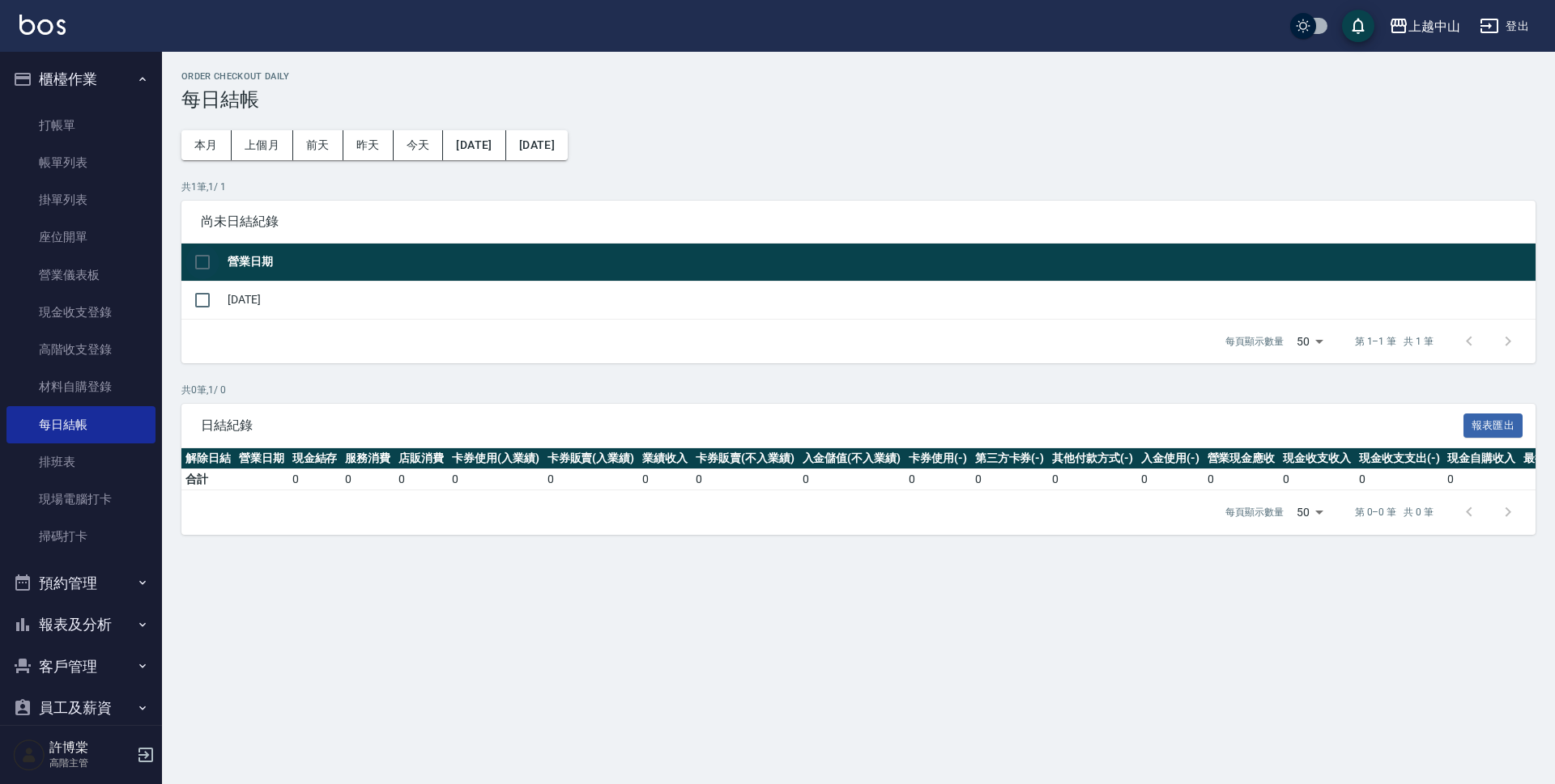
click at [210, 258] on input "checkbox" at bounding box center [202, 262] width 34 height 34
checkbox input "true"
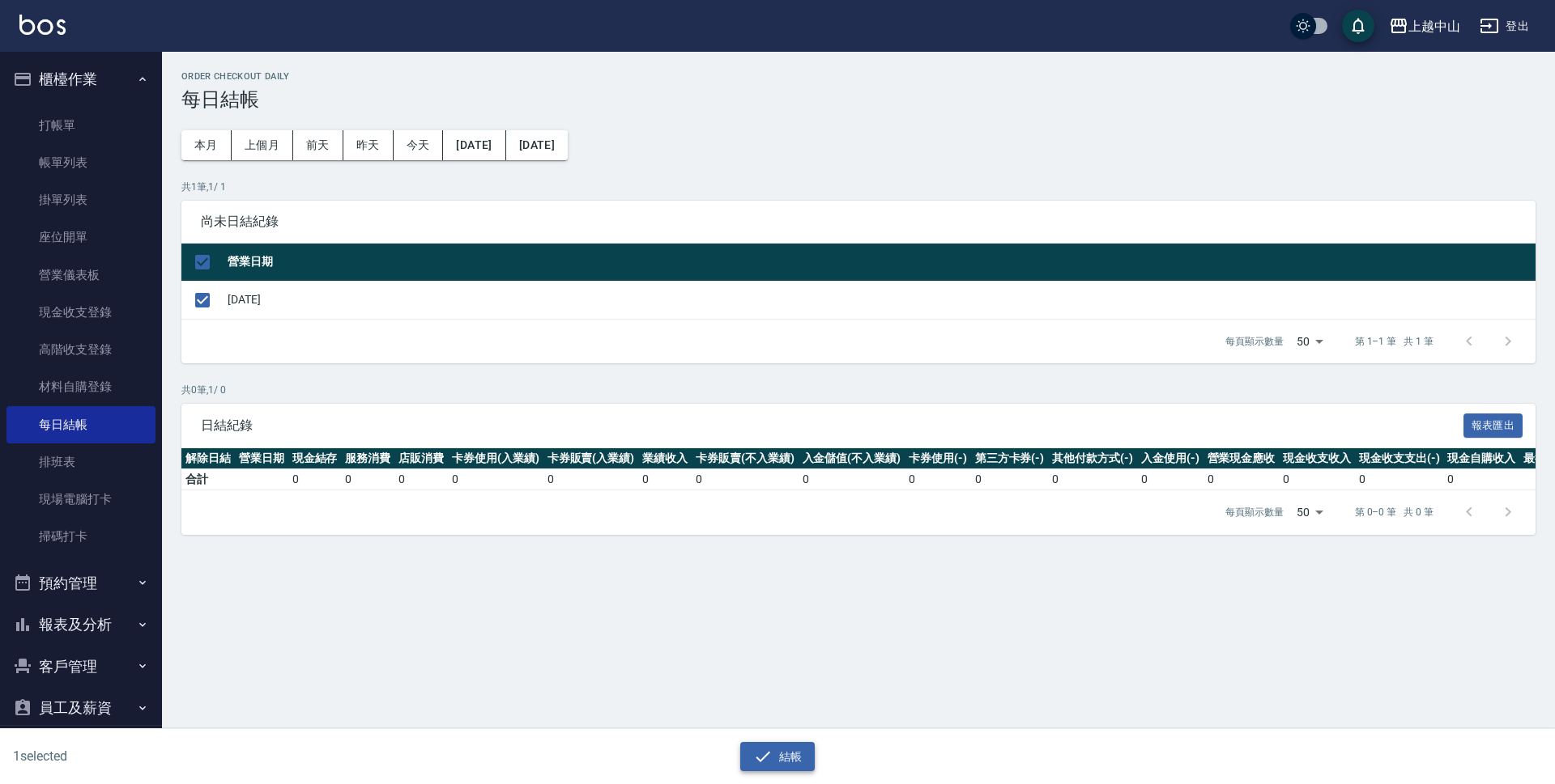
click at [779, 758] on button "結帳" at bounding box center [777, 757] width 75 height 30
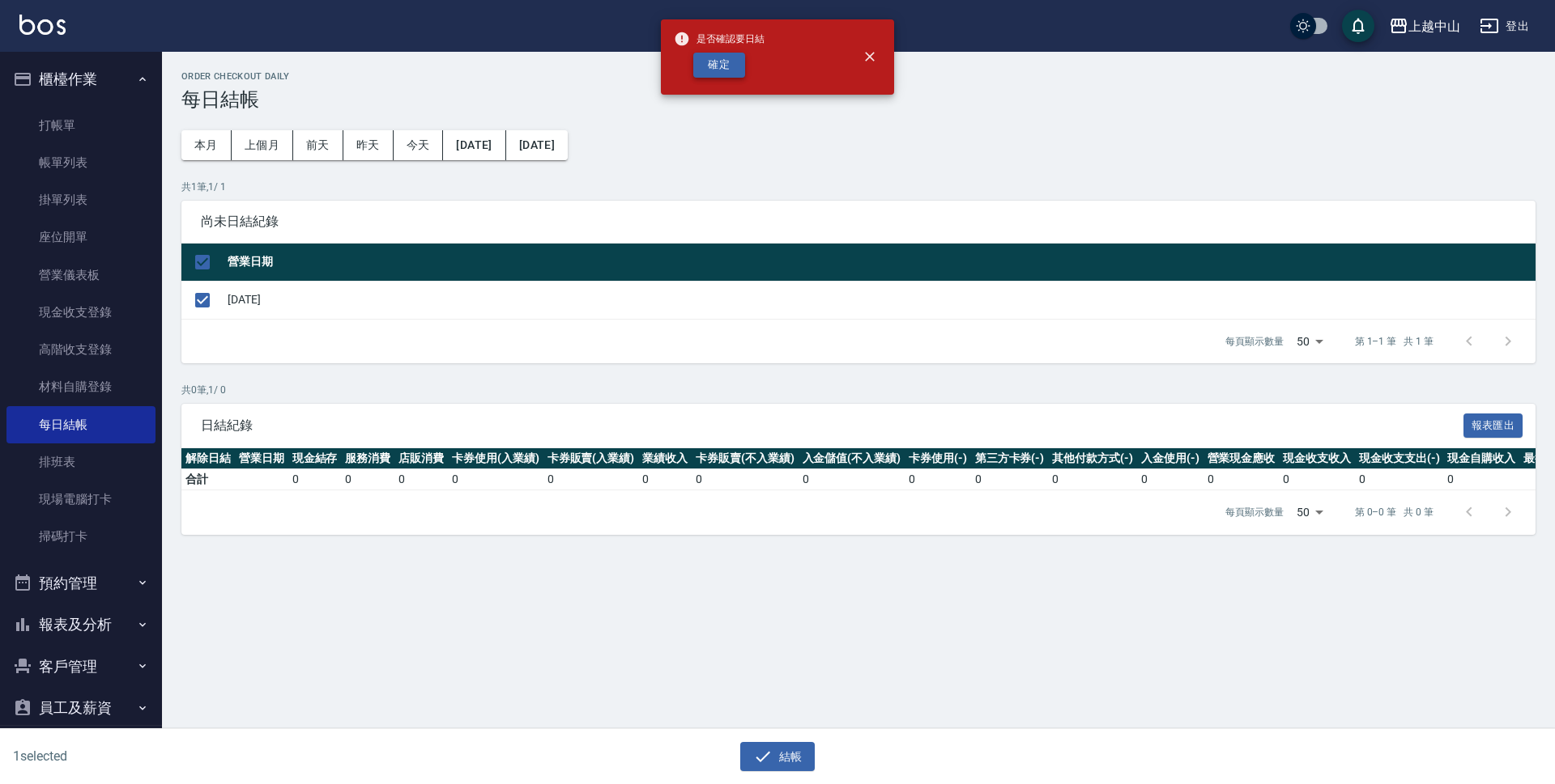
click at [726, 68] on button "確定" at bounding box center [720, 65] width 52 height 25
checkbox input "false"
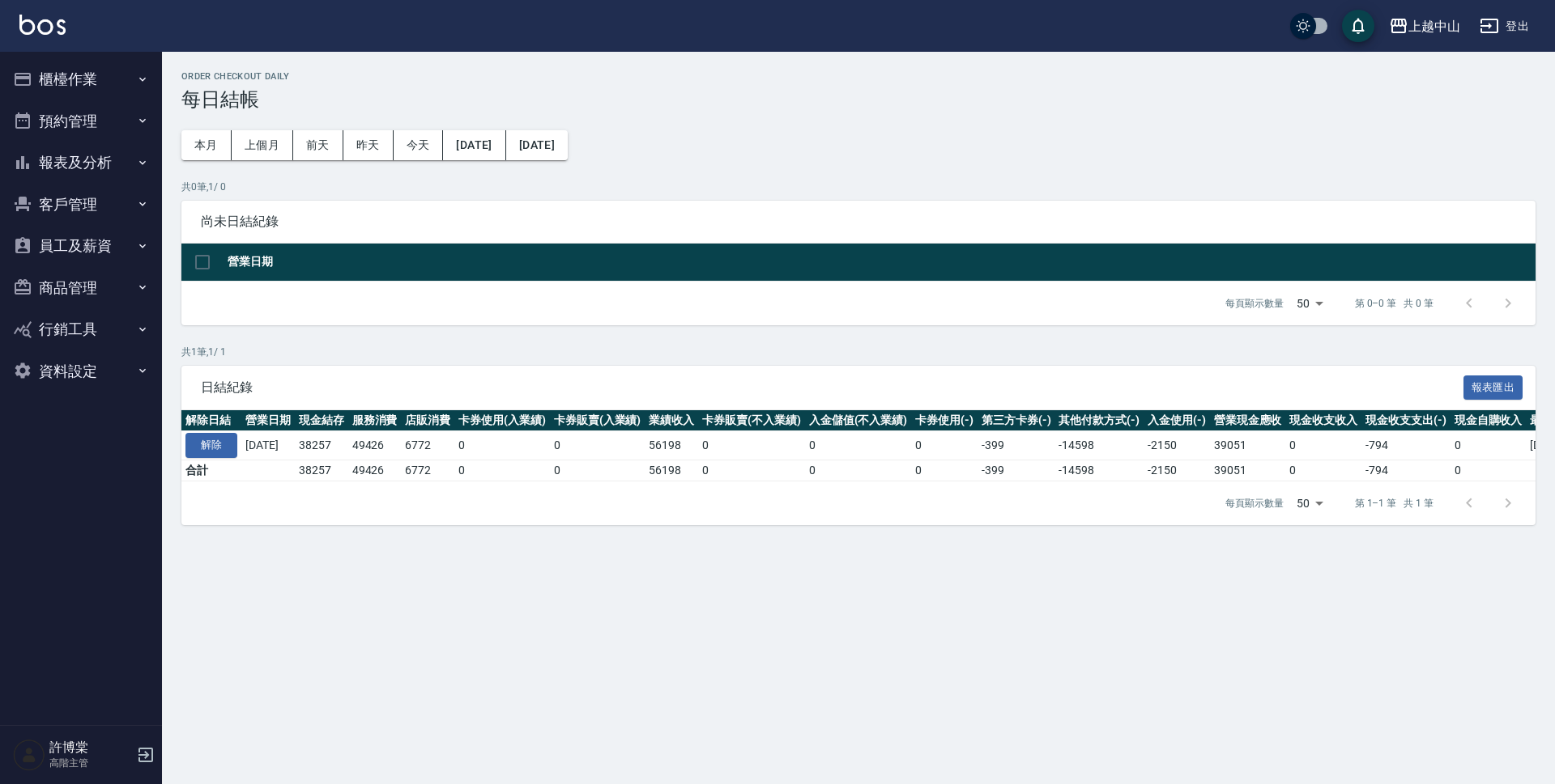
click at [88, 165] on button "報表及分析" at bounding box center [81, 162] width 149 height 42
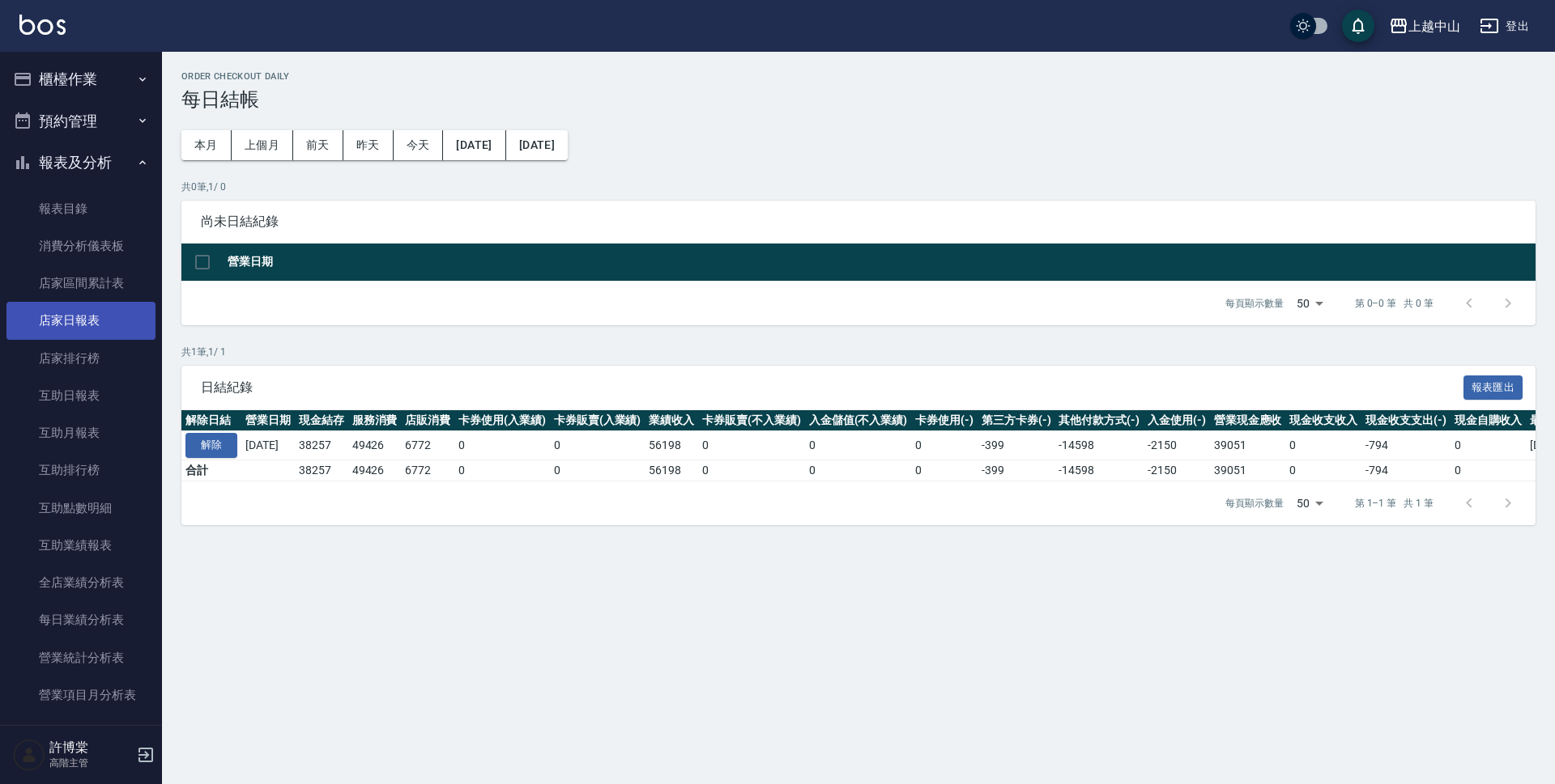
click at [94, 319] on link "店家日報表" at bounding box center [81, 320] width 149 height 37
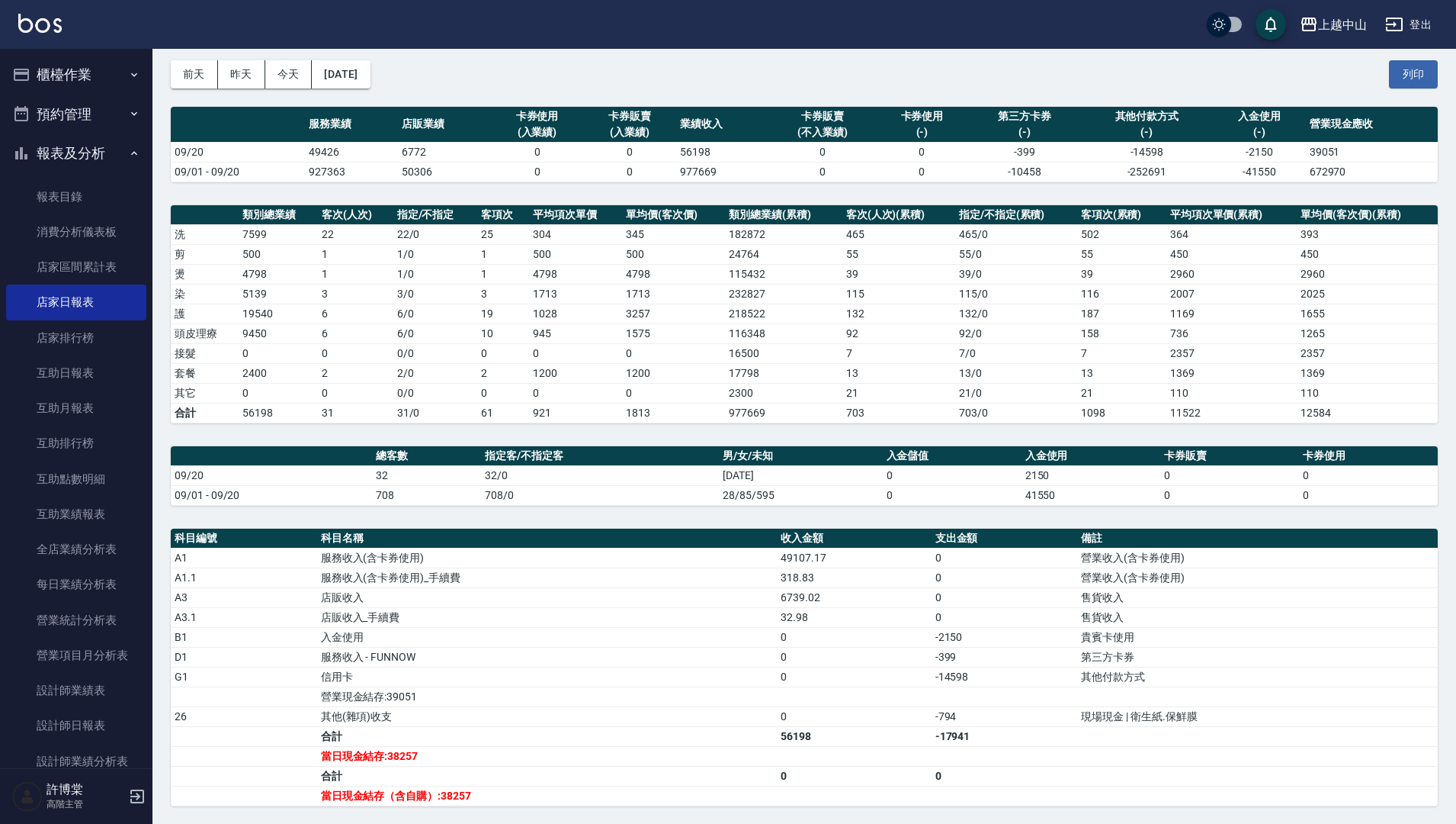
scroll to position [109, 0]
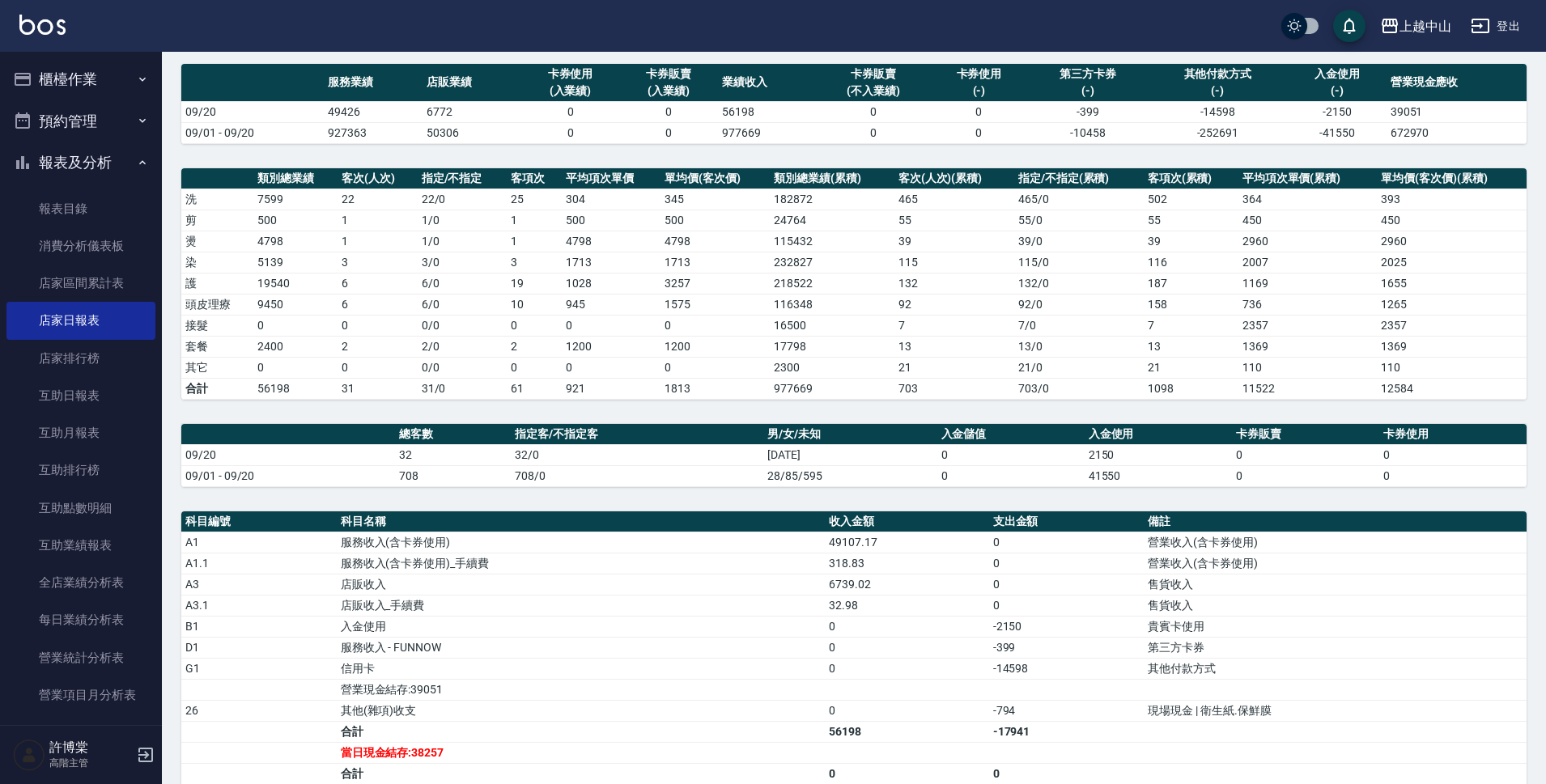
drag, startPoint x: 1316, startPoint y: 532, endPoint x: 1553, endPoint y: 784, distance: 345.9
click at [1488, 649] on tbody "A1 服務收入(含卡券使用) 49107.17 0 營業收入(含卡券使用) A1.1 服務收入(含卡券使用)_手續費 318.83 0 營業收入(含卡券使用)…" at bounding box center [854, 669] width 1345 height 274
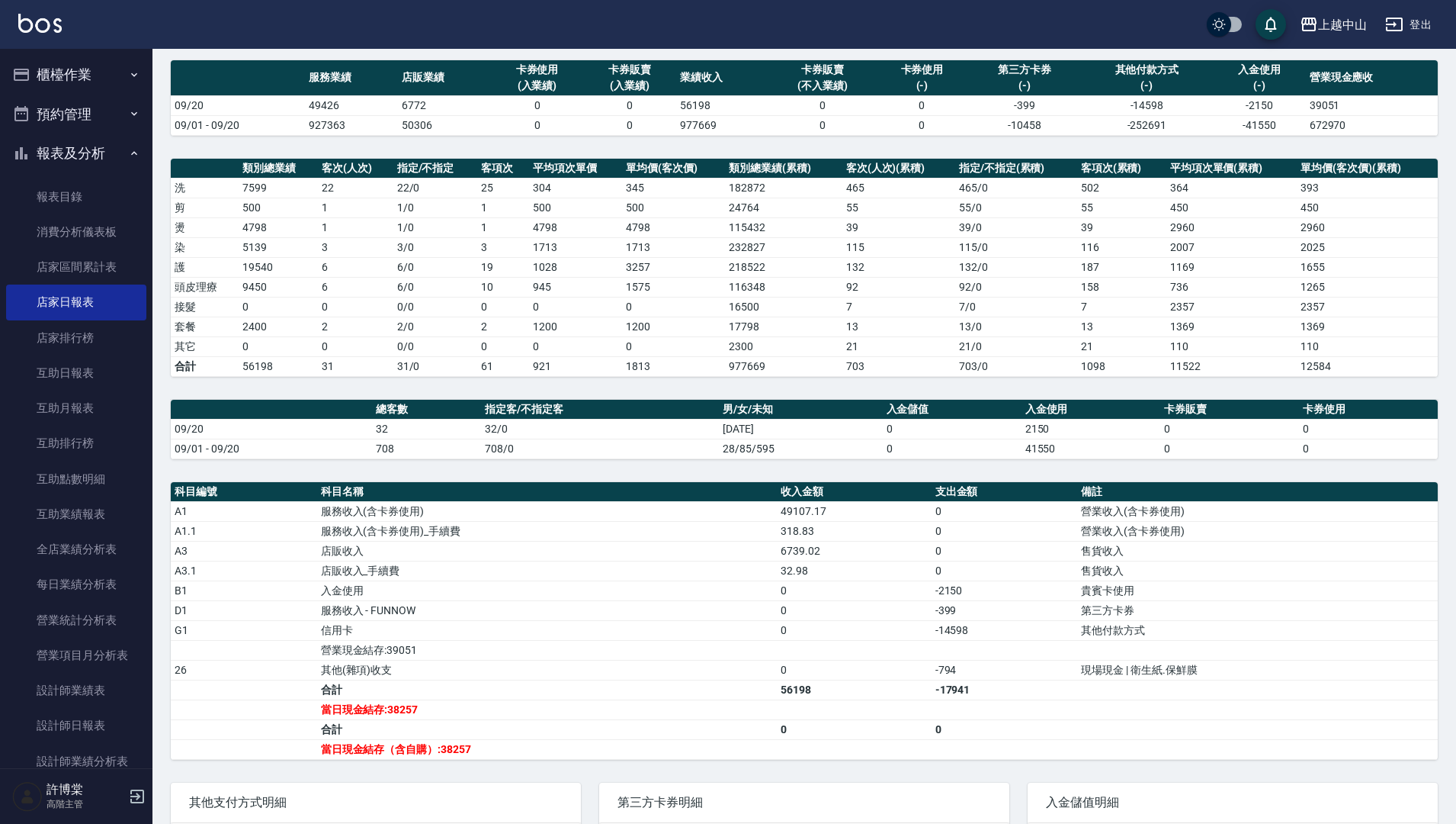
click at [1047, 666] on td "-794" at bounding box center [1005, 669] width 146 height 20
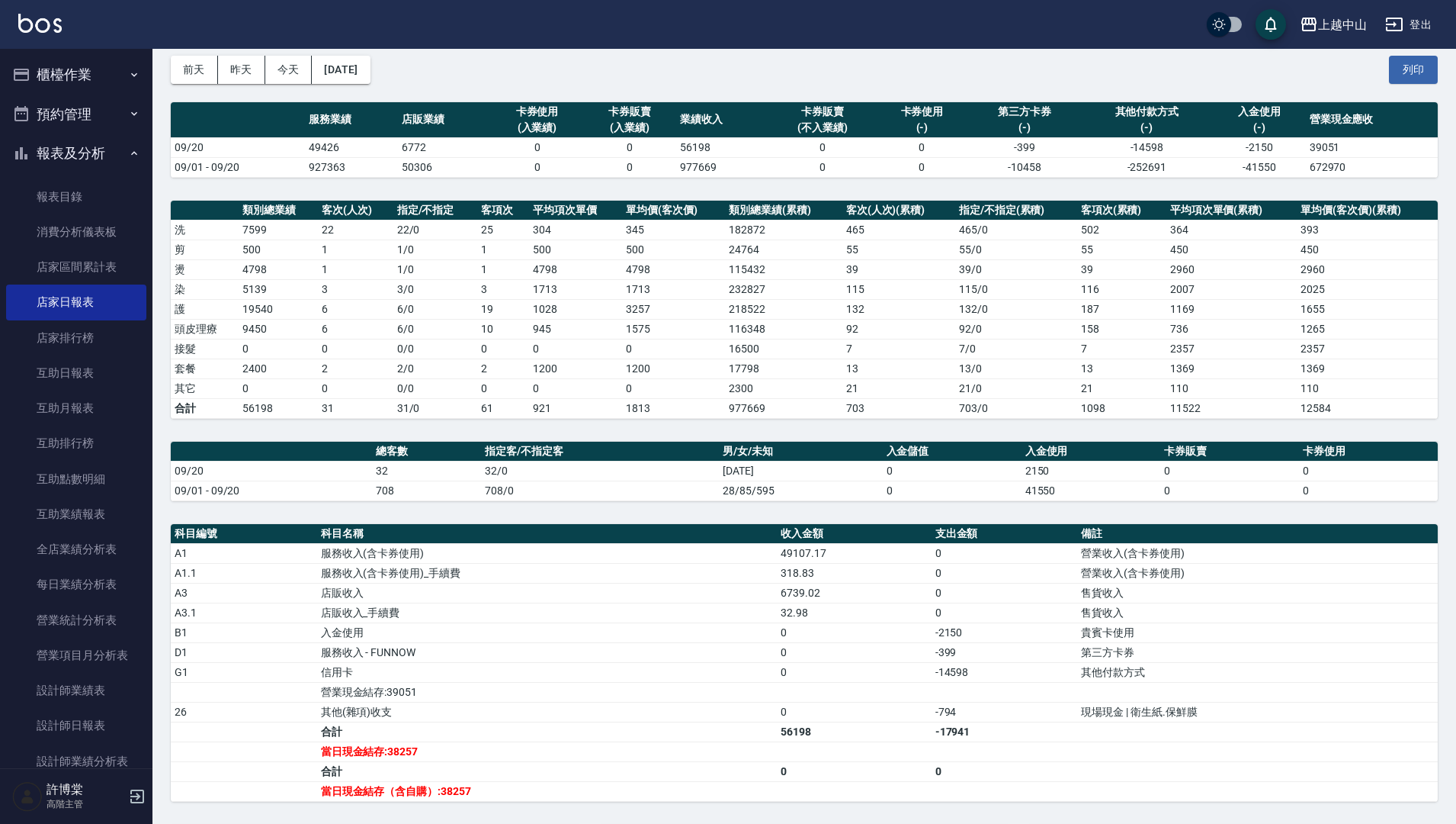
scroll to position [69, 0]
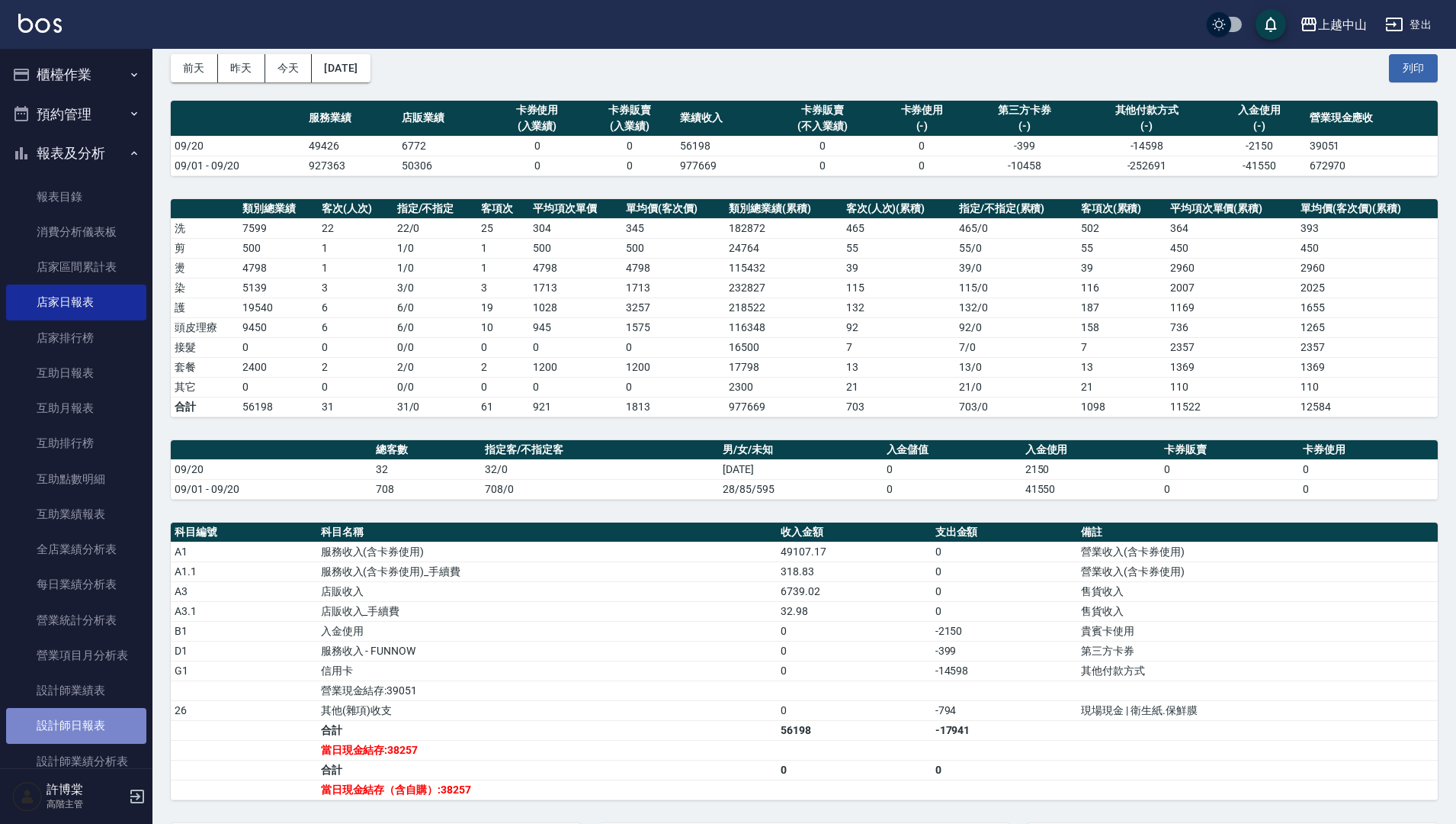
click at [103, 728] on link "設計師日報表" at bounding box center [76, 725] width 140 height 35
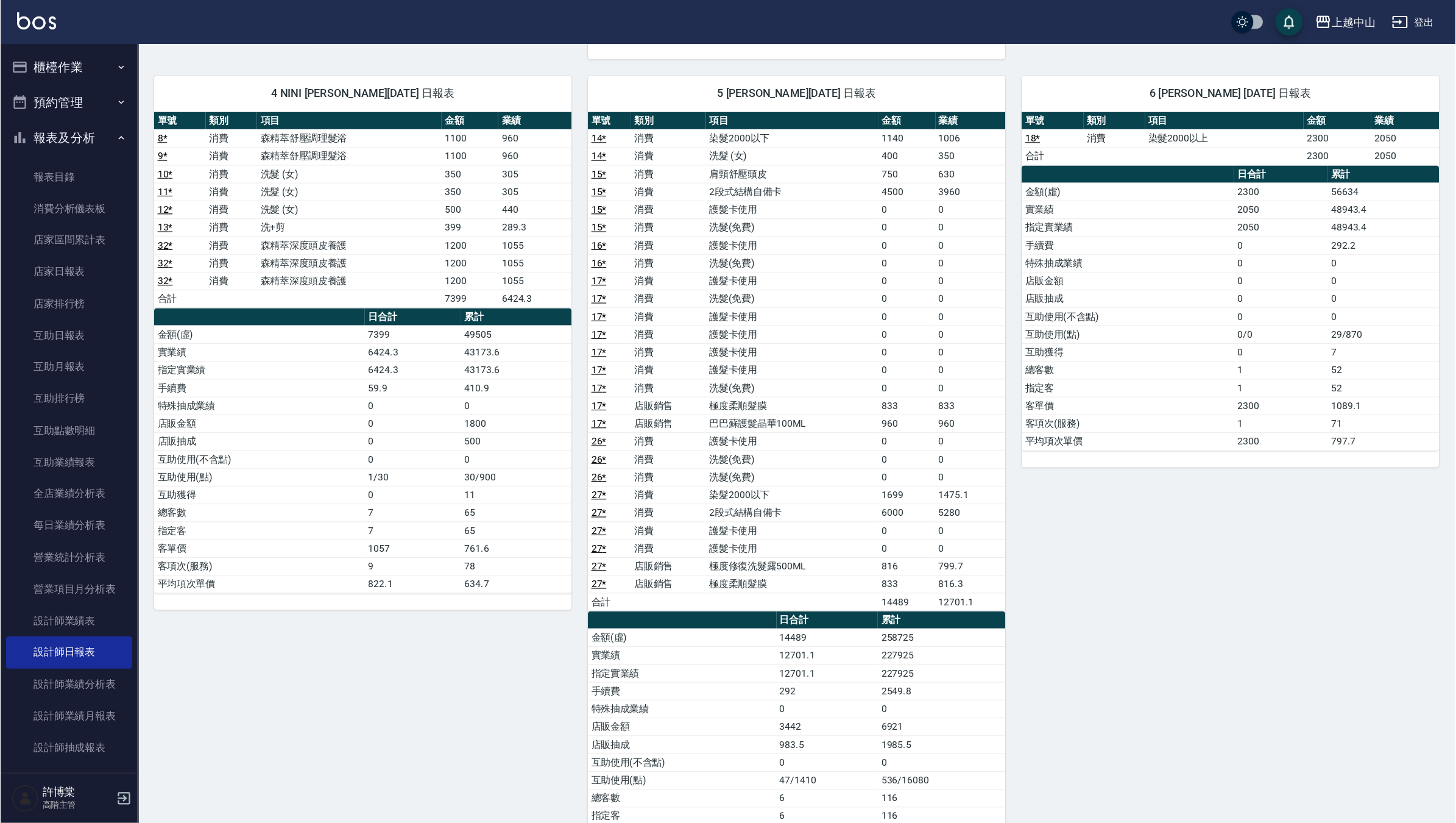
scroll to position [573, 0]
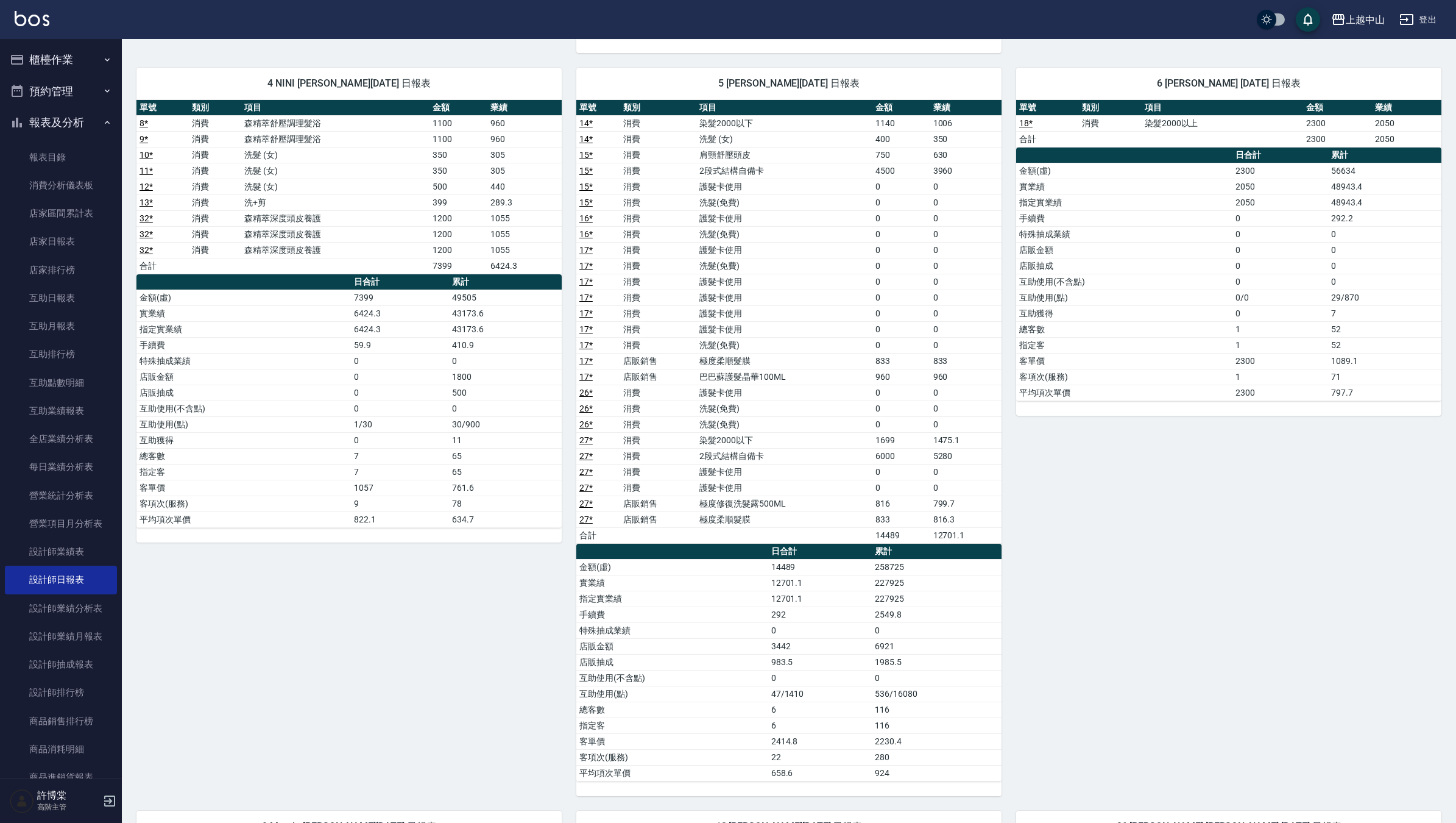
click at [1169, 456] on div "6 Levia [PERSON_NAME] [DATE] 日報表 單號 類別 項目 金額 業績 18 * 消費 染髮2000以上 2300 2050 合計 2…" at bounding box center [1221, 424] width 440 height 743
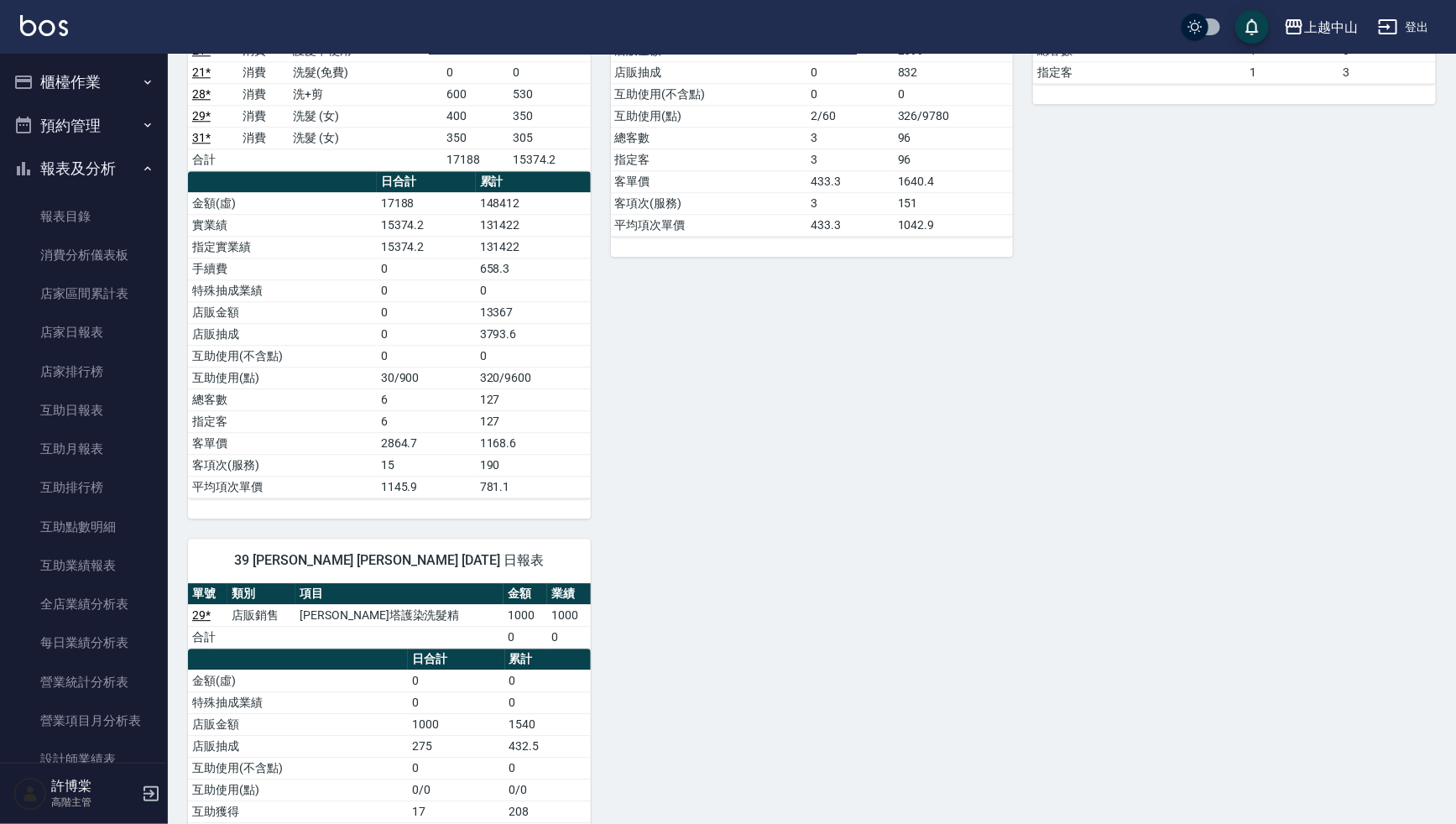
scroll to position [2219, 0]
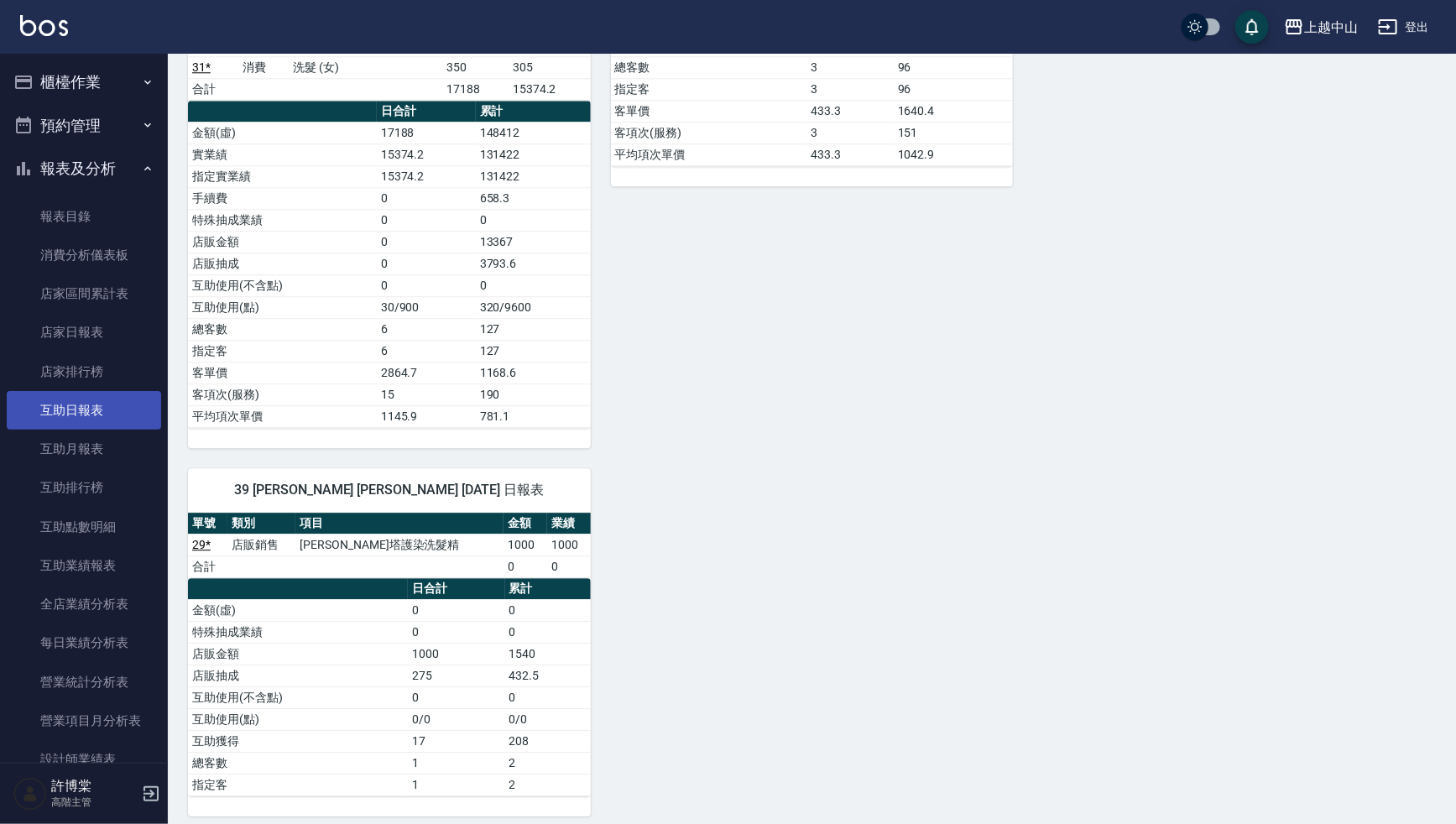
click at [110, 397] on link "互助日報表" at bounding box center [84, 411] width 155 height 38
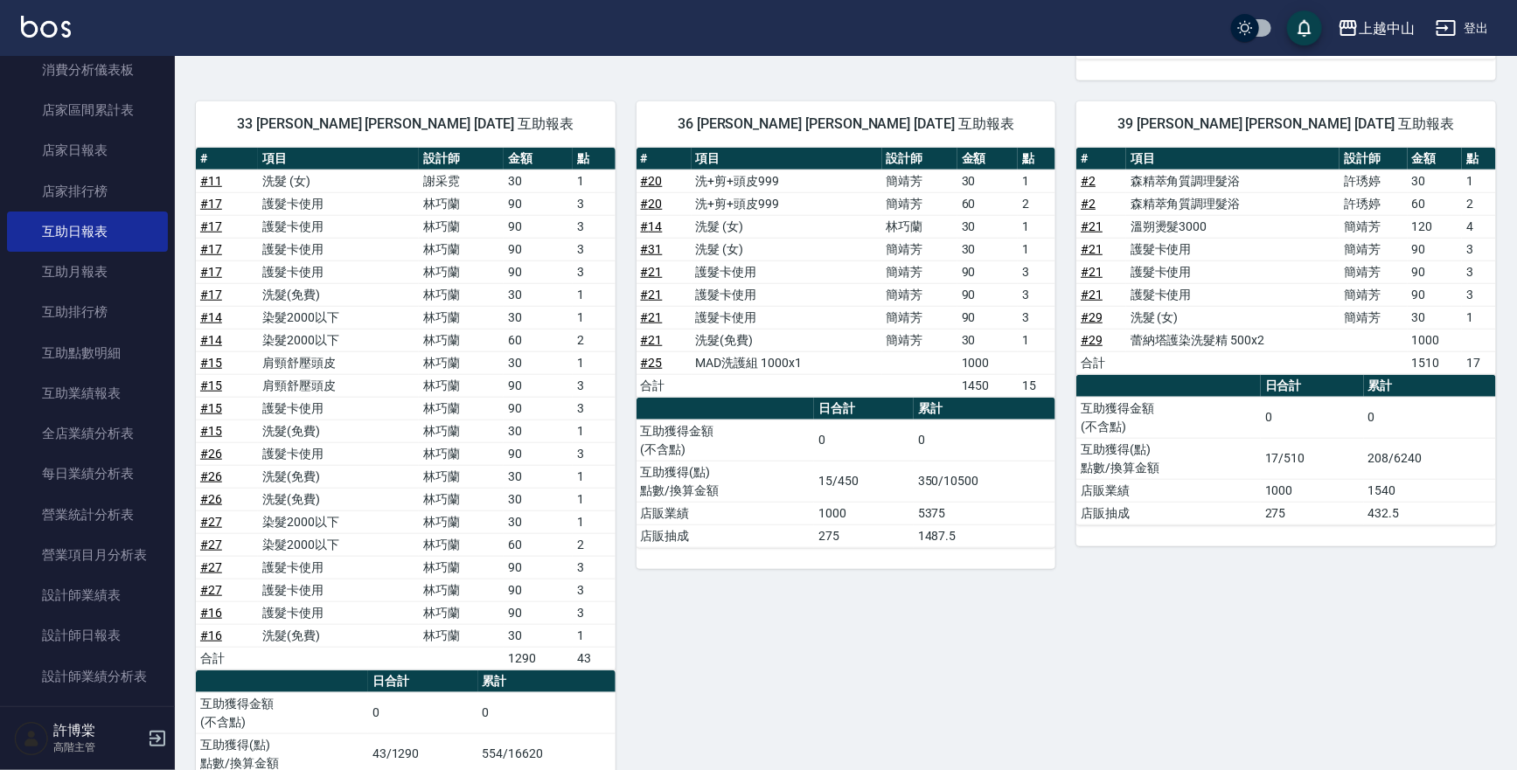
scroll to position [233, 0]
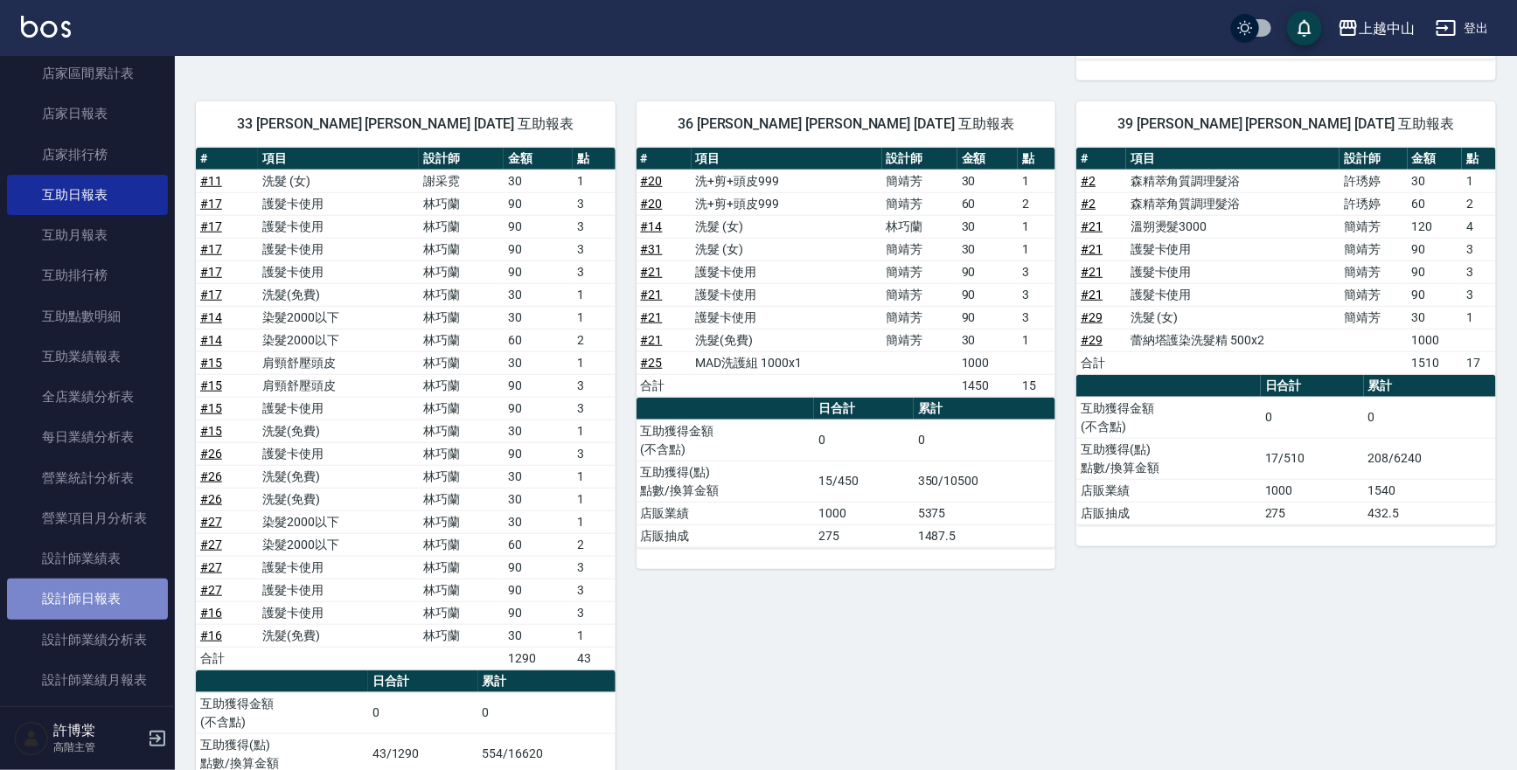
click at [104, 603] on link "設計師日報表" at bounding box center [87, 599] width 161 height 40
